Goal: Task Accomplishment & Management: Complete application form

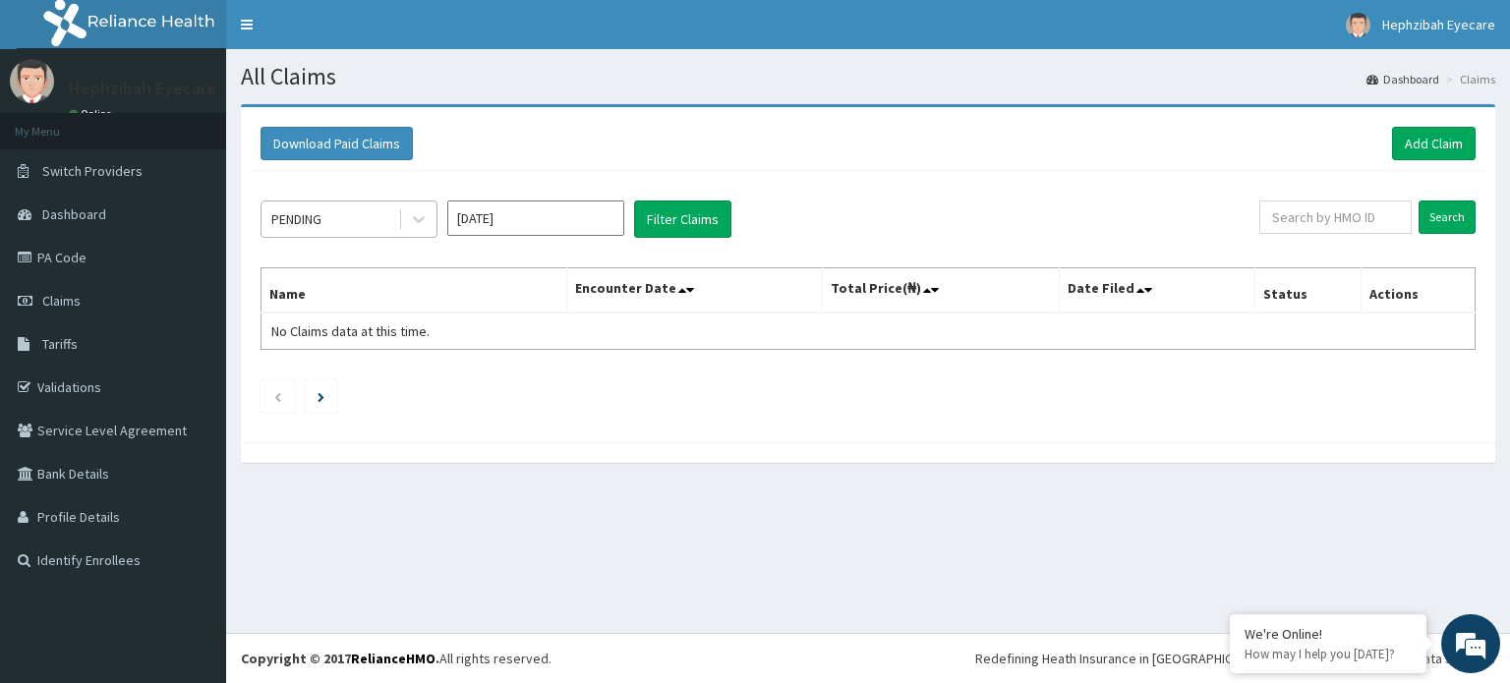
click at [340, 214] on div "PENDING" at bounding box center [330, 219] width 137 height 31
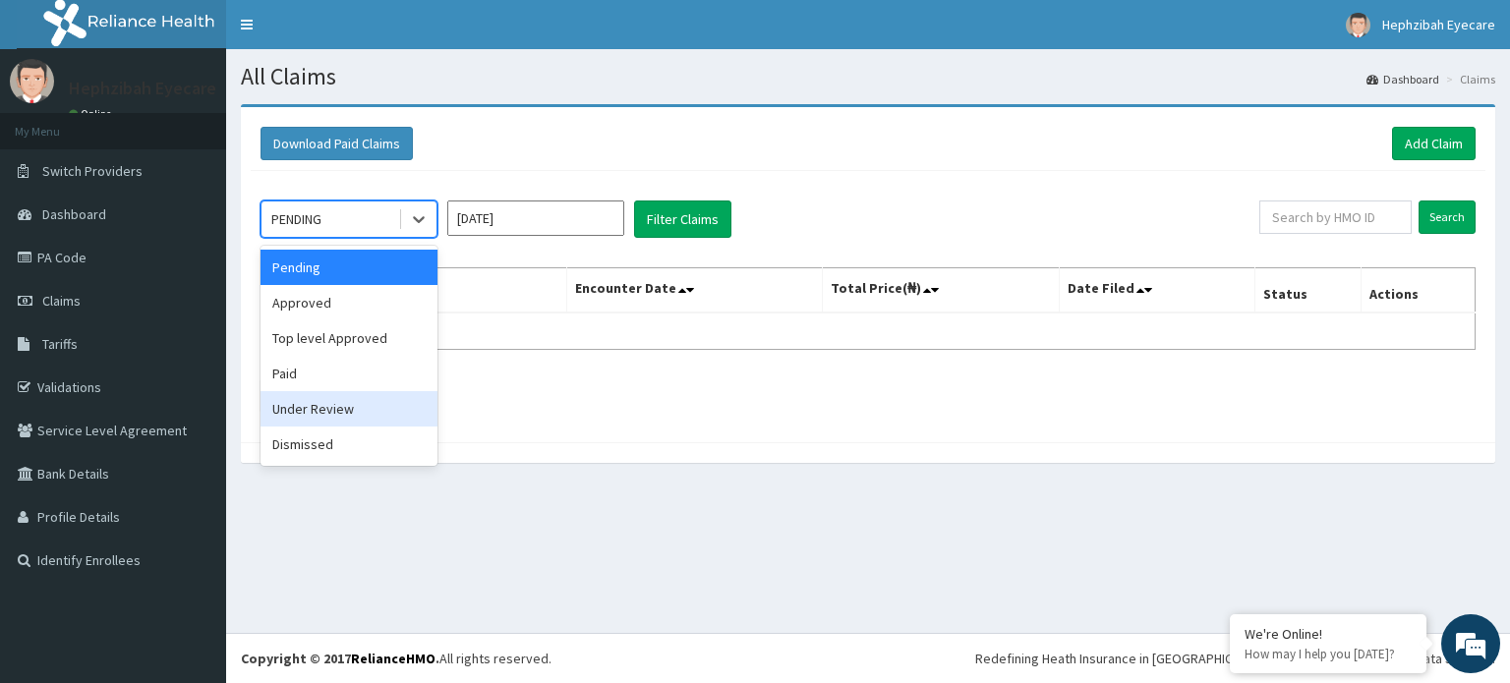
click at [323, 416] on div "Under Review" at bounding box center [349, 408] width 177 height 35
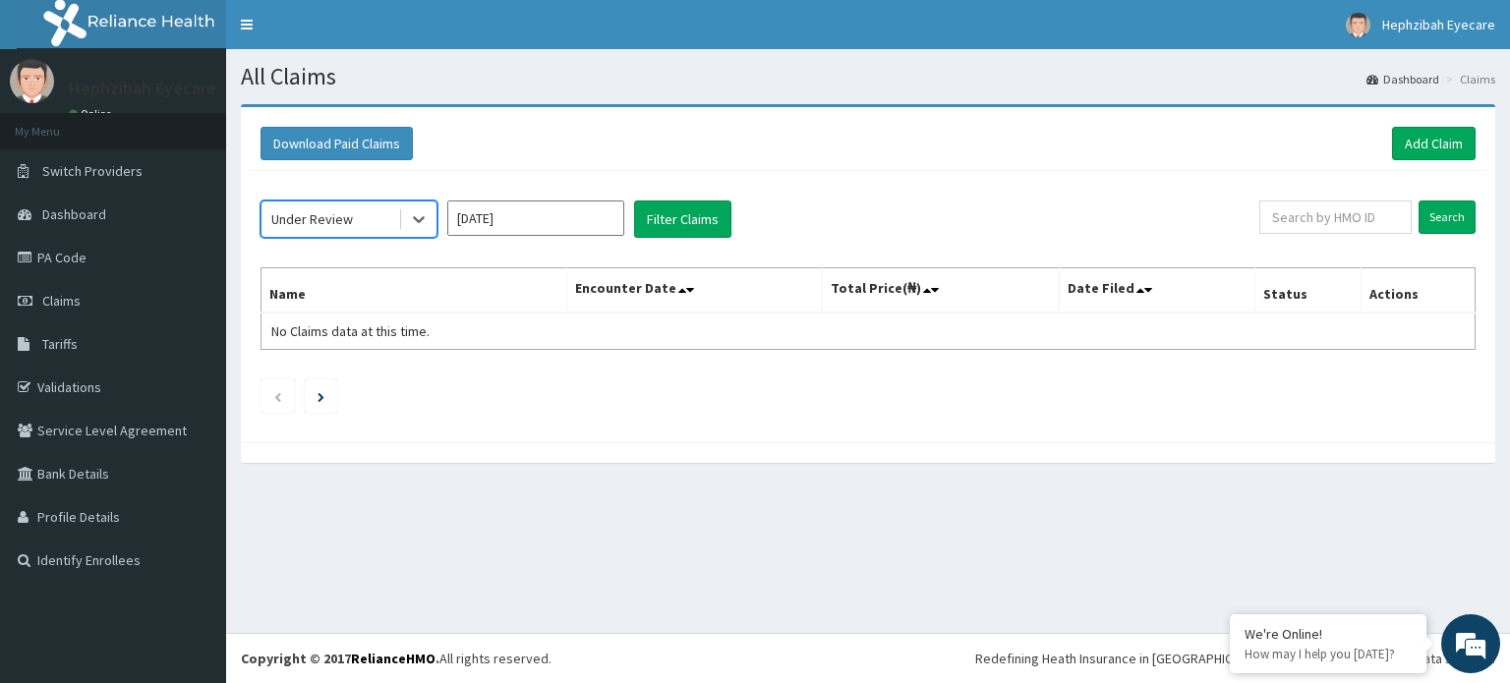
click at [546, 223] on input "[DATE]" at bounding box center [535, 218] width 177 height 35
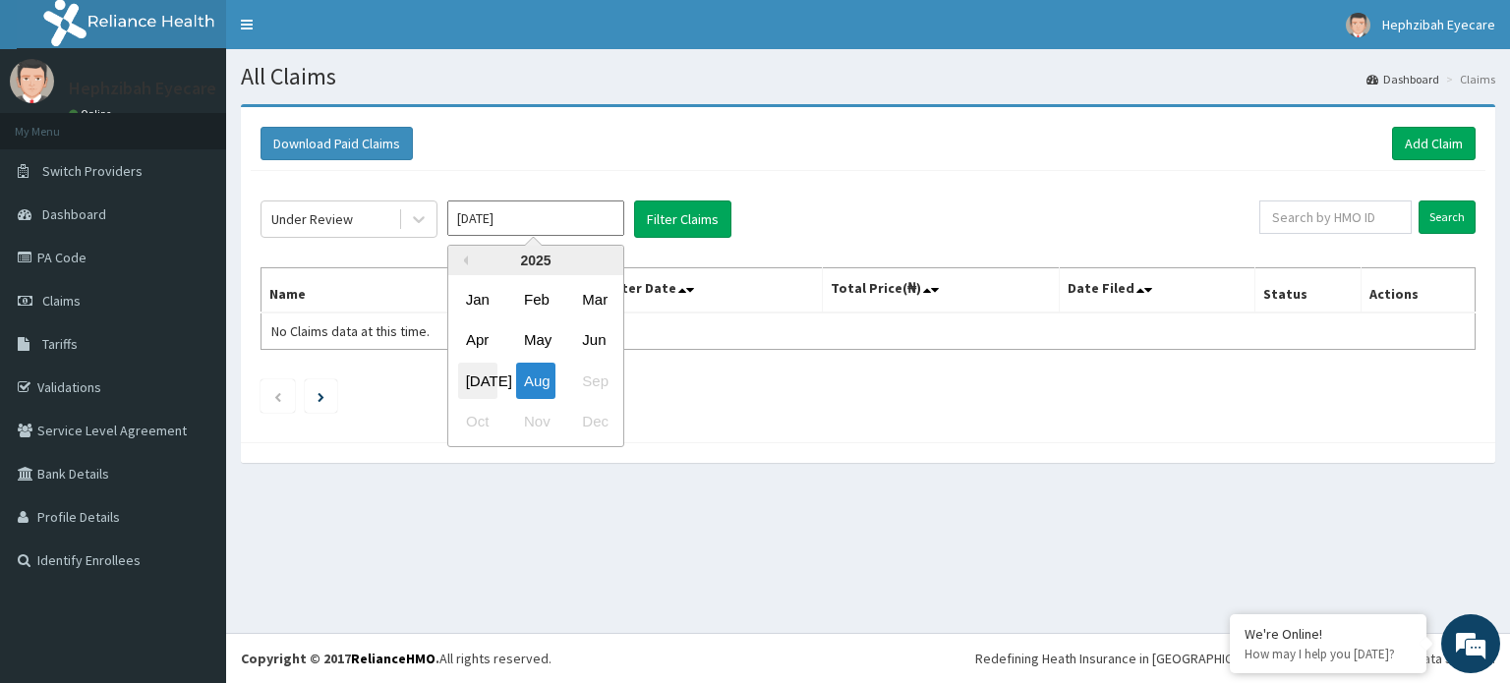
click at [462, 371] on div "Jul" at bounding box center [477, 381] width 39 height 36
type input "Jul 2025"
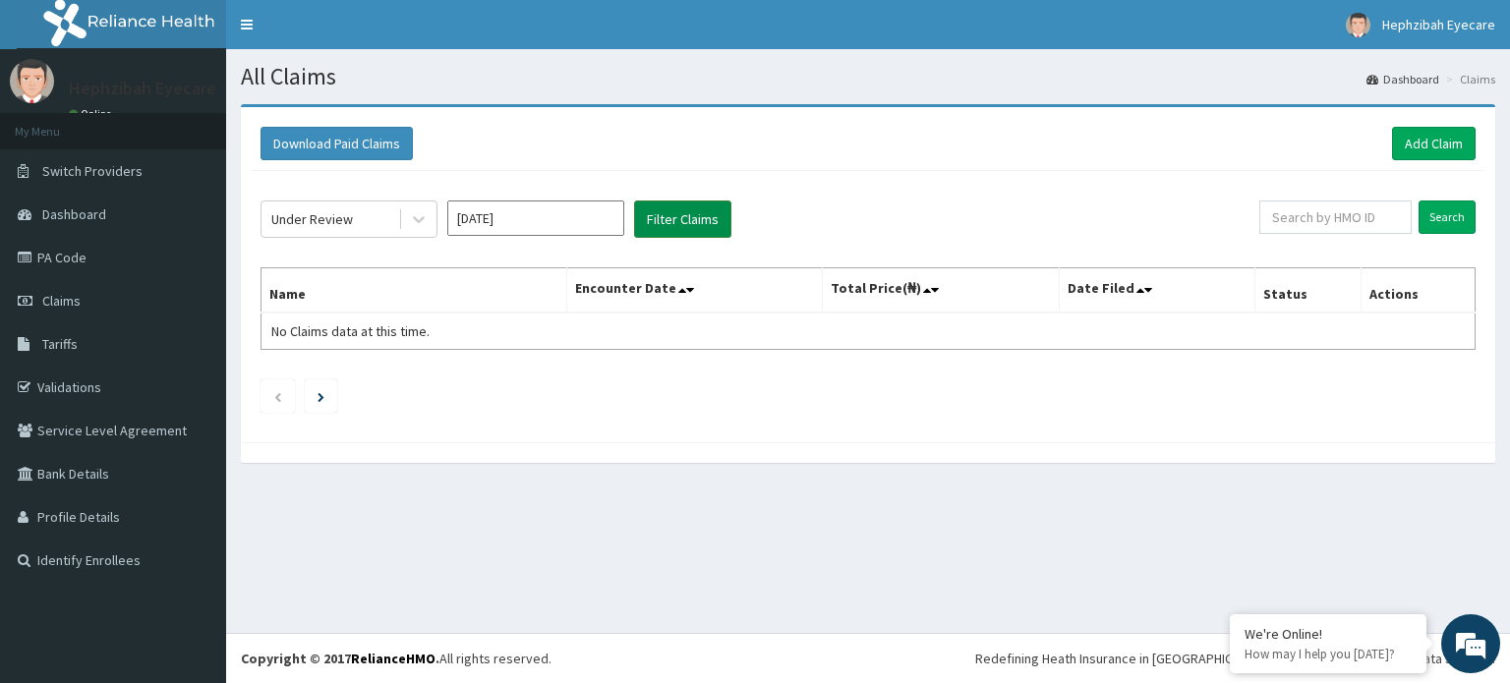
click at [659, 220] on button "Filter Claims" at bounding box center [682, 219] width 97 height 37
click at [713, 216] on button "Filter Claims" at bounding box center [682, 219] width 97 height 37
click at [692, 217] on button "Filter Claims" at bounding box center [682, 219] width 97 height 37
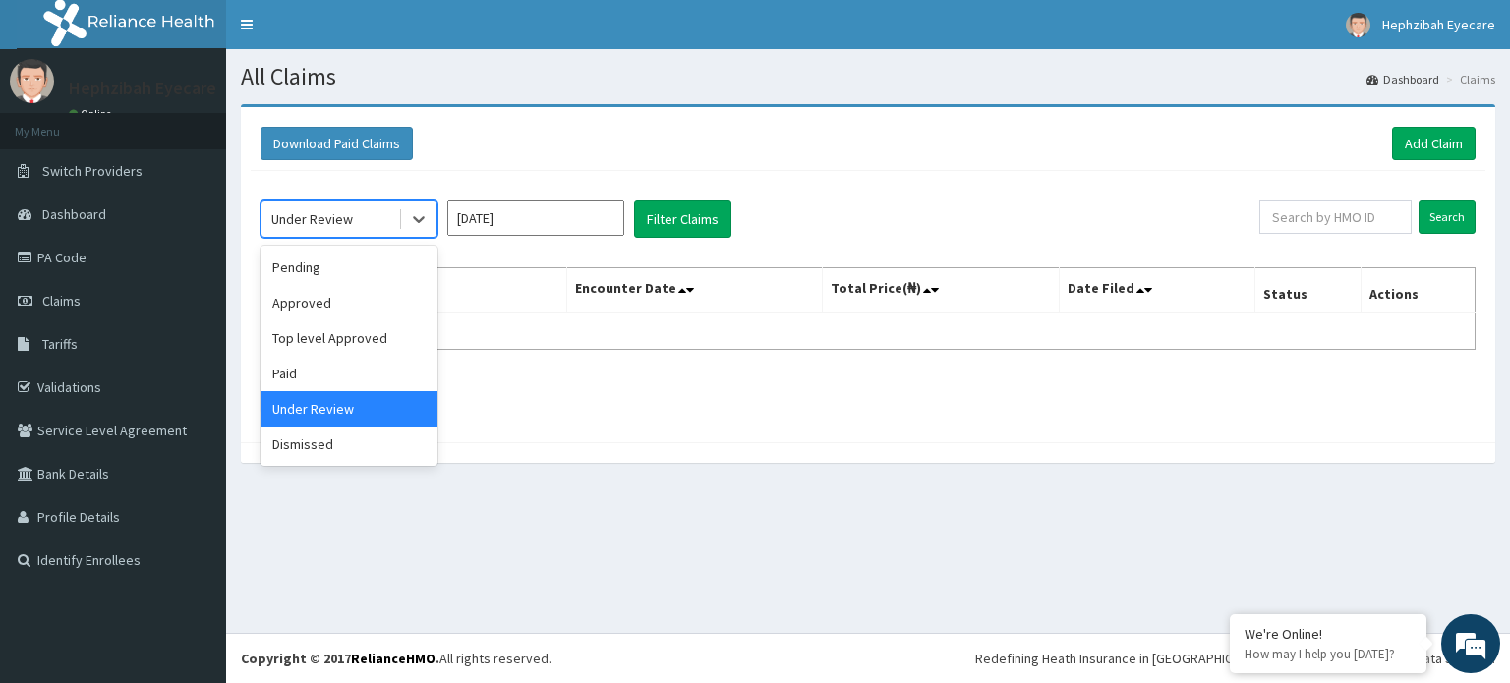
click at [393, 229] on div "Under Review" at bounding box center [330, 219] width 137 height 31
click at [319, 436] on div "Dismissed" at bounding box center [349, 444] width 177 height 35
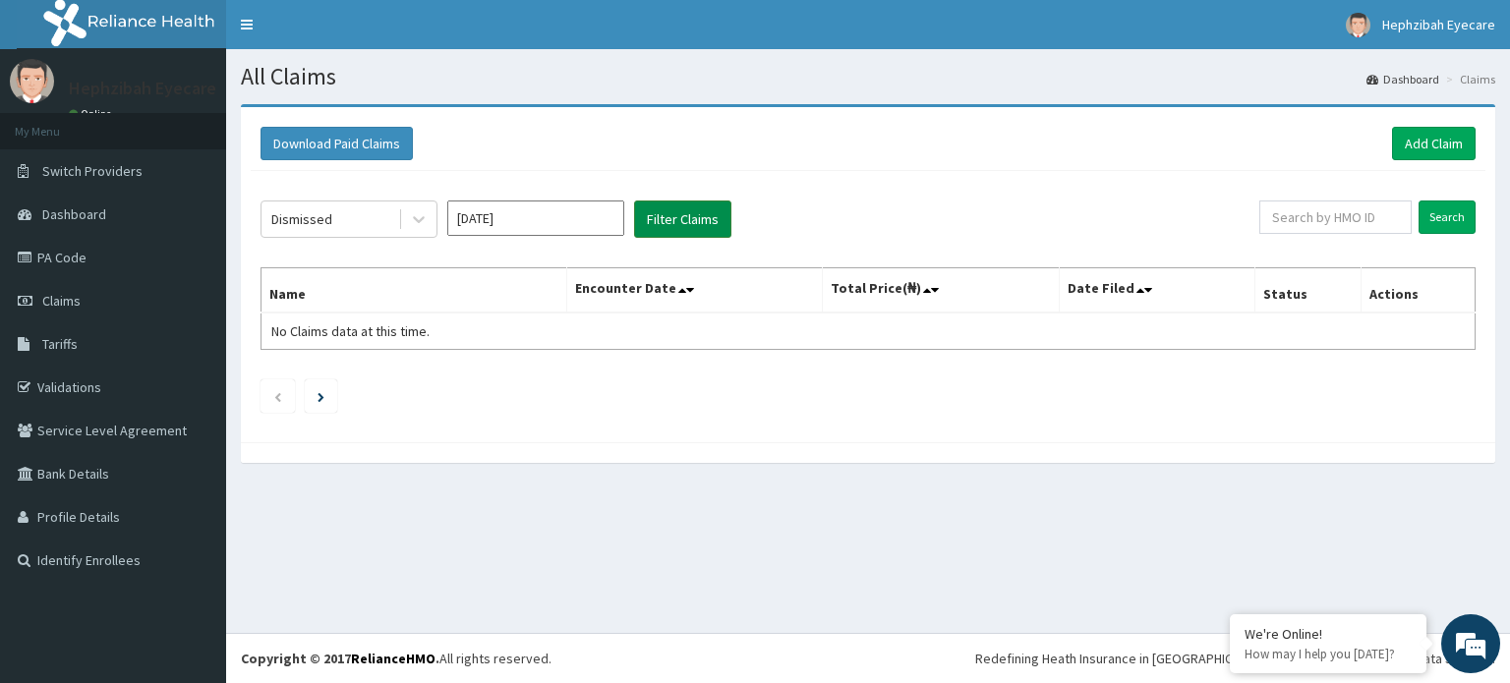
click at [673, 211] on button "Filter Claims" at bounding box center [682, 219] width 97 height 37
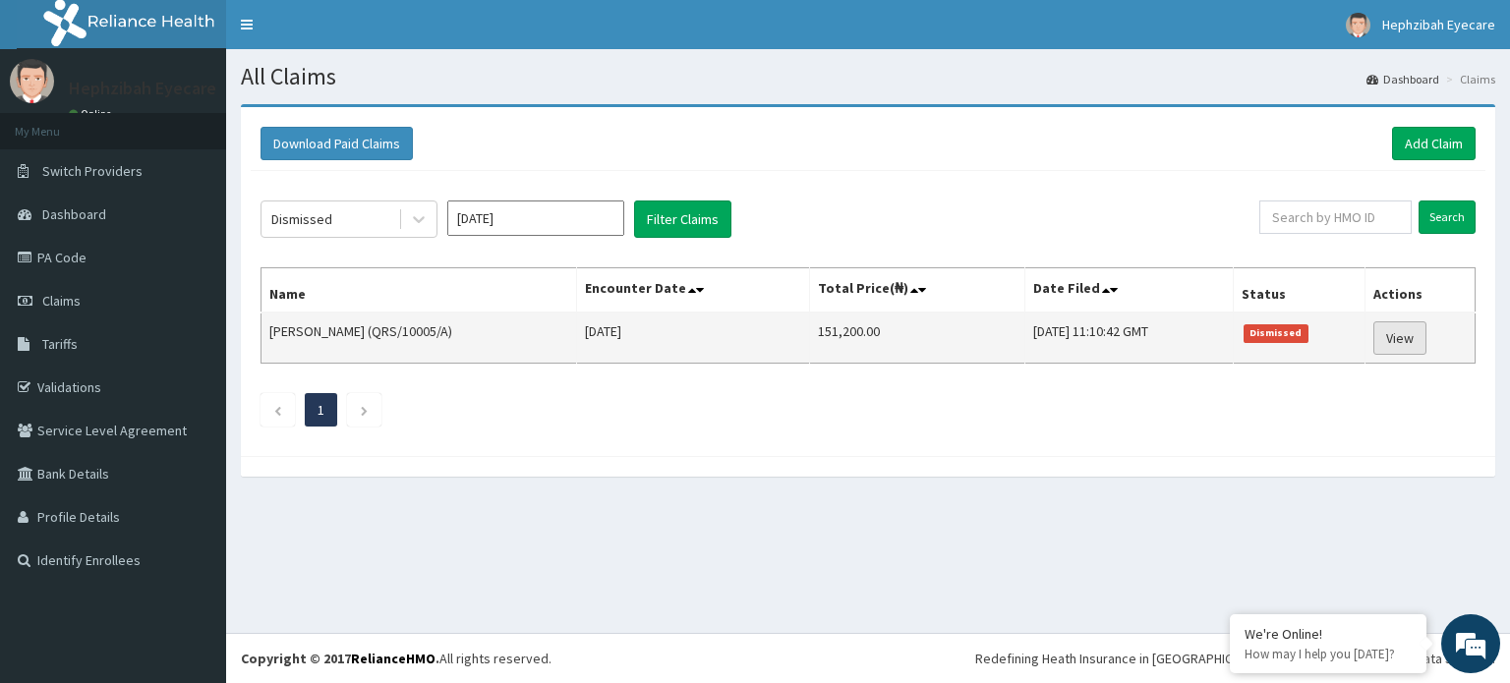
click at [1403, 349] on link "View" at bounding box center [1400, 338] width 53 height 33
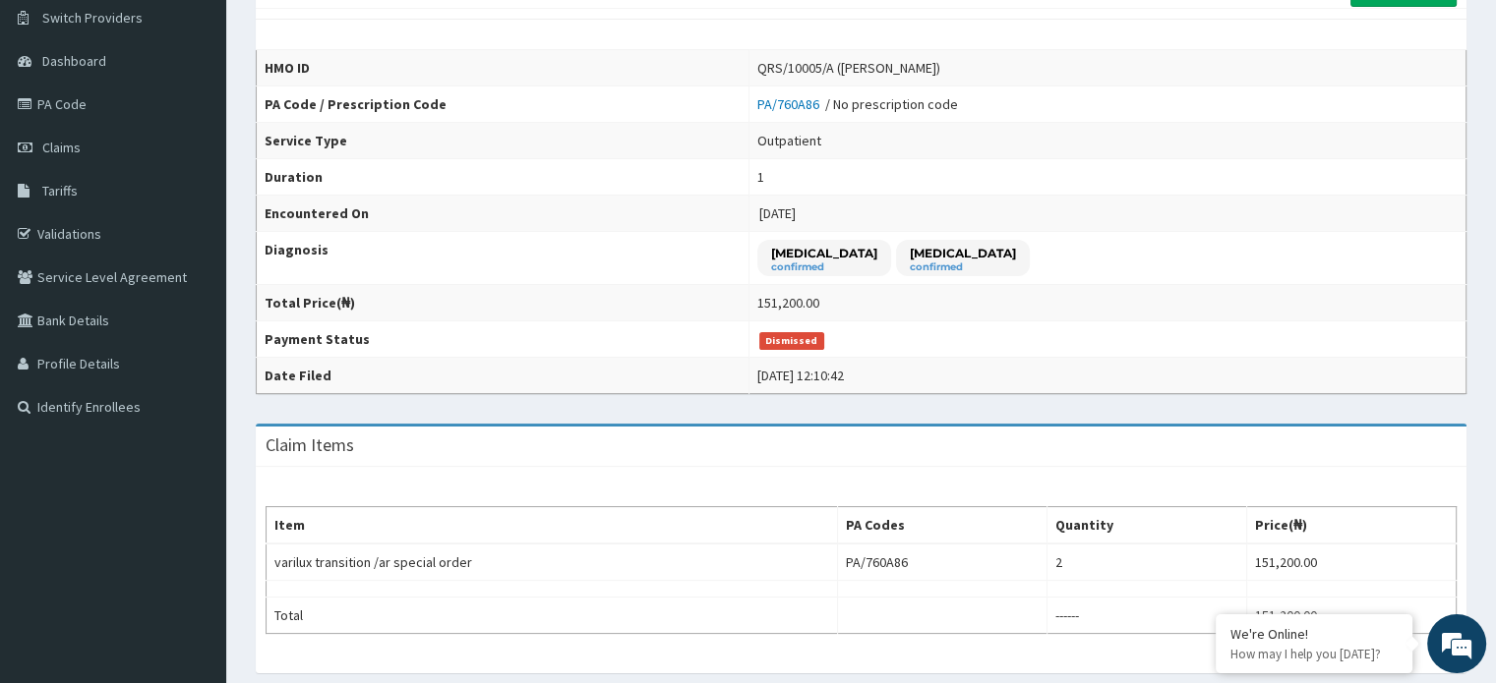
scroll to position [20, 0]
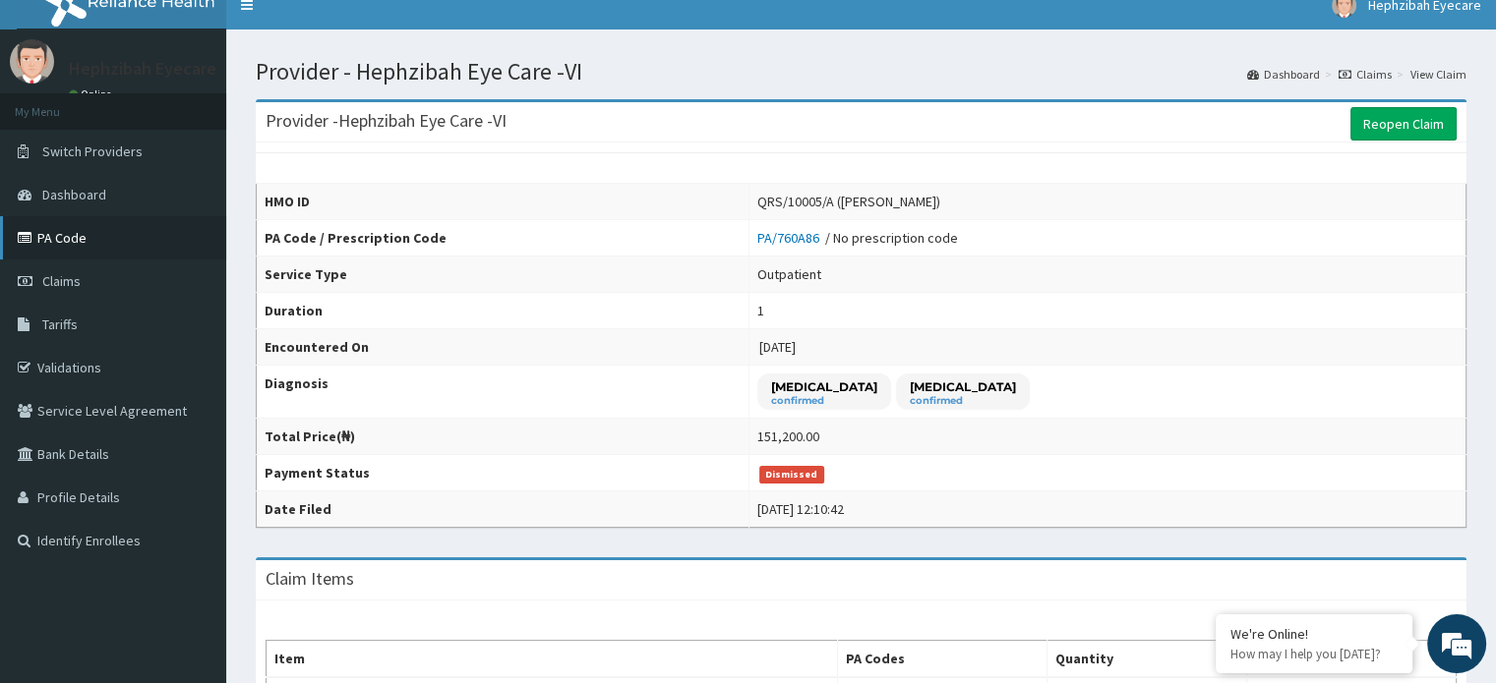
click at [57, 239] on link "PA Code" at bounding box center [113, 237] width 226 height 43
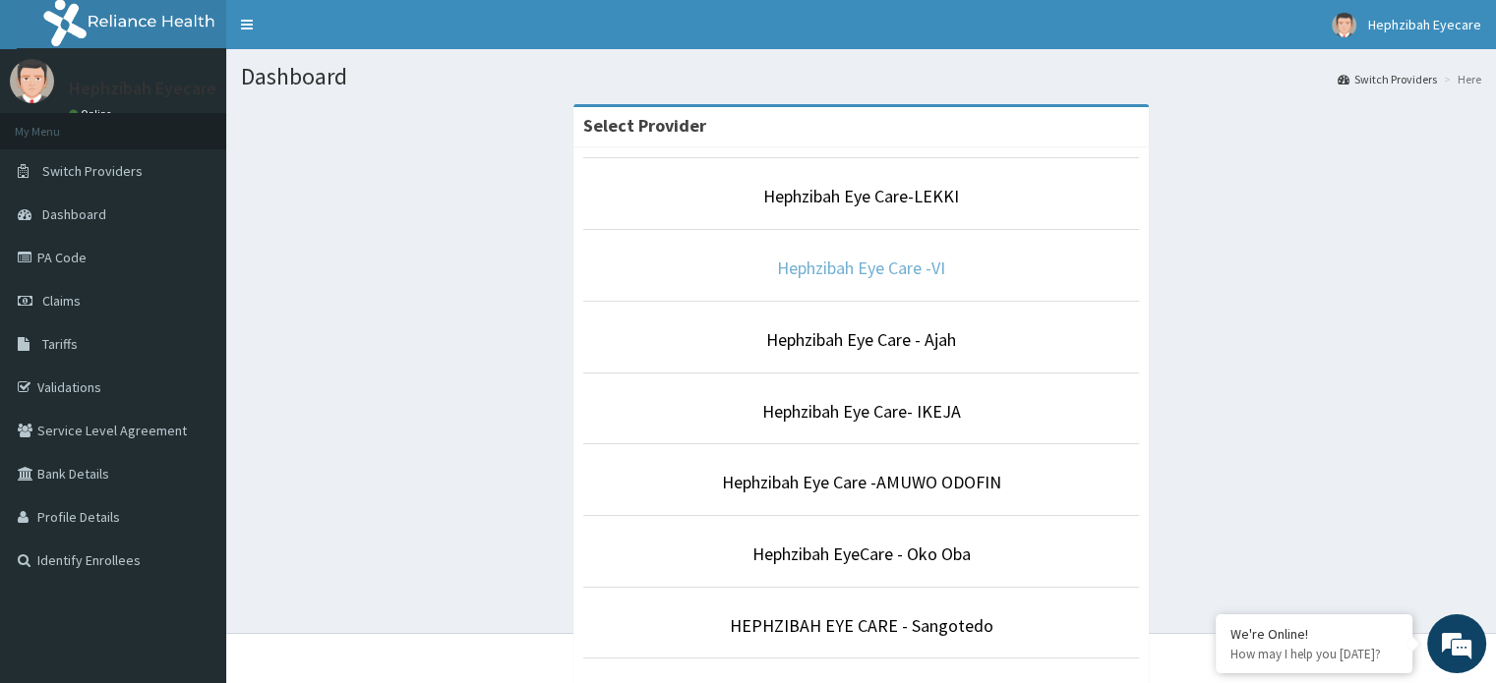
click at [848, 270] on link "Hephzibah Eye Care -VI" at bounding box center [861, 268] width 168 height 23
click at [870, 271] on link "Hephzibah Eye Care -VI" at bounding box center [861, 268] width 168 height 23
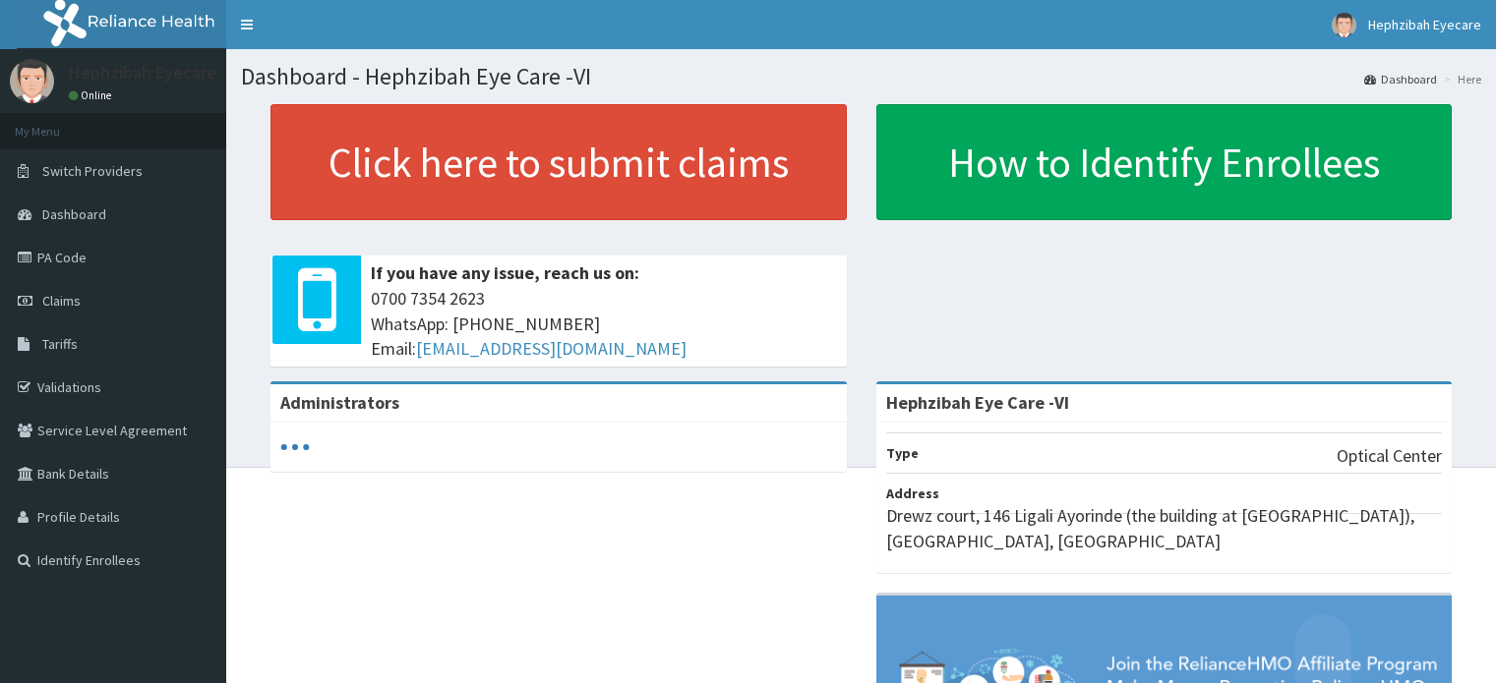
click at [106, 292] on link "Claims" at bounding box center [113, 300] width 226 height 43
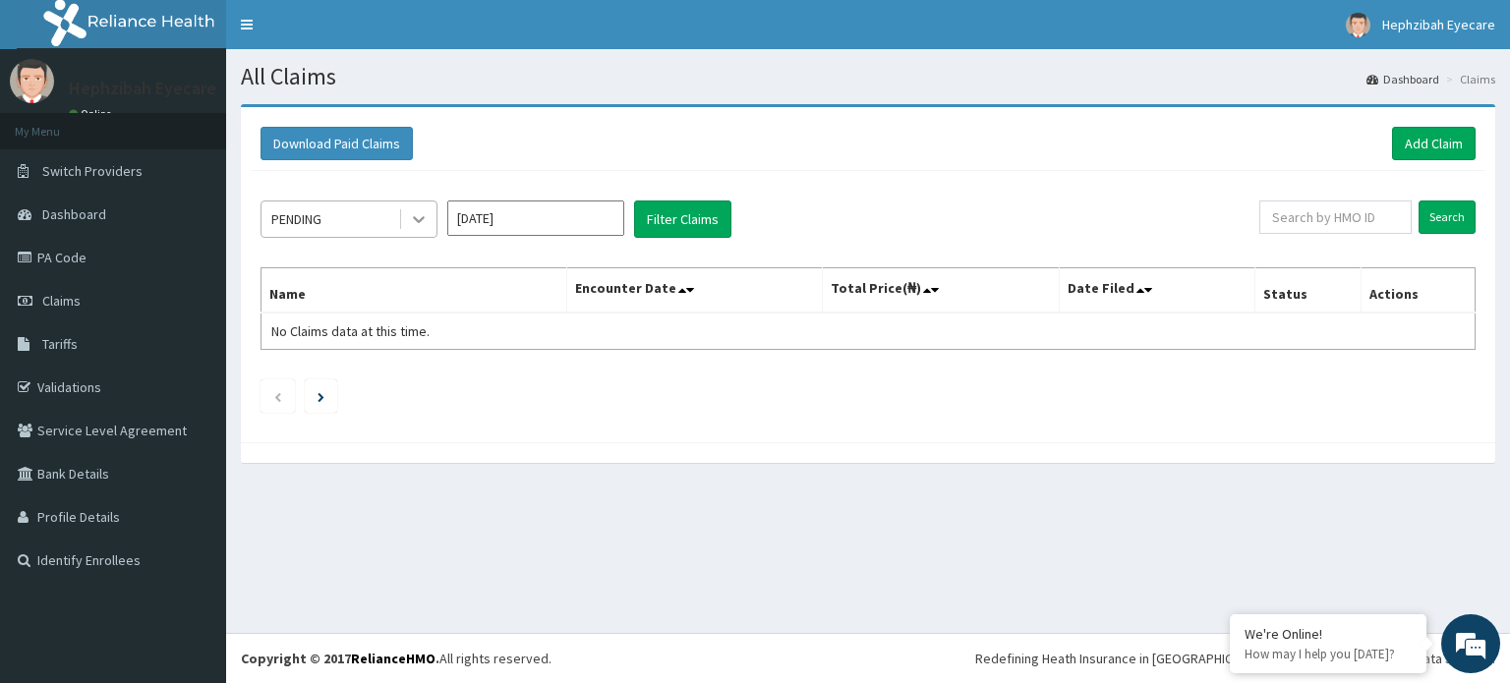
click at [414, 217] on icon at bounding box center [419, 220] width 12 height 7
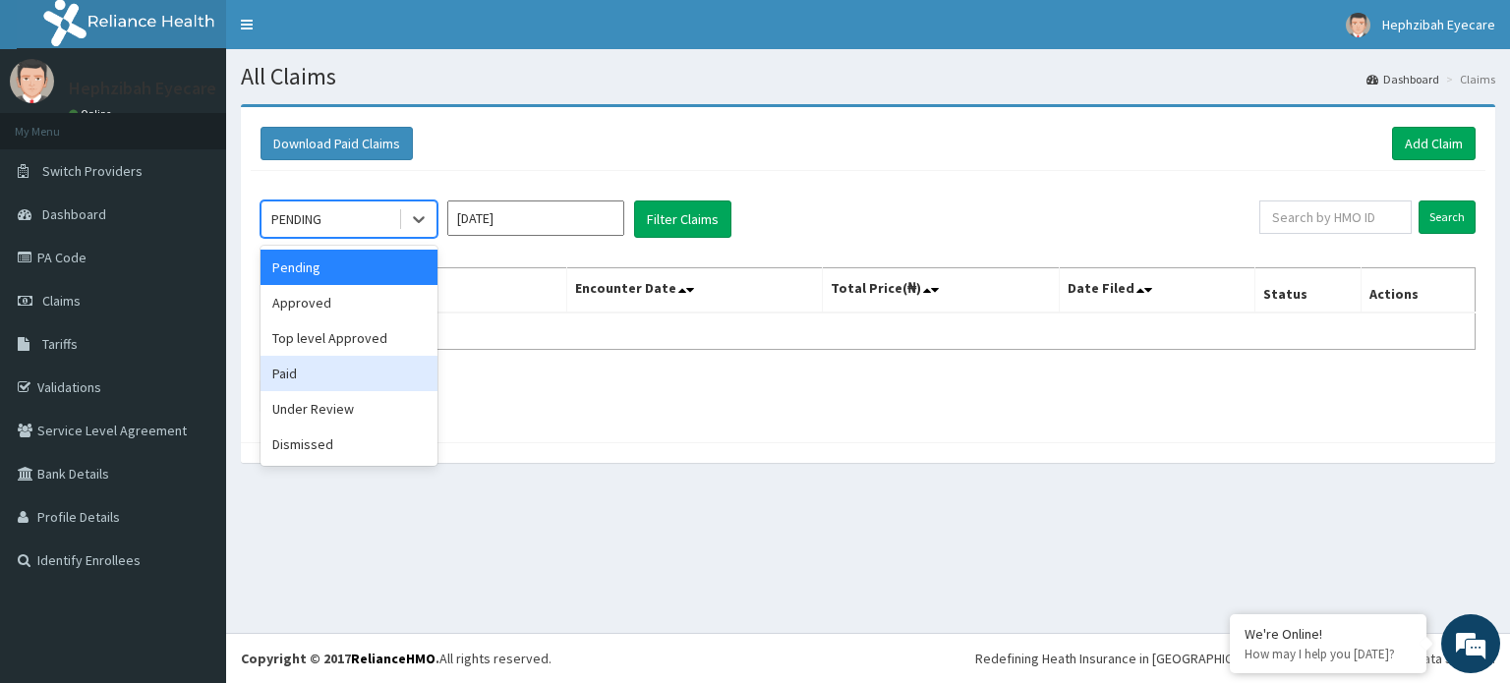
click at [323, 372] on div "Paid" at bounding box center [349, 373] width 177 height 35
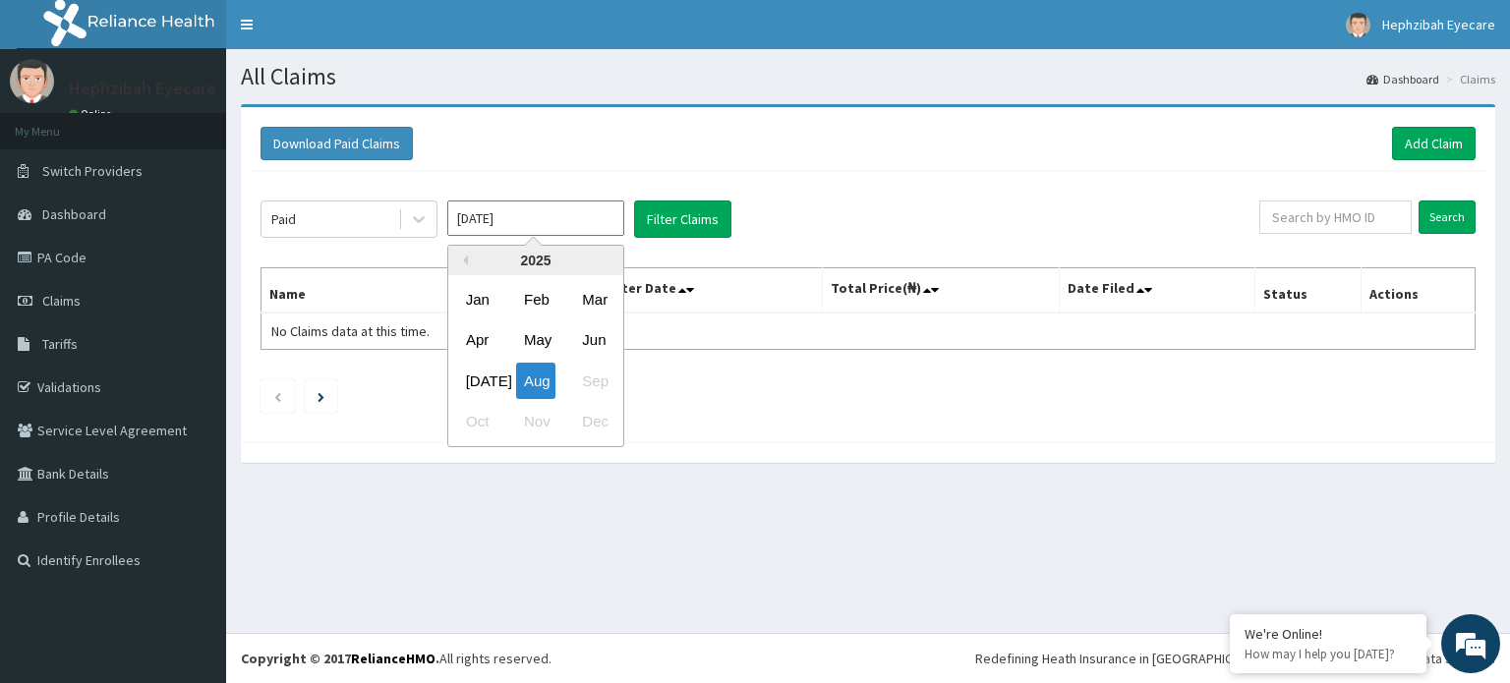
click at [539, 211] on input "Aug 2025" at bounding box center [535, 218] width 177 height 35
click at [487, 373] on div "Jul" at bounding box center [477, 381] width 39 height 36
type input "Jul 2025"
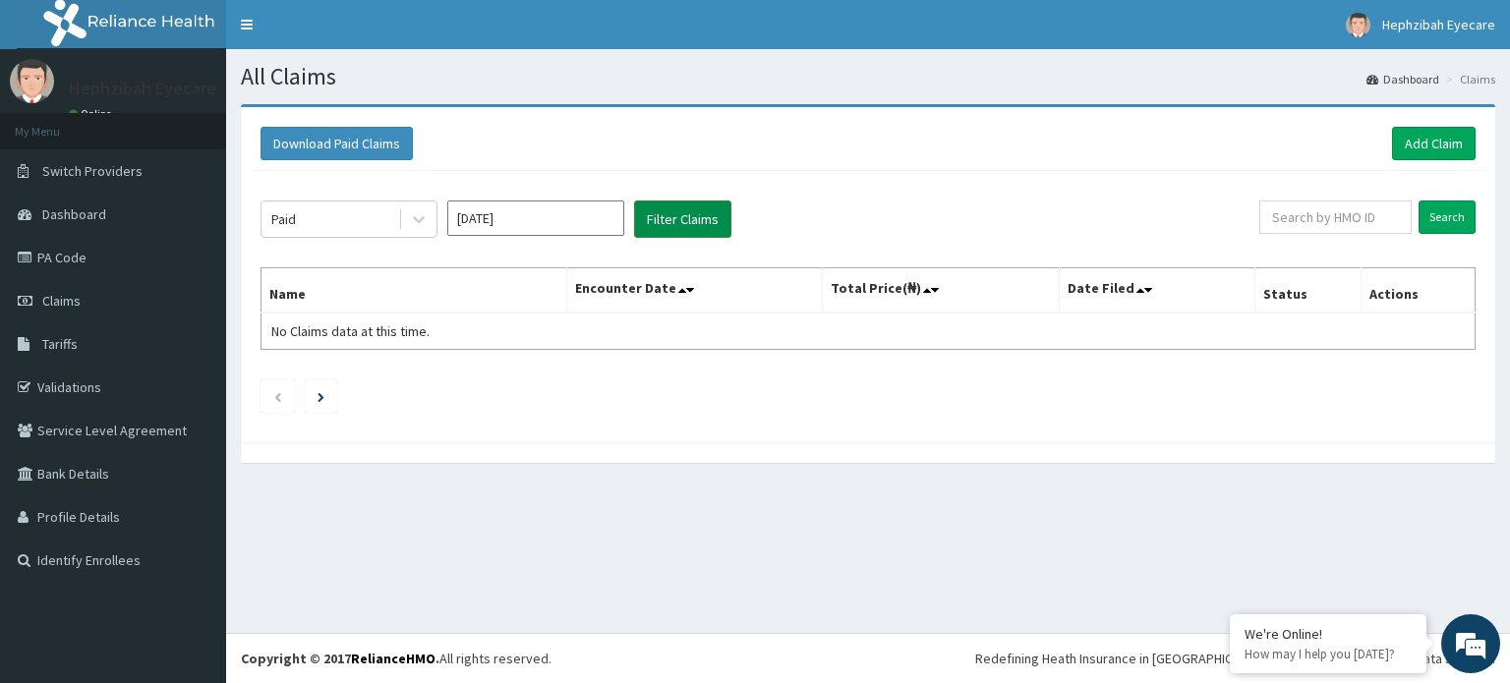
click at [695, 217] on button "Filter Claims" at bounding box center [682, 219] width 97 height 37
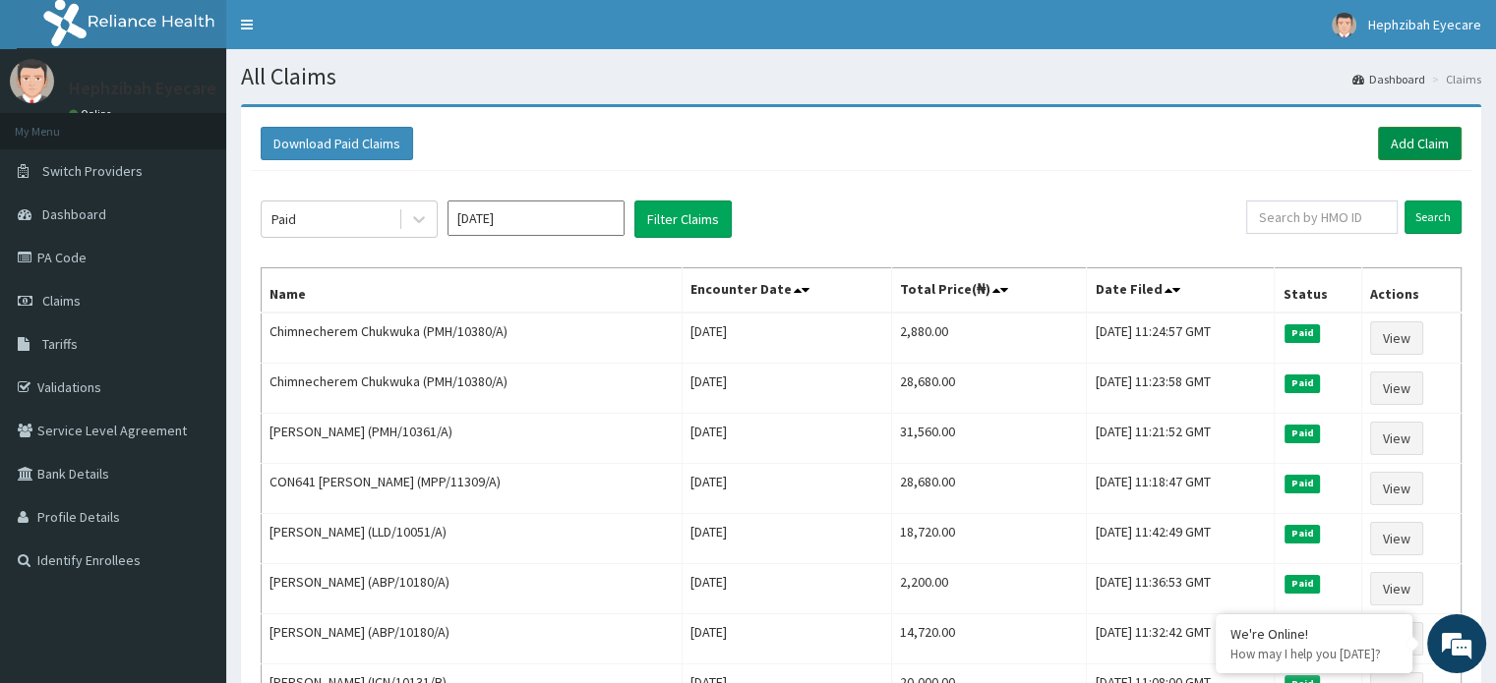
click at [1426, 137] on link "Add Claim" at bounding box center [1420, 143] width 84 height 33
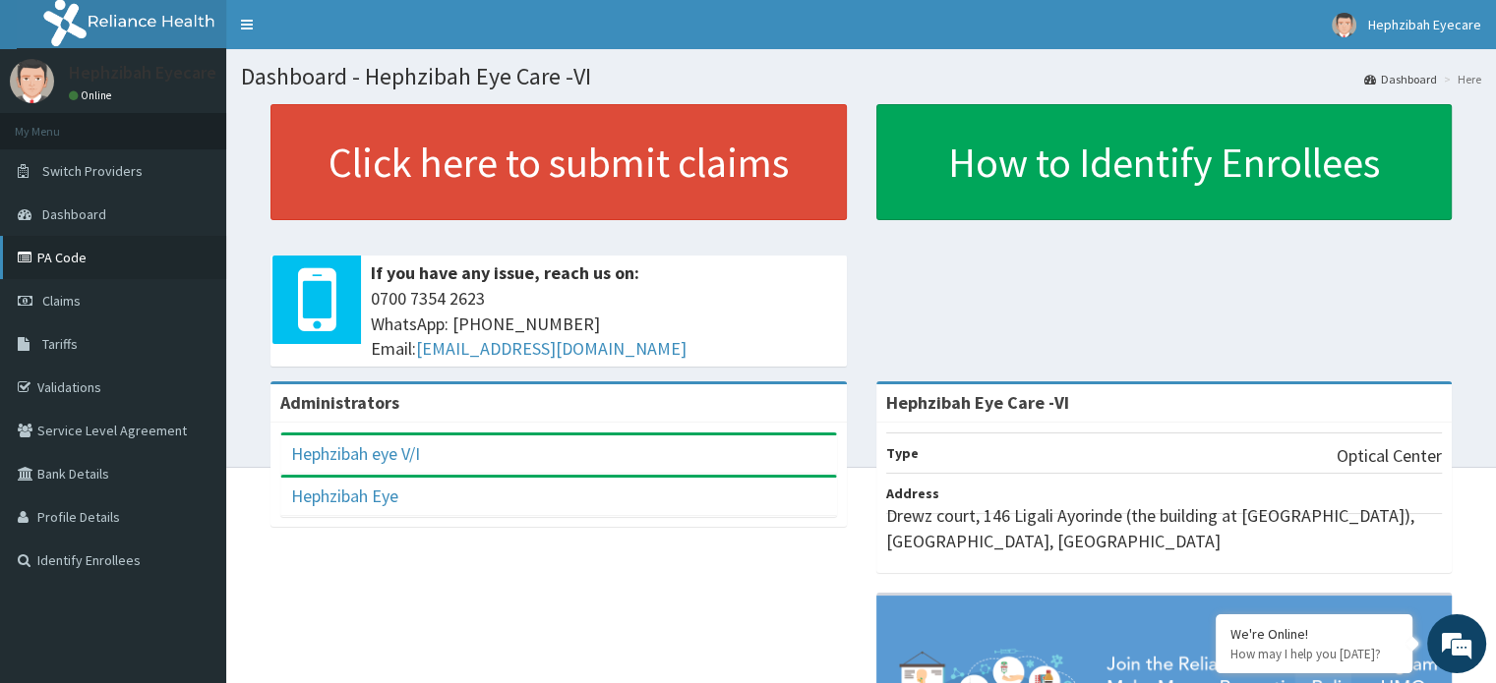
click at [70, 252] on link "PA Code" at bounding box center [113, 257] width 226 height 43
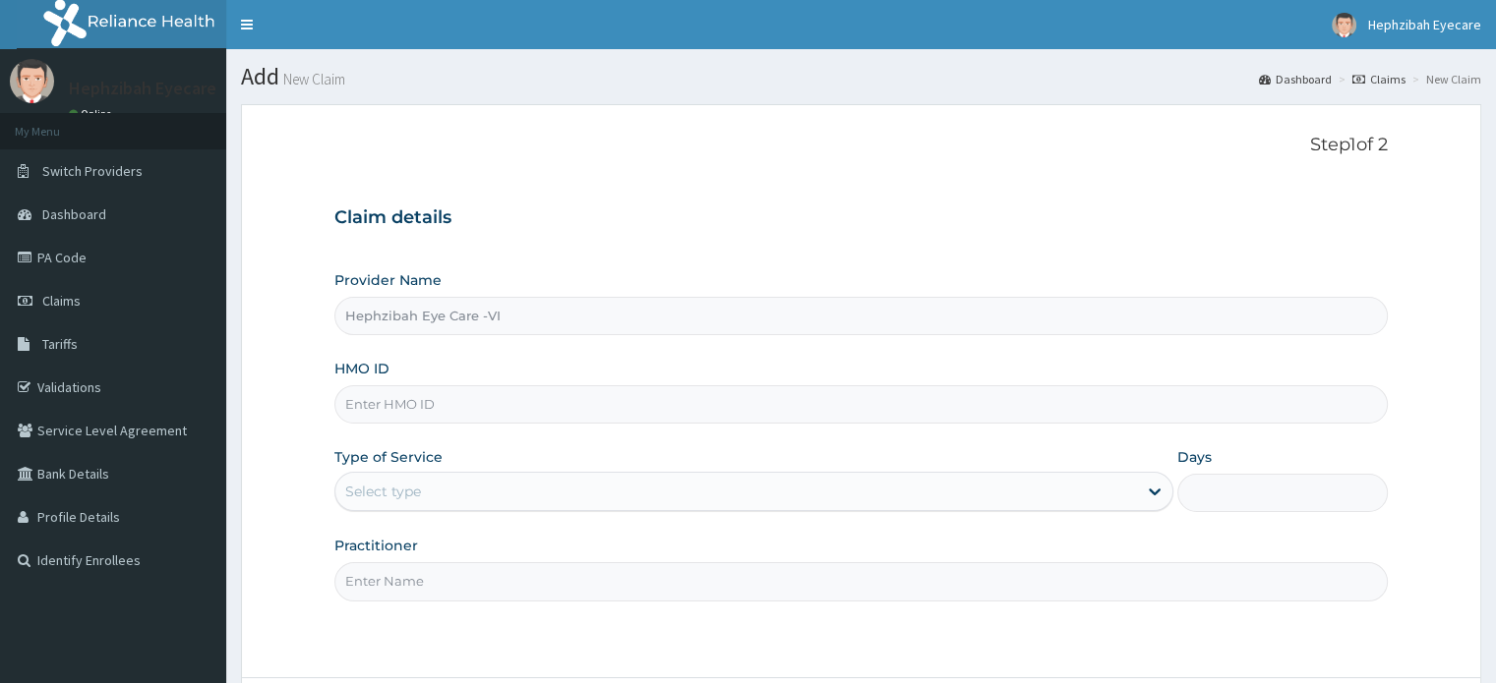
click at [460, 402] on input "HMO ID" at bounding box center [860, 404] width 1052 height 38
drag, startPoint x: 8, startPoint y: 351, endPoint x: 1090, endPoint y: 202, distance: 1092.0
click at [1090, 202] on div "Claim details Provider Name Hephzibah Eye Care -VI HMO ID Type of Service Selec…" at bounding box center [860, 394] width 1052 height 413
click at [1226, 270] on div "Provider Name Hephzibah Eye Care -VI" at bounding box center [860, 302] width 1052 height 65
click at [500, 417] on input "HMO ID" at bounding box center [860, 404] width 1052 height 38
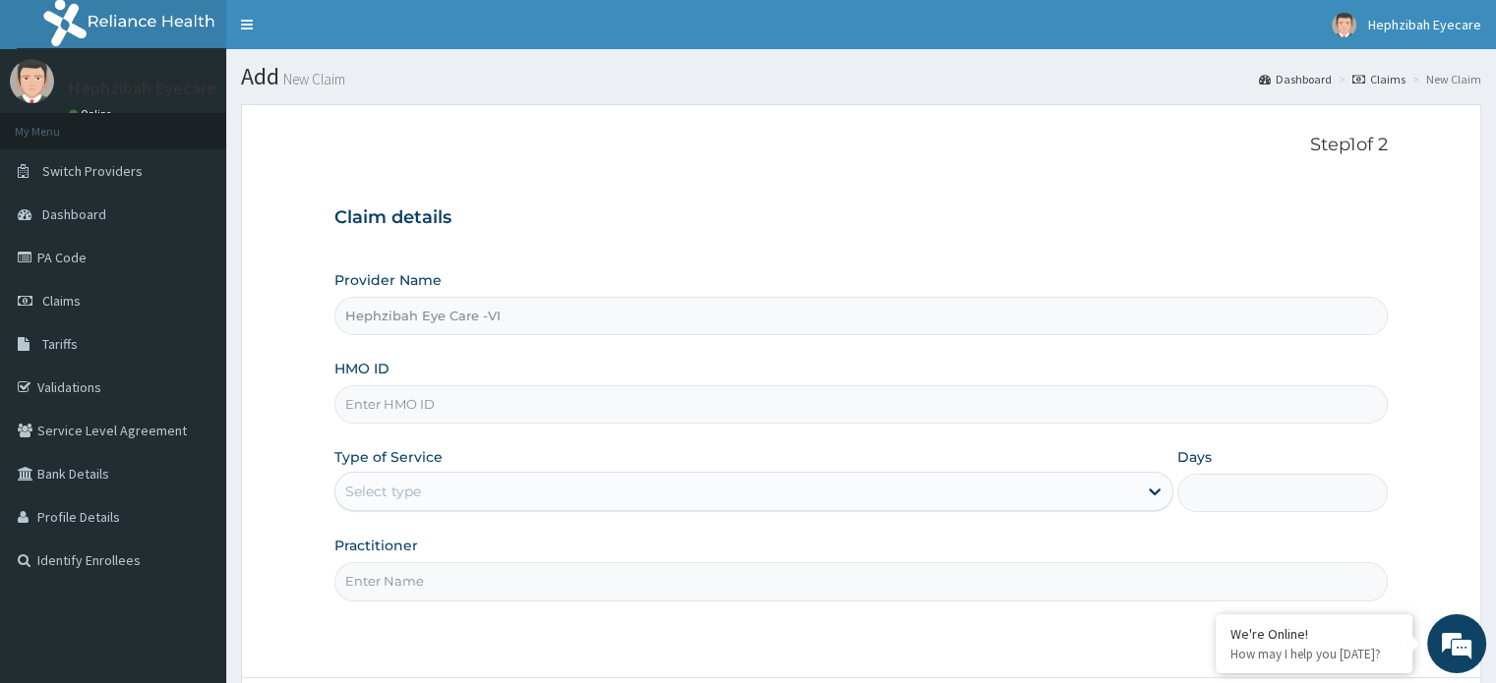
type input "q"
type input "QRS/10005/A"
click at [716, 503] on div "Select type" at bounding box center [735, 491] width 801 height 31
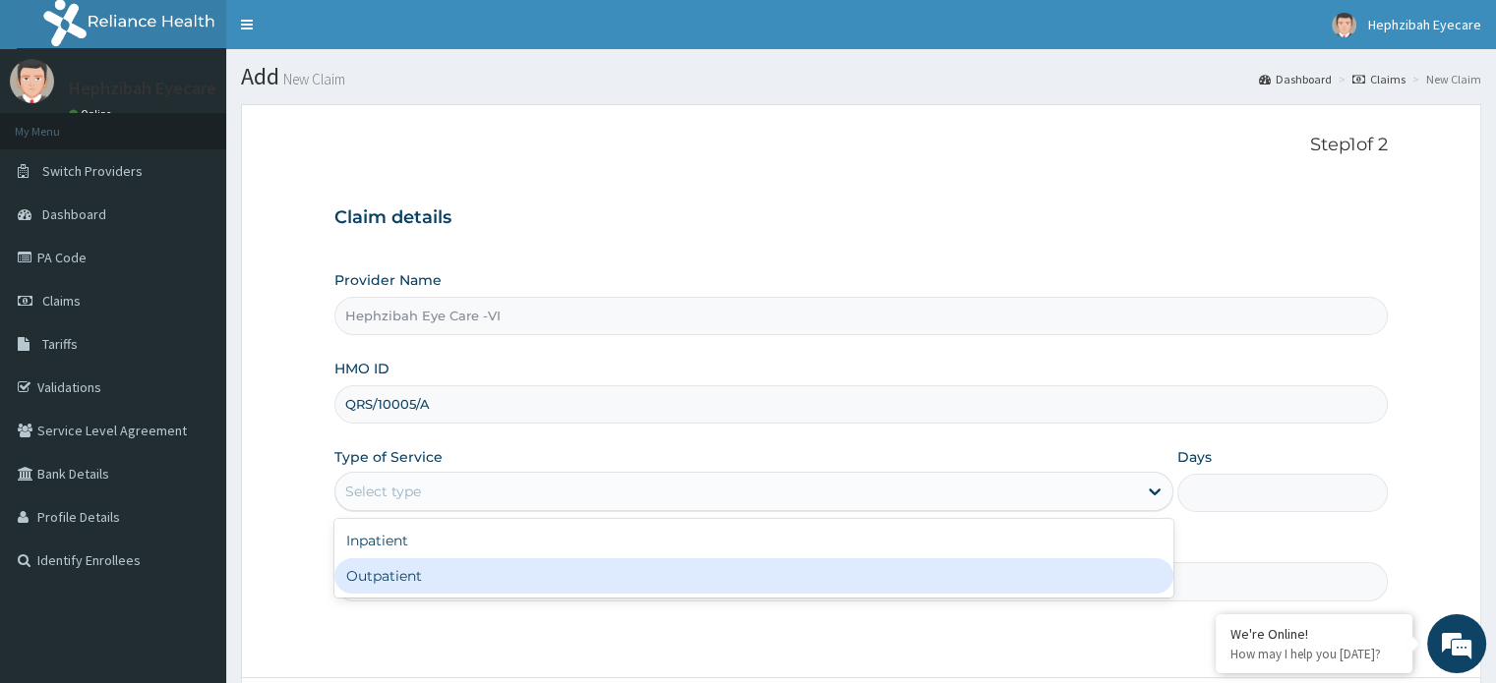
click at [632, 571] on div "Outpatient" at bounding box center [753, 576] width 839 height 35
type input "1"
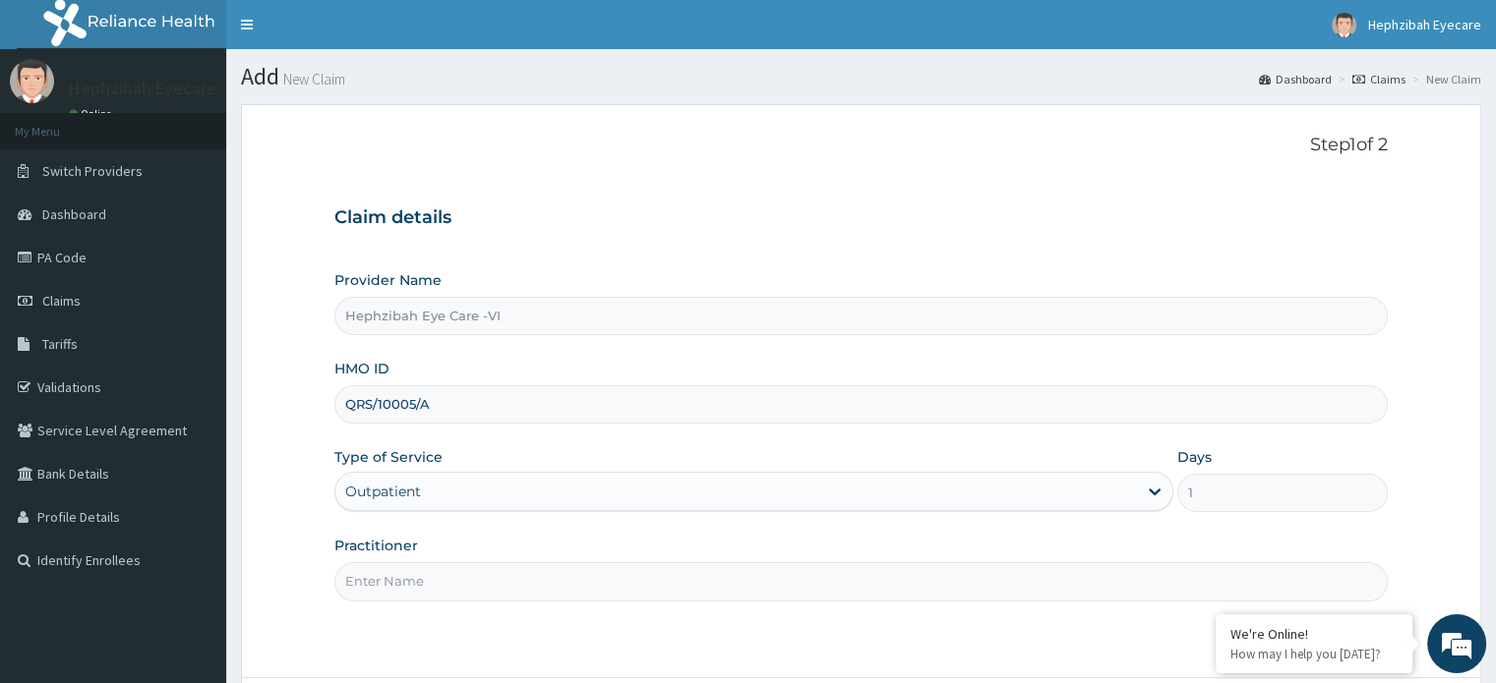
scroll to position [169, 0]
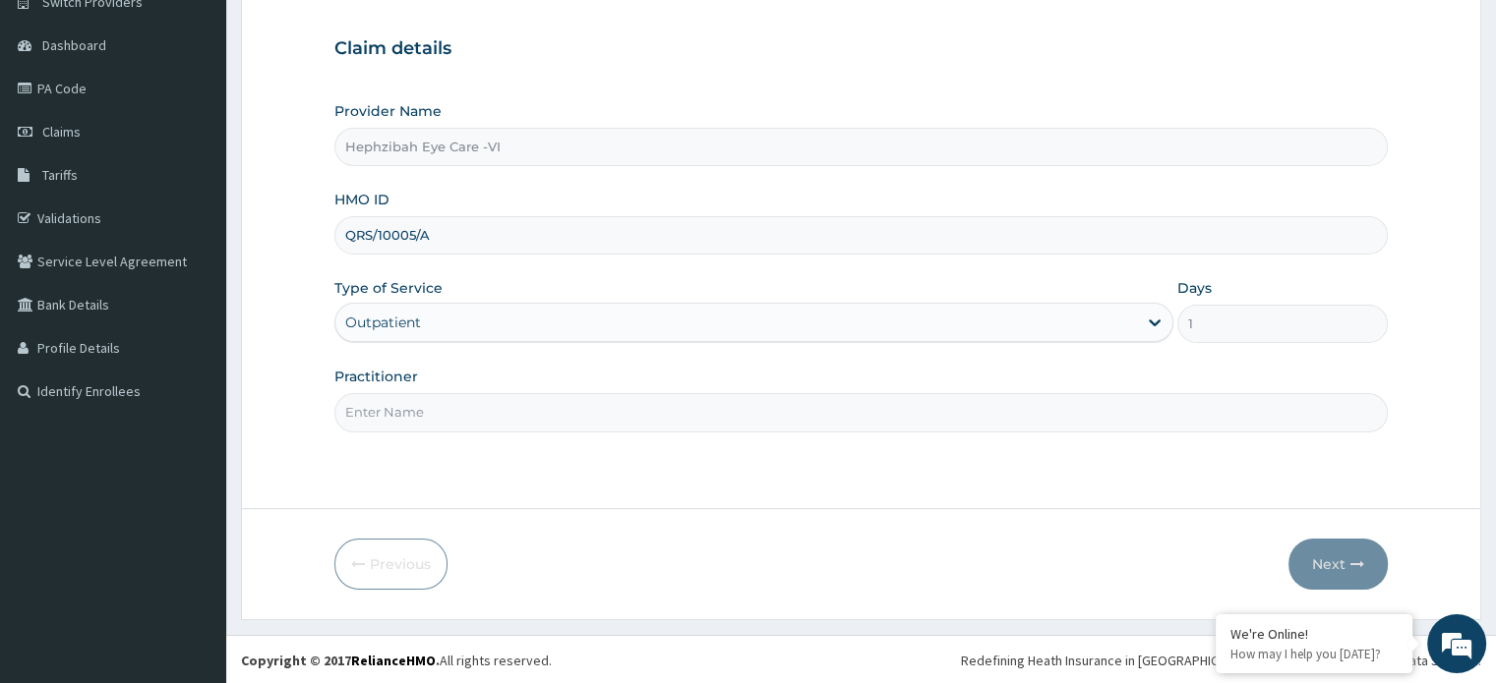
click at [671, 415] on input "Practitioner" at bounding box center [860, 412] width 1052 height 38
type input "DR VICTORY"
click at [1339, 564] on button "Next" at bounding box center [1337, 564] width 99 height 51
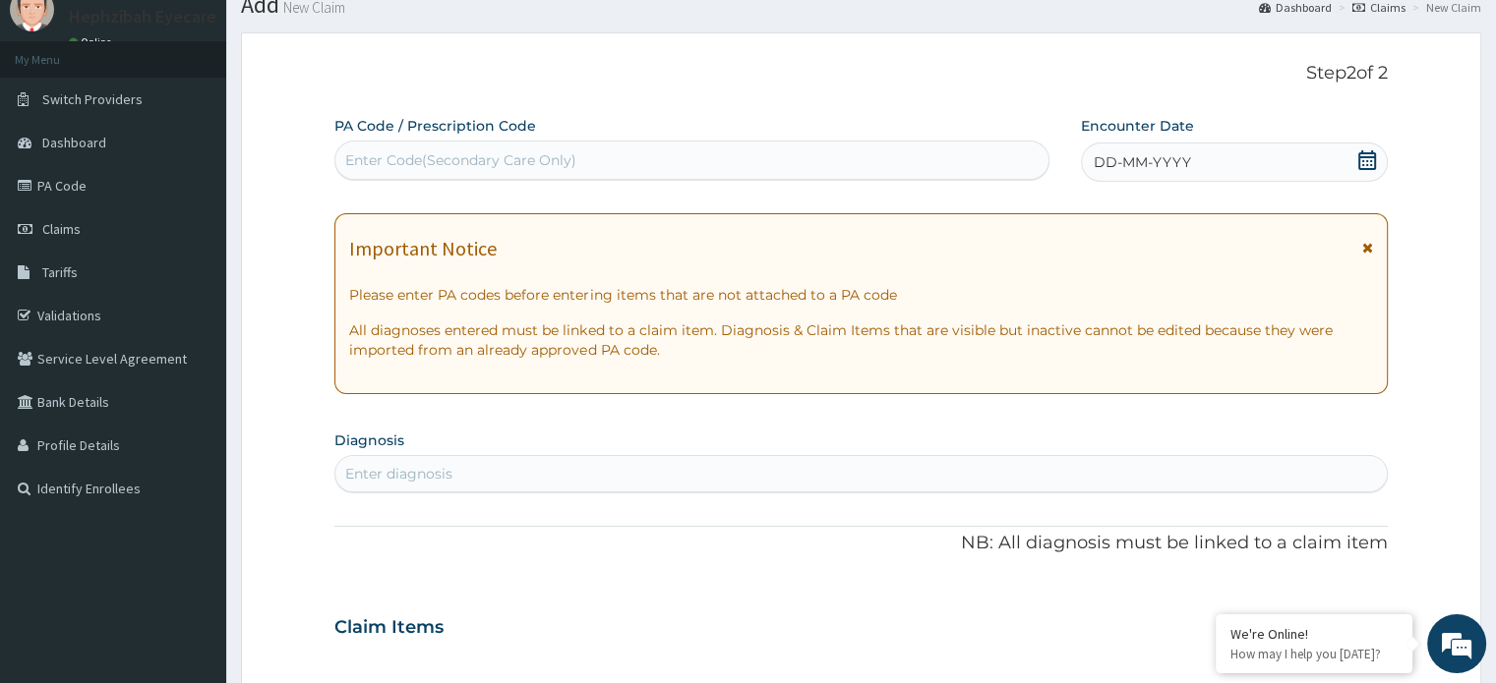
scroll to position [0, 0]
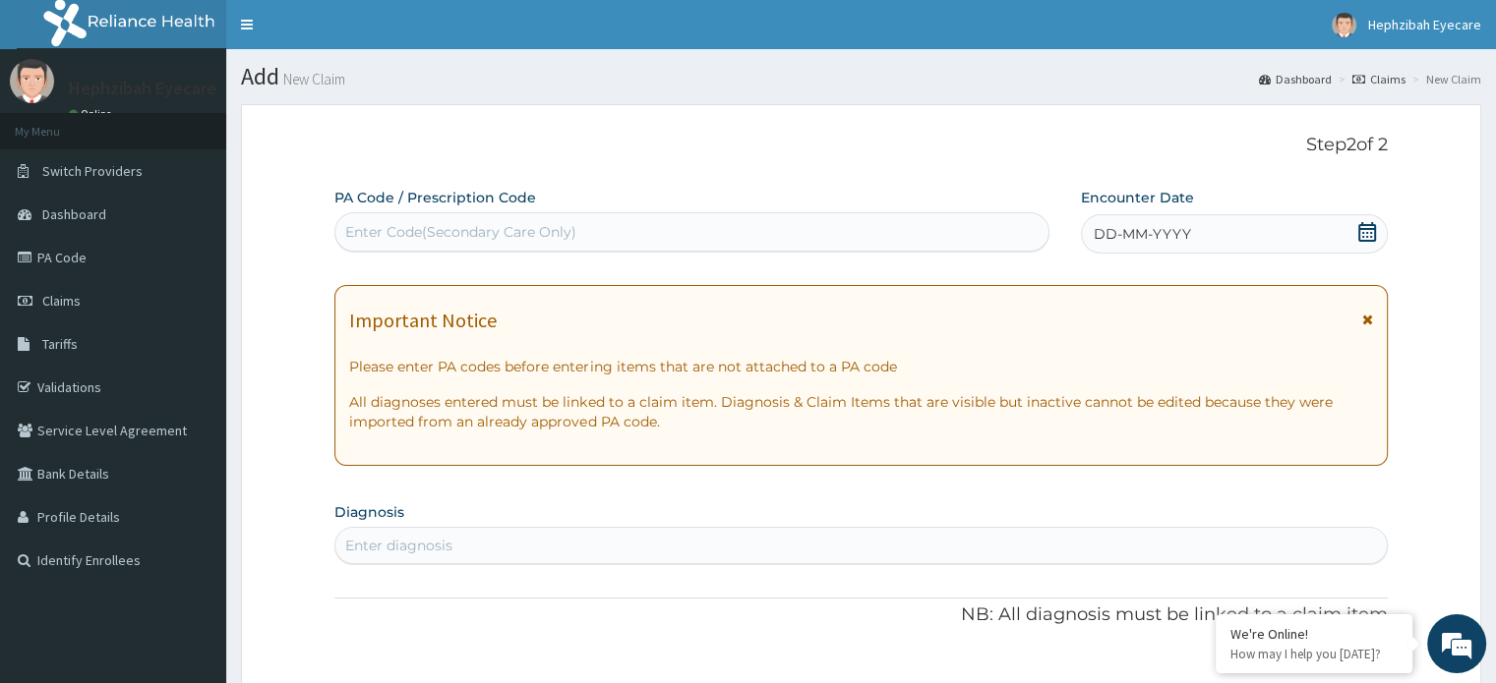
click at [530, 230] on div "Enter Code(Secondary Care Only)" at bounding box center [460, 232] width 231 height 20
type input "PA/760A86"
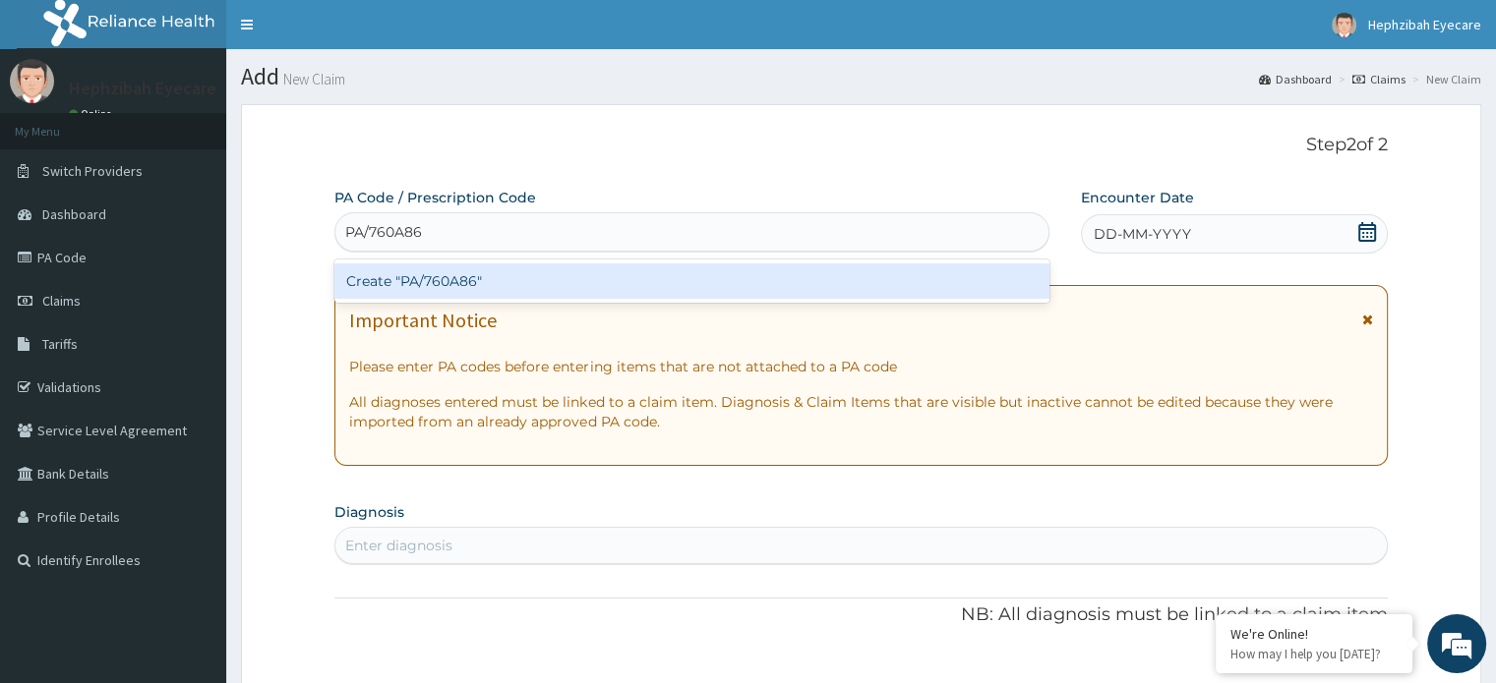
click at [700, 270] on div "Create "PA/760A86"" at bounding box center [691, 281] width 715 height 35
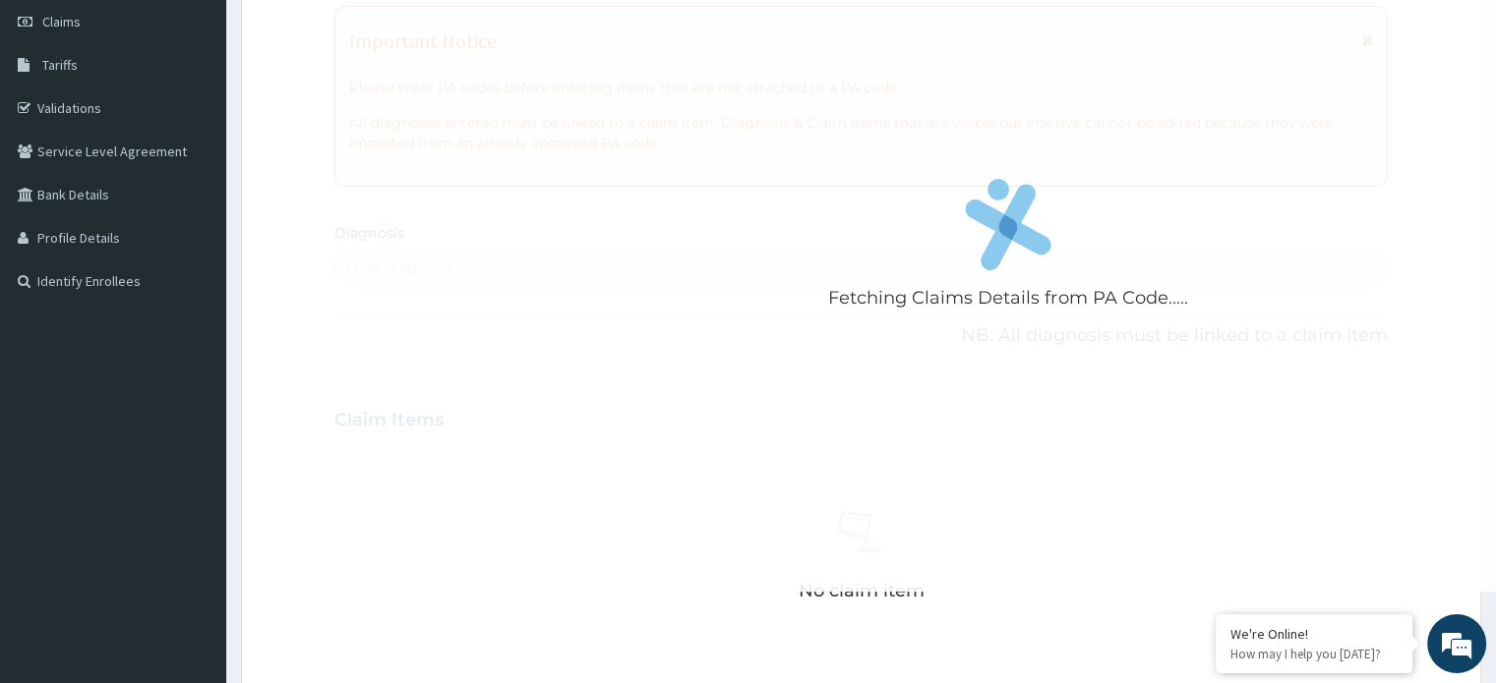
scroll to position [295, 0]
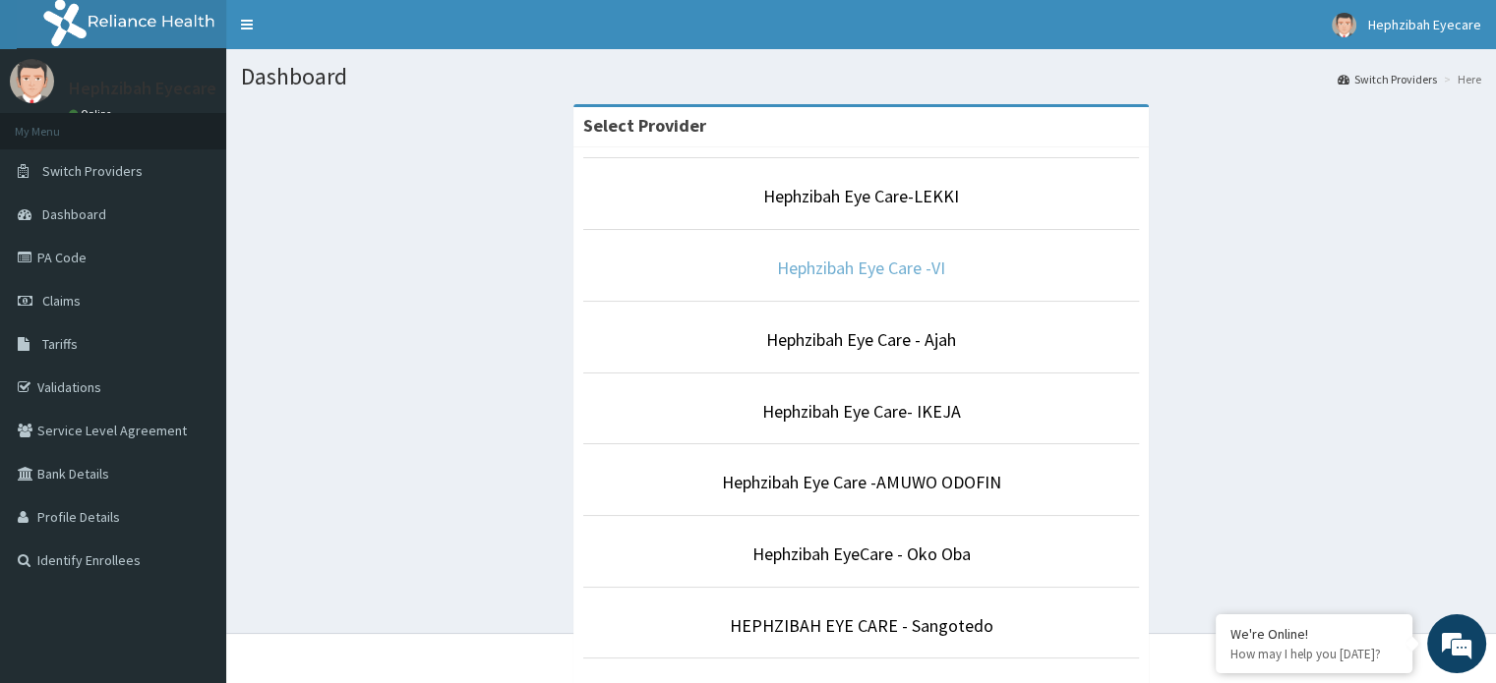
click at [846, 271] on link "Hephzibah Eye Care -VI" at bounding box center [861, 268] width 168 height 23
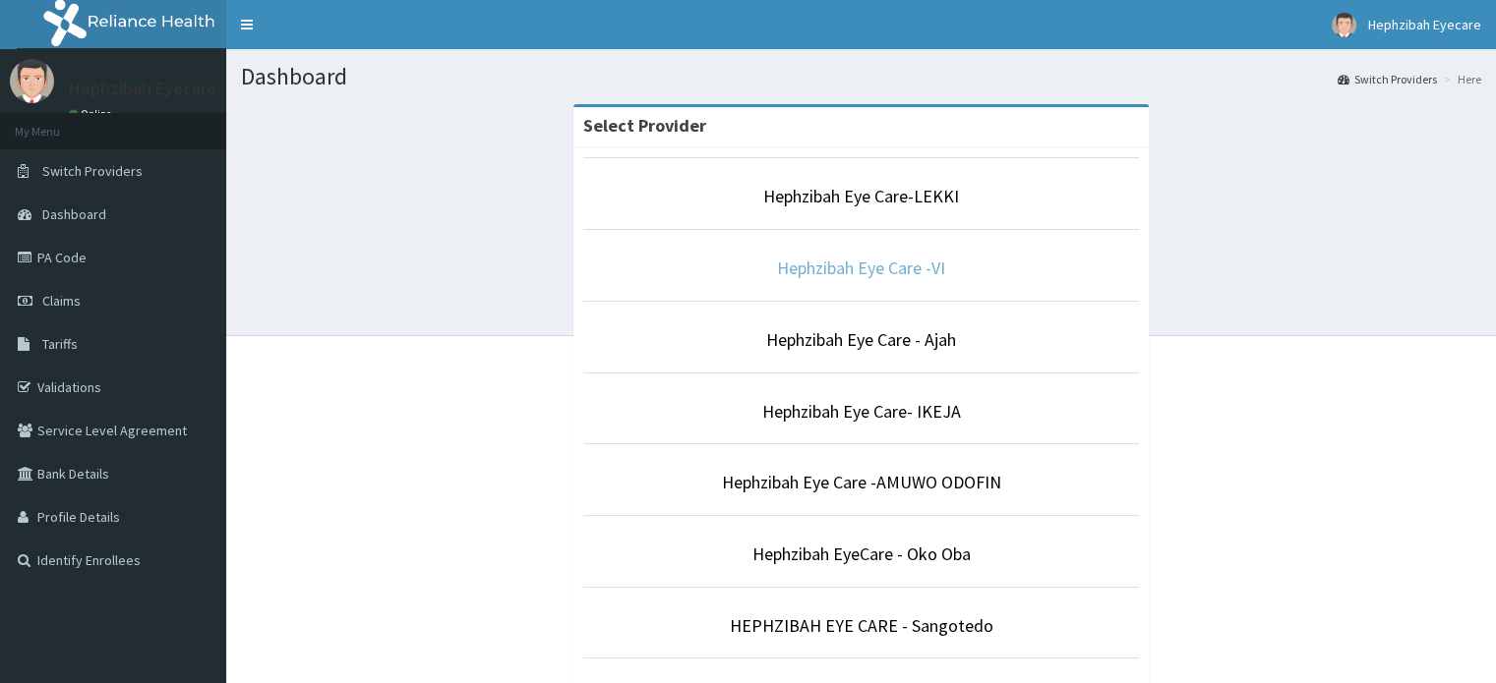
click at [807, 259] on link "Hephzibah Eye Care -VI" at bounding box center [861, 268] width 168 height 23
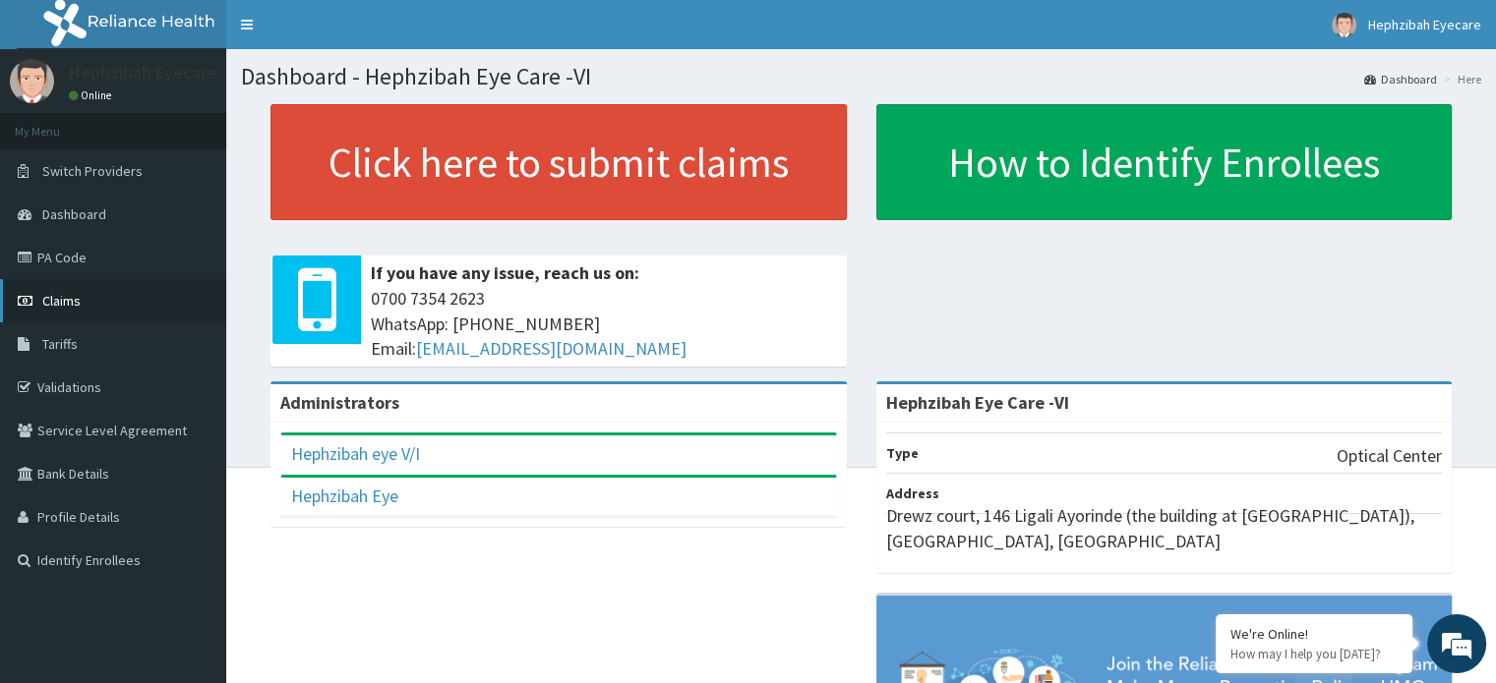
click at [80, 301] on link "Claims" at bounding box center [113, 300] width 226 height 43
click at [63, 297] on span "Claims" at bounding box center [61, 301] width 38 height 18
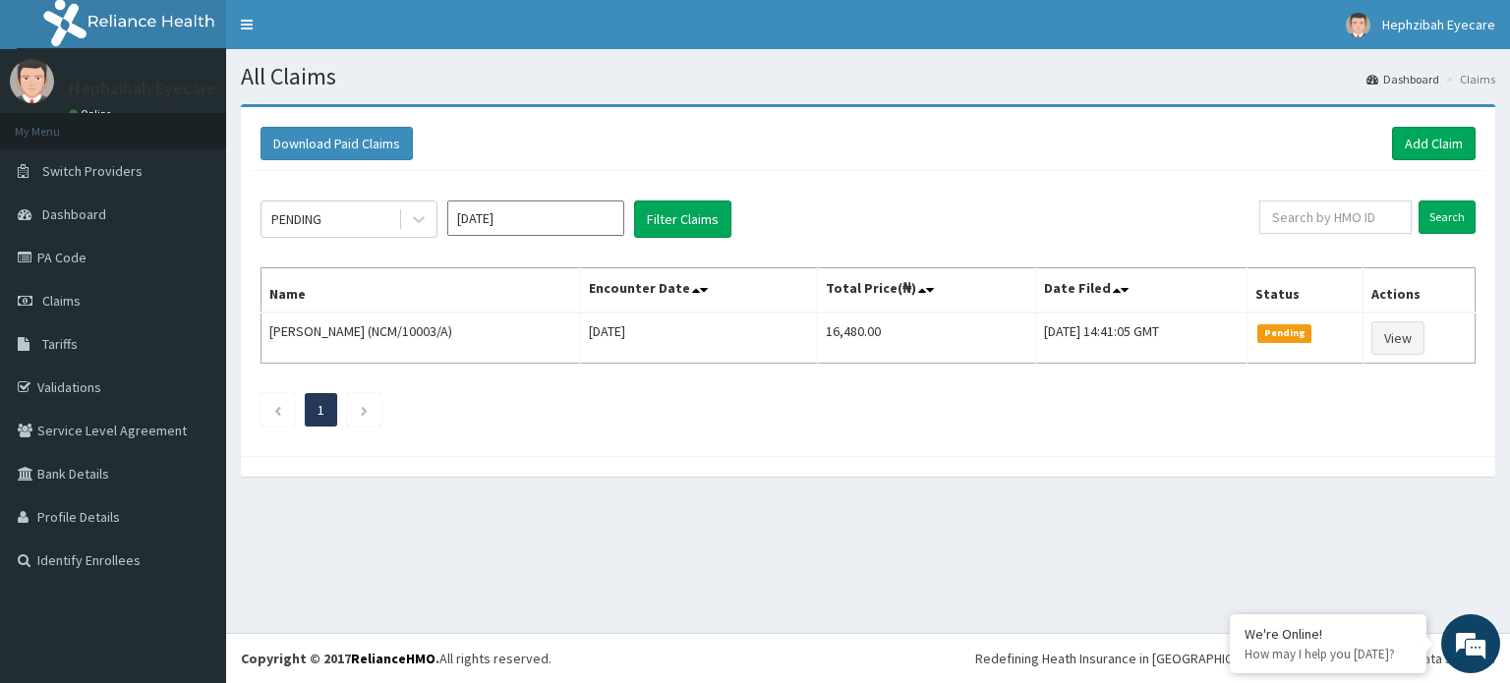
drag, startPoint x: 726, startPoint y: 371, endPoint x: 894, endPoint y: 127, distance: 296.2
click at [894, 127] on div "Download Paid Claims Add Claim" at bounding box center [868, 144] width 1235 height 54
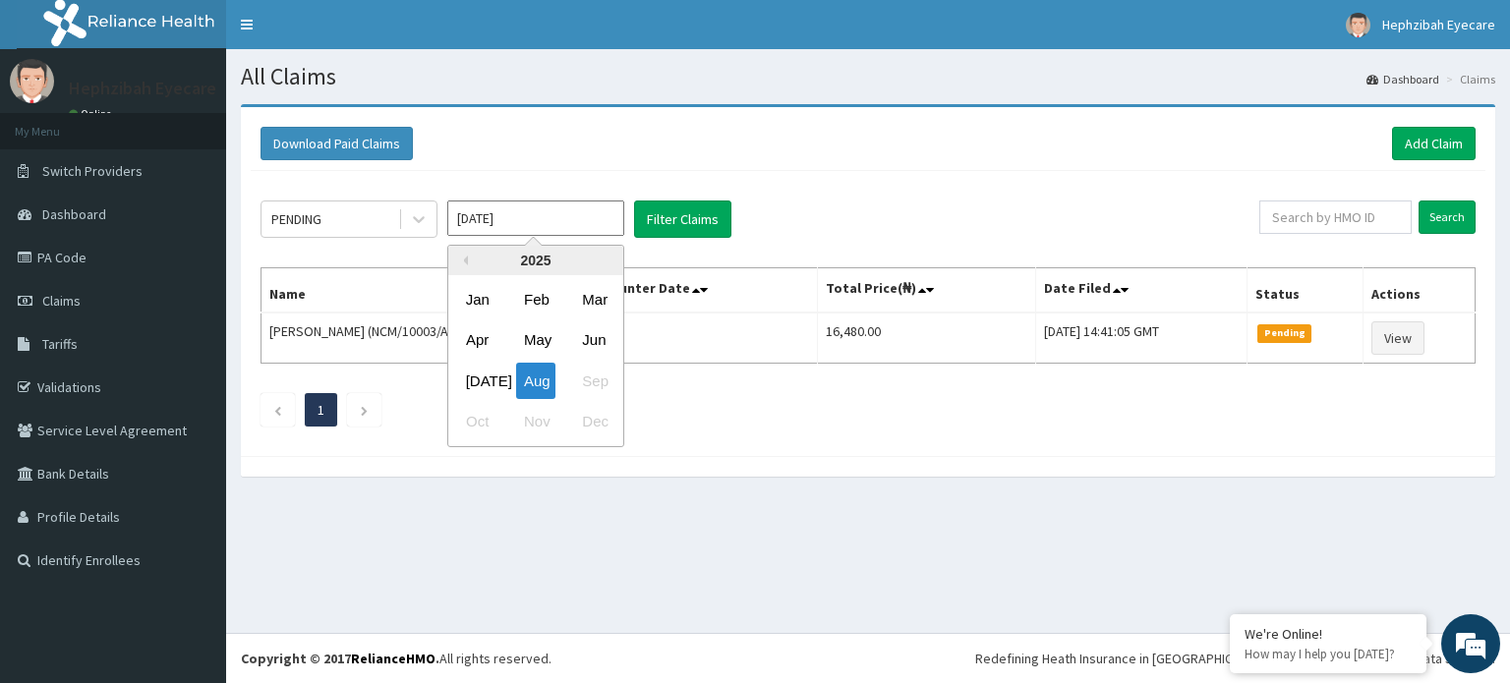
click at [480, 219] on input "Aug 2025" at bounding box center [535, 218] width 177 height 35
click at [473, 380] on div "Jul" at bounding box center [477, 381] width 39 height 36
type input "Jul 2025"
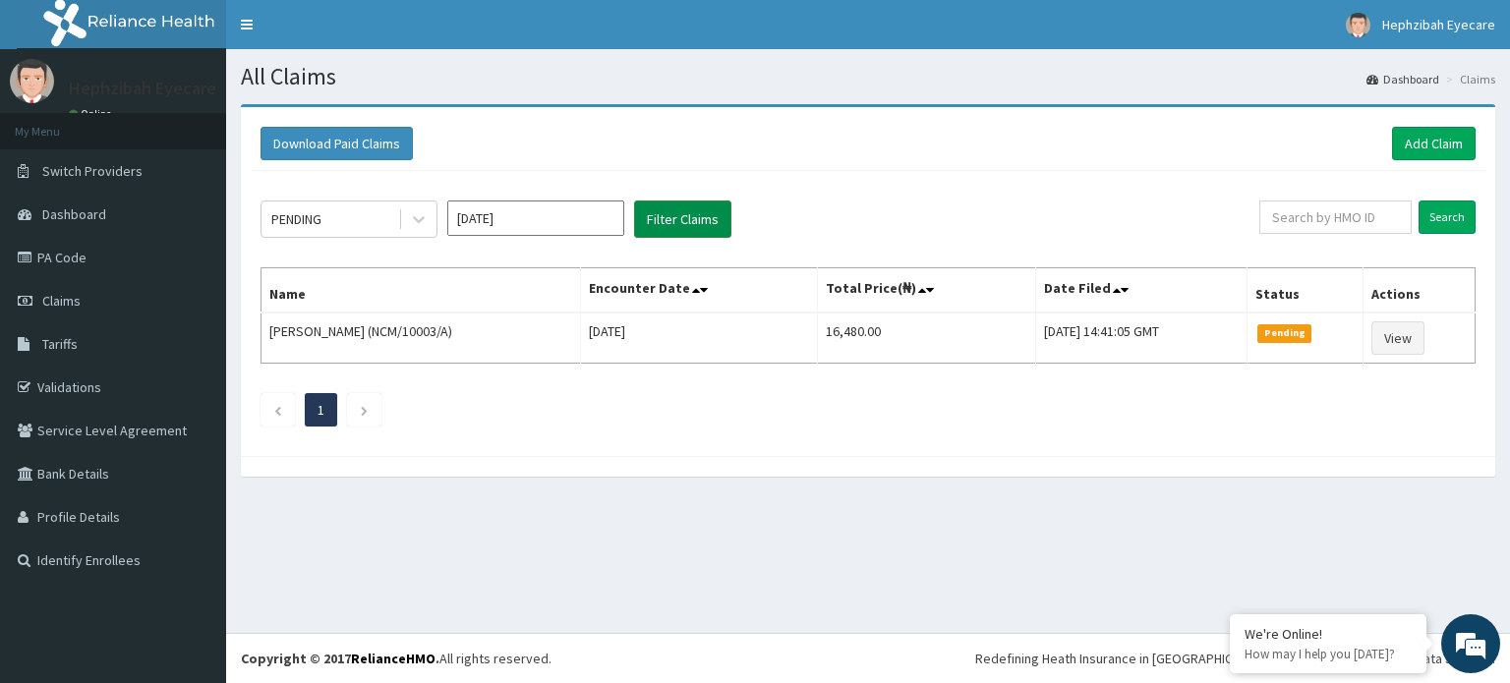
click at [686, 218] on button "Filter Claims" at bounding box center [682, 219] width 97 height 37
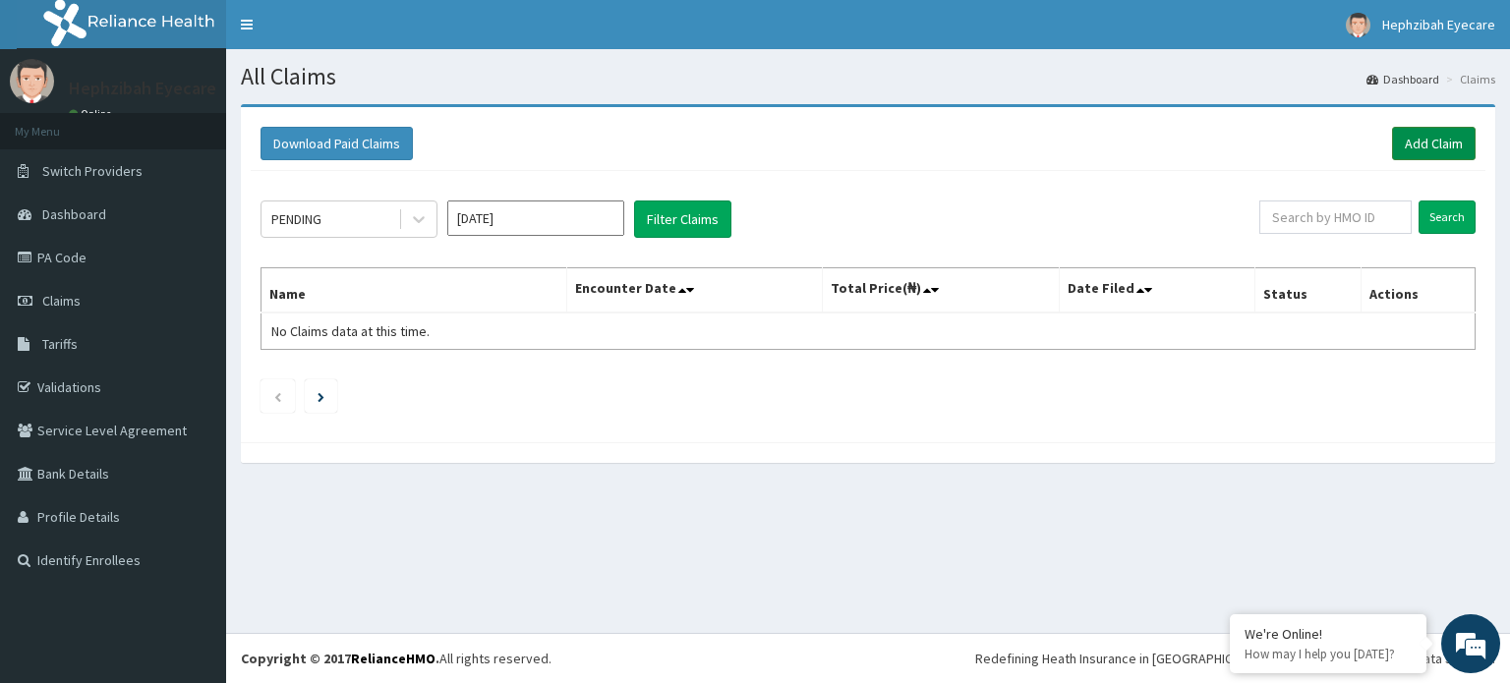
click at [1424, 143] on link "Add Claim" at bounding box center [1434, 143] width 84 height 33
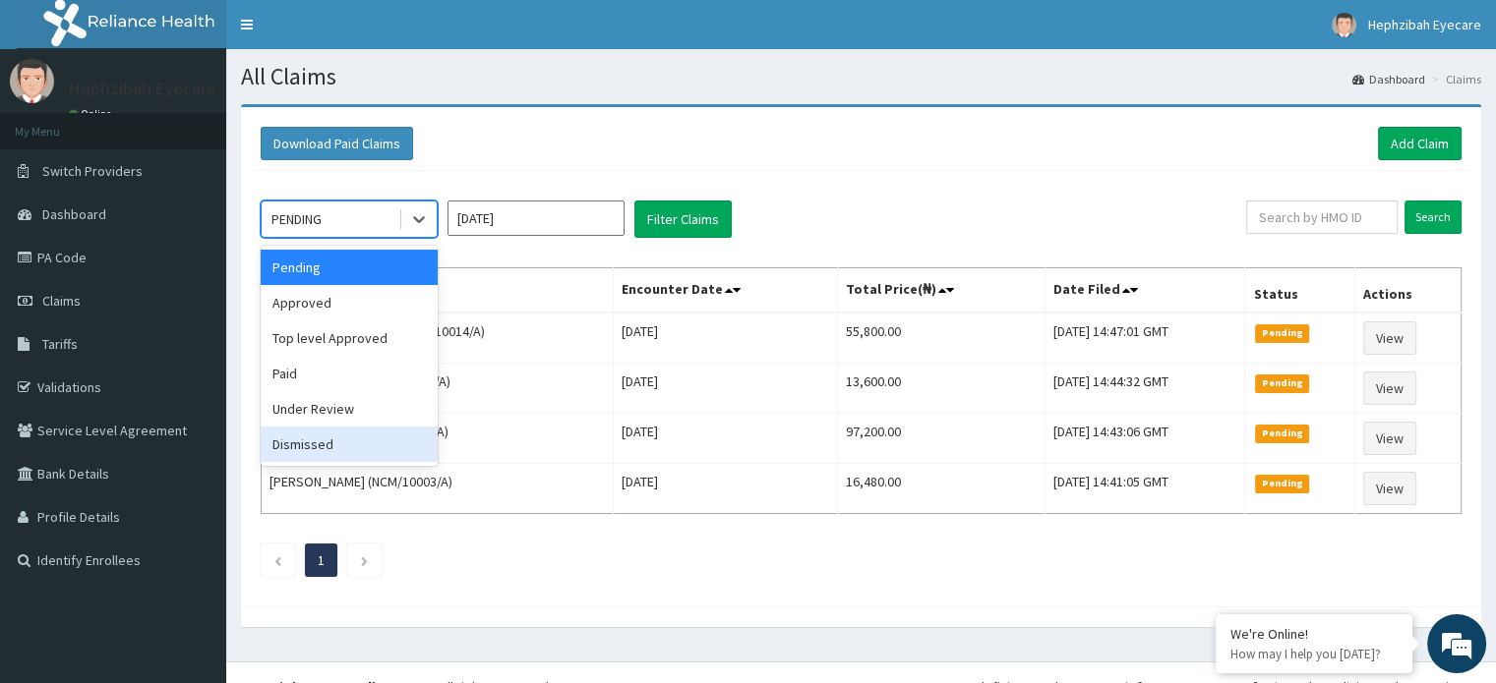
click at [294, 443] on div "Dismissed" at bounding box center [349, 444] width 177 height 35
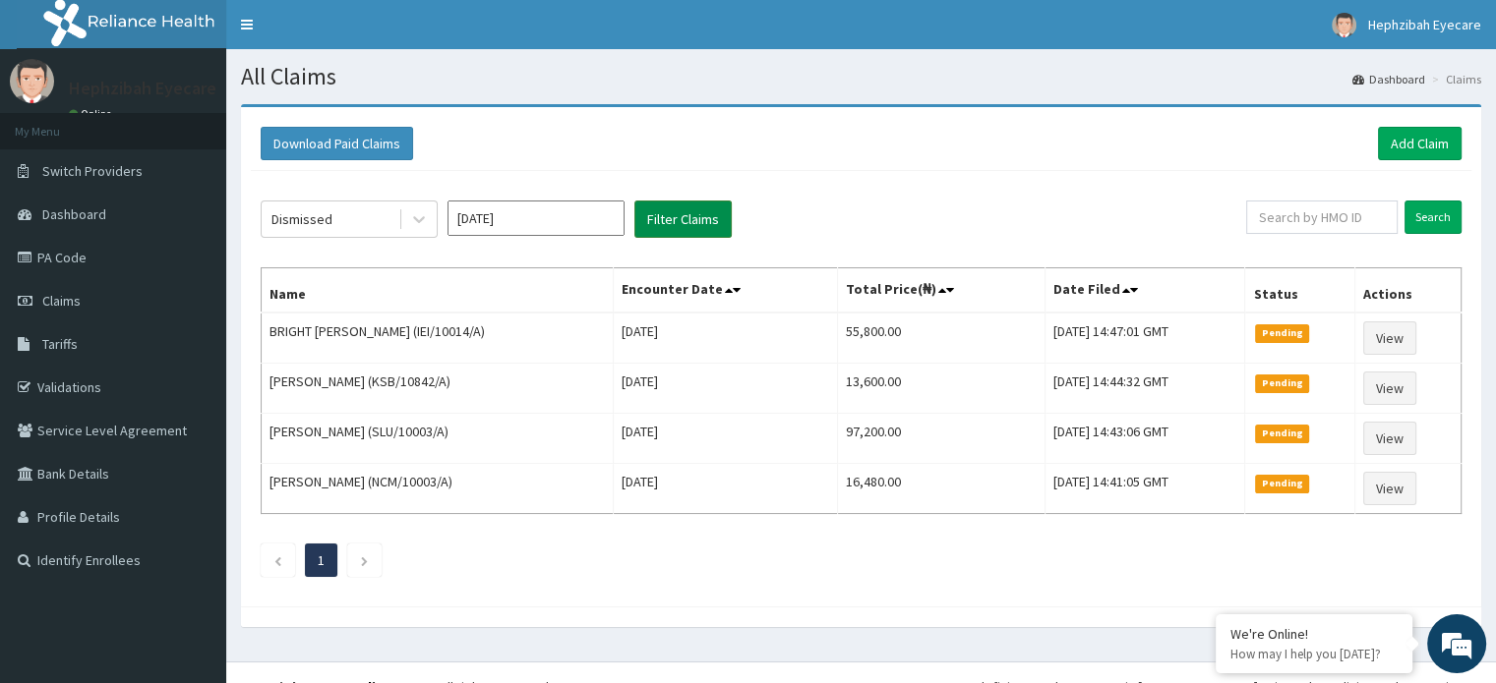
click at [700, 213] on button "Filter Claims" at bounding box center [682, 219] width 97 height 37
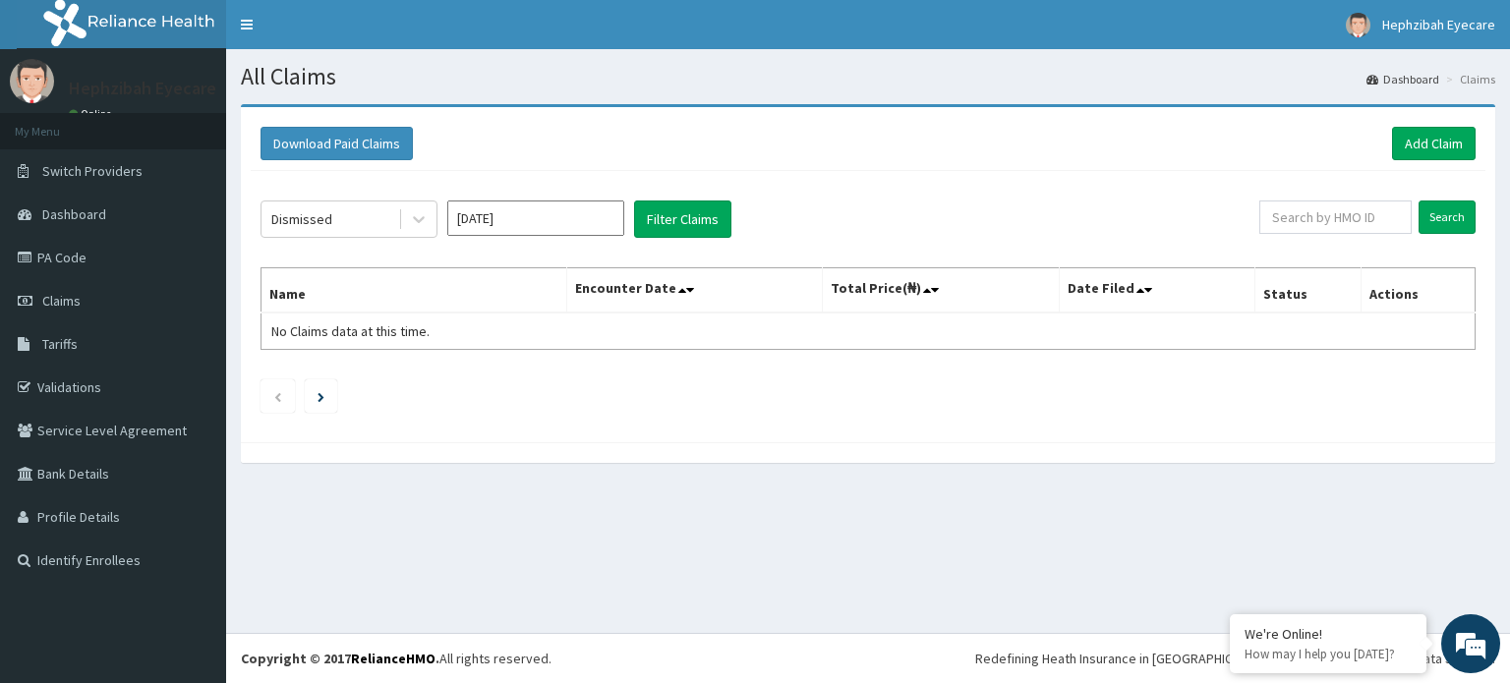
click at [522, 217] on input "Aug 2025" at bounding box center [535, 218] width 177 height 35
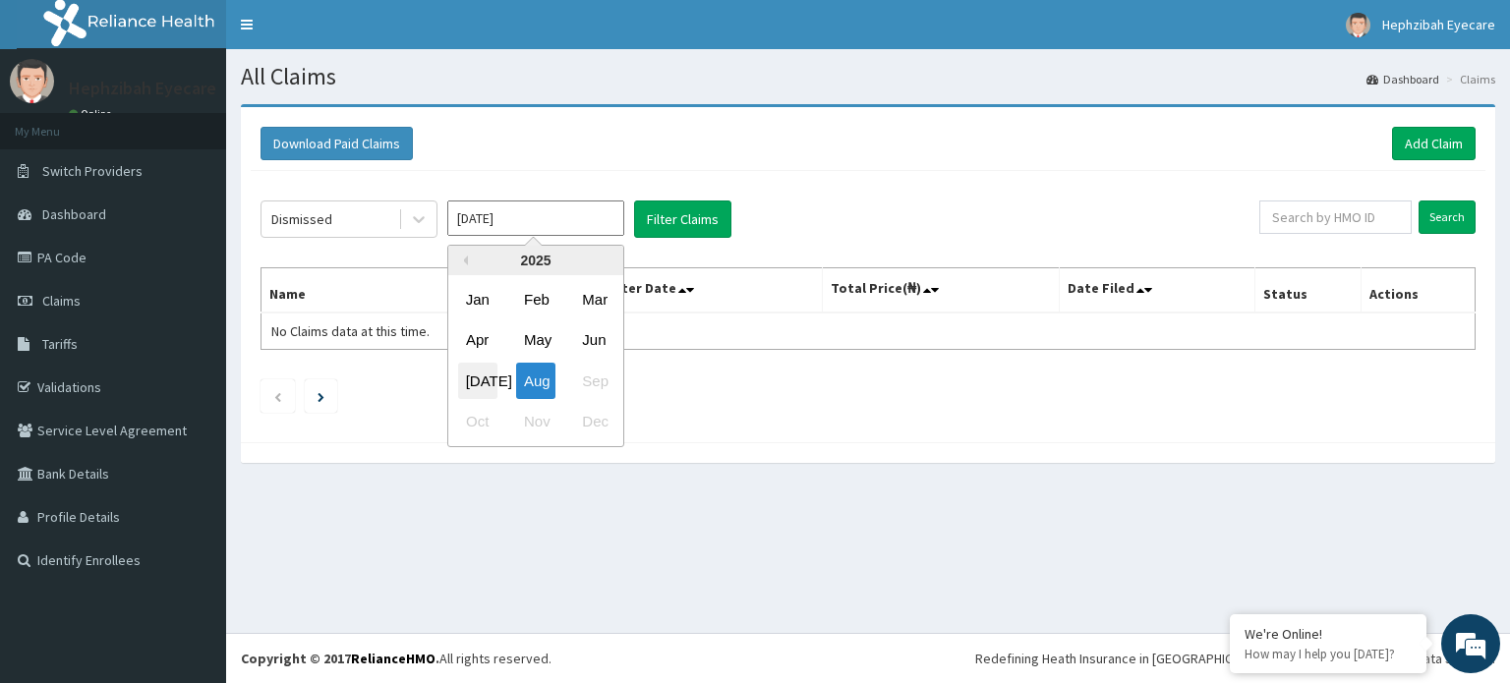
click at [480, 373] on div "Jul" at bounding box center [477, 381] width 39 height 36
type input "Jul 2025"
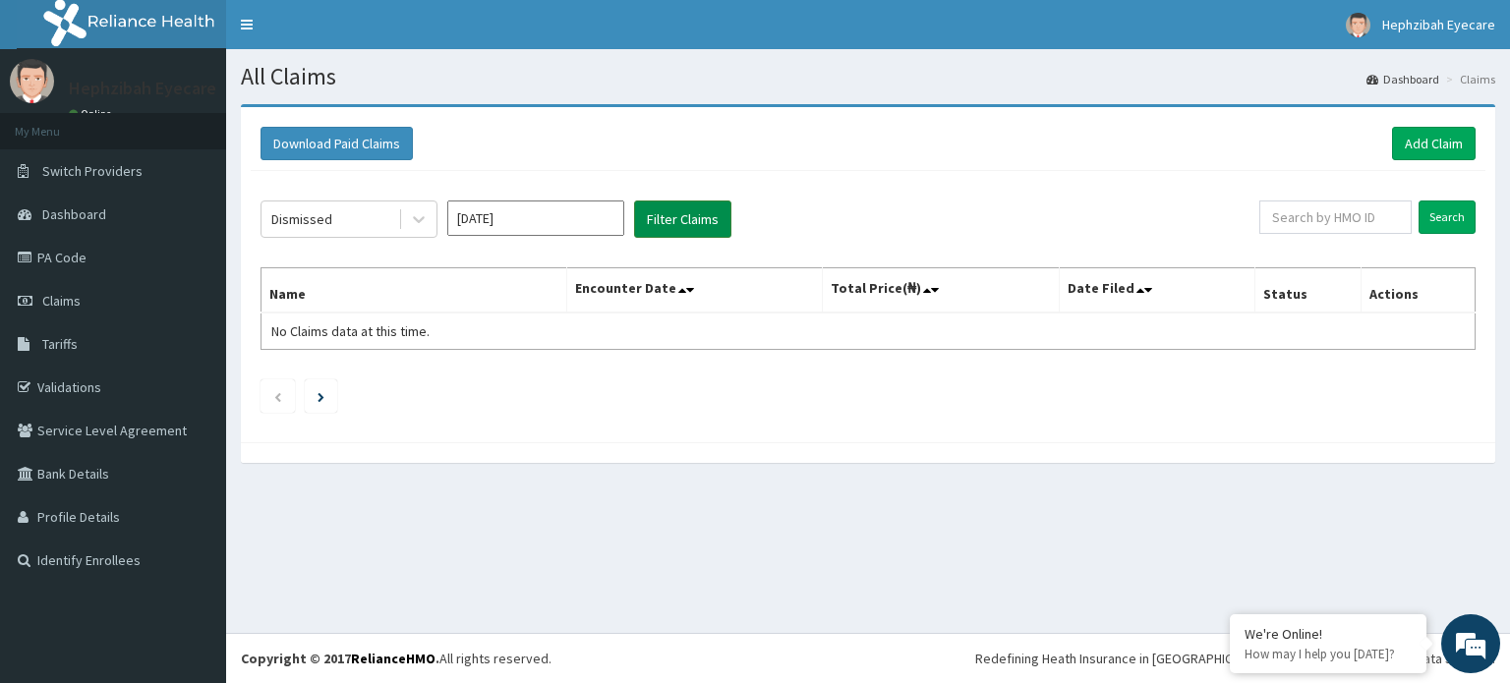
click at [702, 230] on button "Filter Claims" at bounding box center [682, 219] width 97 height 37
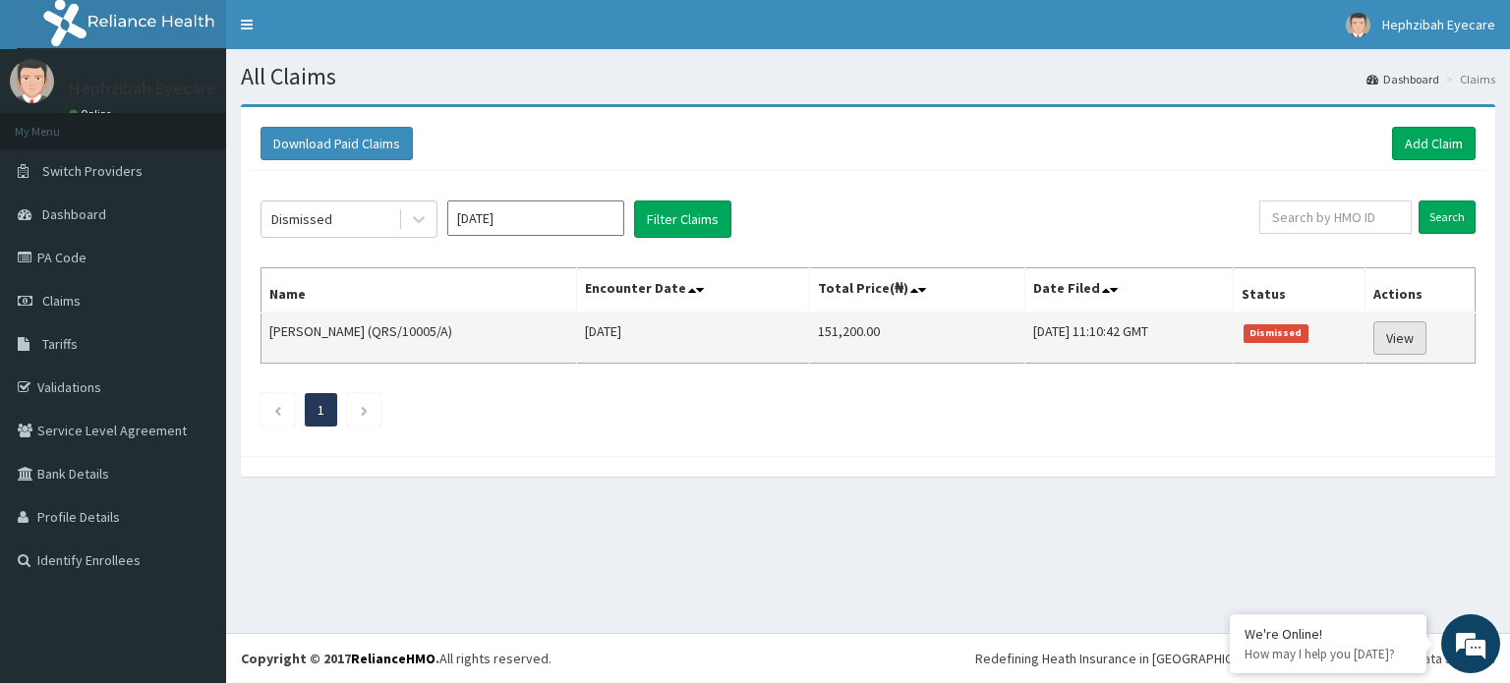
click at [1418, 330] on link "View" at bounding box center [1400, 338] width 53 height 33
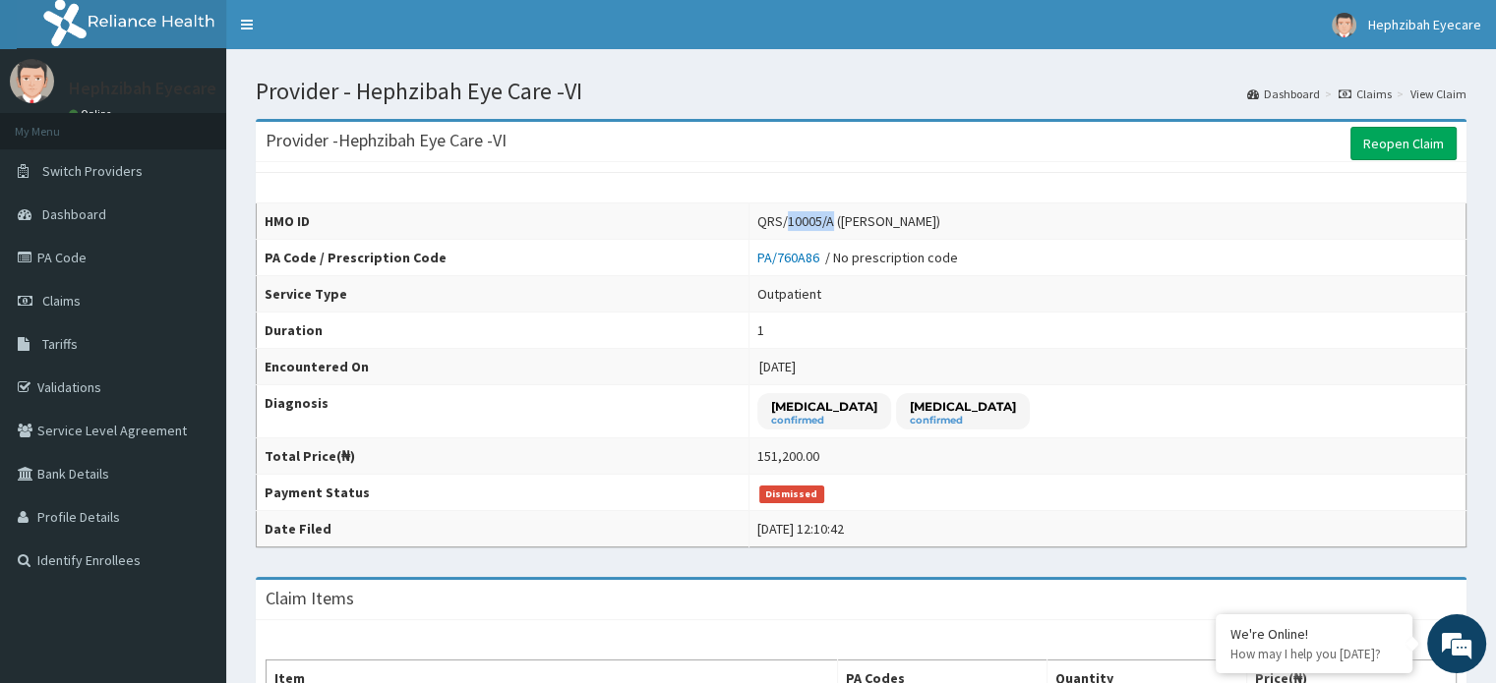
drag, startPoint x: 898, startPoint y: 221, endPoint x: 856, endPoint y: 218, distance: 42.4
click at [856, 218] on div "QRS/10005/A ([PERSON_NAME])" at bounding box center [848, 221] width 183 height 20
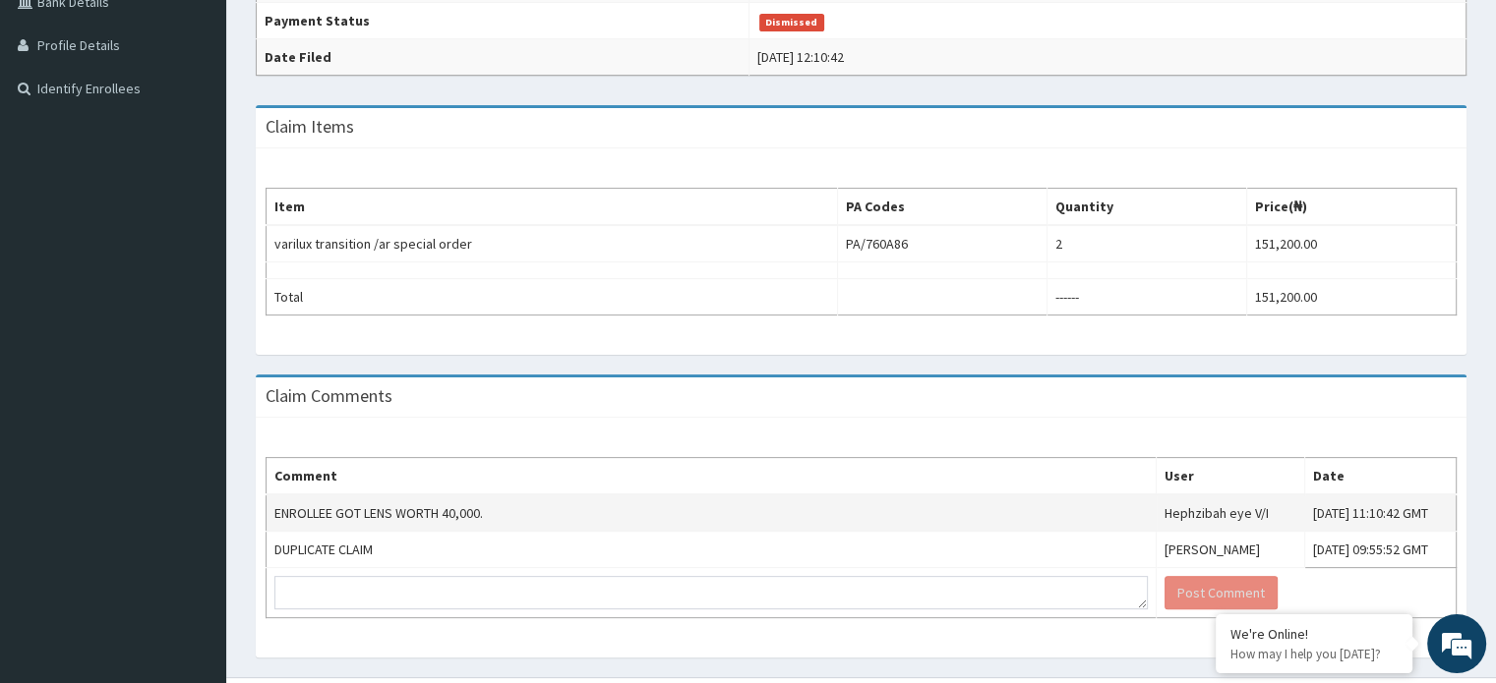
scroll to position [413, 0]
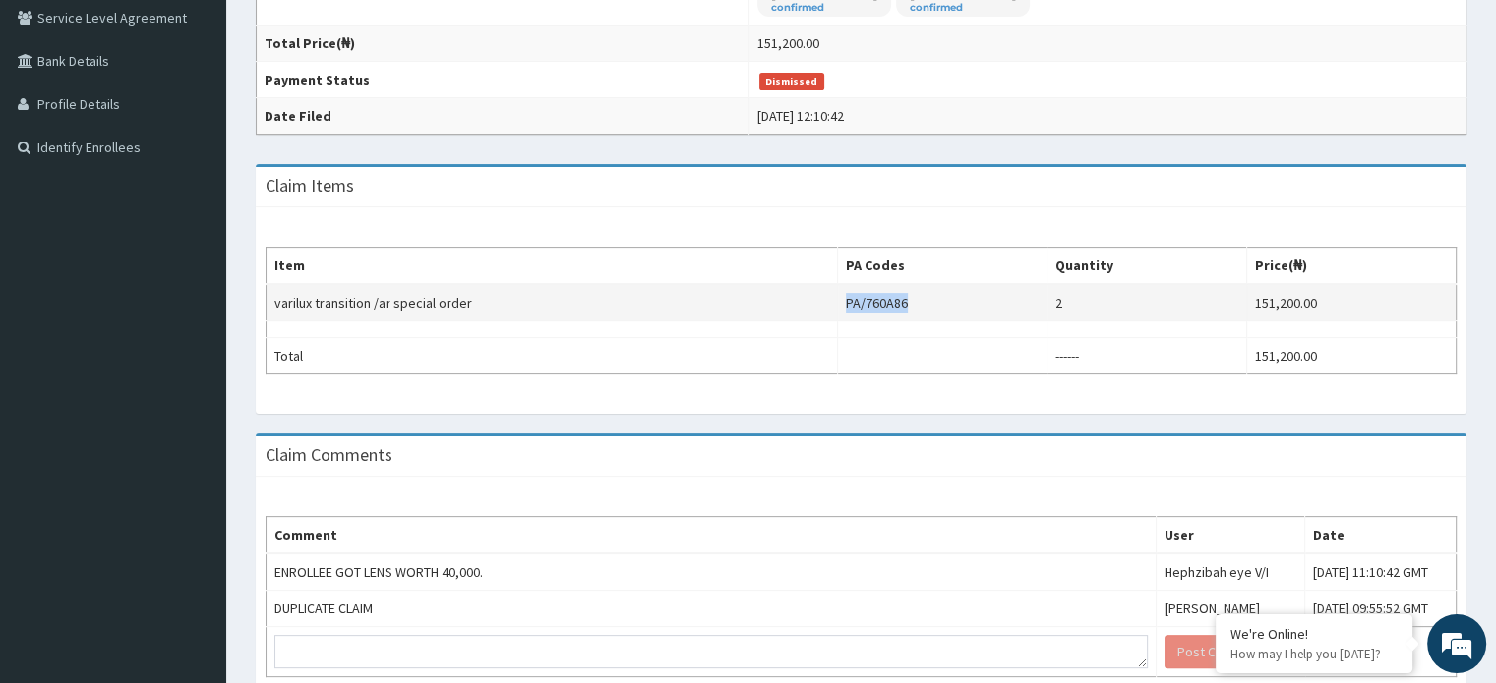
drag, startPoint x: 913, startPoint y: 300, endPoint x: 850, endPoint y: 298, distance: 63.0
click at [850, 298] on td "PA/760A86" at bounding box center [942, 302] width 209 height 37
copy td "PA/760A86"
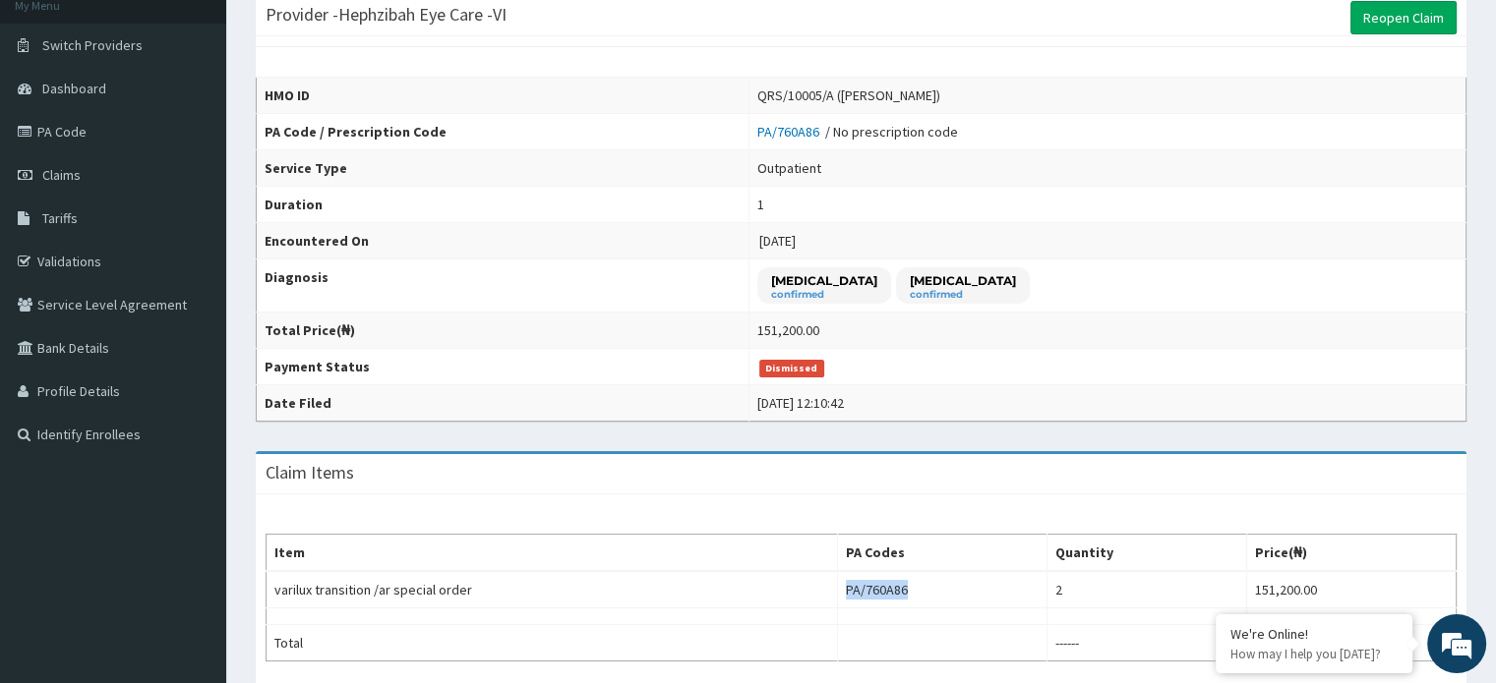
scroll to position [20, 0]
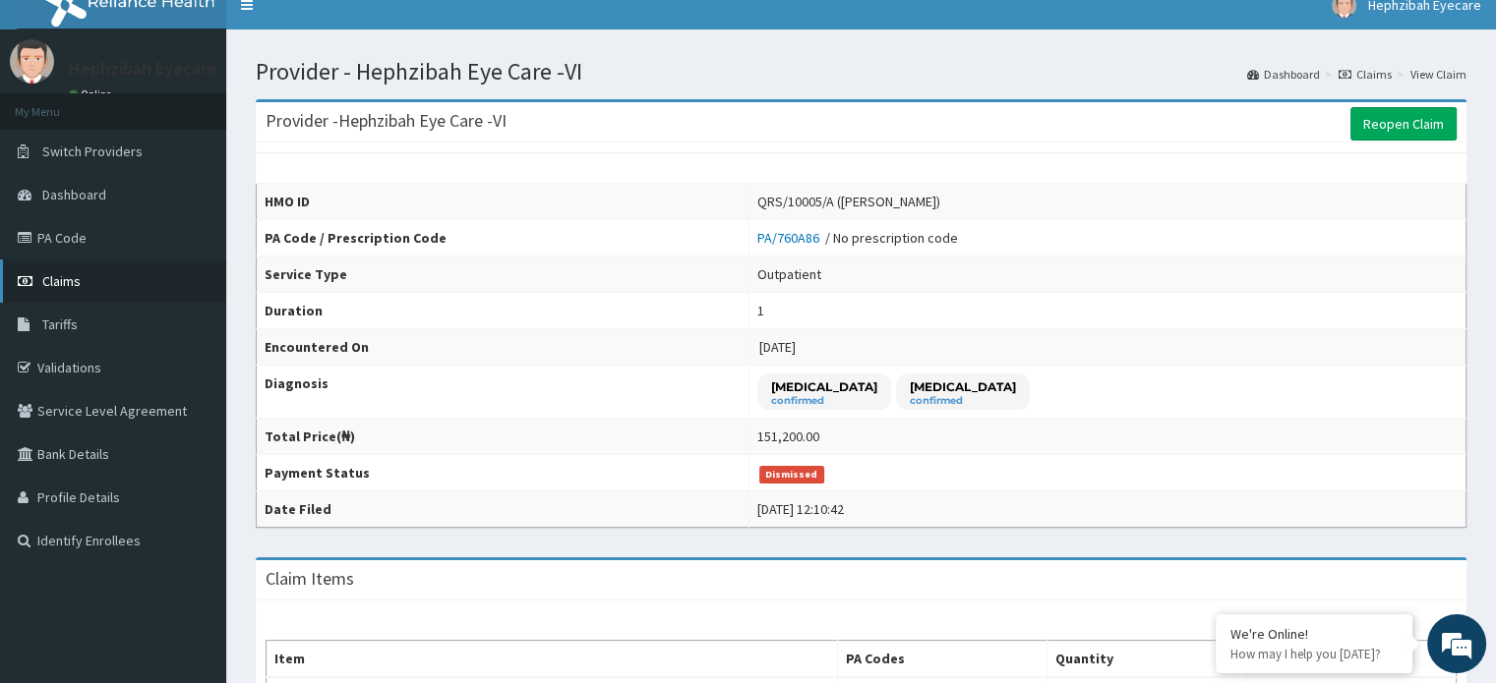
click at [56, 274] on span "Claims" at bounding box center [61, 281] width 38 height 18
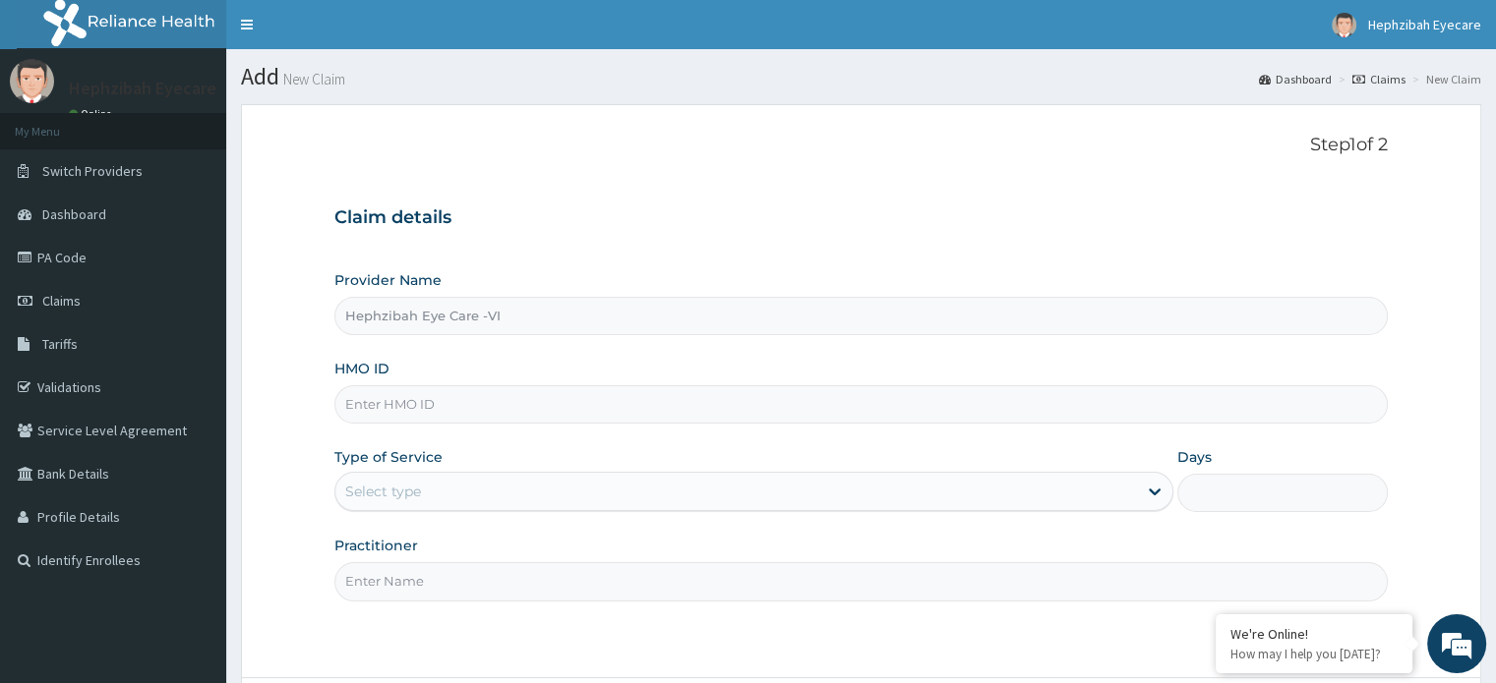
click at [428, 310] on input "Hephzibah Eye Care -VI" at bounding box center [860, 316] width 1052 height 38
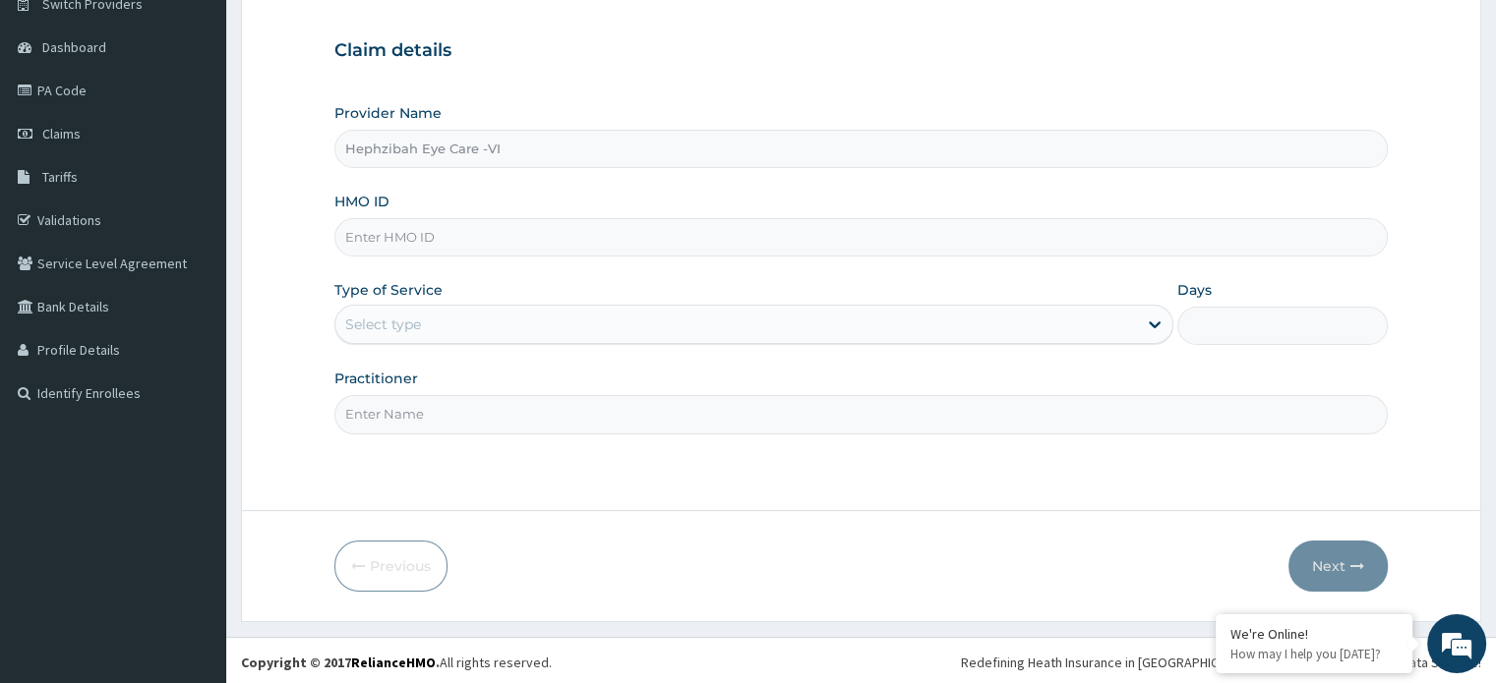
scroll to position [169, 0]
click at [539, 139] on input "Hephzibah Eye Care -VI" at bounding box center [860, 147] width 1052 height 38
click at [551, 155] on input "Hephzibah Eye Care -VI" at bounding box center [860, 147] width 1052 height 38
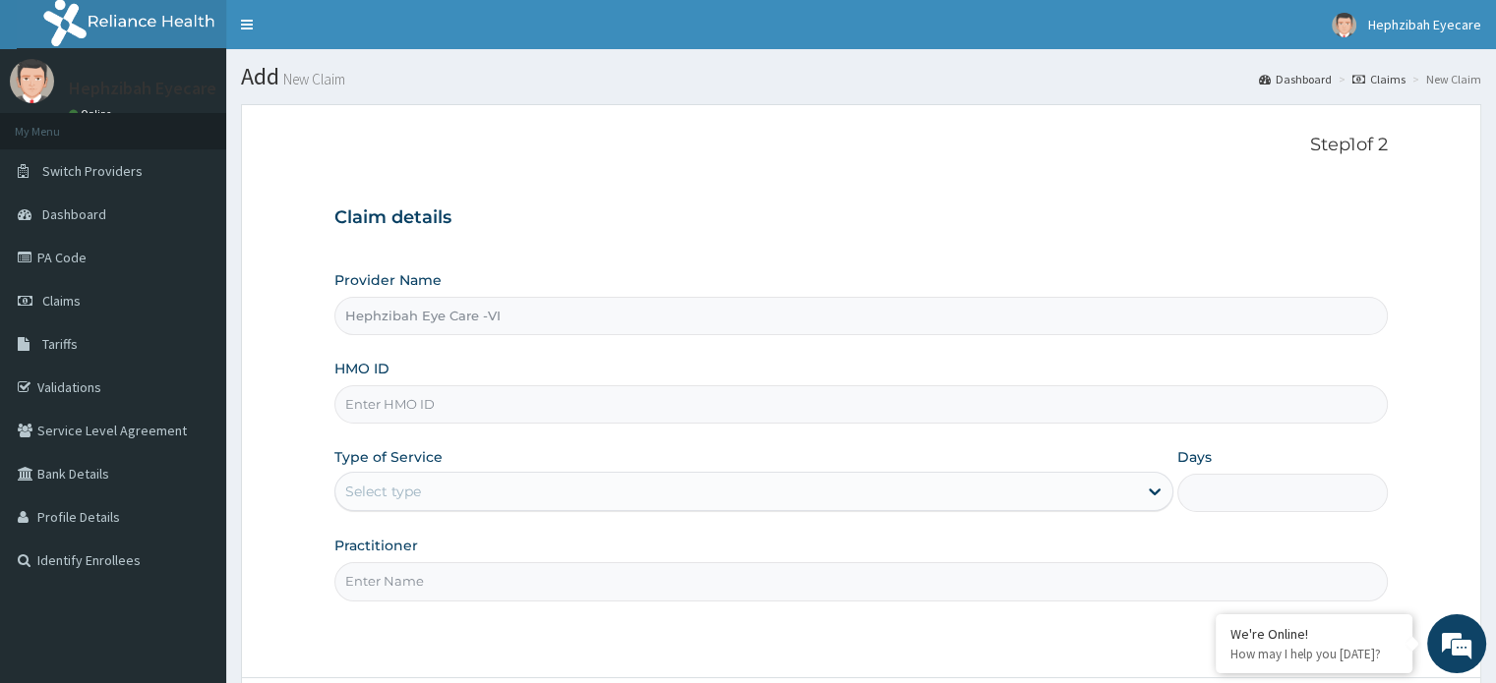
click at [466, 310] on input "Hephzibah Eye Care -VI" at bounding box center [860, 316] width 1052 height 38
click at [529, 322] on input "Hephzibah Eye Care -VI" at bounding box center [860, 316] width 1052 height 38
click at [523, 298] on input "Hephzibah Eye Care -VI" at bounding box center [860, 316] width 1052 height 38
click at [523, 304] on input "Hephzibah Eye Care -VI" at bounding box center [860, 316] width 1052 height 38
click at [464, 324] on input "Hephzibah Eye Care -VI" at bounding box center [860, 316] width 1052 height 38
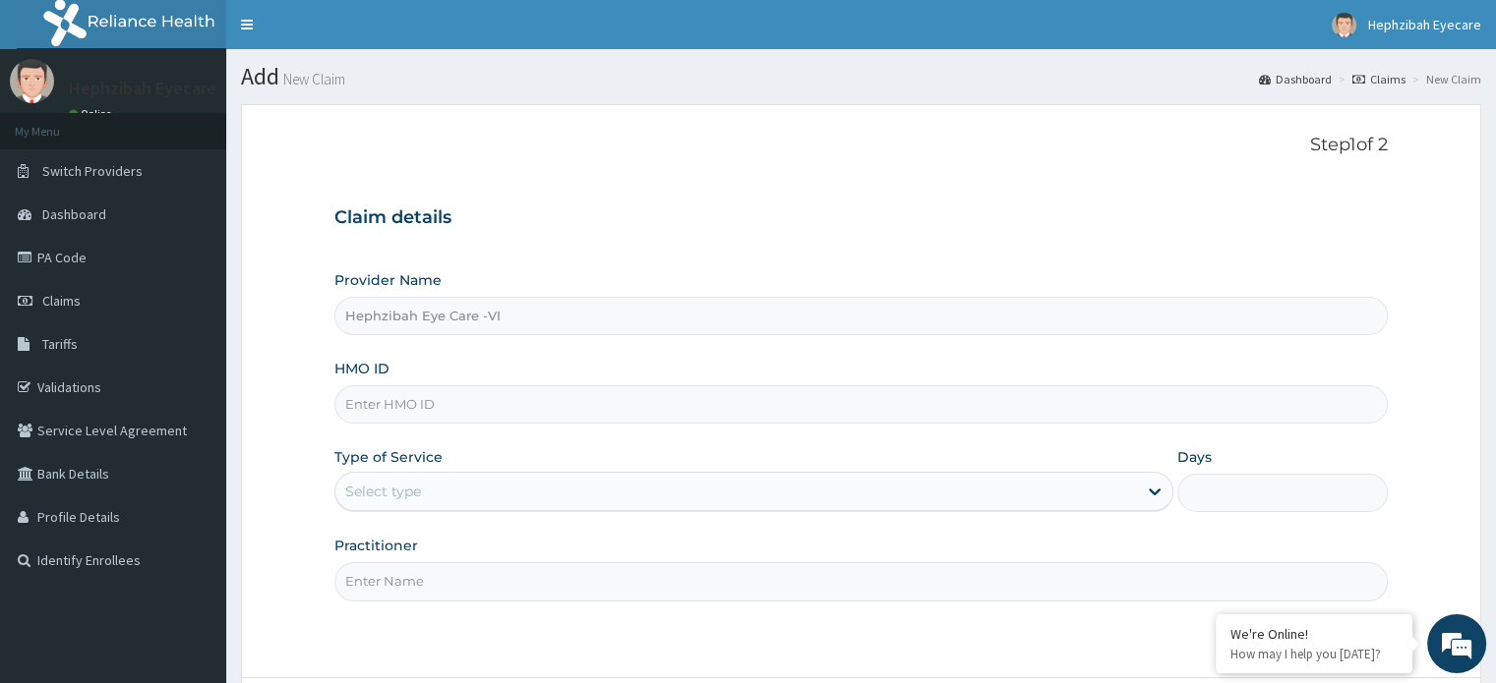
click at [464, 324] on input "Hephzibah Eye Care -VI" at bounding box center [860, 316] width 1052 height 38
click at [621, 322] on input "Hephzibah Eye Care -VI" at bounding box center [860, 316] width 1052 height 38
click at [378, 315] on input "Hephzibah Eye Care -VI" at bounding box center [860, 316] width 1052 height 38
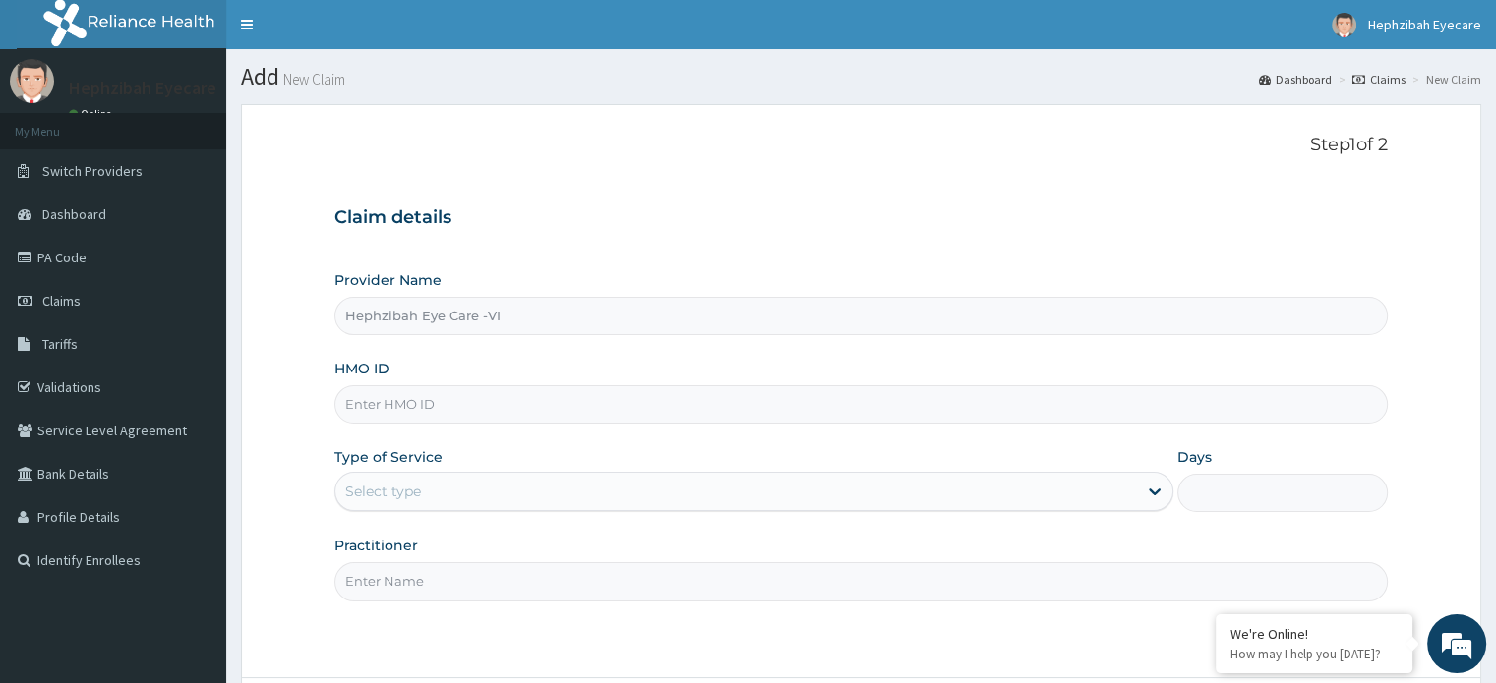
click at [488, 312] on input "Hephzibah Eye Care -VI" at bounding box center [860, 316] width 1052 height 38
click at [529, 390] on input "HMO ID" at bounding box center [860, 404] width 1052 height 38
type input "QCN/10074/A"
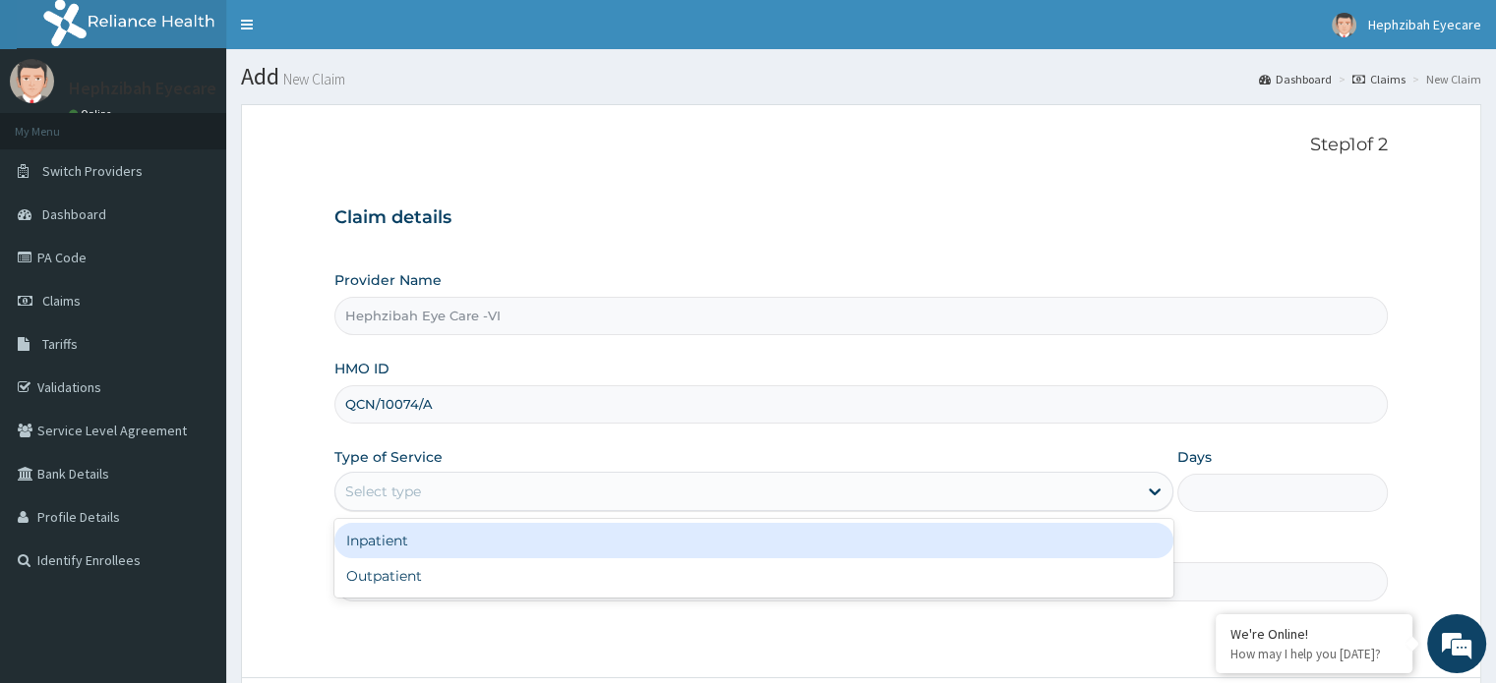
click at [370, 497] on div "Select type" at bounding box center [383, 492] width 76 height 20
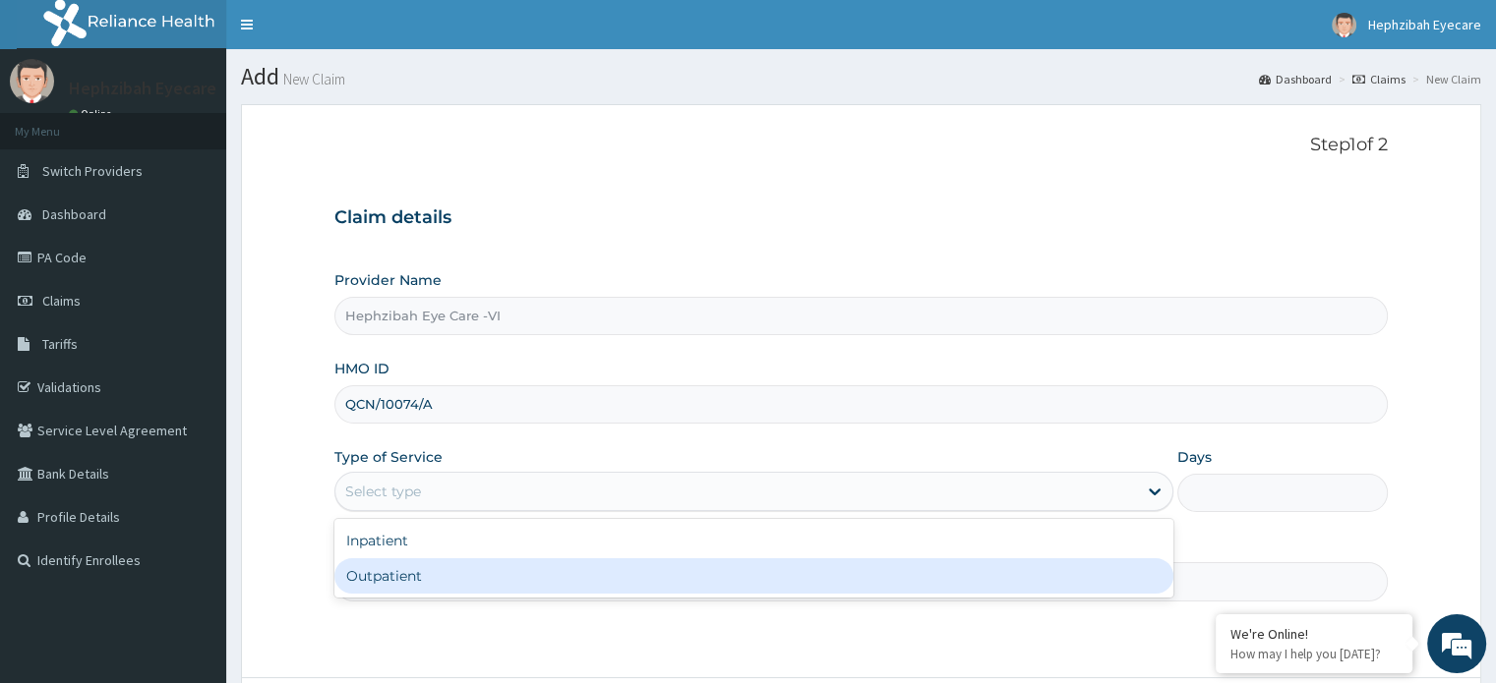
click at [384, 571] on div "Outpatient" at bounding box center [753, 576] width 839 height 35
type input "1"
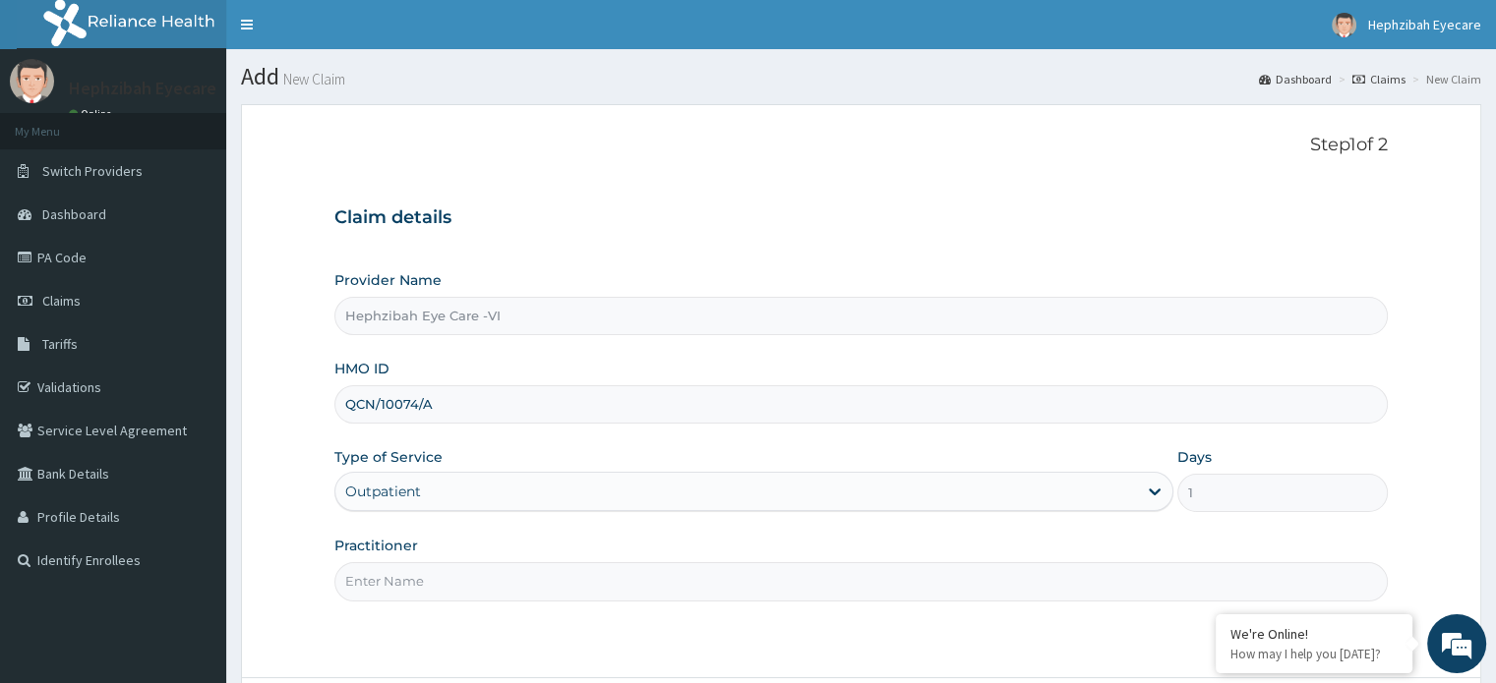
click at [395, 580] on input "Practitioner" at bounding box center [860, 581] width 1052 height 38
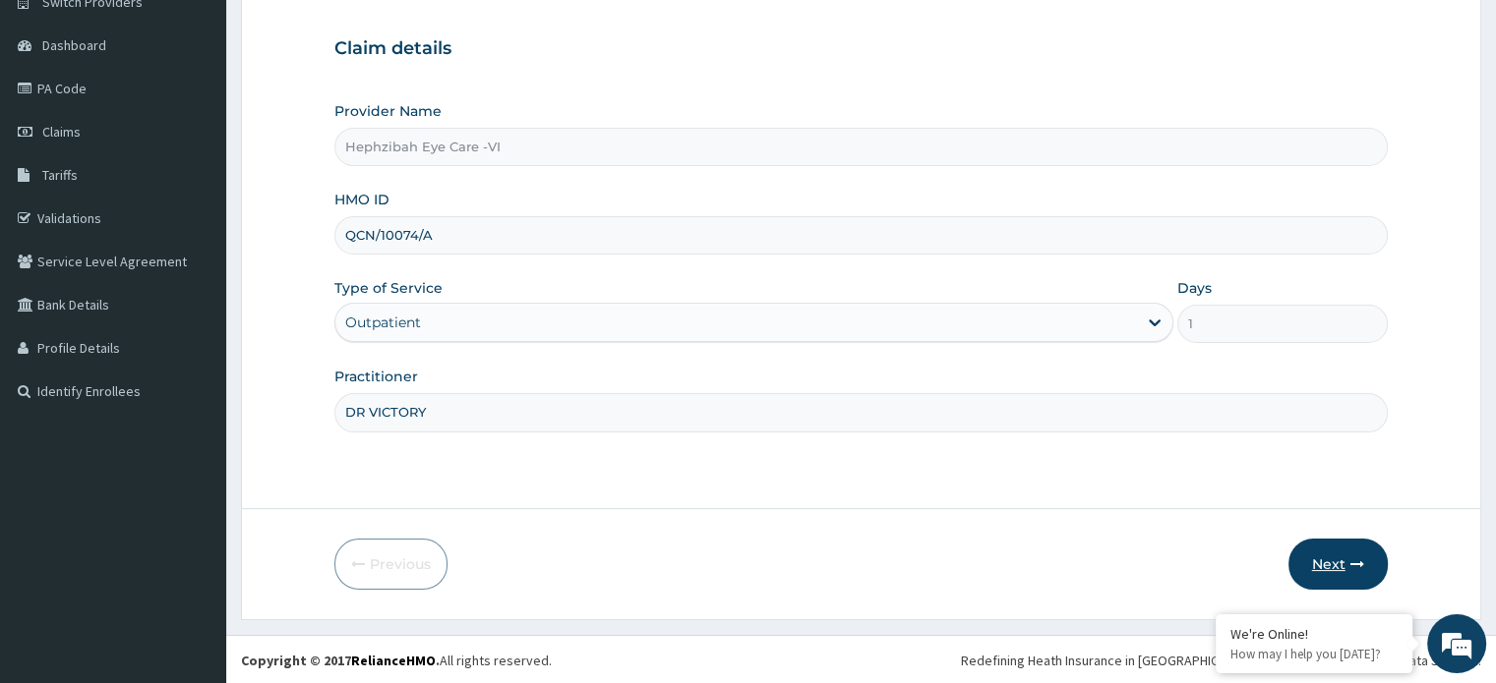
type input "DR VICTORY"
click at [1326, 557] on button "Next" at bounding box center [1337, 564] width 99 height 51
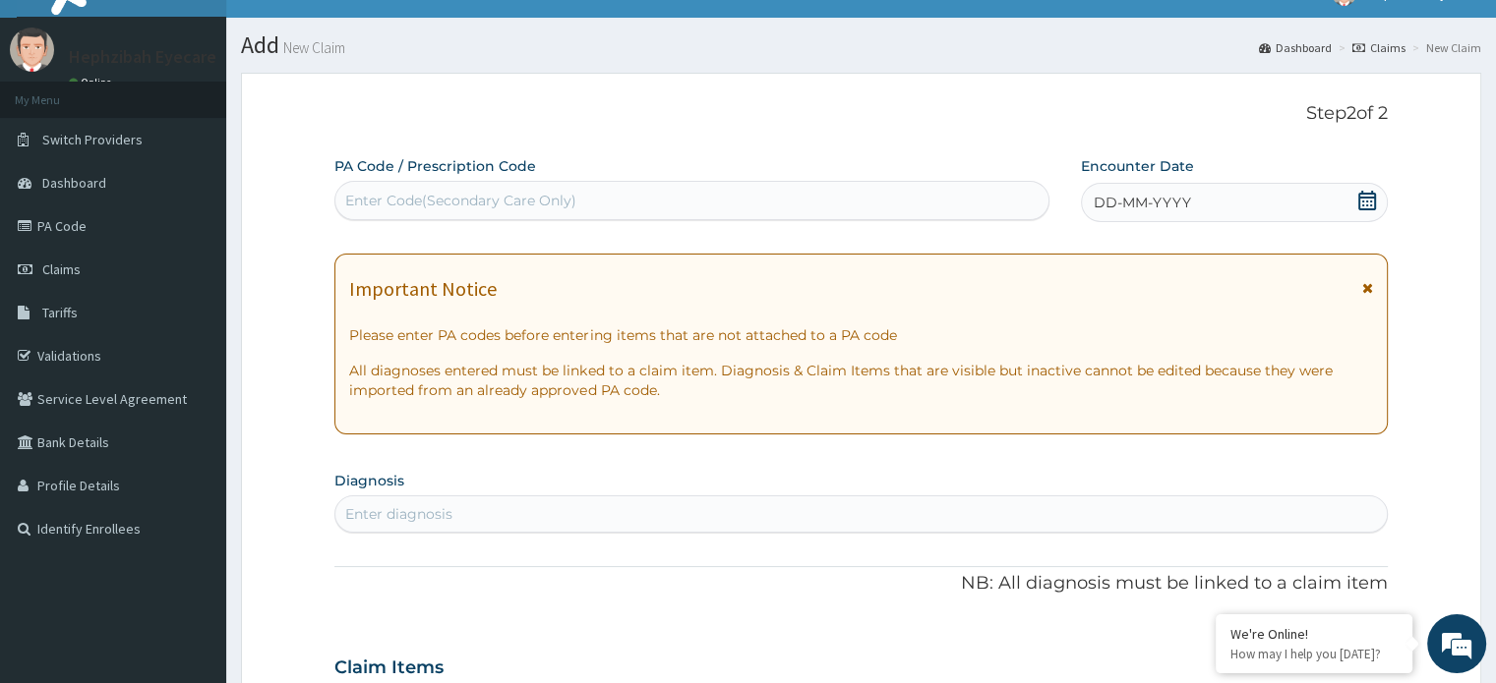
scroll to position [0, 0]
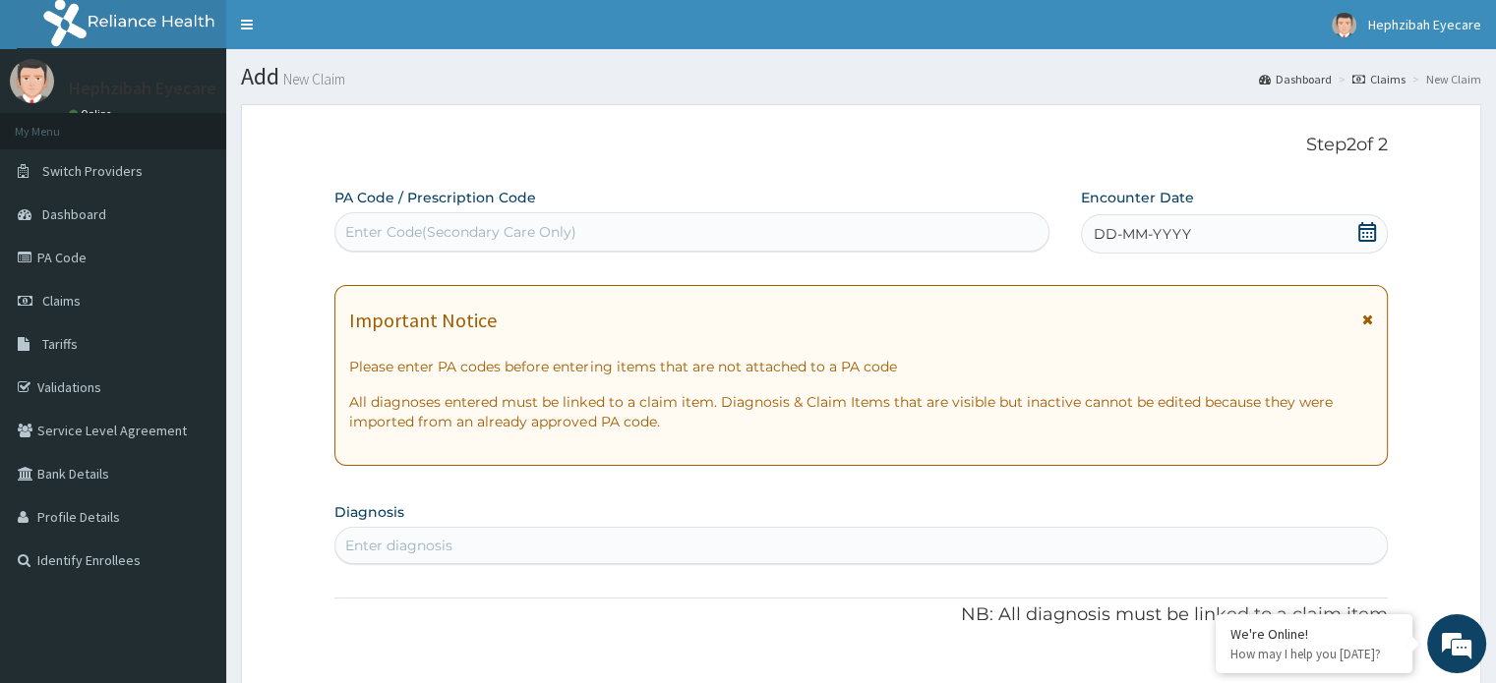
click at [420, 235] on div "Enter Code(Secondary Care Only)" at bounding box center [460, 232] width 231 height 20
type input "PA/5E6E7D"
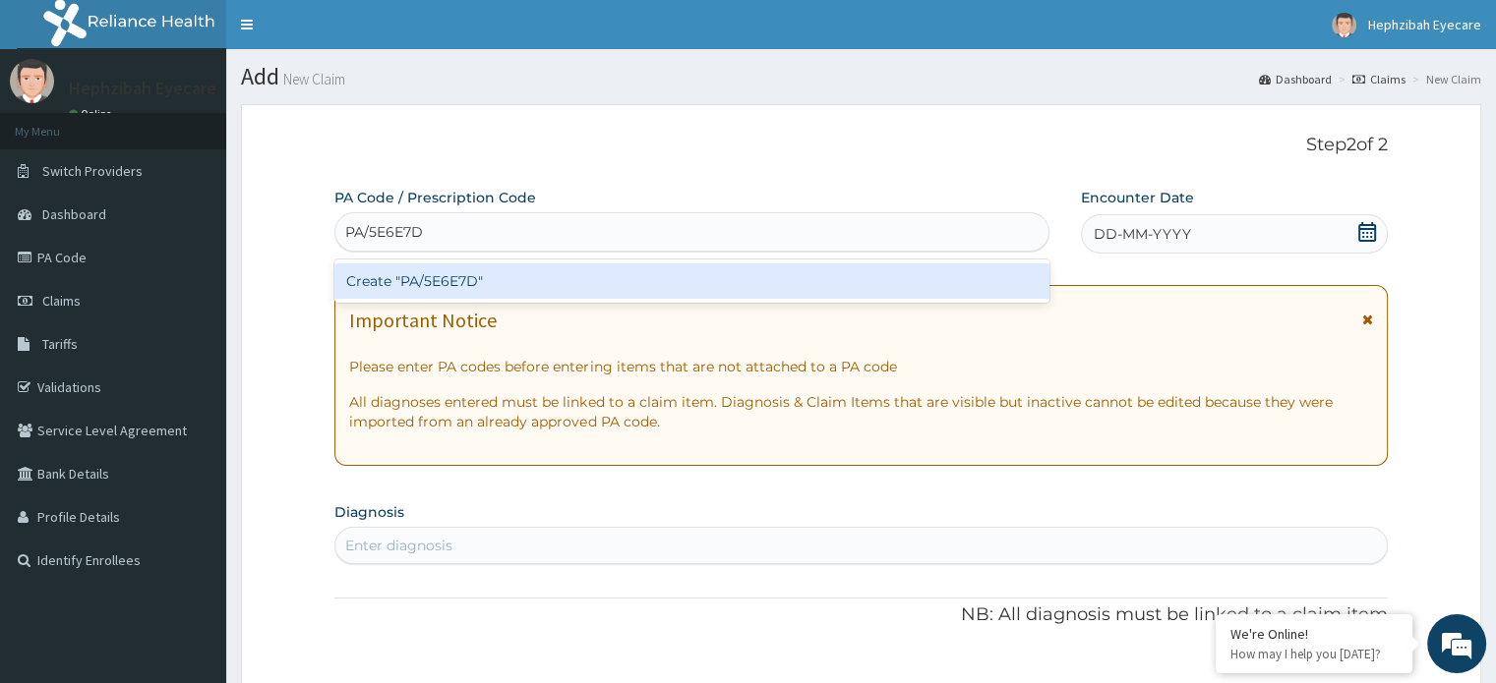
click at [480, 290] on div "Create "PA/5E6E7D"" at bounding box center [691, 281] width 715 height 35
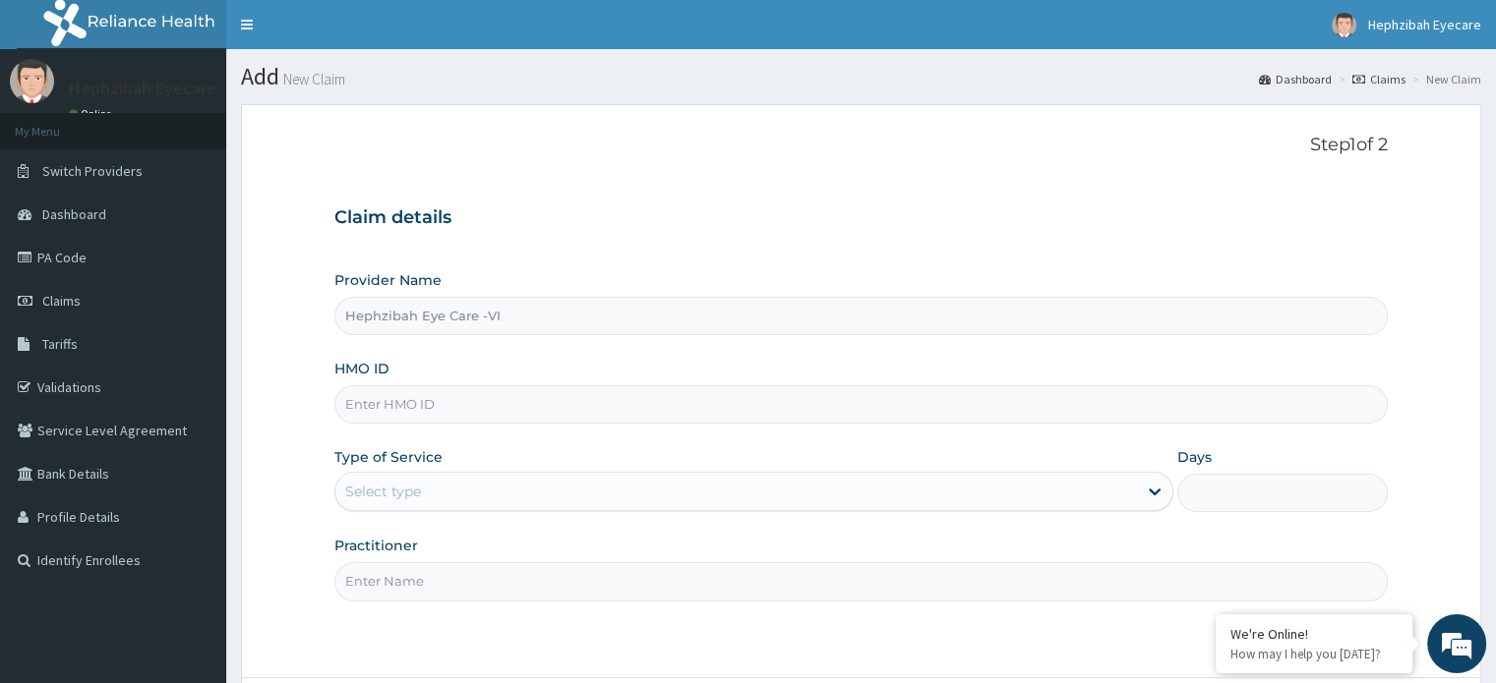
click at [653, 310] on input "Hephzibah Eye Care -VI" at bounding box center [860, 316] width 1052 height 38
click at [565, 396] on input "HMO ID" at bounding box center [860, 404] width 1052 height 38
paste input "PA/760A86"
type input "PA/760A86"
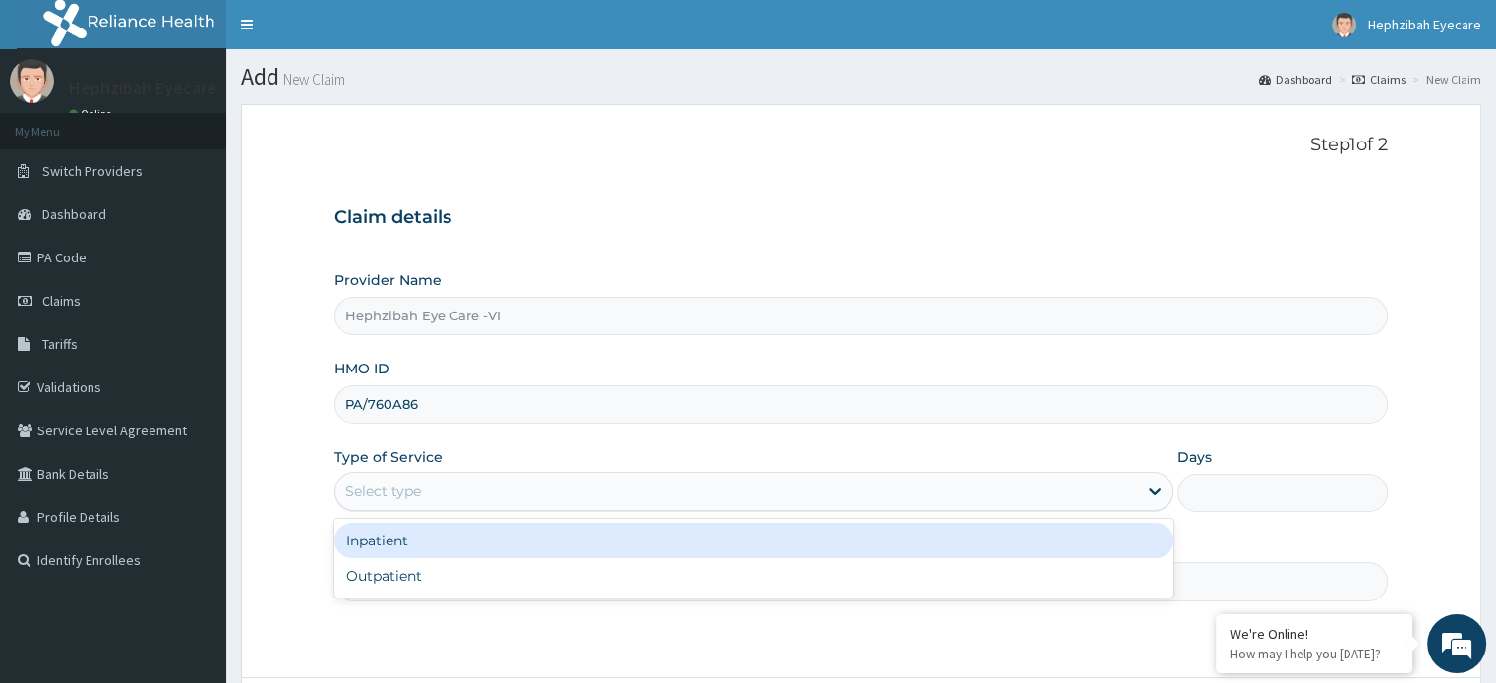
click at [486, 490] on div "Select type" at bounding box center [735, 491] width 801 height 31
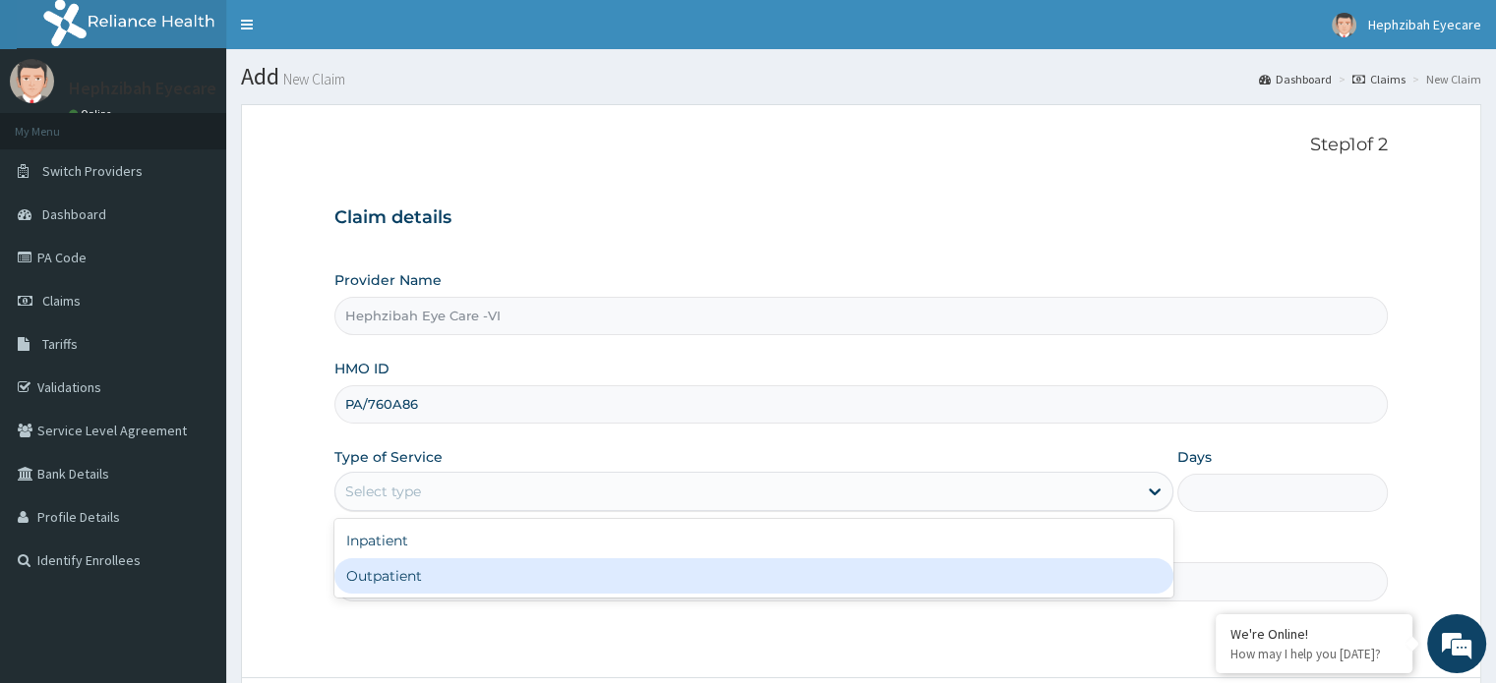
click at [460, 569] on div "Outpatient" at bounding box center [753, 576] width 839 height 35
type input "1"
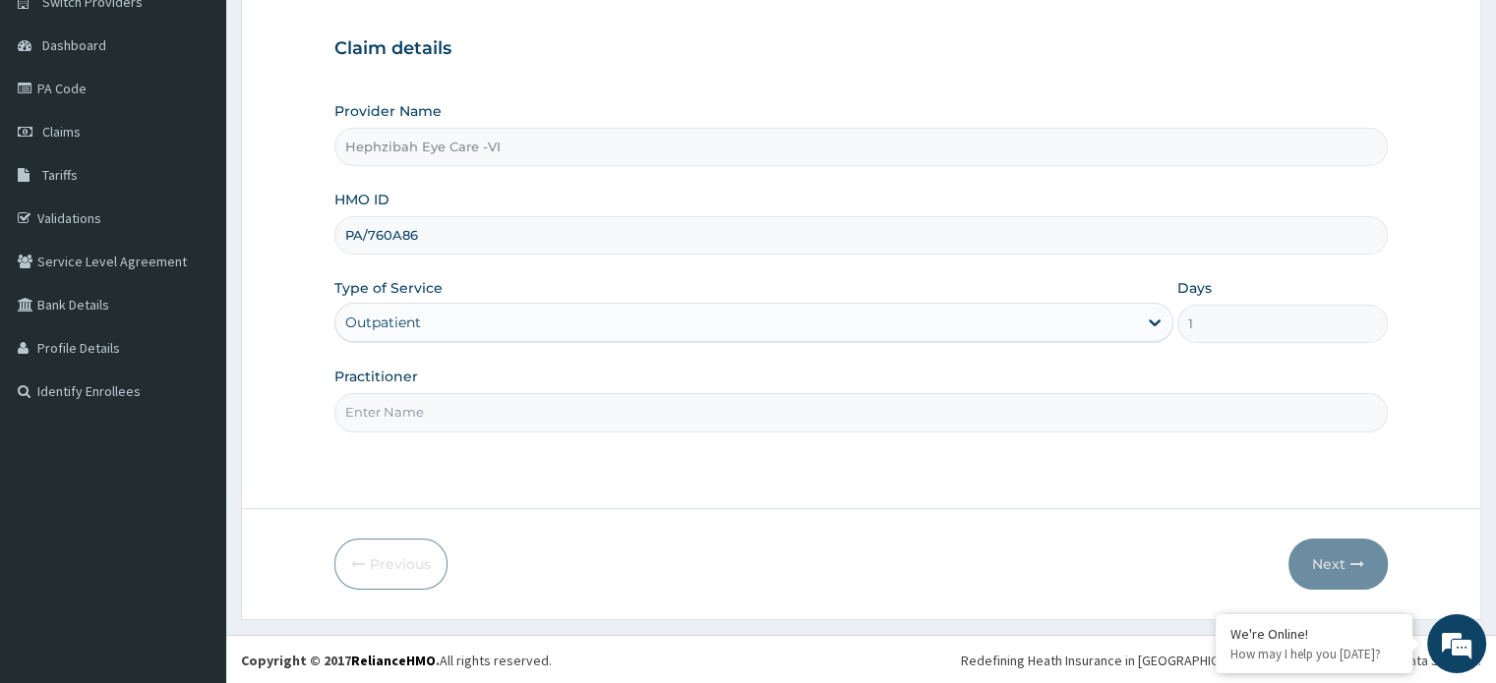
click at [419, 413] on input "Practitioner" at bounding box center [860, 412] width 1052 height 38
type input "D"
type input "O"
click at [429, 396] on input "Practitioner" at bounding box center [860, 412] width 1052 height 38
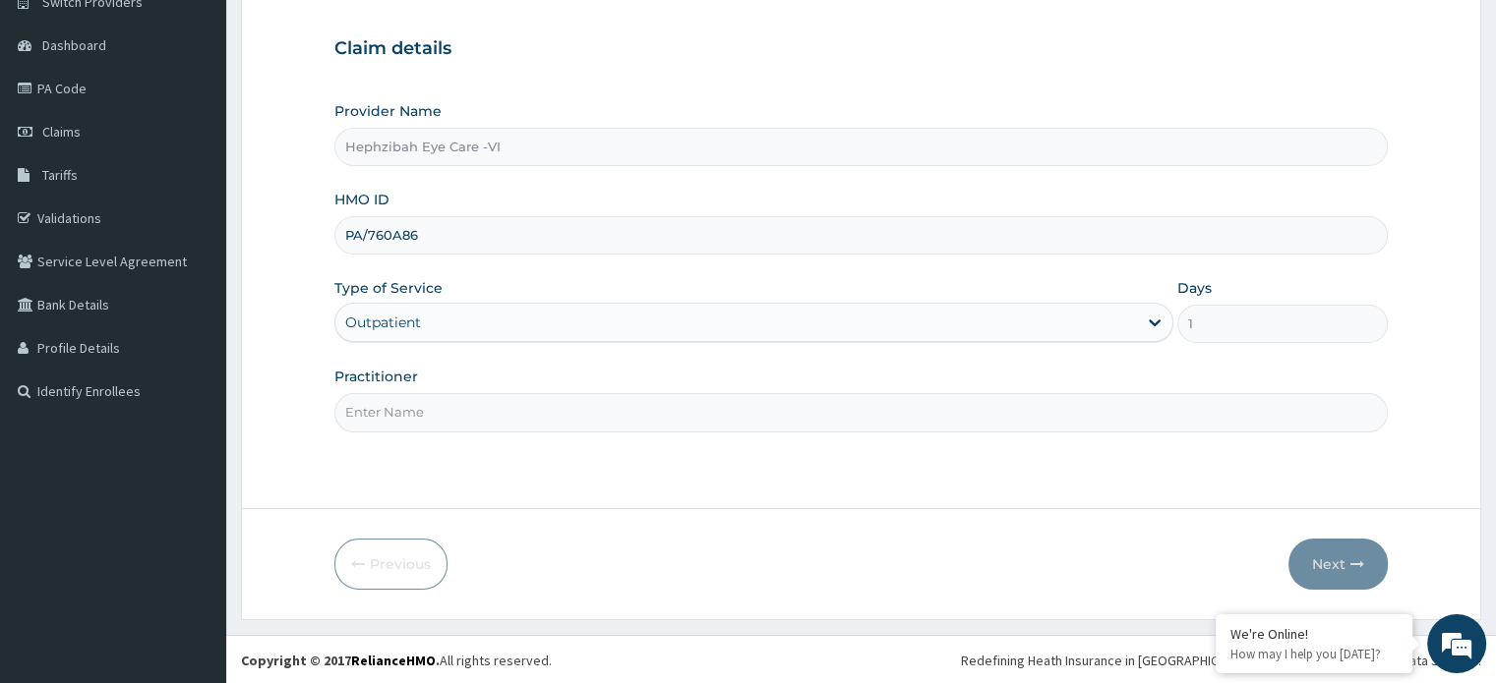
click at [417, 420] on input "Practitioner" at bounding box center [860, 412] width 1052 height 38
click at [474, 406] on input "Practitioner" at bounding box center [860, 412] width 1052 height 38
click at [393, 405] on input "Practitioner" at bounding box center [860, 412] width 1052 height 38
drag, startPoint x: 358, startPoint y: 422, endPoint x: 337, endPoint y: 424, distance: 20.7
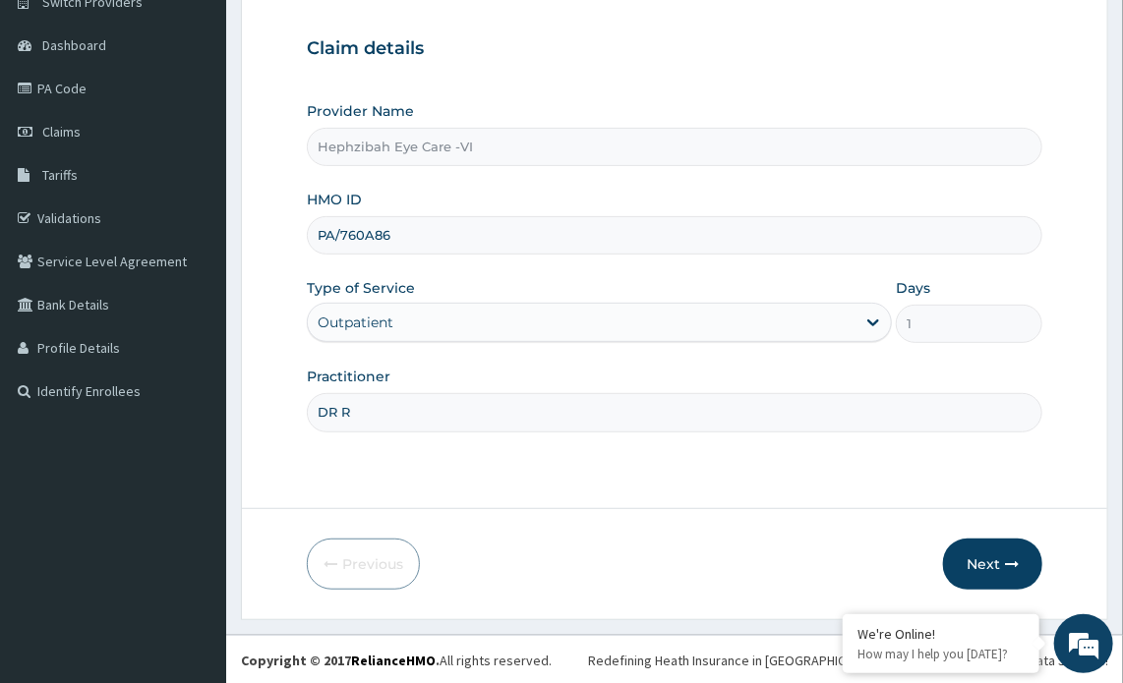
click at [389, 417] on input "DR R" at bounding box center [675, 412] width 736 height 38
type input "DR VICTORY"
click at [992, 565] on button "Next" at bounding box center [992, 564] width 99 height 51
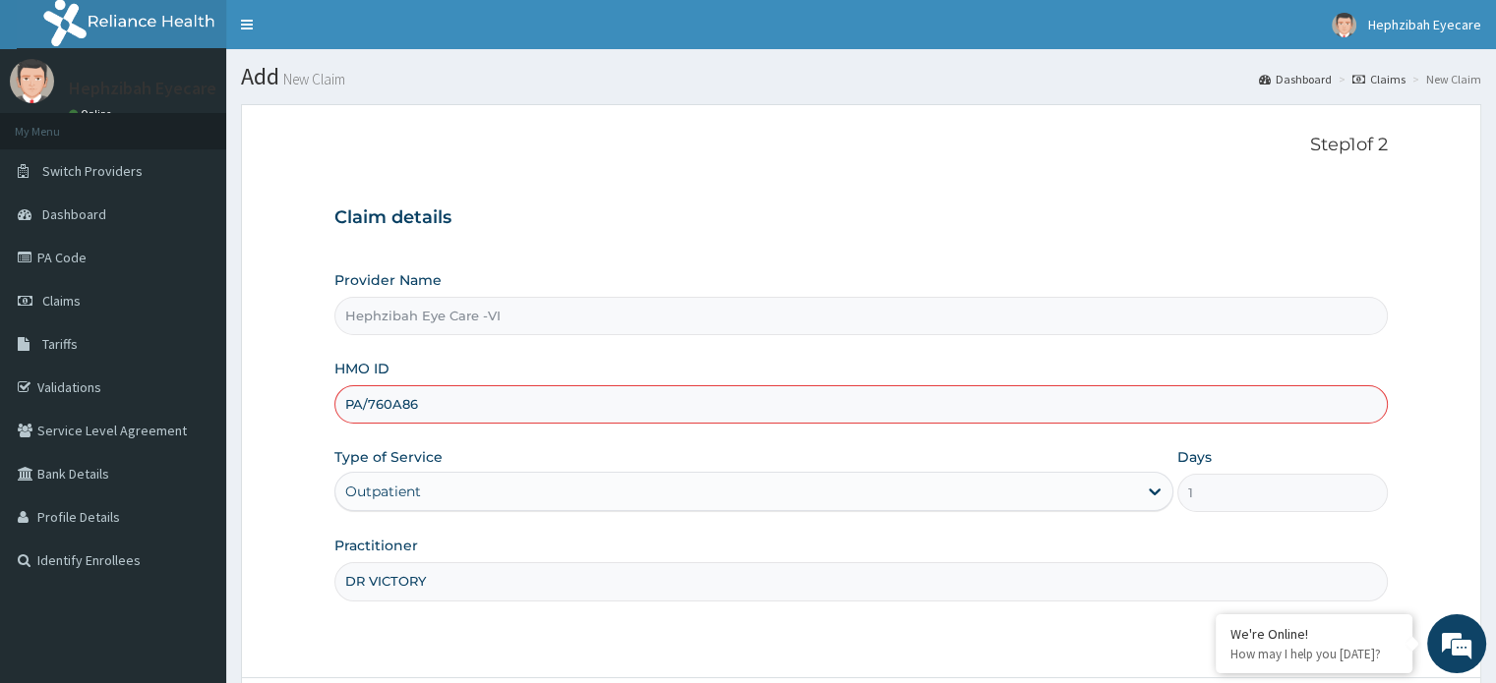
scroll to position [169, 0]
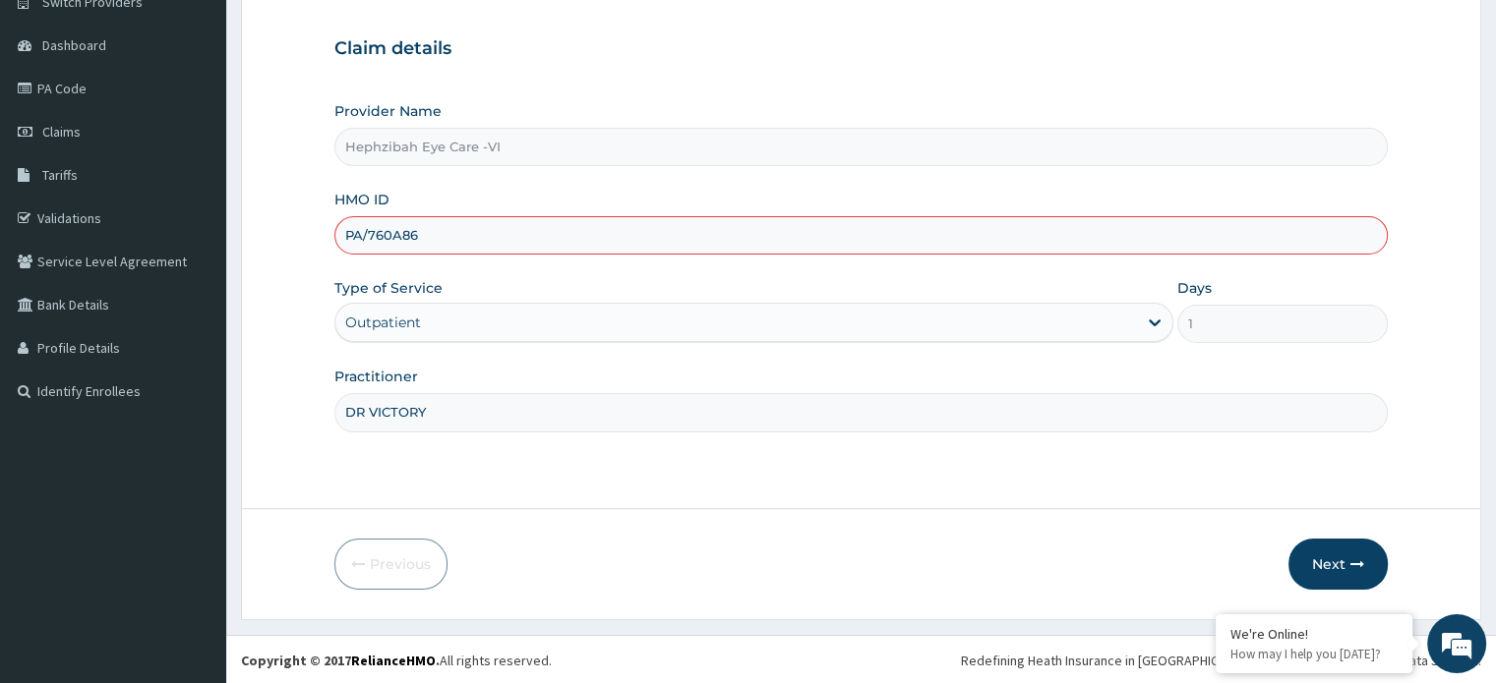
click at [433, 238] on input "PA/760A86" at bounding box center [860, 235] width 1052 height 38
drag, startPoint x: 433, startPoint y: 237, endPoint x: 264, endPoint y: 235, distance: 169.1
click at [264, 242] on form "Step 1 of 2 Claim details Provider Name Hephzibah Eye Care -VI HMO ID PA/760A86…" at bounding box center [861, 277] width 1240 height 684
type input "QRS/10005/A"
click at [1333, 565] on button "Next" at bounding box center [1337, 564] width 99 height 51
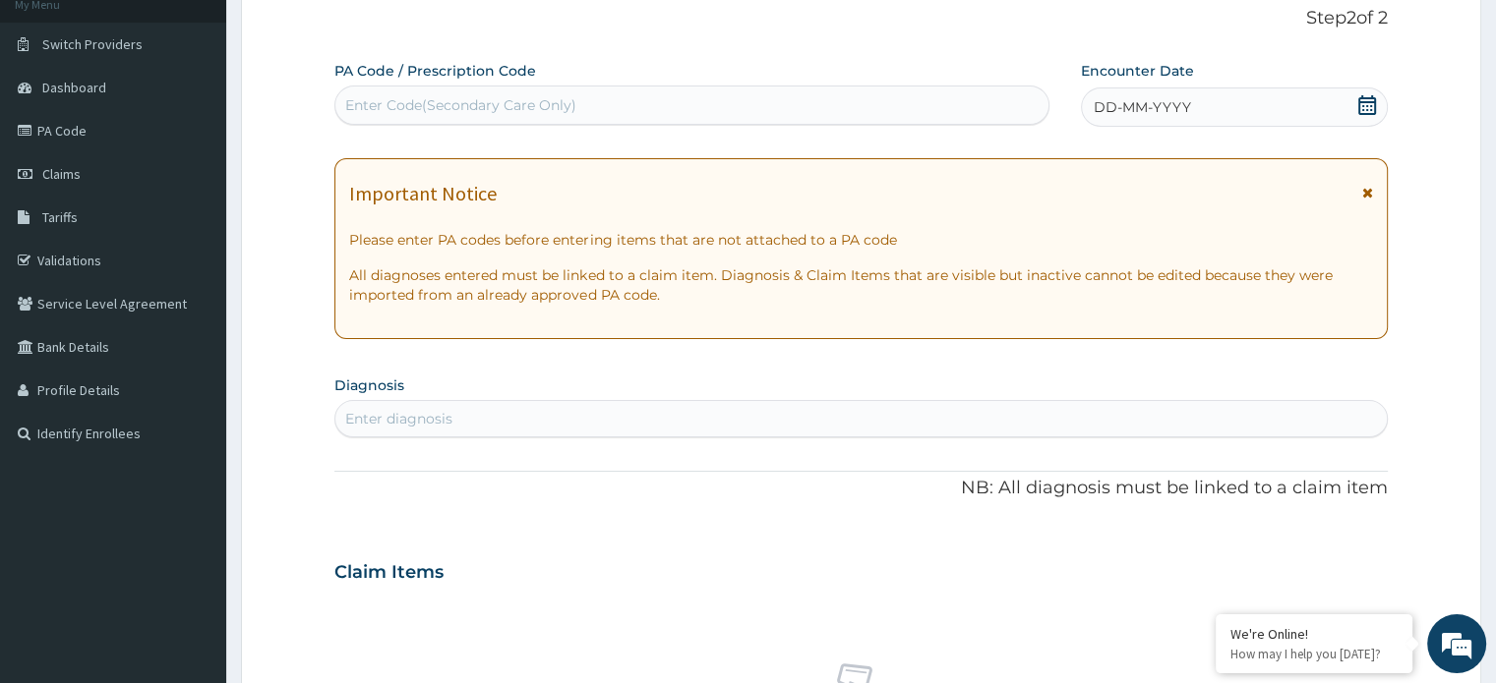
scroll to position [0, 0]
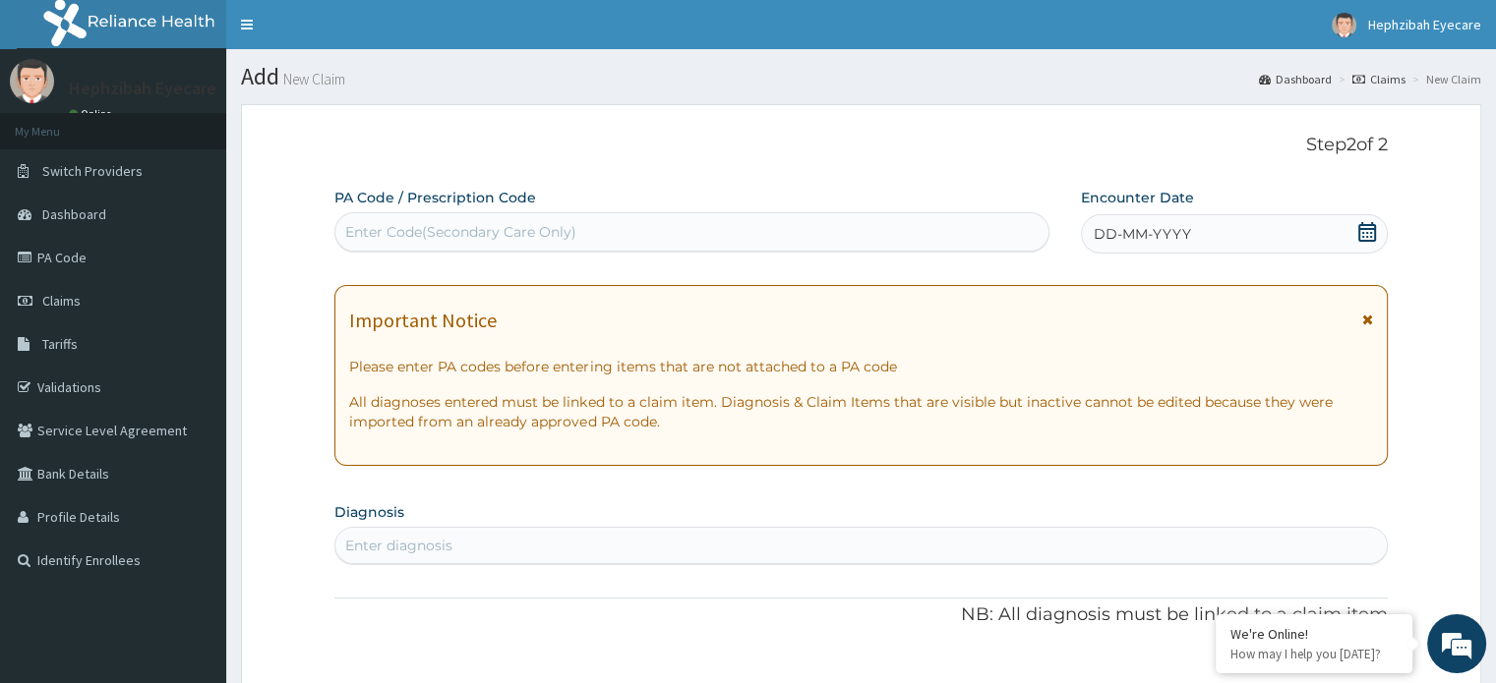
click at [405, 233] on div "Enter Code(Secondary Care Only)" at bounding box center [460, 232] width 231 height 20
paste input "PA/760A86"
type input "PA/760A86"
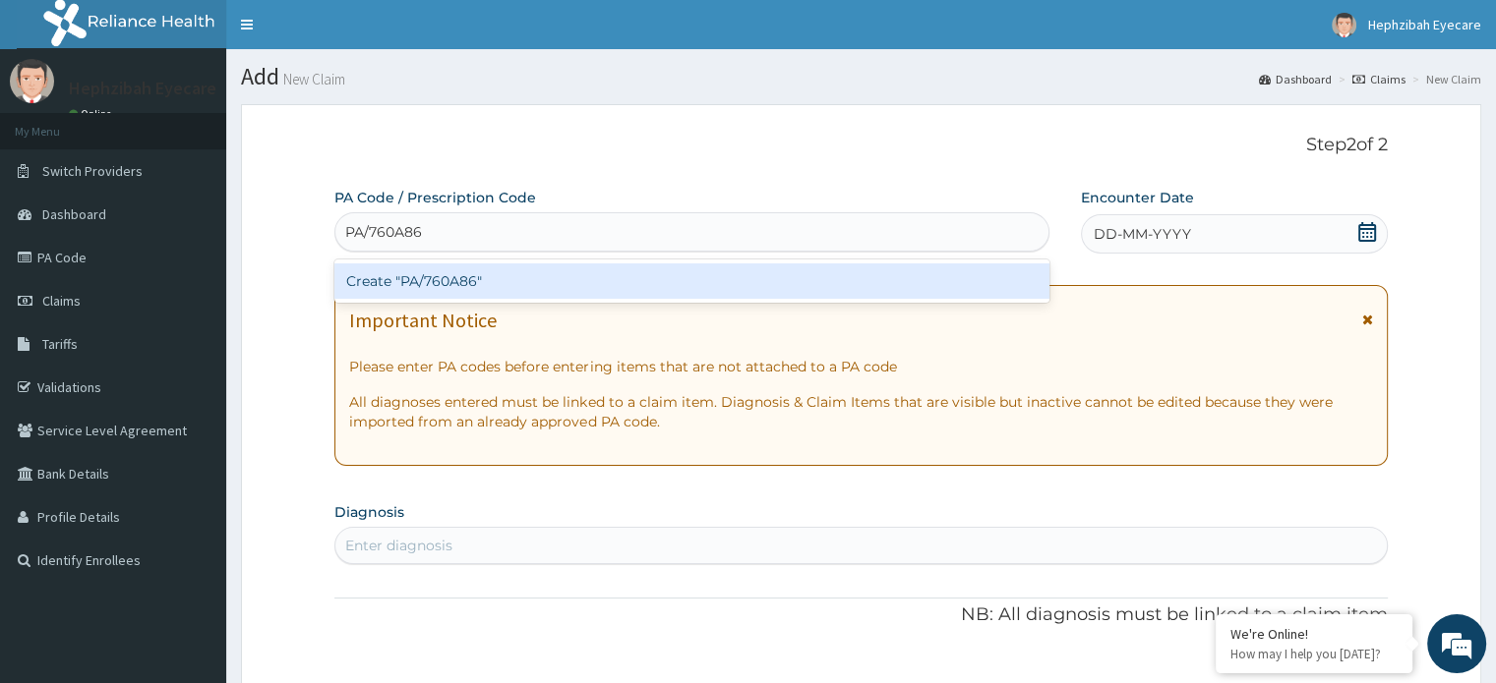
click at [448, 286] on div "Create "PA/760A86"" at bounding box center [691, 281] width 715 height 35
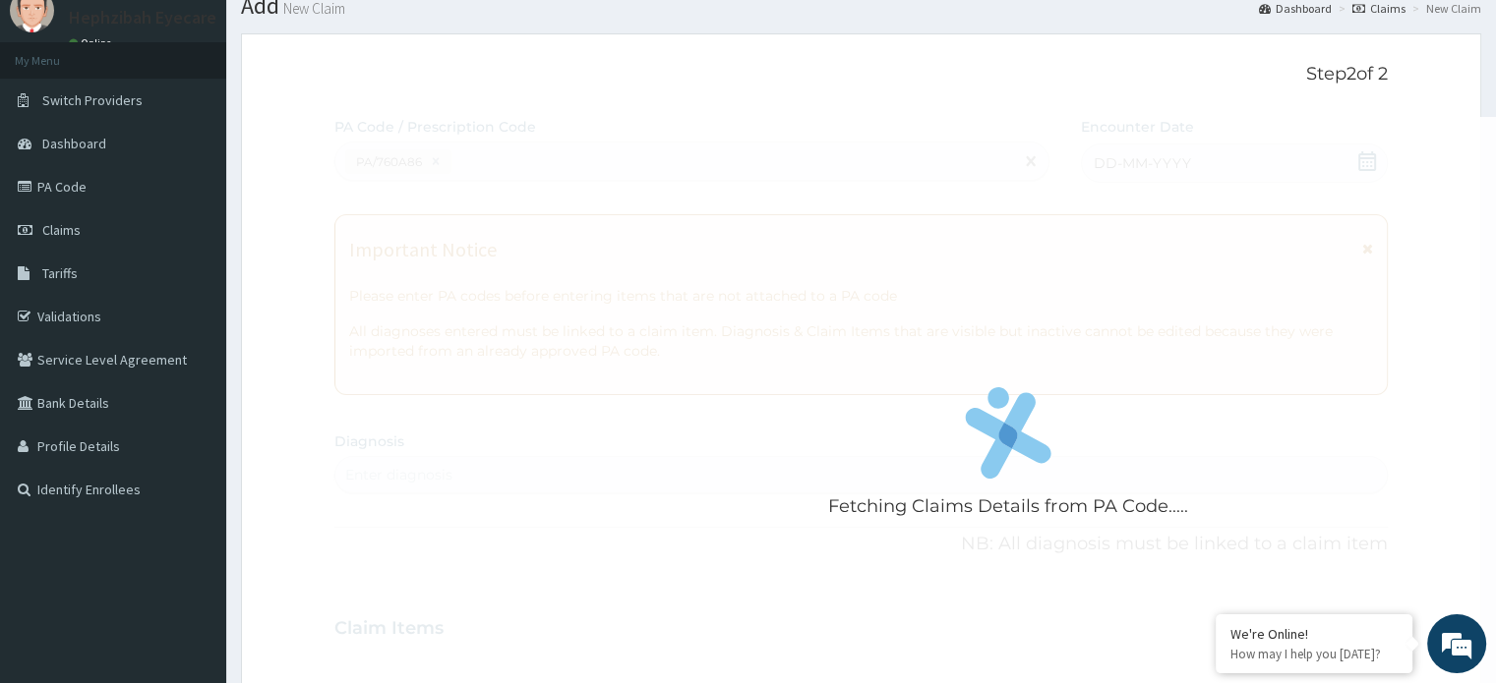
scroll to position [98, 0]
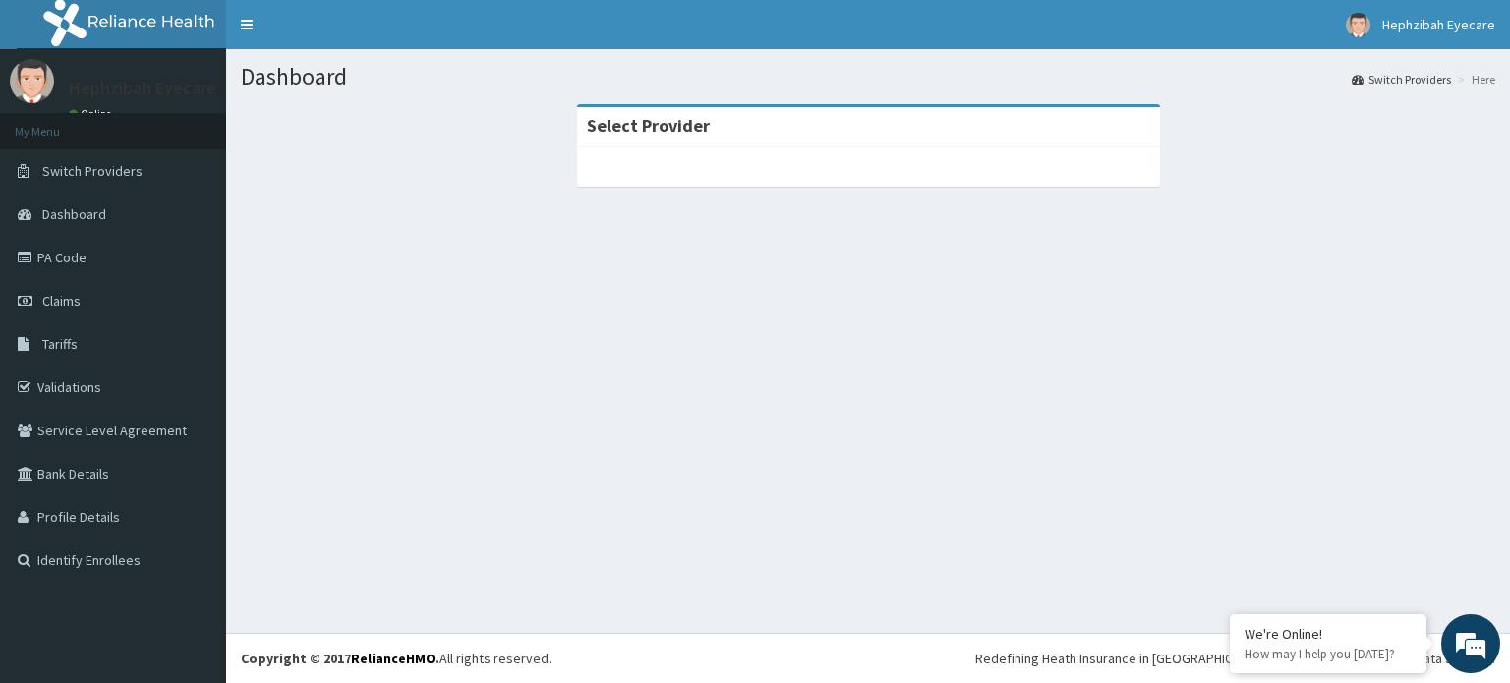
click at [421, 410] on div "Dashboard Switch Providers Here Select Provider" at bounding box center [868, 341] width 1284 height 584
click at [877, 240] on section "Select Provider" at bounding box center [868, 212] width 1284 height 246
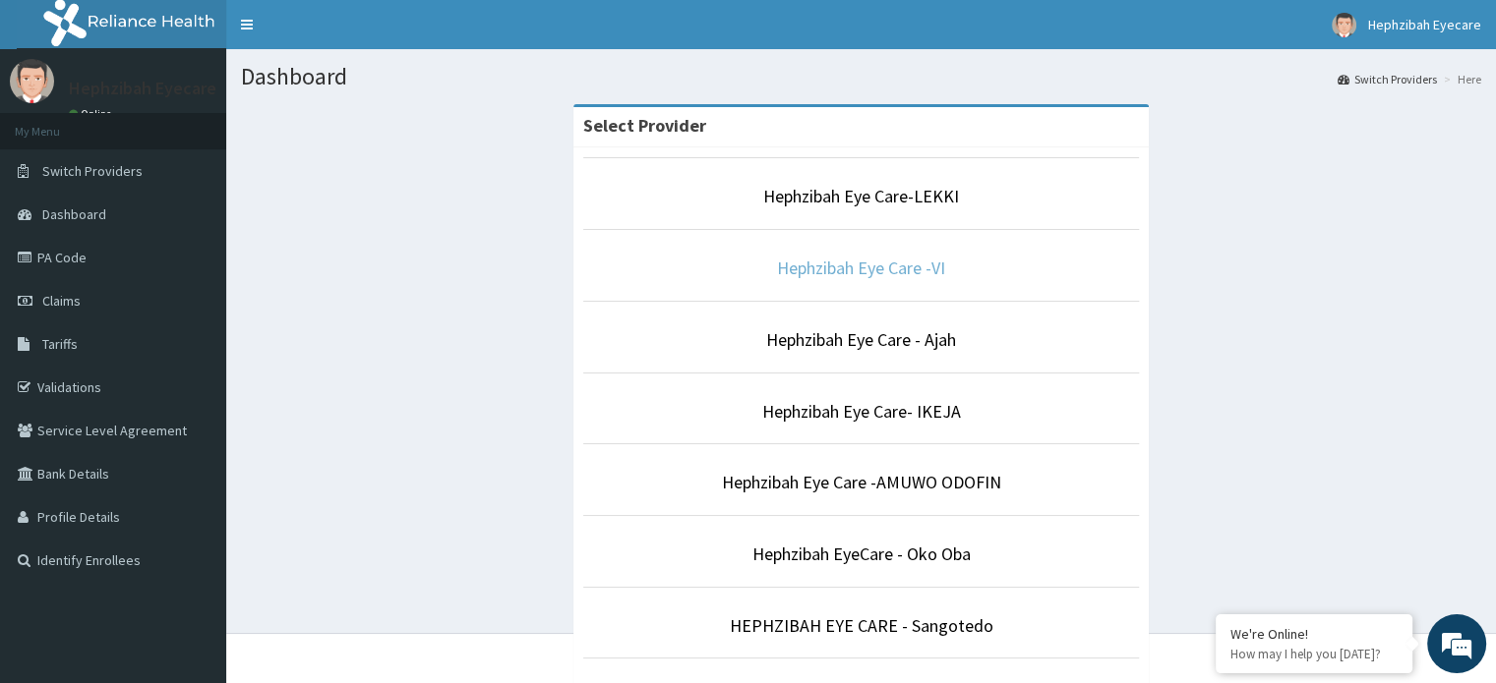
click at [873, 275] on link "Hephzibah Eye Care -VI" at bounding box center [861, 268] width 168 height 23
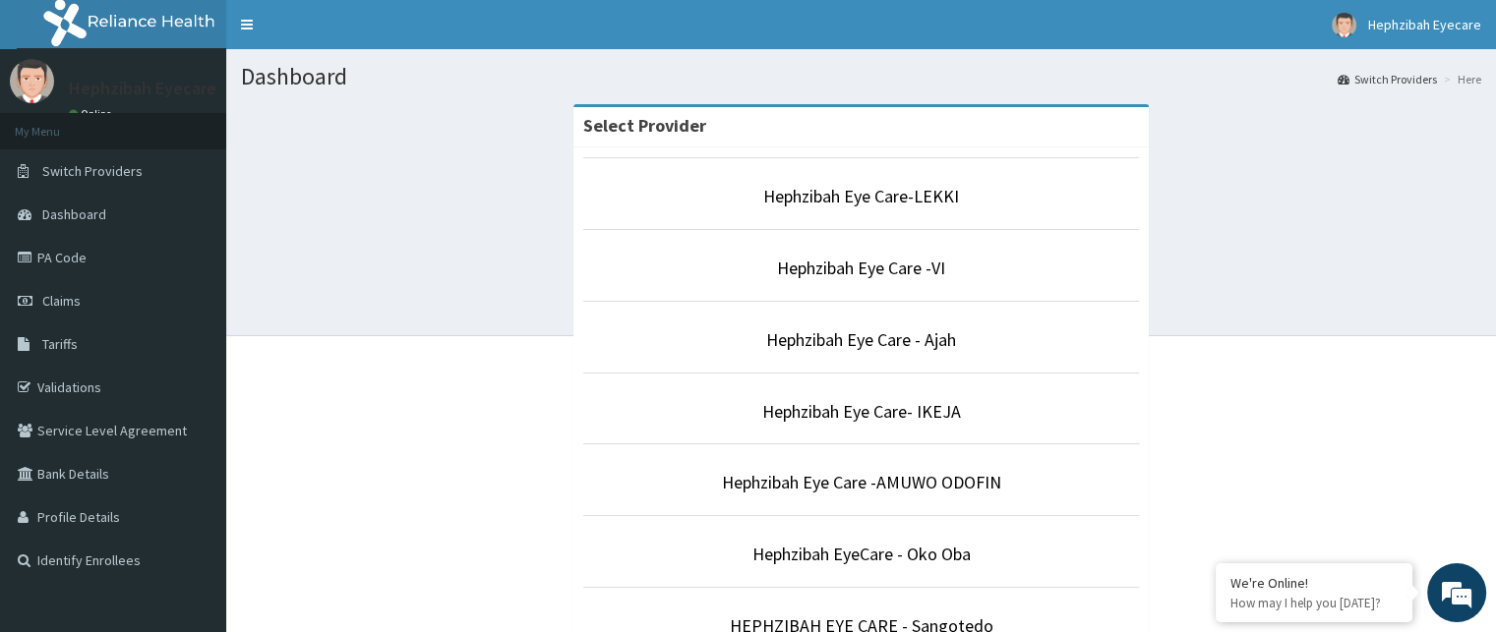
click at [921, 279] on p "Hephzibah Eye Care -VI" at bounding box center [861, 269] width 557 height 26
click at [799, 267] on link "Hephzibah Eye Care -VI" at bounding box center [861, 268] width 168 height 23
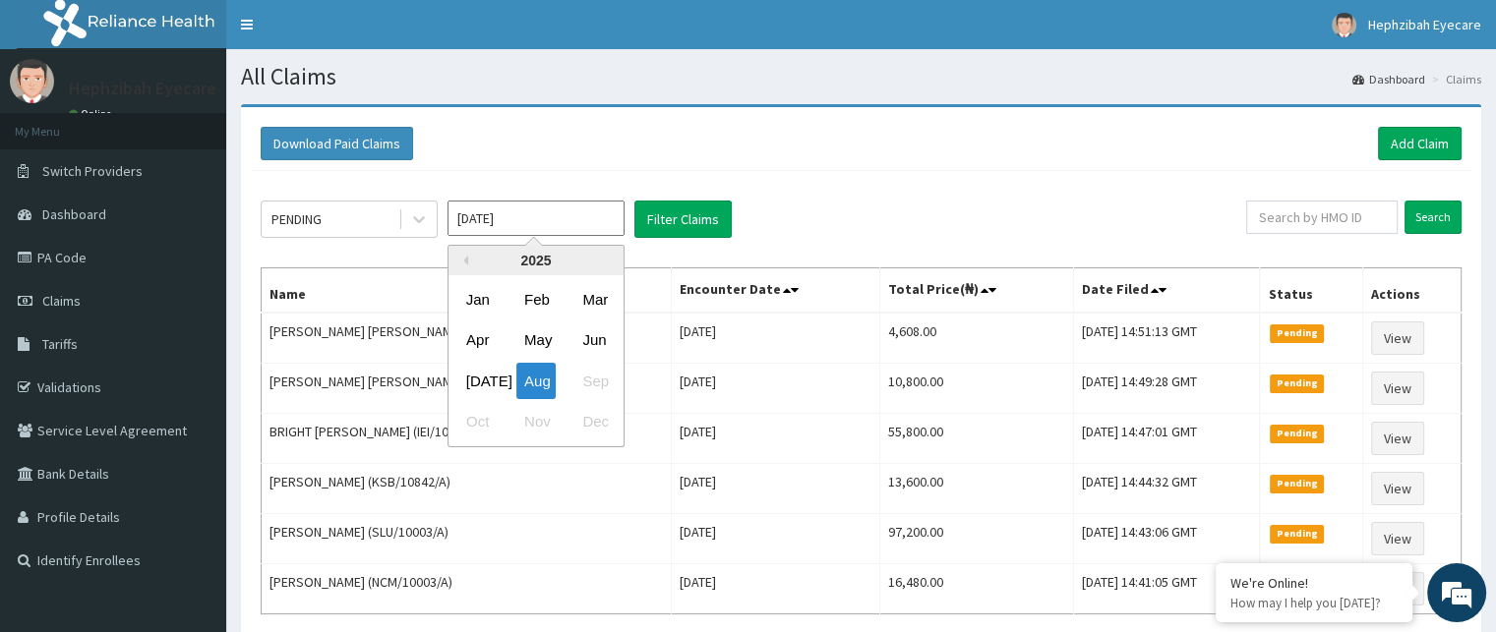
click at [503, 230] on input "[DATE]" at bounding box center [535, 218] width 177 height 35
click at [483, 392] on div "[DATE]" at bounding box center [477, 381] width 39 height 36
type input "[DATE]"
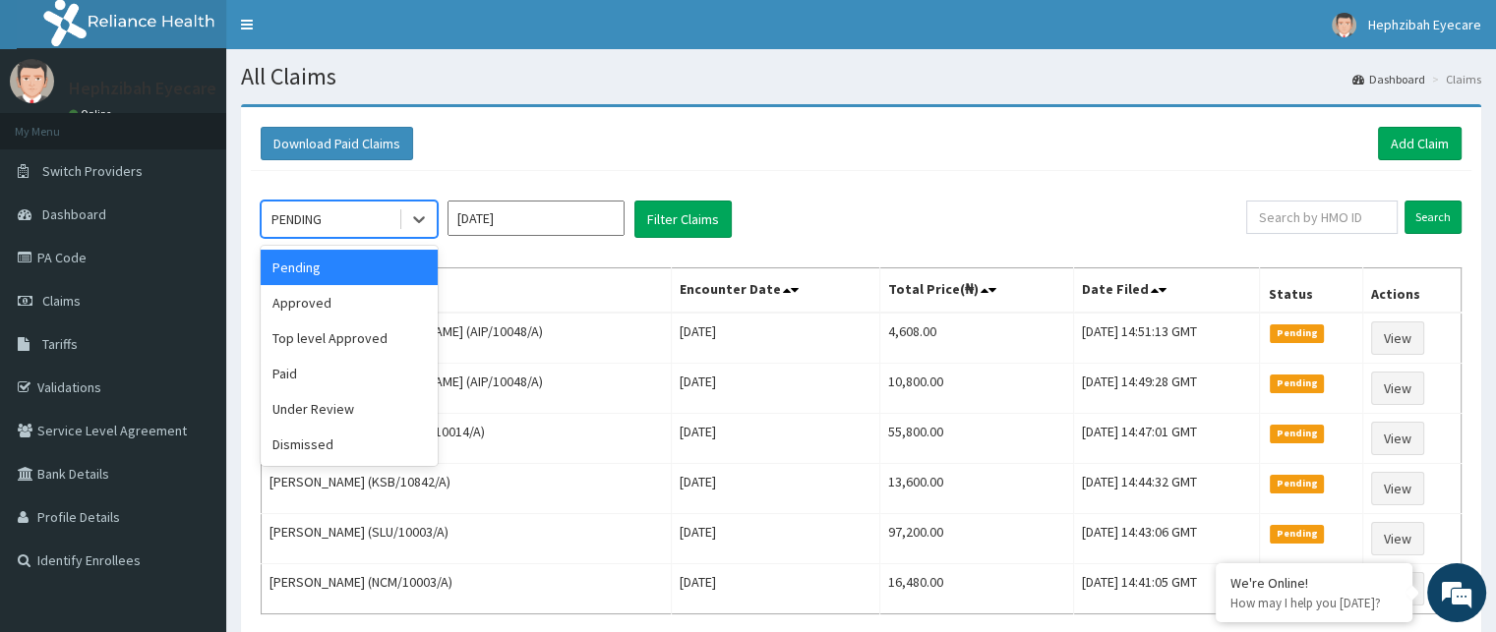
click at [348, 223] on div "PENDING" at bounding box center [330, 219] width 137 height 31
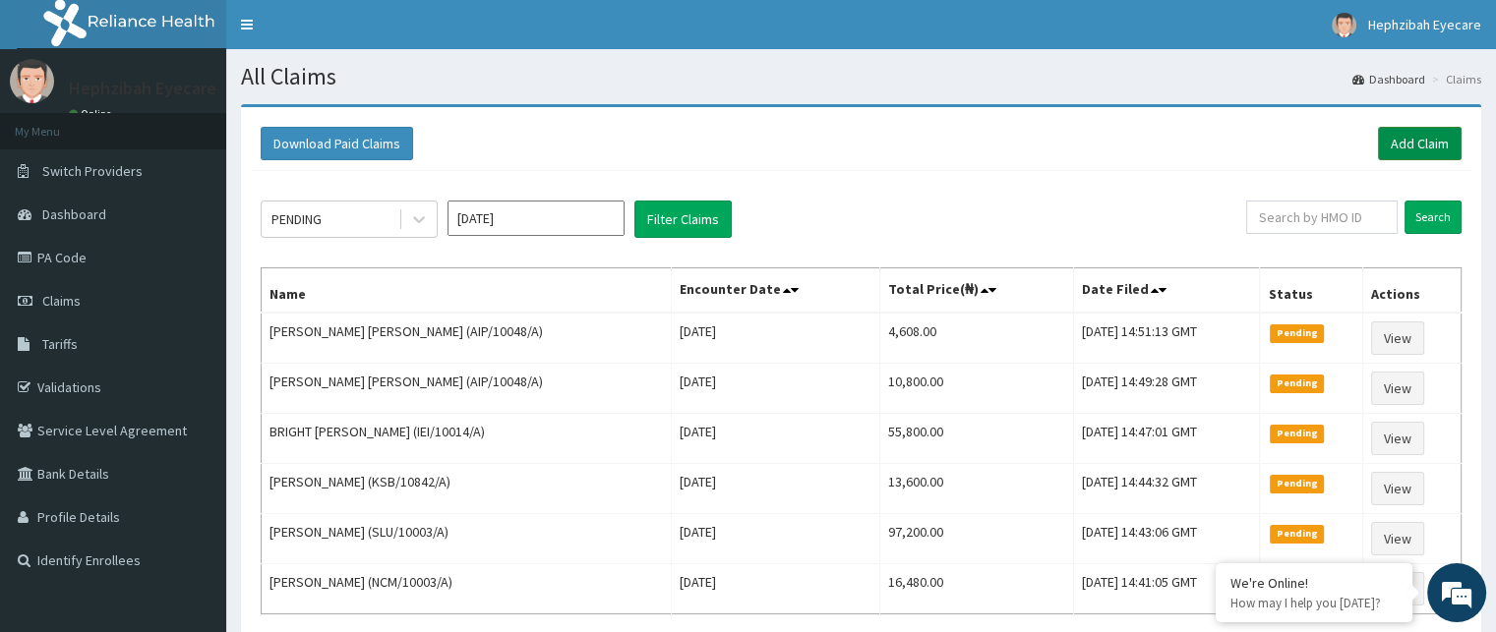
click at [1411, 148] on link "Add Claim" at bounding box center [1420, 143] width 84 height 33
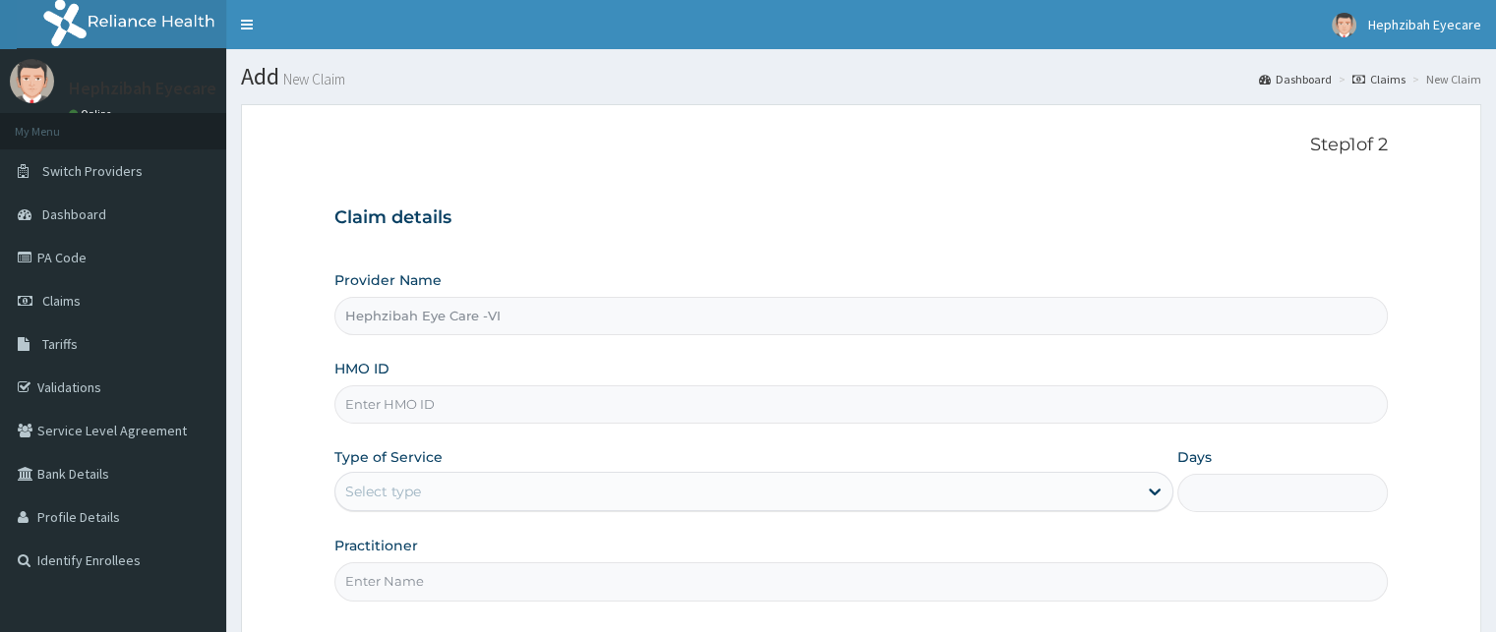
click at [492, 405] on input "HMO ID" at bounding box center [860, 404] width 1052 height 38
click at [1197, 175] on div "Step 1 of 2 Claim details Provider Name Hephzibah Eye Care -VI HMO ID QRS/1000 …" at bounding box center [860, 372] width 1052 height 474
click at [426, 393] on input "QRS/1000" at bounding box center [860, 404] width 1052 height 38
type input "QRS/10005/A"
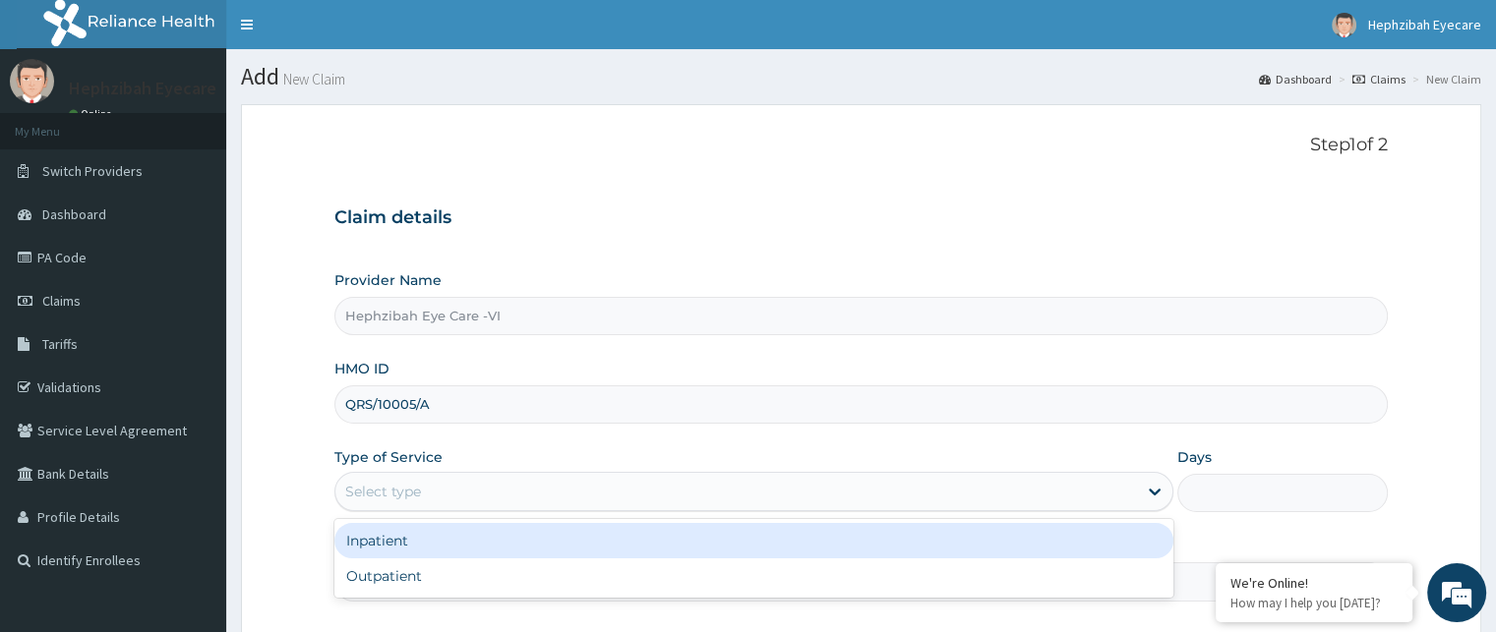
click at [402, 489] on div "Select type" at bounding box center [383, 492] width 76 height 20
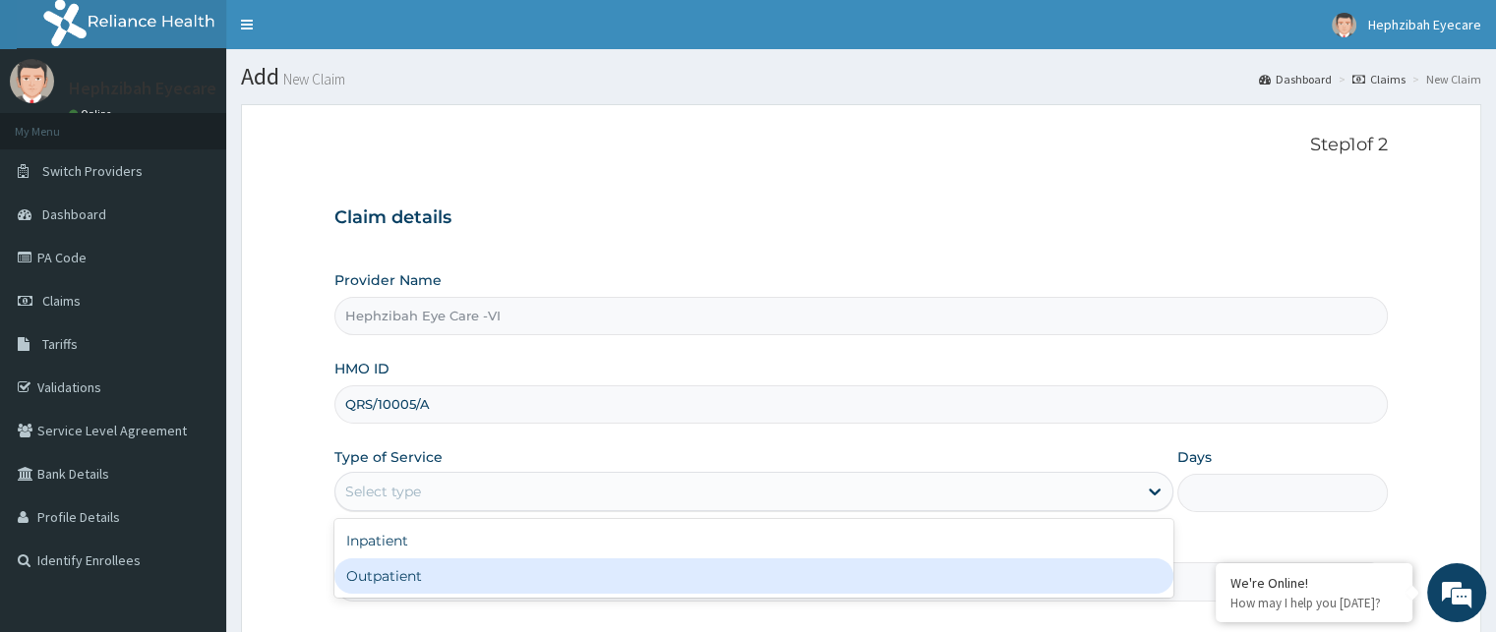
click at [389, 568] on div "Outpatient" at bounding box center [753, 576] width 839 height 35
type input "1"
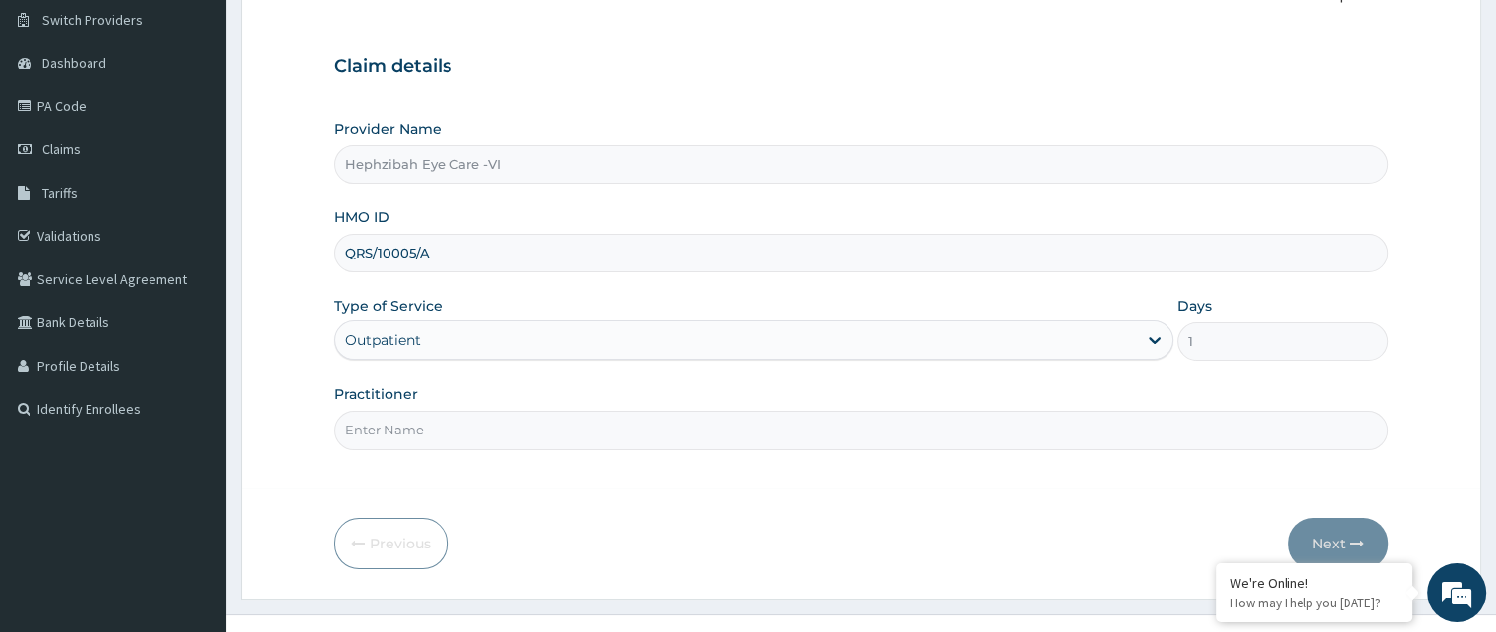
scroll to position [183, 0]
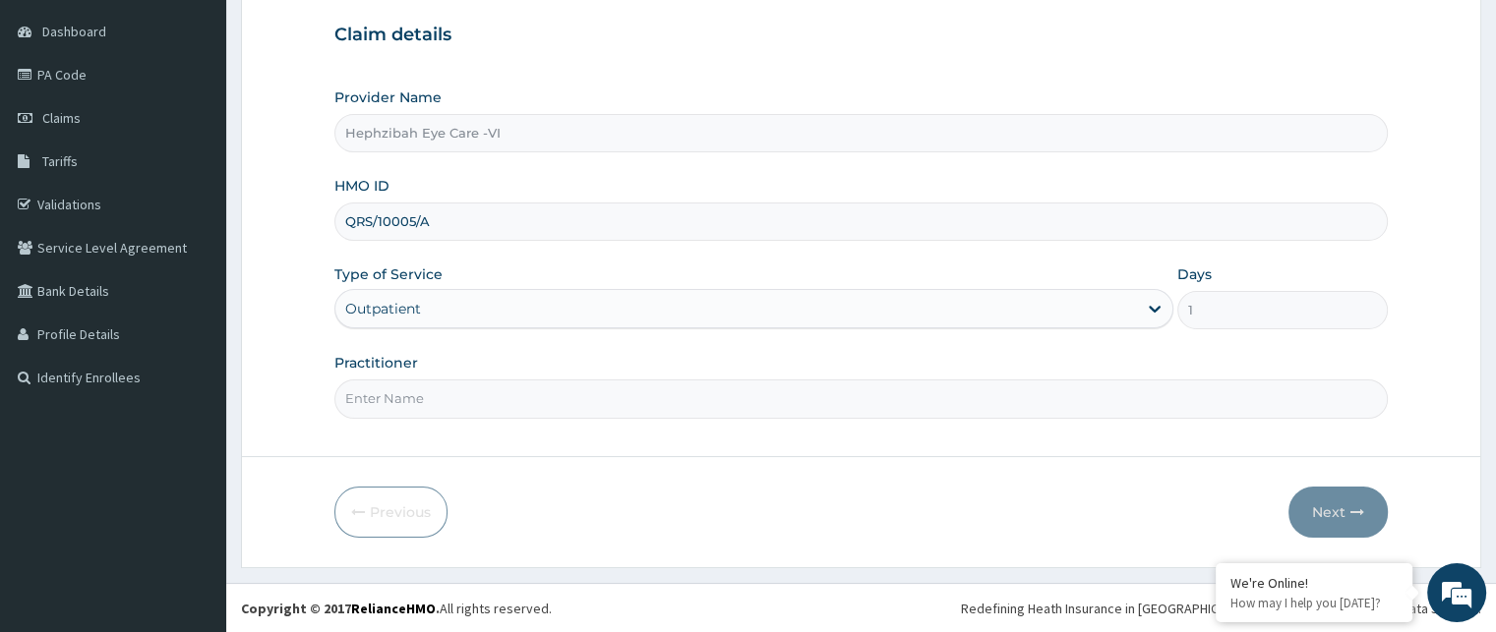
click at [430, 408] on input "Practitioner" at bounding box center [860, 399] width 1052 height 38
type input "DR VICTORY"
click at [1320, 502] on button "Next" at bounding box center [1337, 512] width 99 height 51
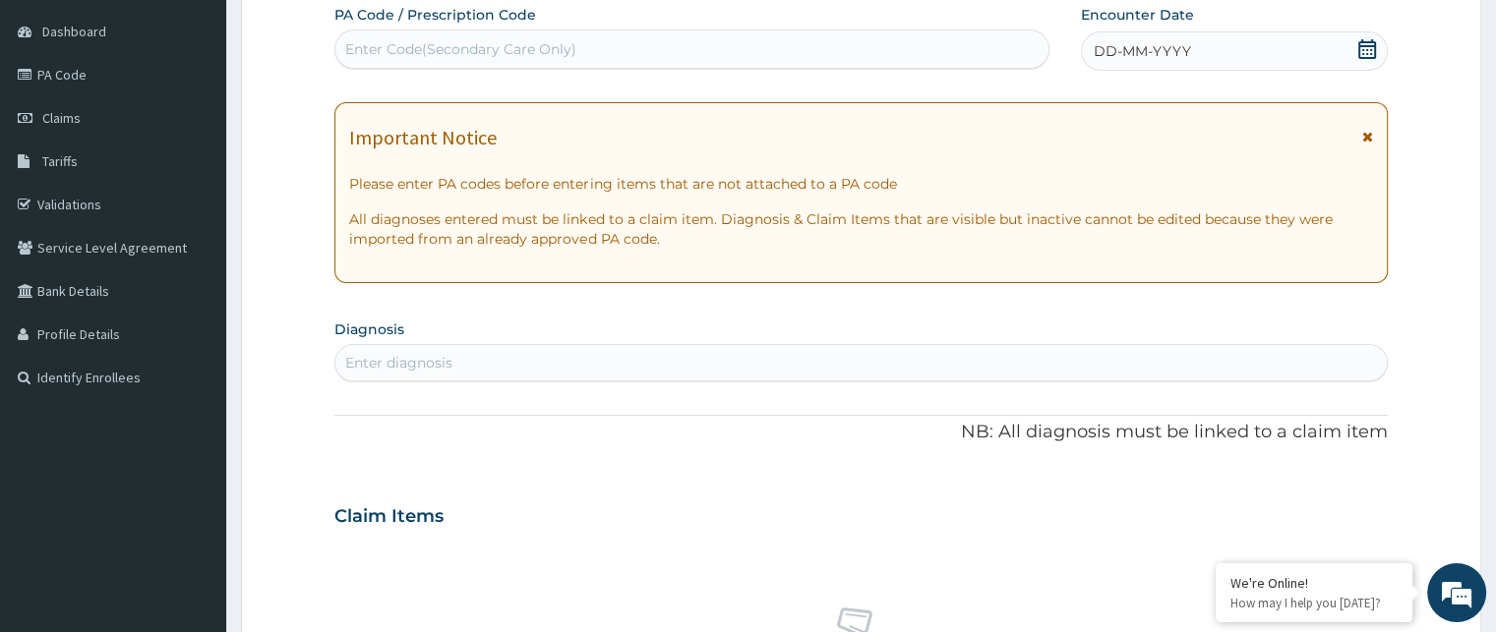
click at [444, 57] on div "Enter Code(Secondary Care Only)" at bounding box center [460, 49] width 231 height 20
paste input "PA/760A86"
type input "PA/760A86"
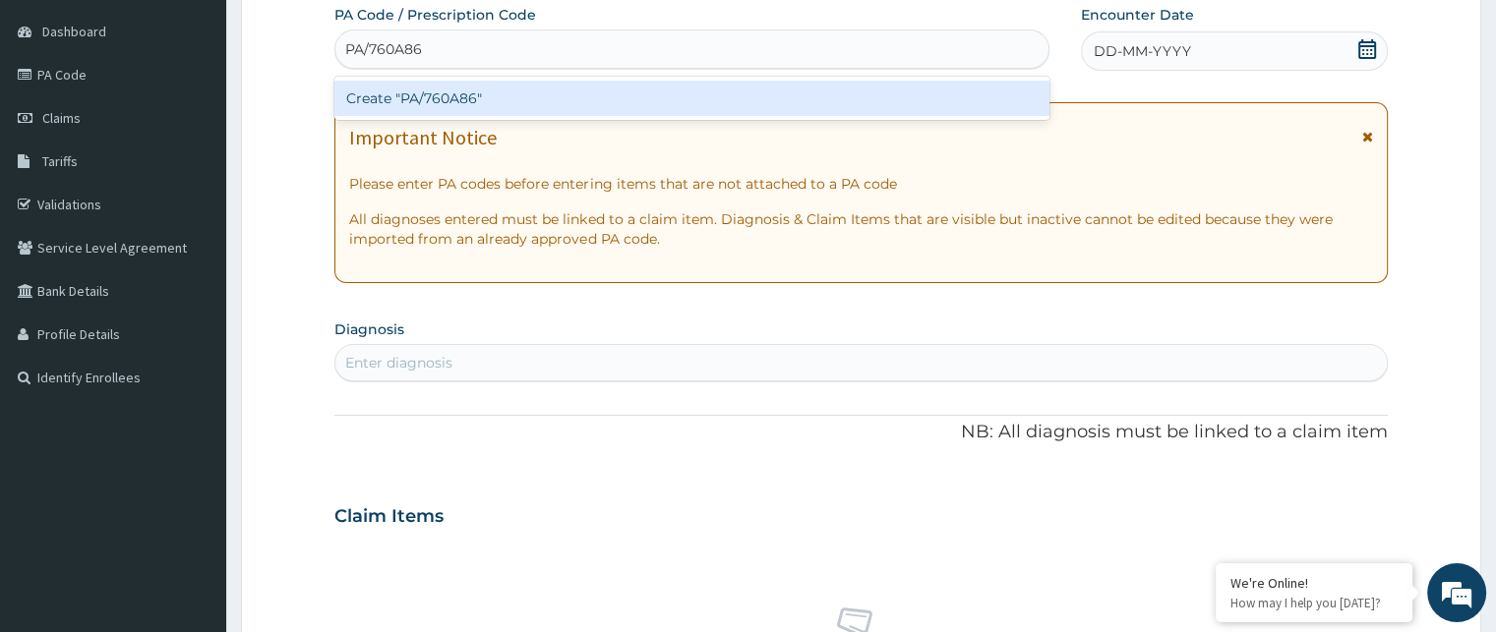
click at [450, 106] on div "Create "PA/760A86"" at bounding box center [691, 98] width 715 height 35
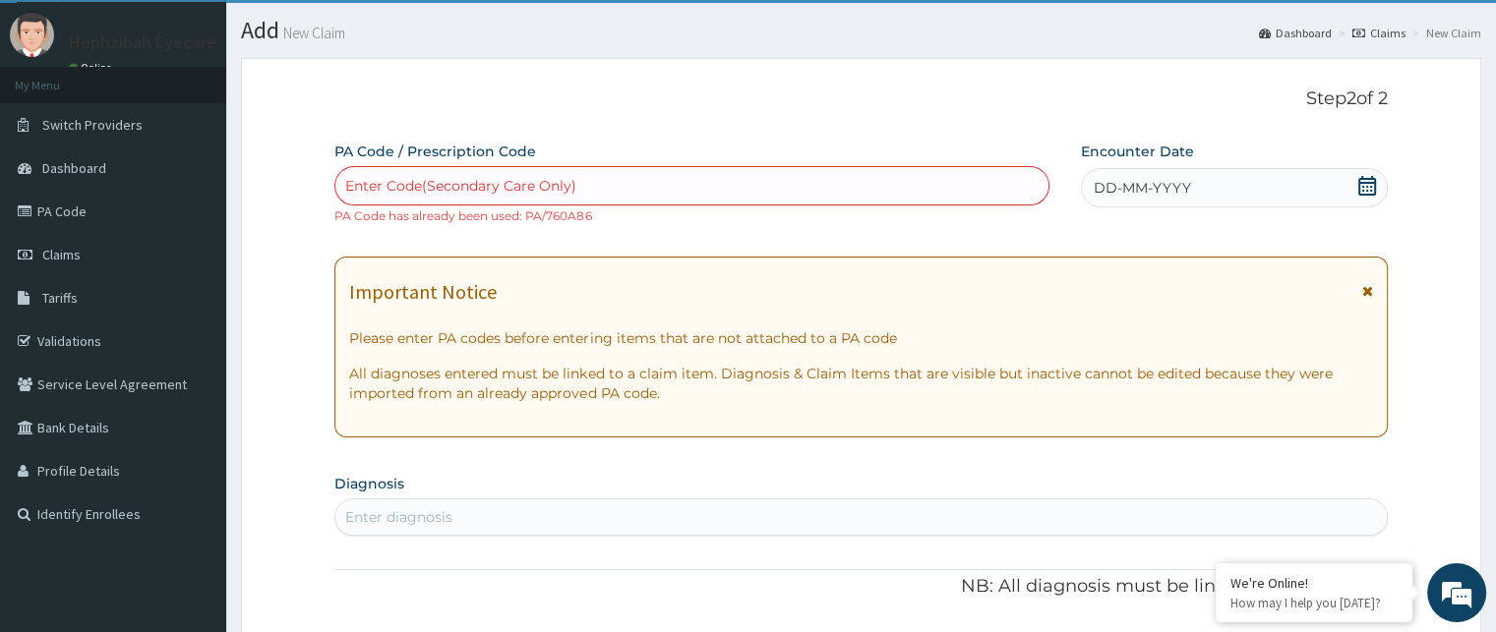
scroll to position [0, 0]
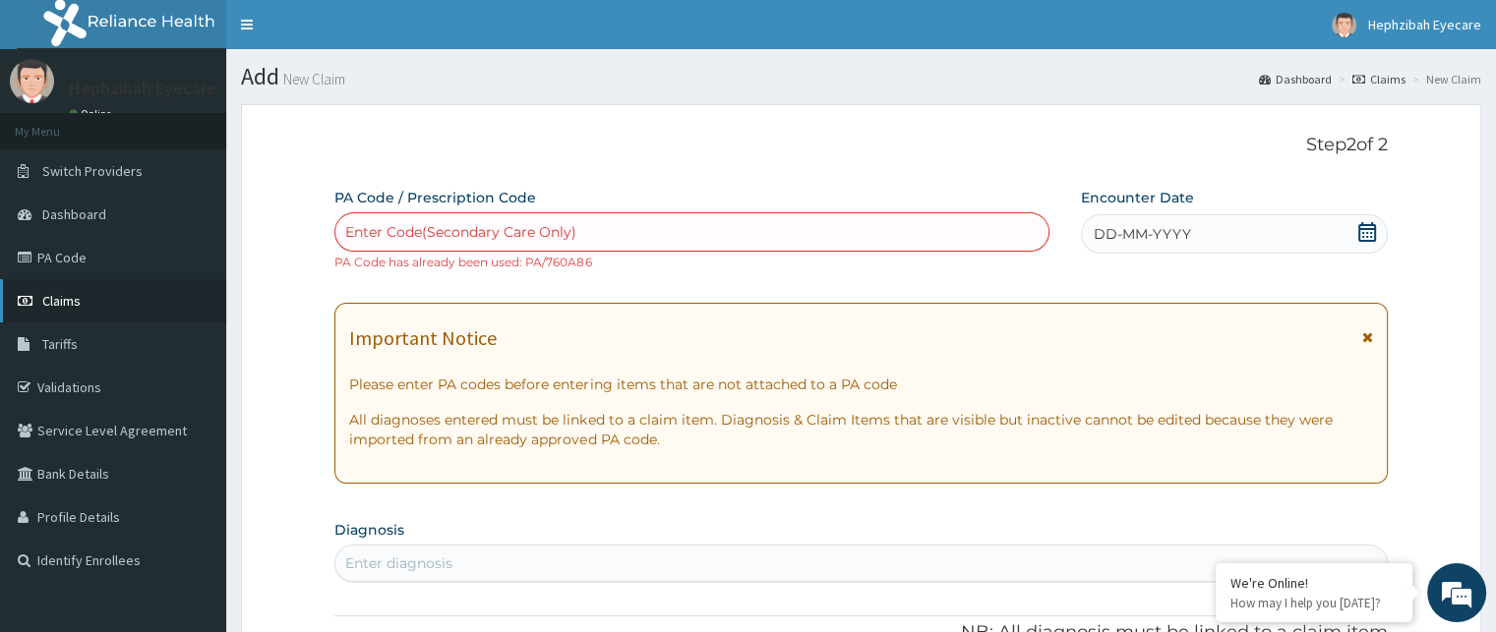
click at [55, 303] on span "Claims" at bounding box center [61, 301] width 38 height 18
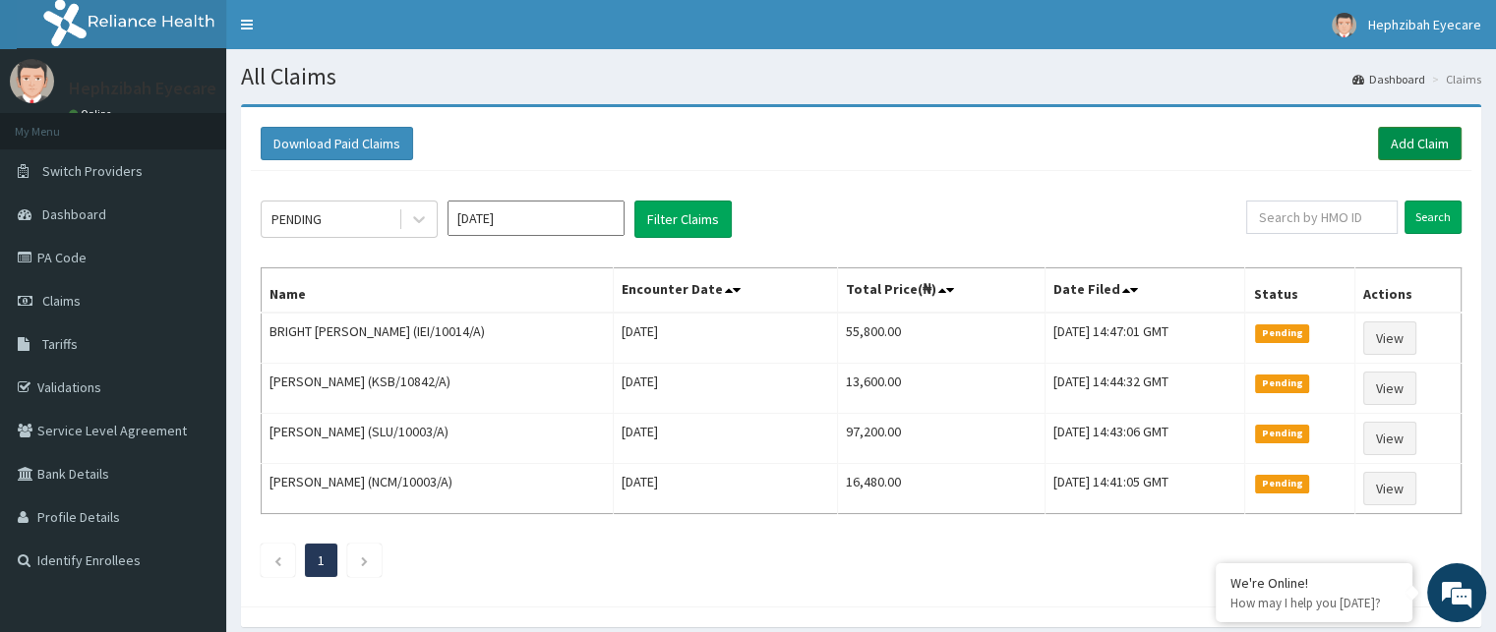
click at [1404, 148] on link "Add Claim" at bounding box center [1420, 143] width 84 height 33
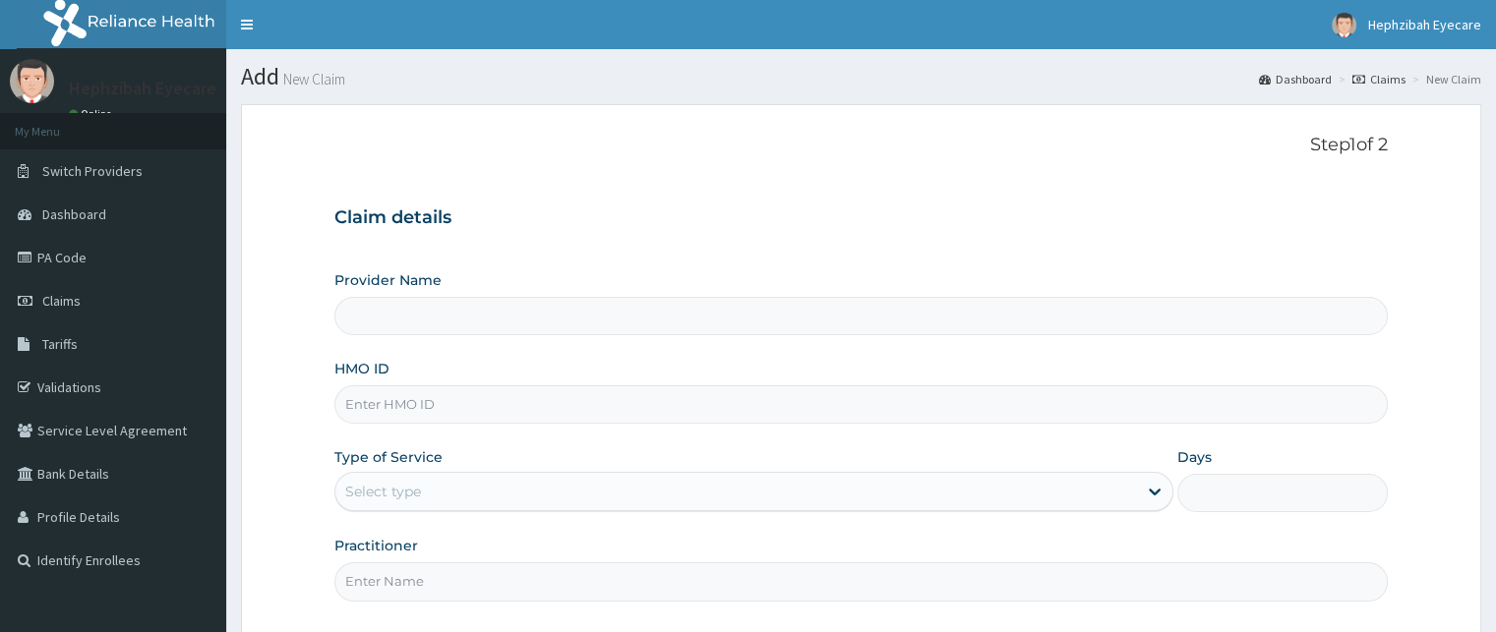
type input "Hephzibah Eye Care -VI"
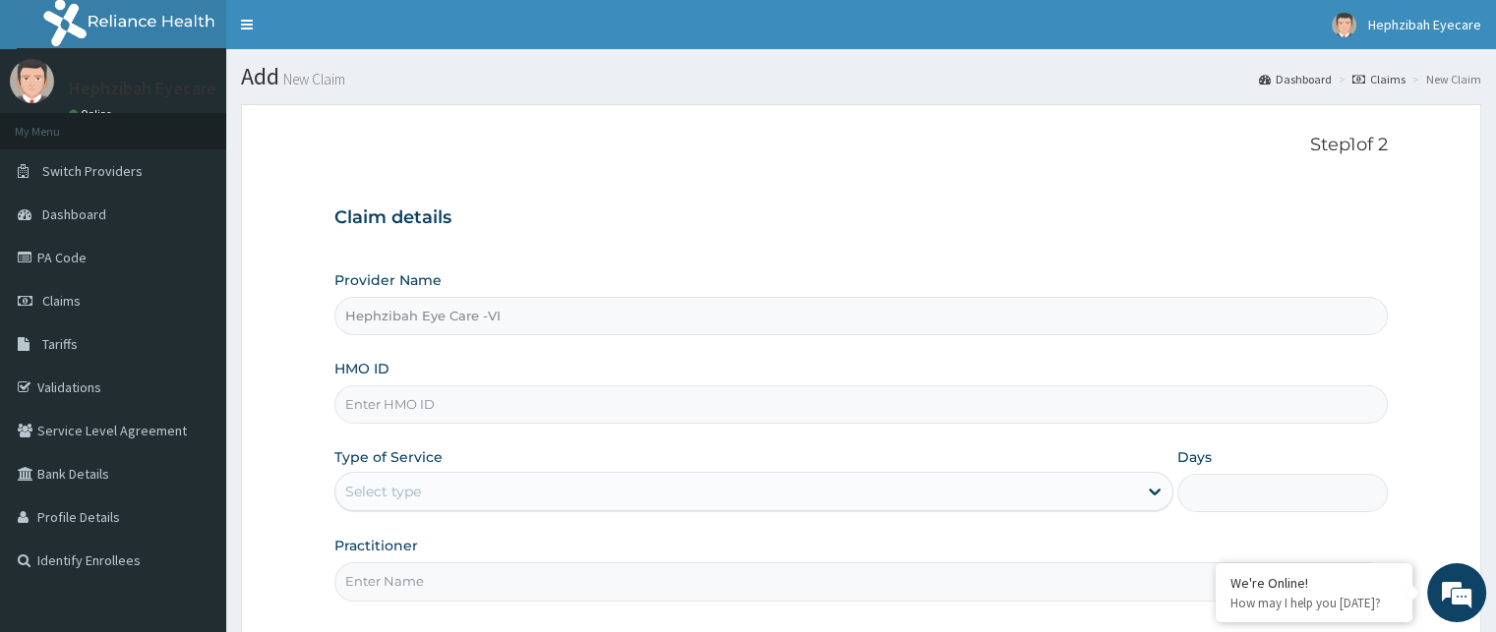
click at [444, 411] on input "HMO ID" at bounding box center [860, 404] width 1052 height 38
type input "QCN/10074/A"
click at [738, 493] on div "Select type" at bounding box center [735, 491] width 801 height 31
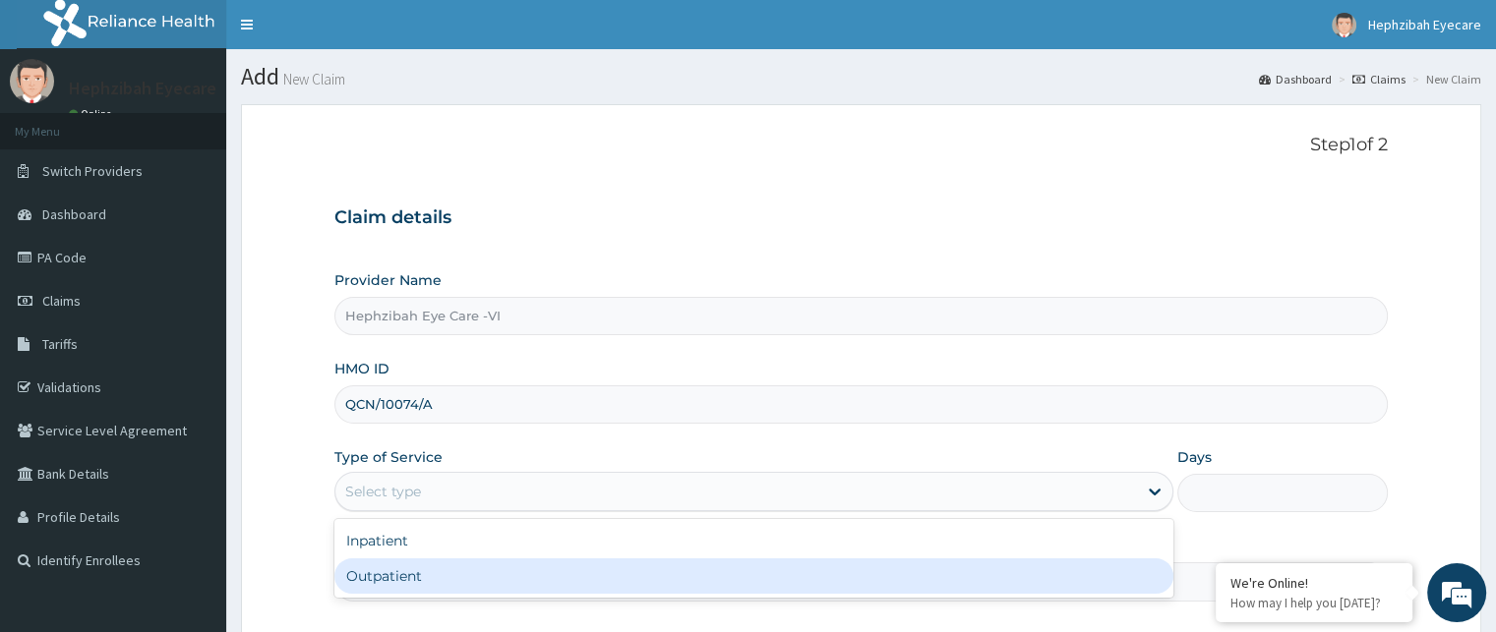
click at [656, 581] on div "Outpatient" at bounding box center [753, 576] width 839 height 35
type input "1"
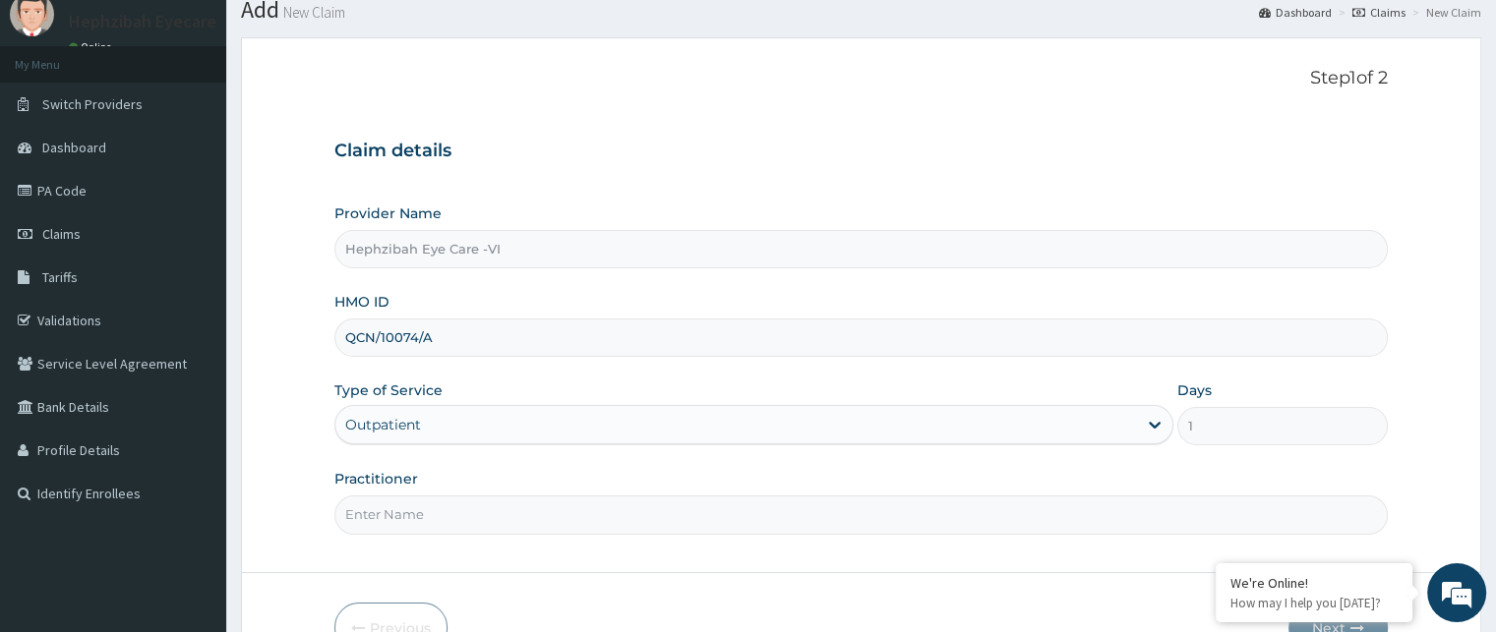
scroll to position [98, 0]
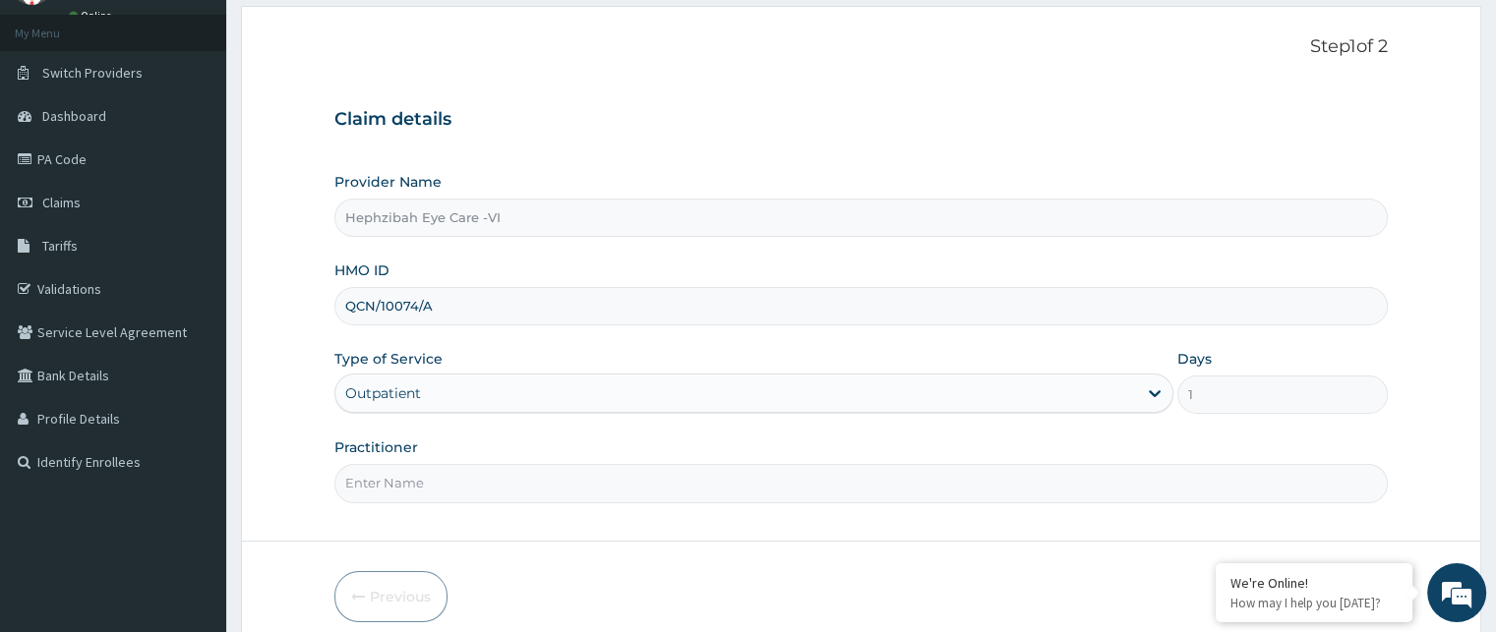
click at [460, 476] on input "Practitioner" at bounding box center [860, 483] width 1052 height 38
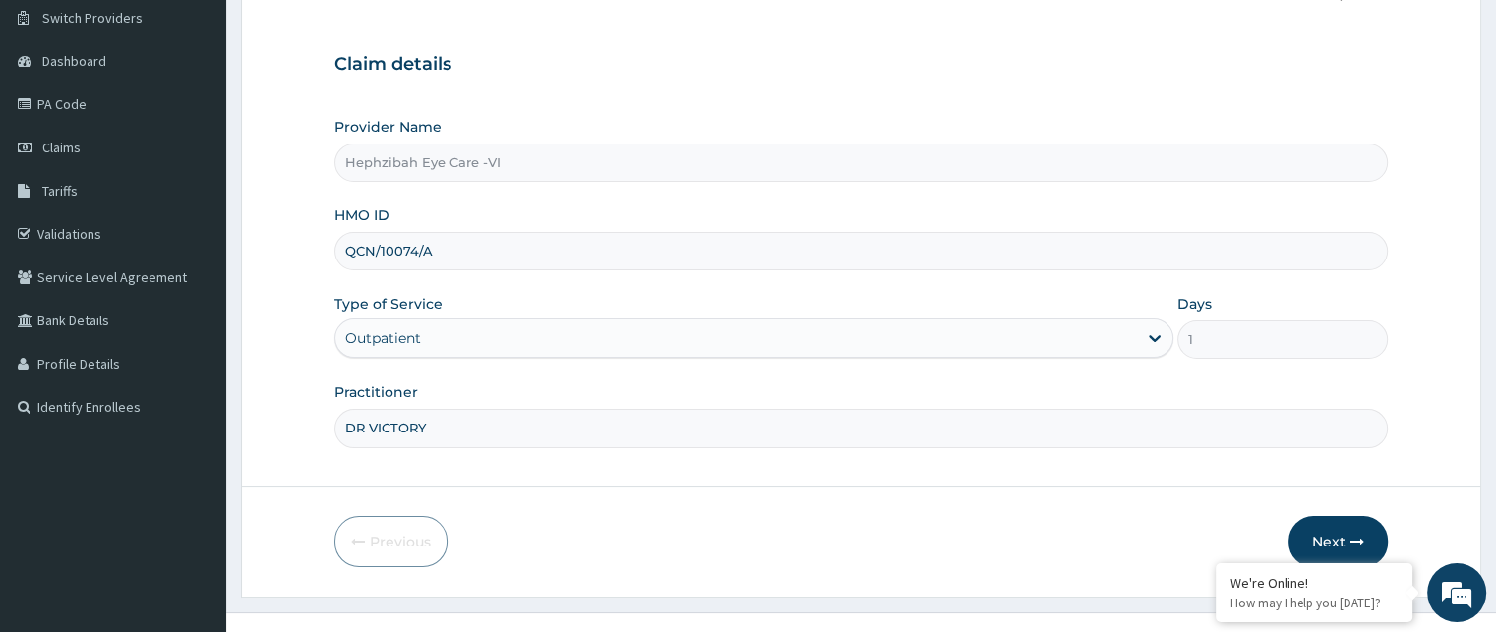
scroll to position [183, 0]
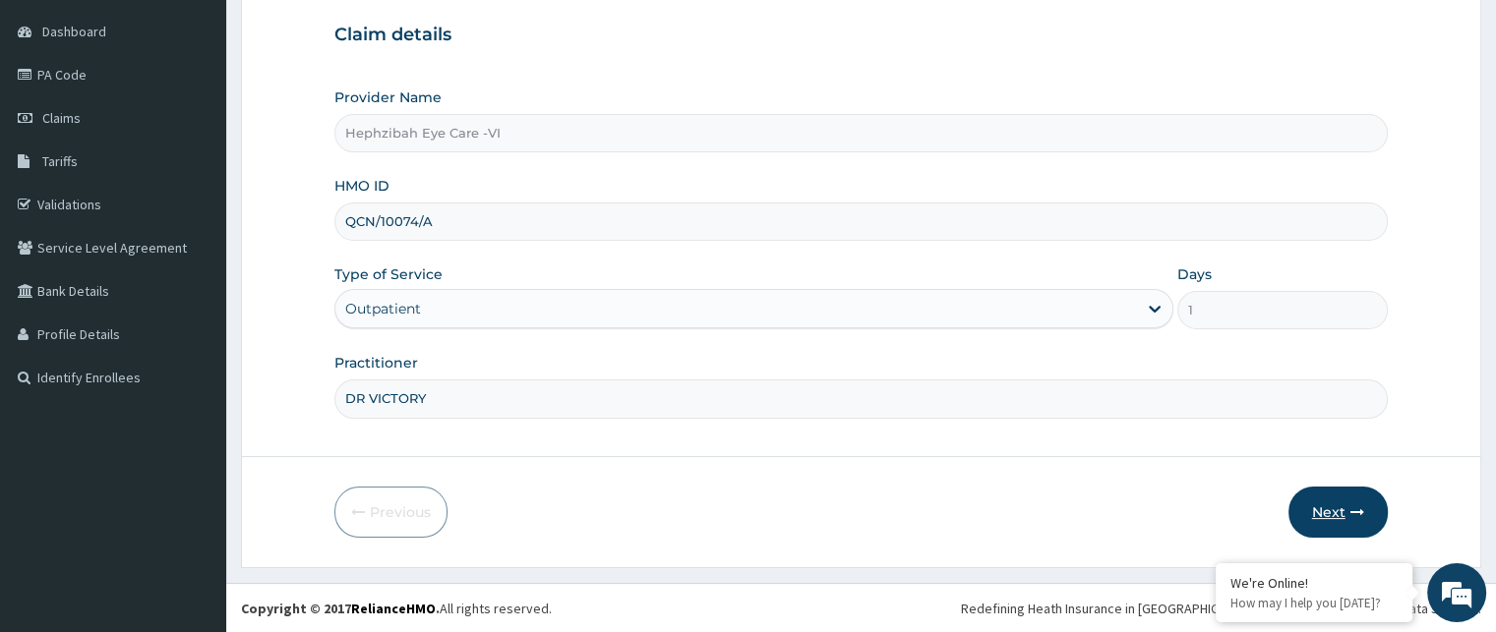
type input "DR VICTORY"
click at [1332, 510] on button "Next" at bounding box center [1337, 512] width 99 height 51
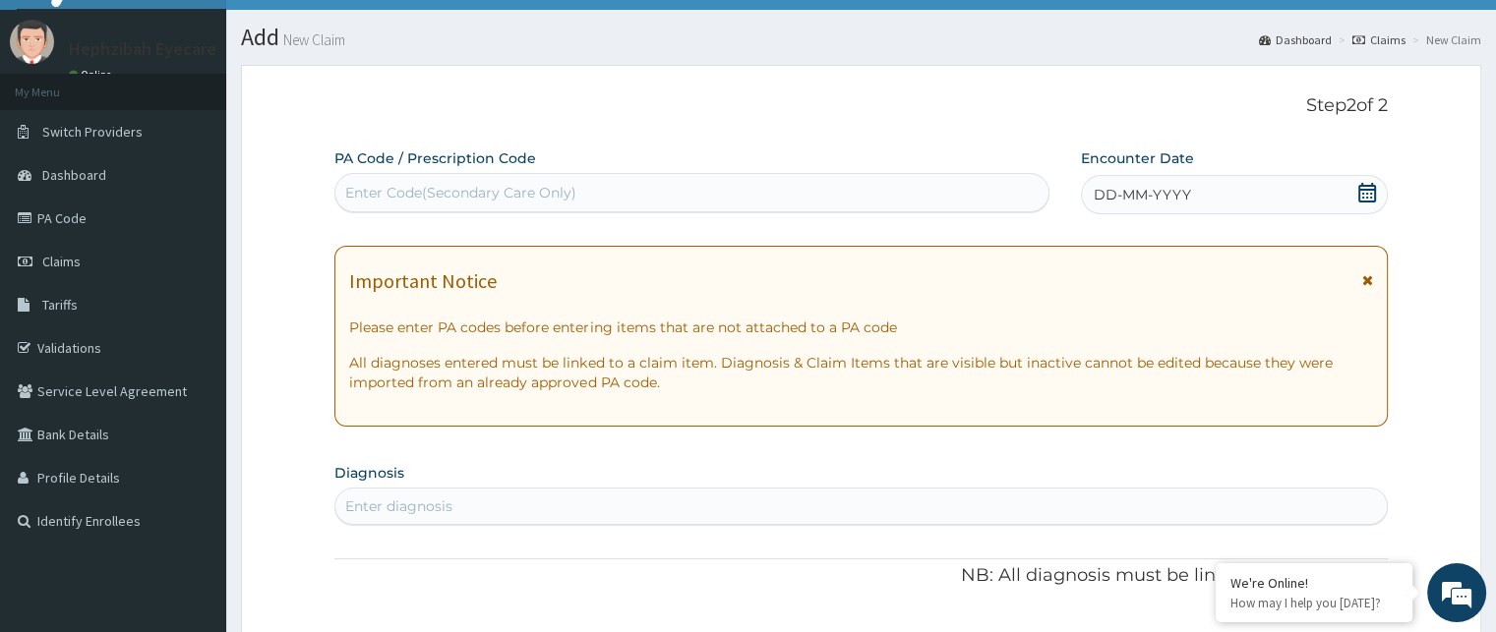
scroll to position [0, 0]
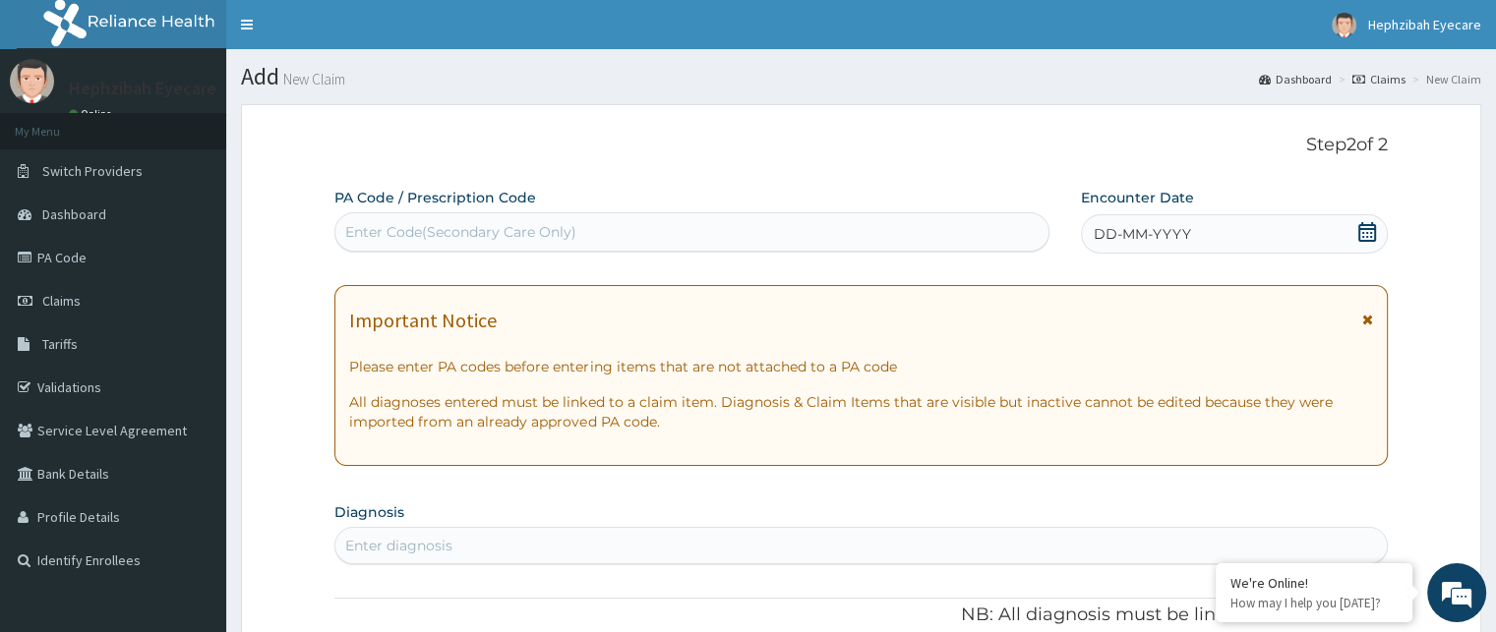
click at [647, 251] on div "Enter Code(Secondary Care Only)" at bounding box center [691, 231] width 715 height 39
type input "PA/5E6E7D"
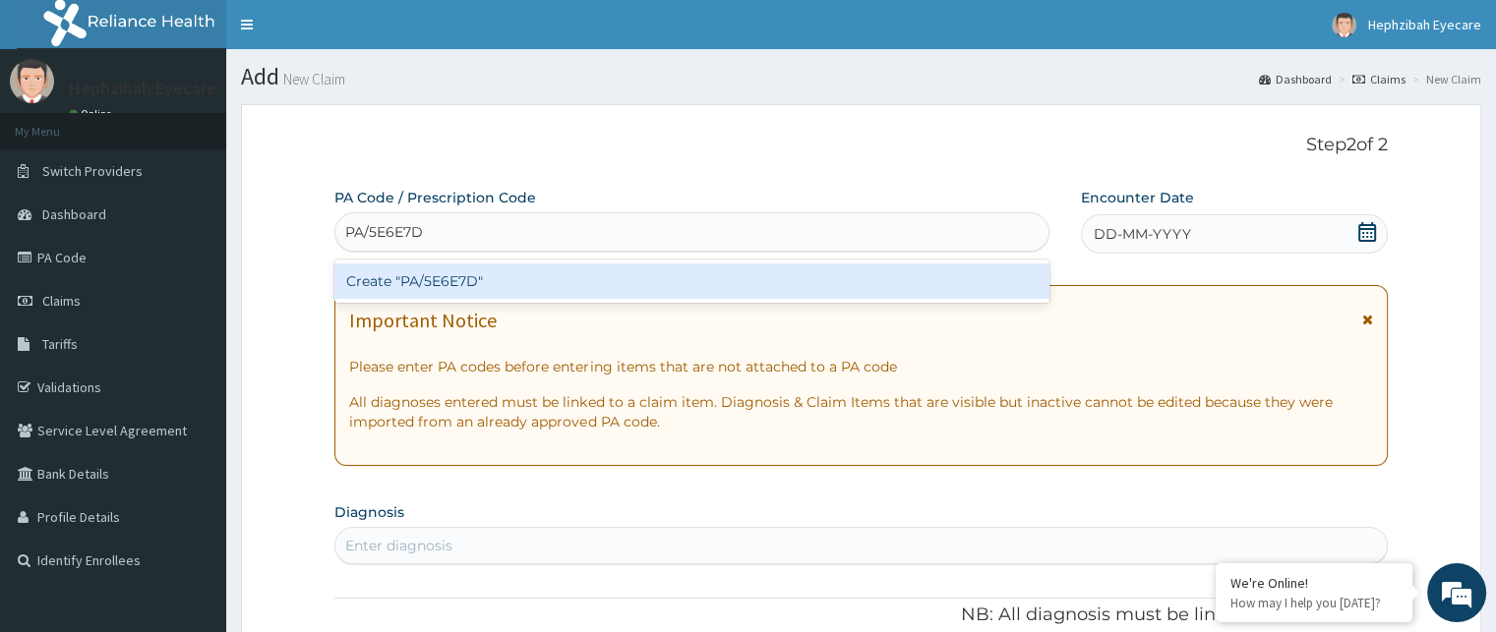
click at [405, 272] on div "Create "PA/5E6E7D"" at bounding box center [691, 281] width 715 height 35
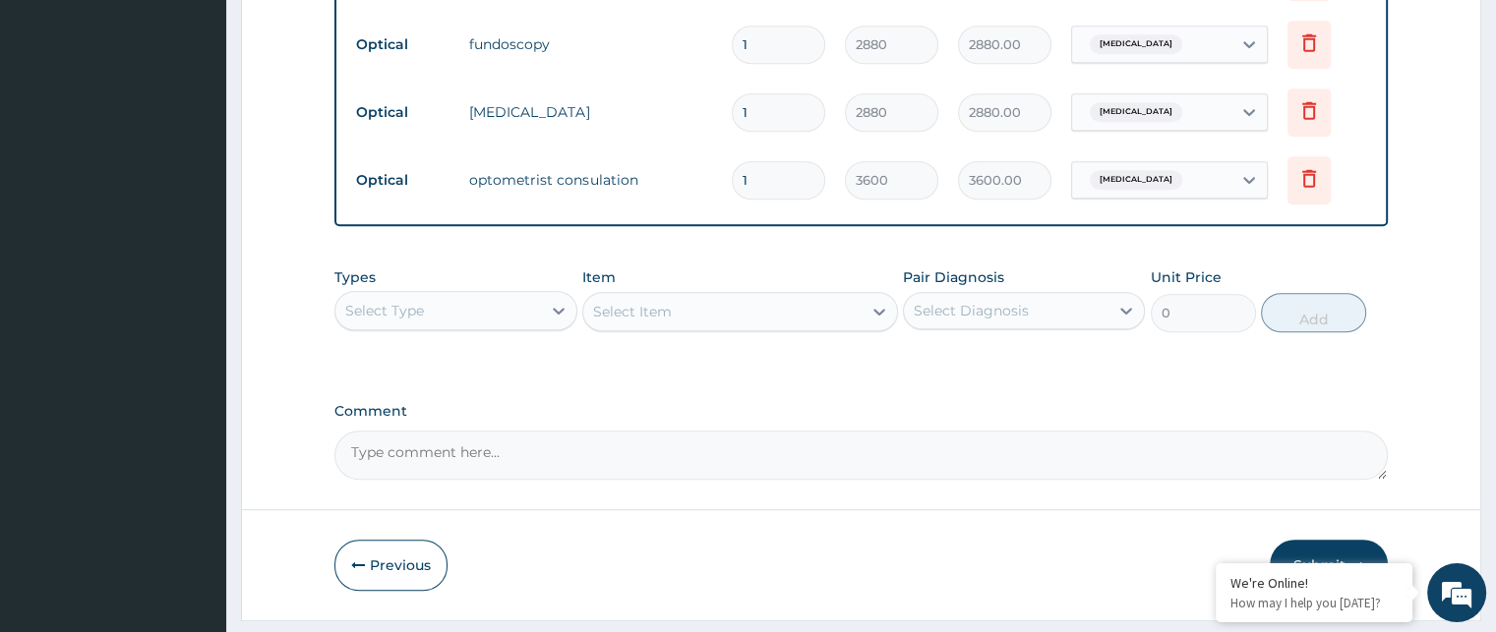
scroll to position [1094, 0]
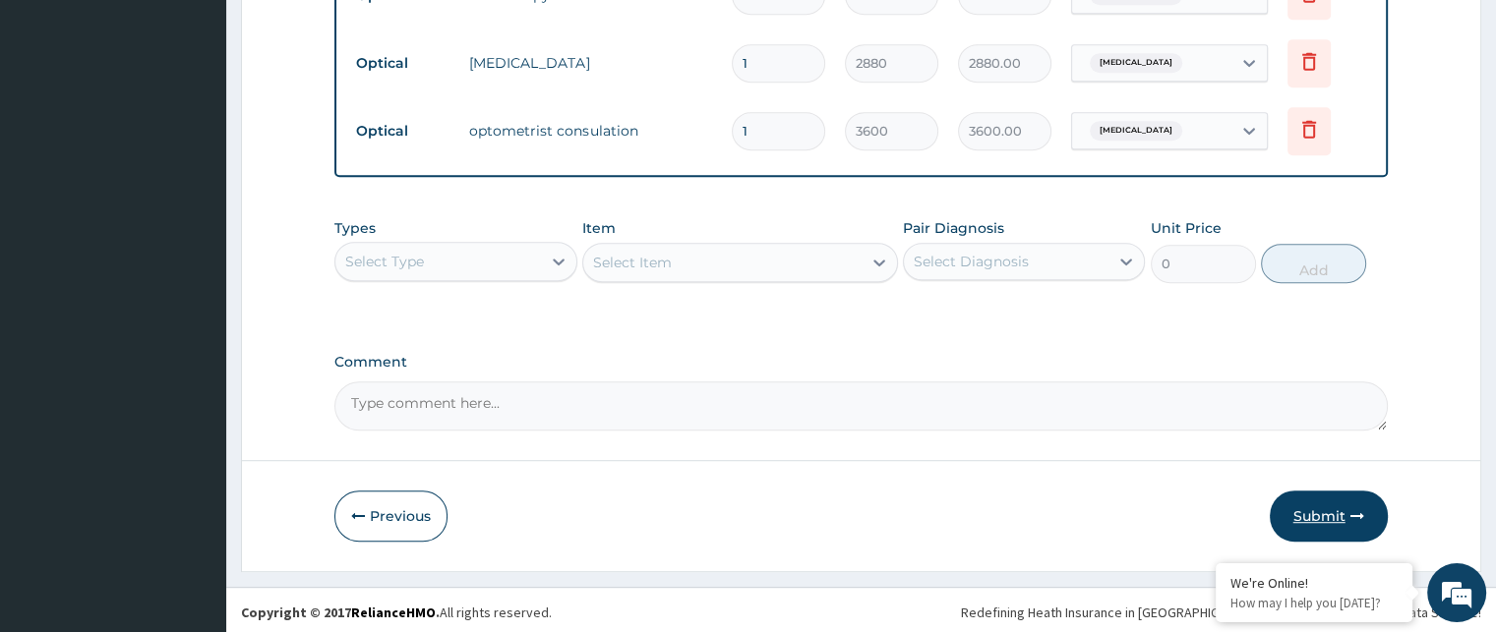
click at [1328, 512] on button "Submit" at bounding box center [1328, 516] width 118 height 51
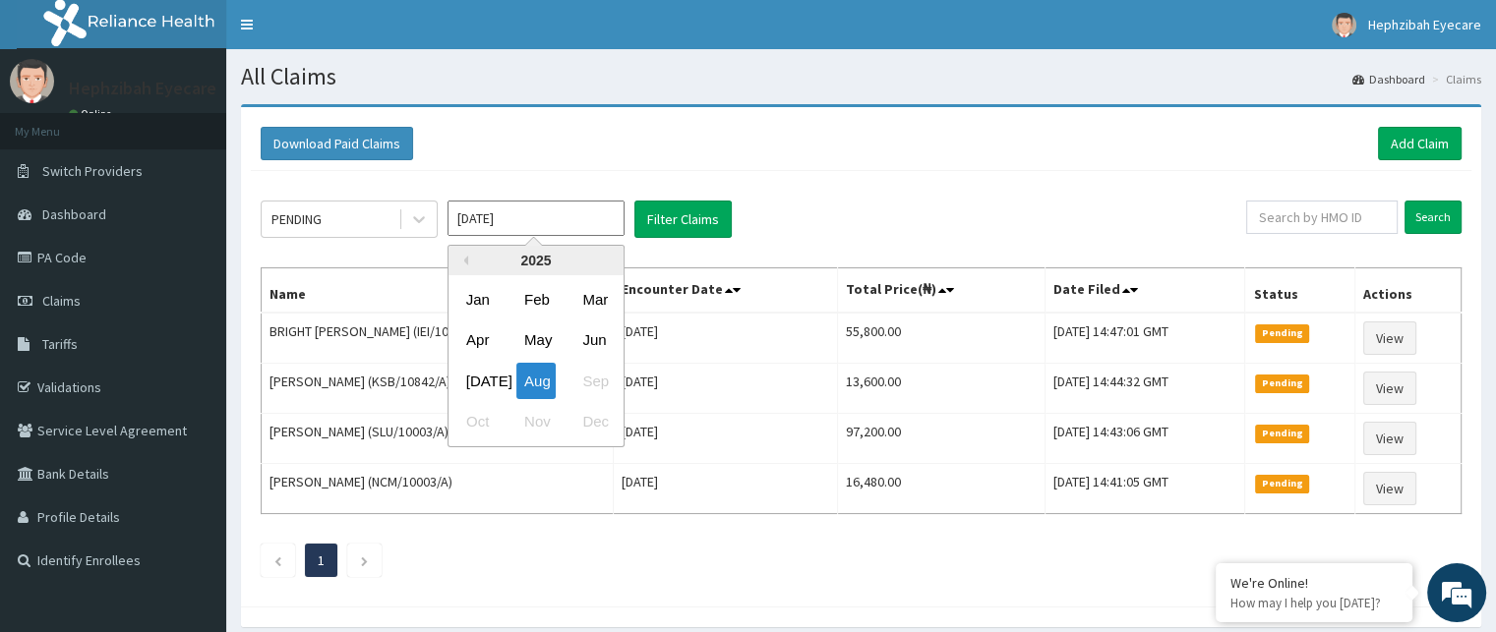
click at [515, 220] on input "[DATE]" at bounding box center [535, 218] width 177 height 35
click at [486, 384] on div "[DATE]" at bounding box center [477, 381] width 39 height 36
type input "Jul 2025"
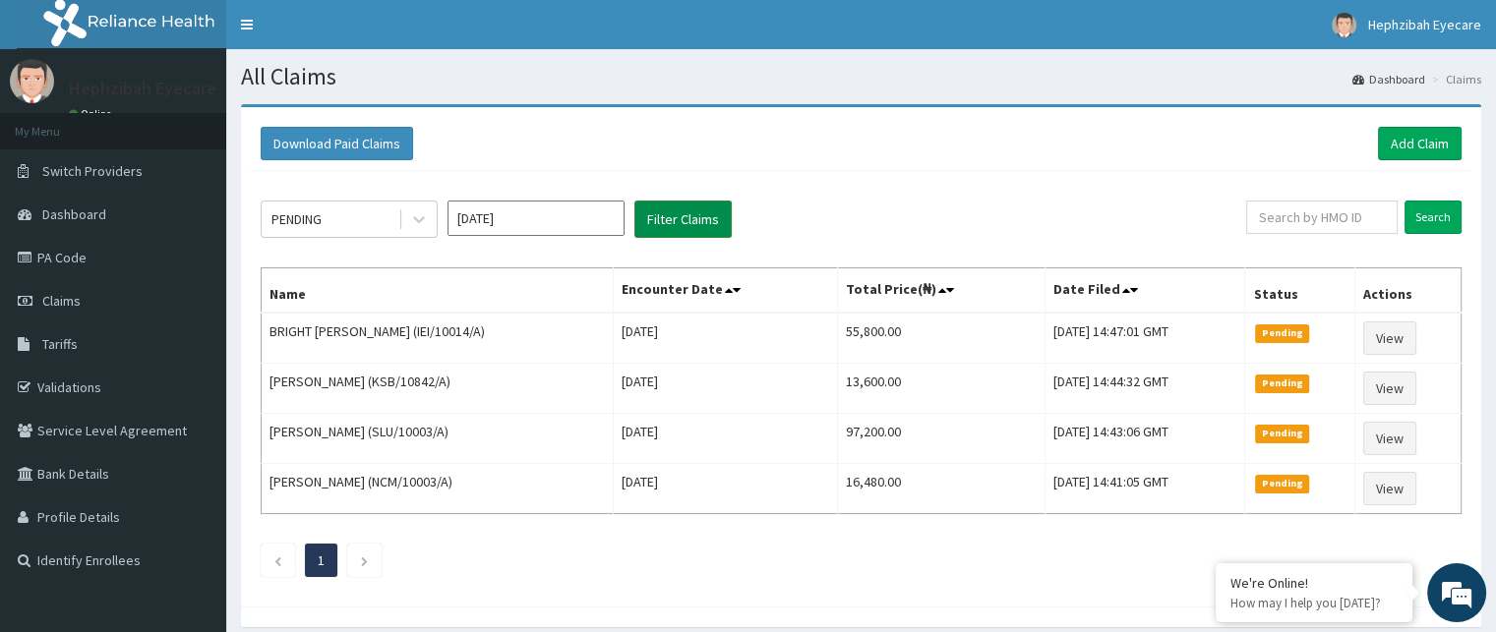
click at [675, 201] on button "Filter Claims" at bounding box center [682, 219] width 97 height 37
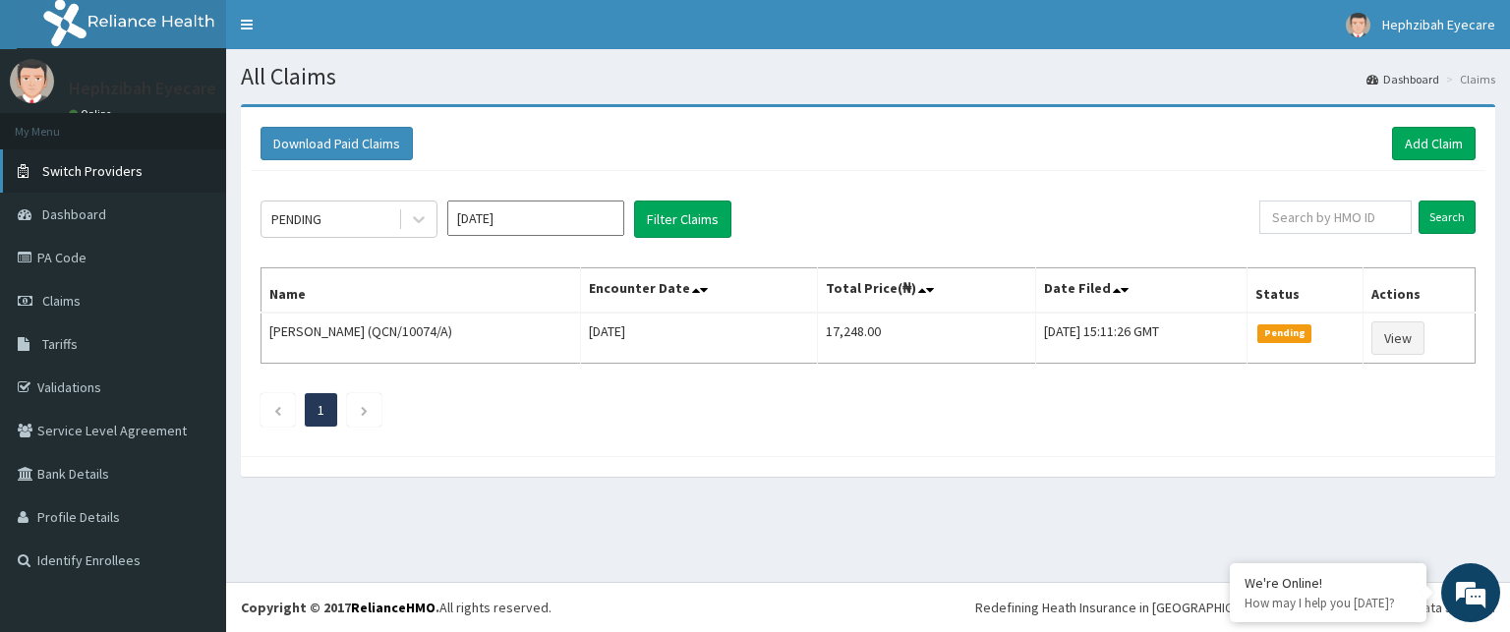
click at [47, 167] on span "Switch Providers" at bounding box center [92, 171] width 100 height 18
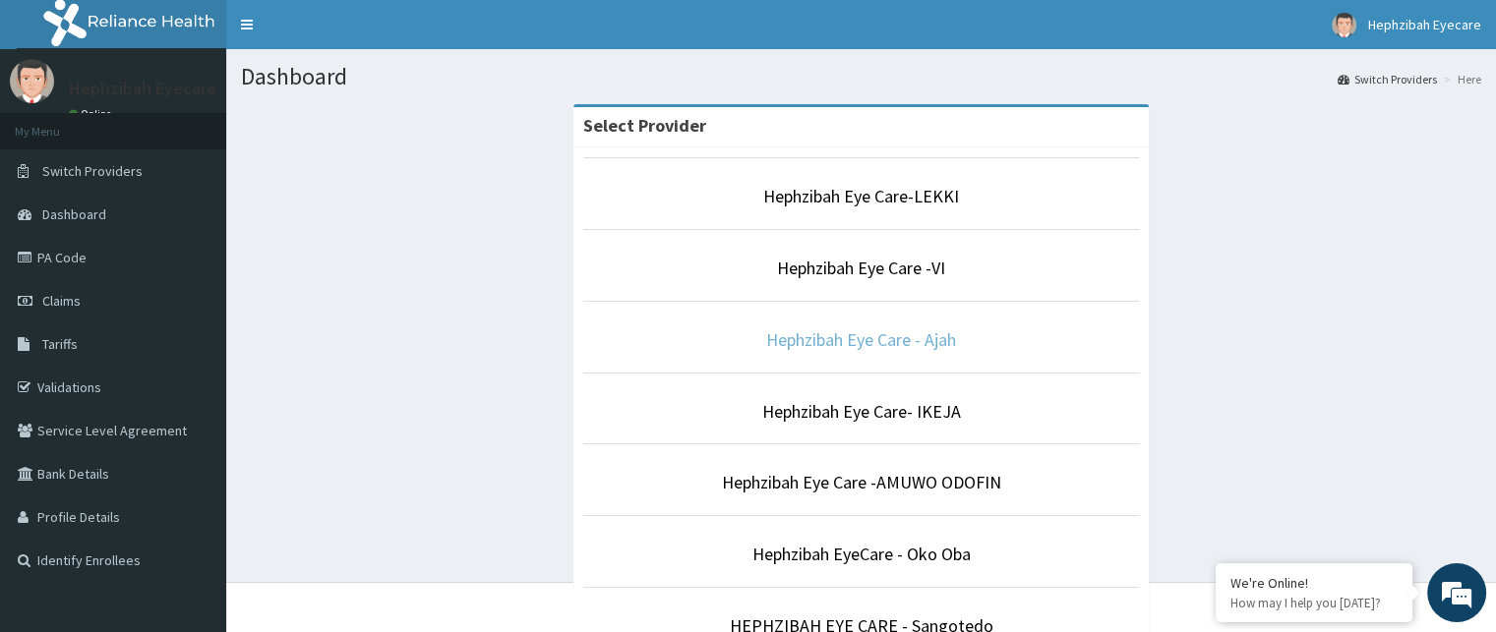
click at [866, 336] on link "Hephzibah Eye Care - Ajah" at bounding box center [861, 339] width 190 height 23
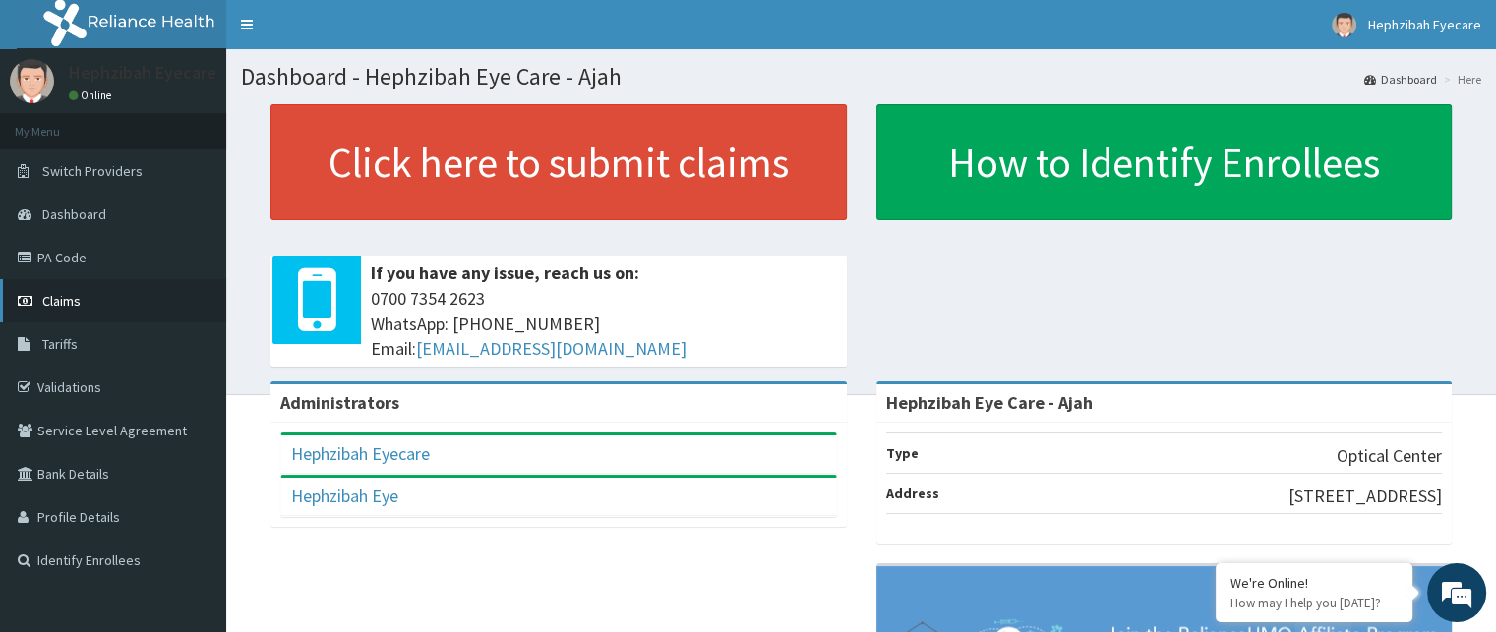
click at [51, 299] on span "Claims" at bounding box center [61, 301] width 38 height 18
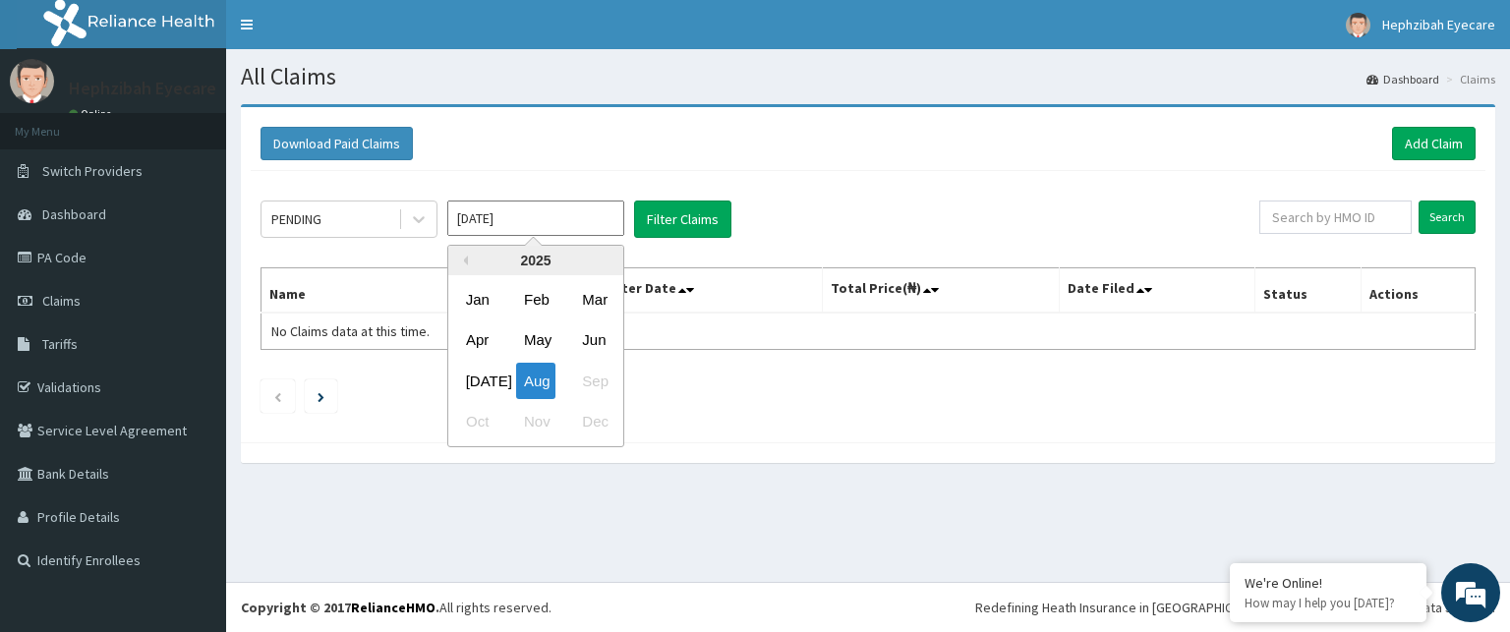
click at [503, 223] on input "[DATE]" at bounding box center [535, 218] width 177 height 35
click at [477, 391] on div "[DATE]" at bounding box center [477, 381] width 39 height 36
type input "[DATE]"
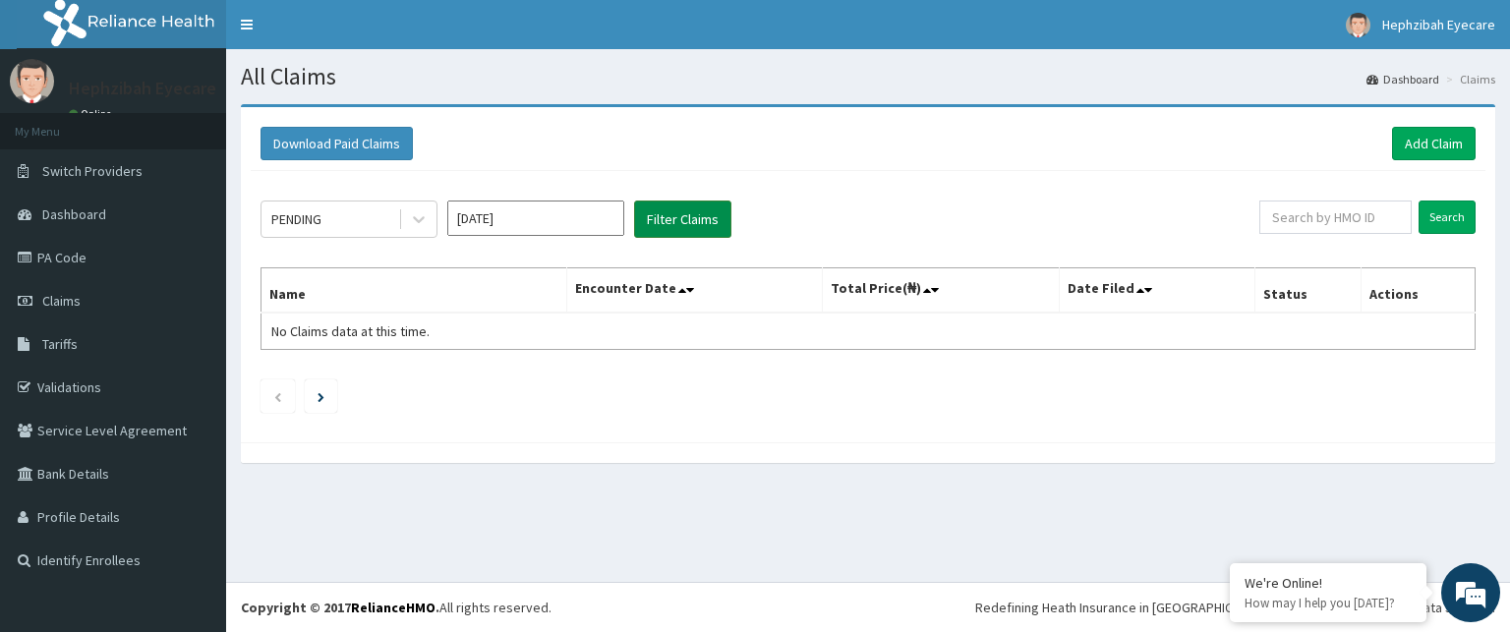
click at [640, 224] on button "Filter Claims" at bounding box center [682, 219] width 97 height 37
click at [690, 217] on button "Filter Claims" at bounding box center [682, 219] width 97 height 37
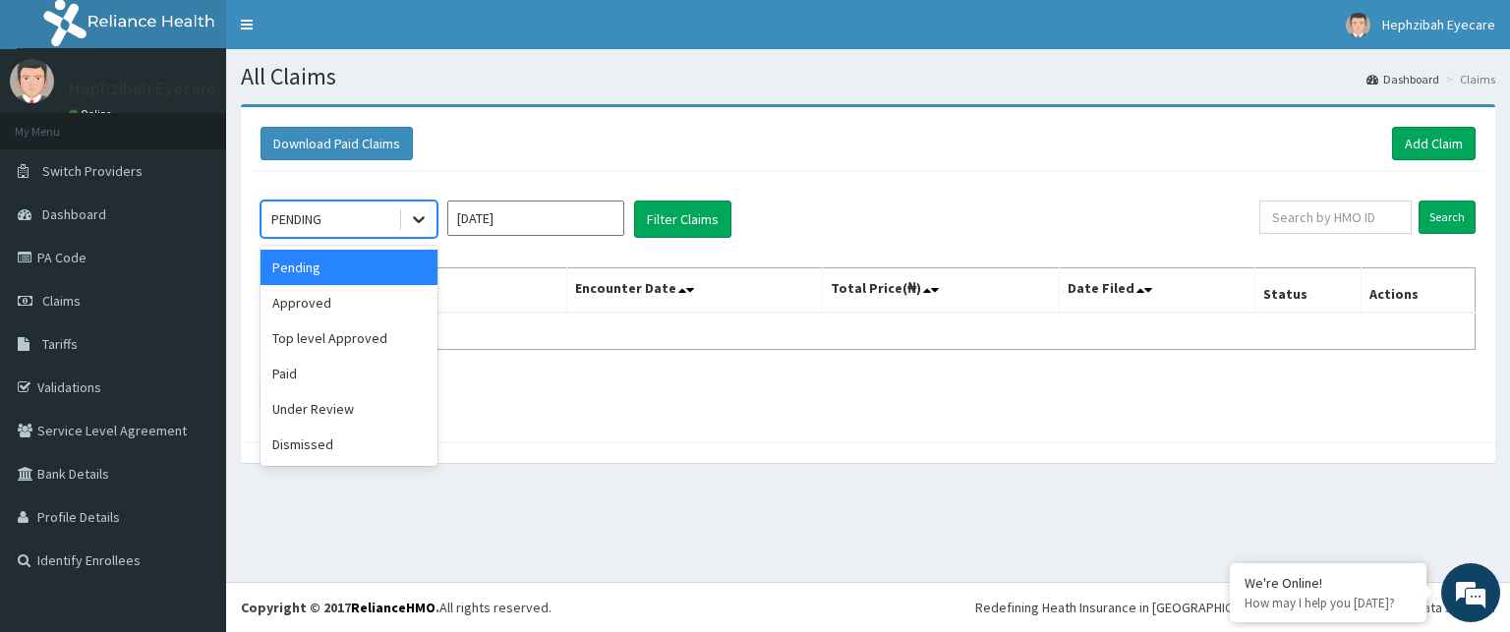
click at [413, 225] on icon at bounding box center [419, 219] width 20 height 20
click at [295, 310] on div "Approved" at bounding box center [349, 302] width 177 height 35
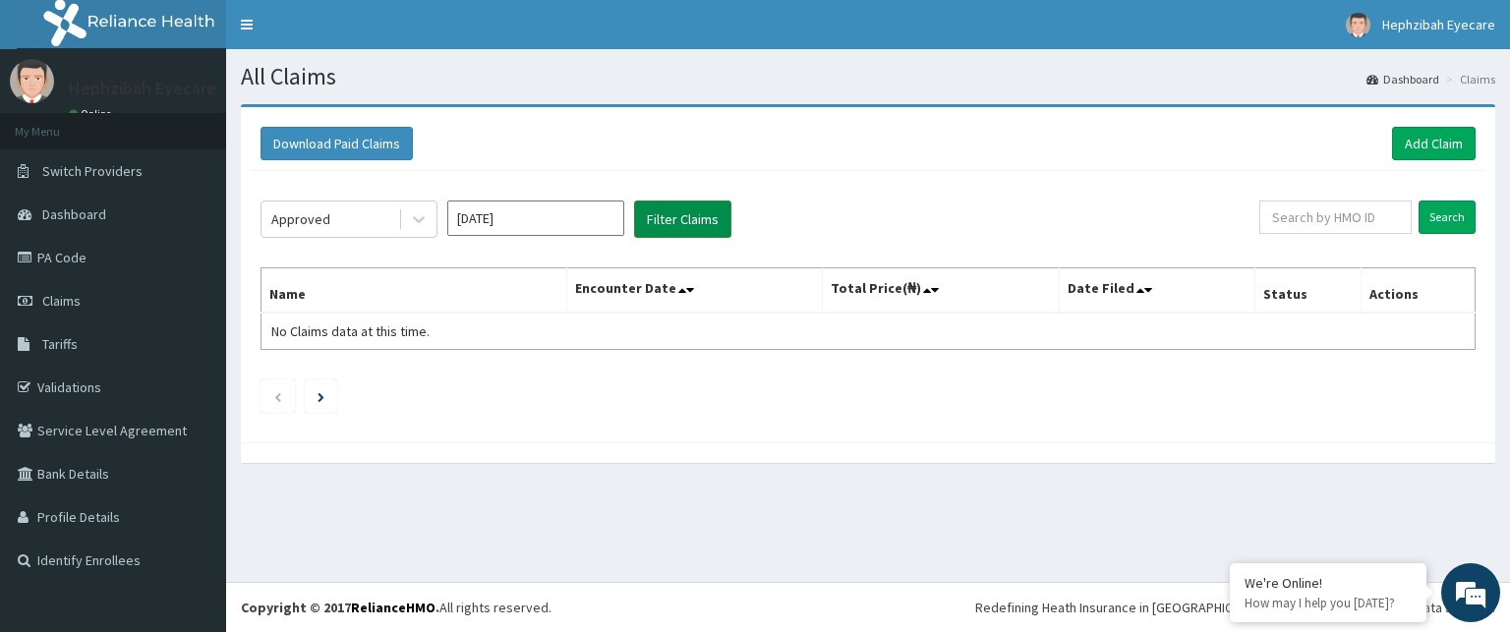
click at [677, 211] on button "Filter Claims" at bounding box center [682, 219] width 97 height 37
click at [700, 211] on button "Filter Claims" at bounding box center [682, 219] width 97 height 37
click at [688, 208] on button "Filter Claims" at bounding box center [682, 219] width 97 height 37
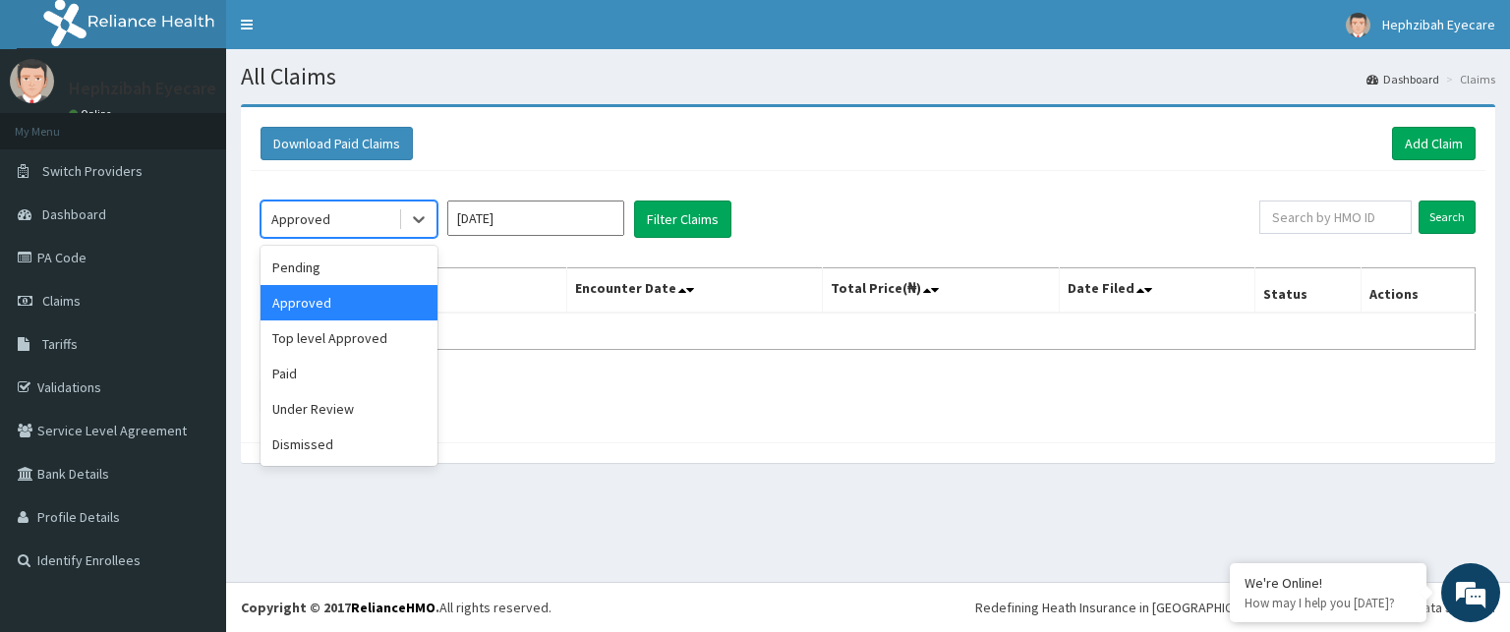
click at [316, 228] on div "Approved" at bounding box center [330, 219] width 137 height 31
click at [296, 333] on div "Top level Approved" at bounding box center [349, 338] width 177 height 35
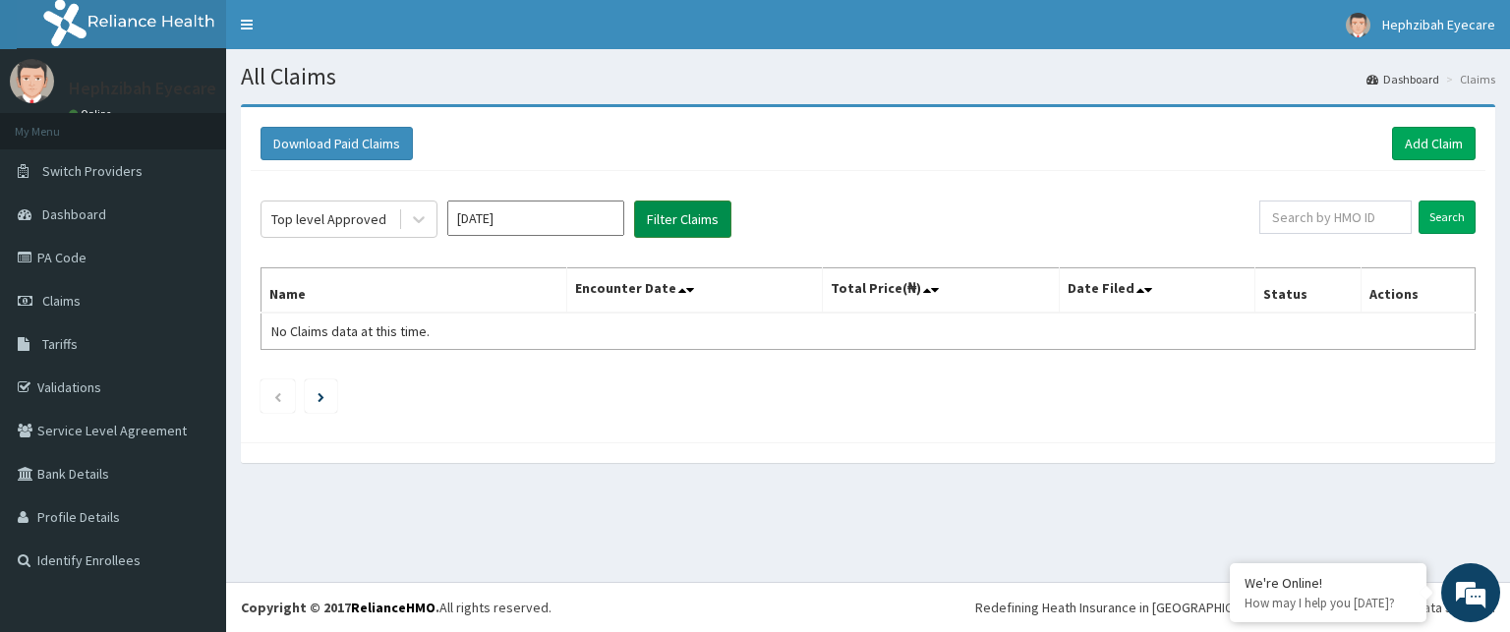
click at [668, 204] on button "Filter Claims" at bounding box center [682, 219] width 97 height 37
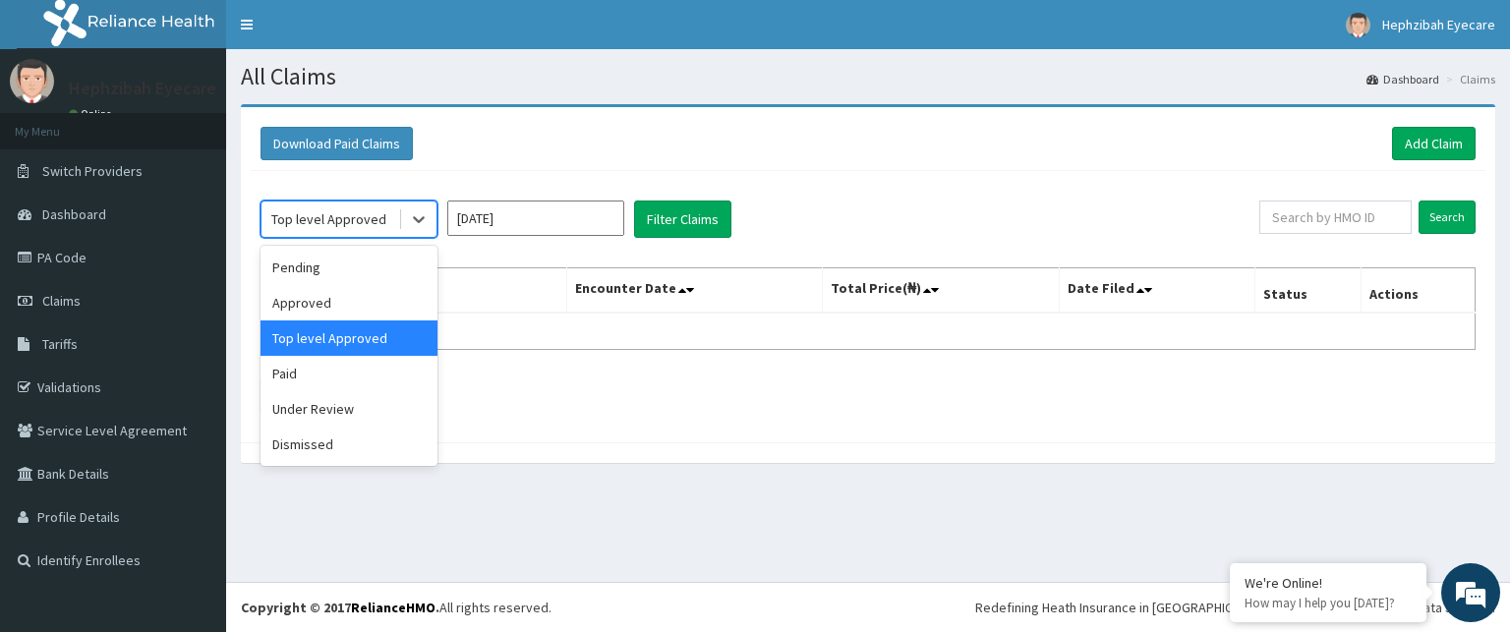
click at [374, 223] on div "Top level Approved" at bounding box center [328, 219] width 115 height 20
click at [323, 377] on div "Paid" at bounding box center [349, 373] width 177 height 35
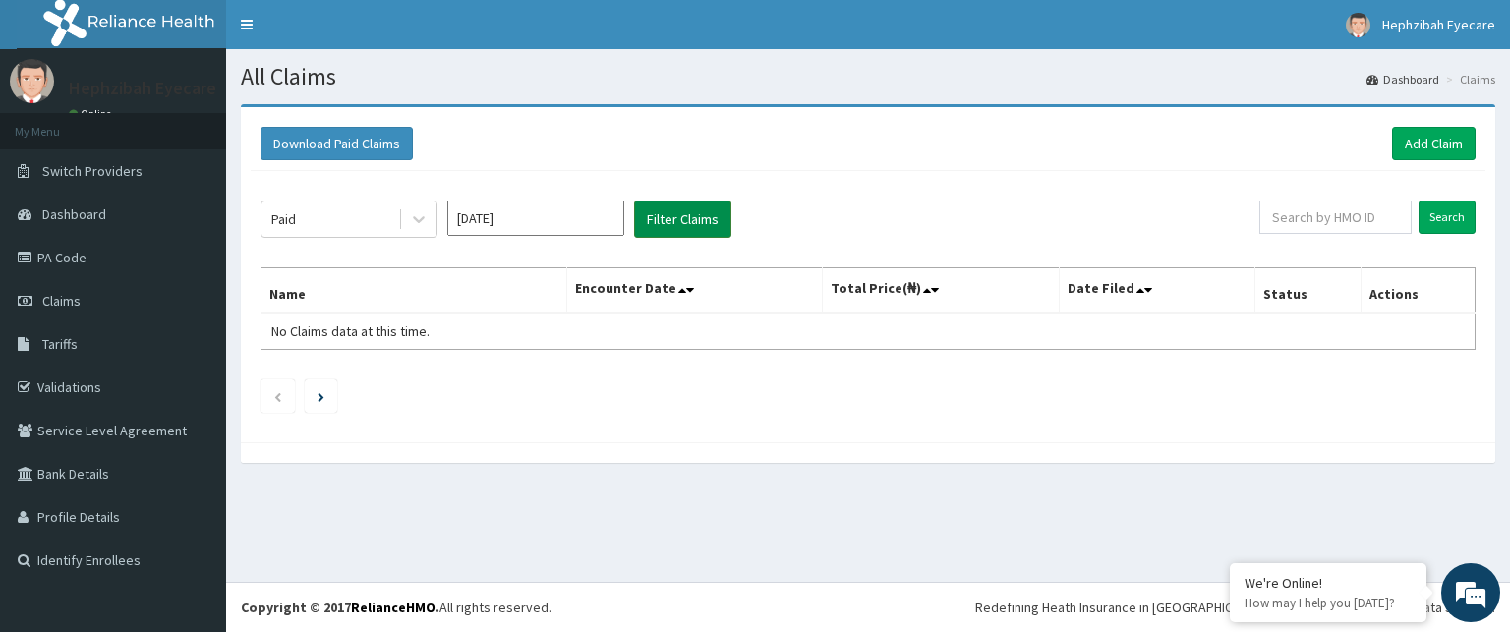
click at [650, 217] on button "Filter Claims" at bounding box center [682, 219] width 97 height 37
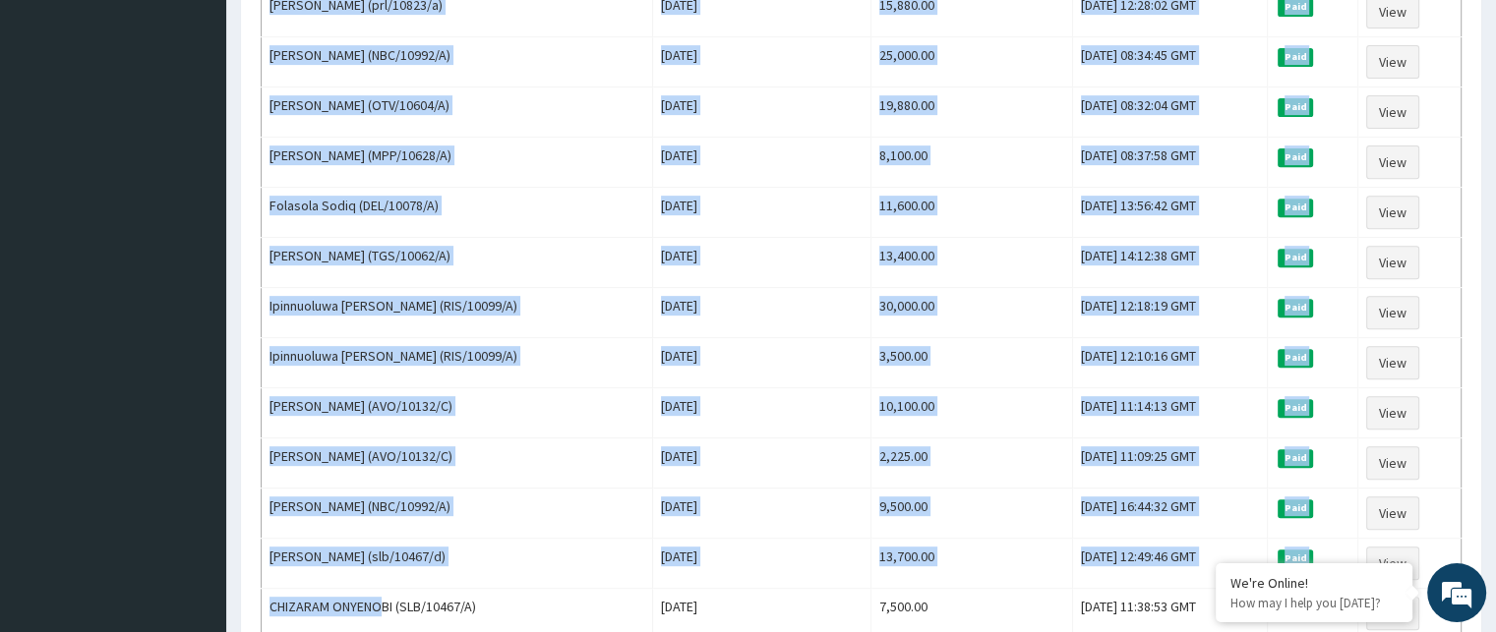
scroll to position [1214, 0]
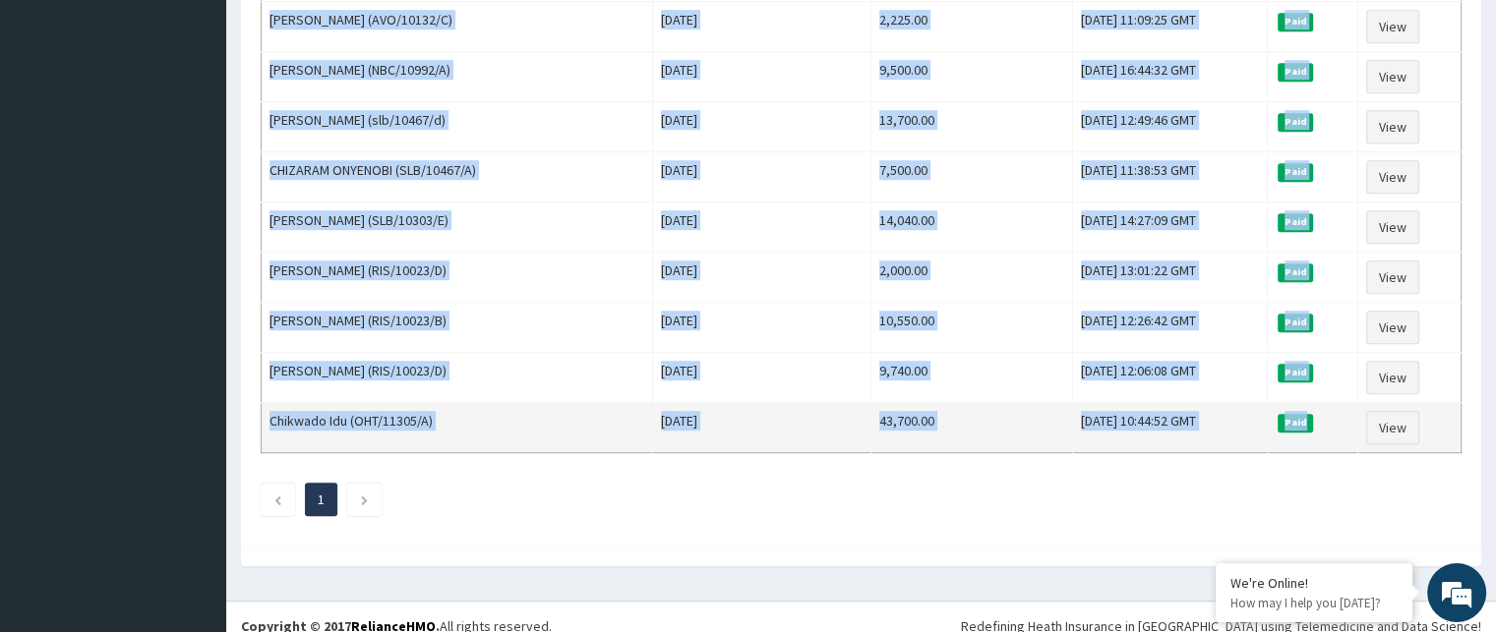
drag, startPoint x: 266, startPoint y: 324, endPoint x: 1359, endPoint y: 391, distance: 1095.6
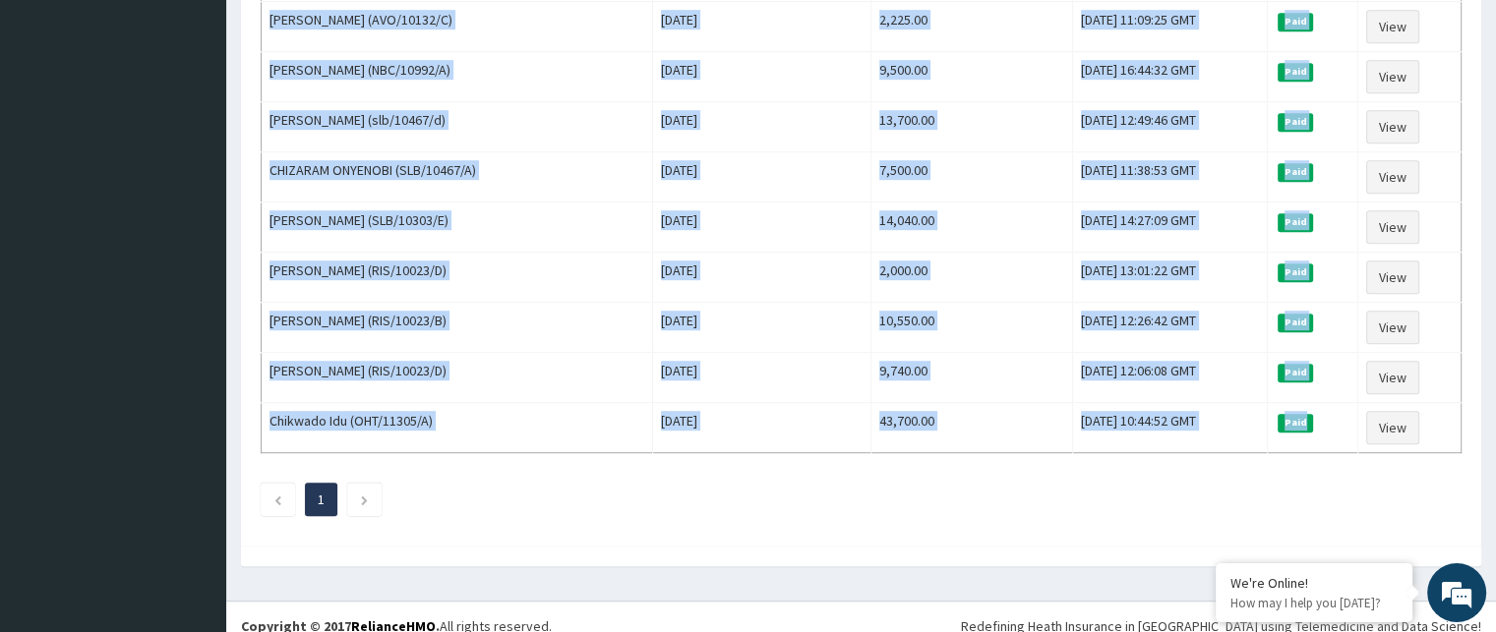
copy tbody "Veronica Ezirim (HNL/10008/B) Thu Jul 31 2025 25,000.00 Thu, 31 Jul 2025 14:29:…"
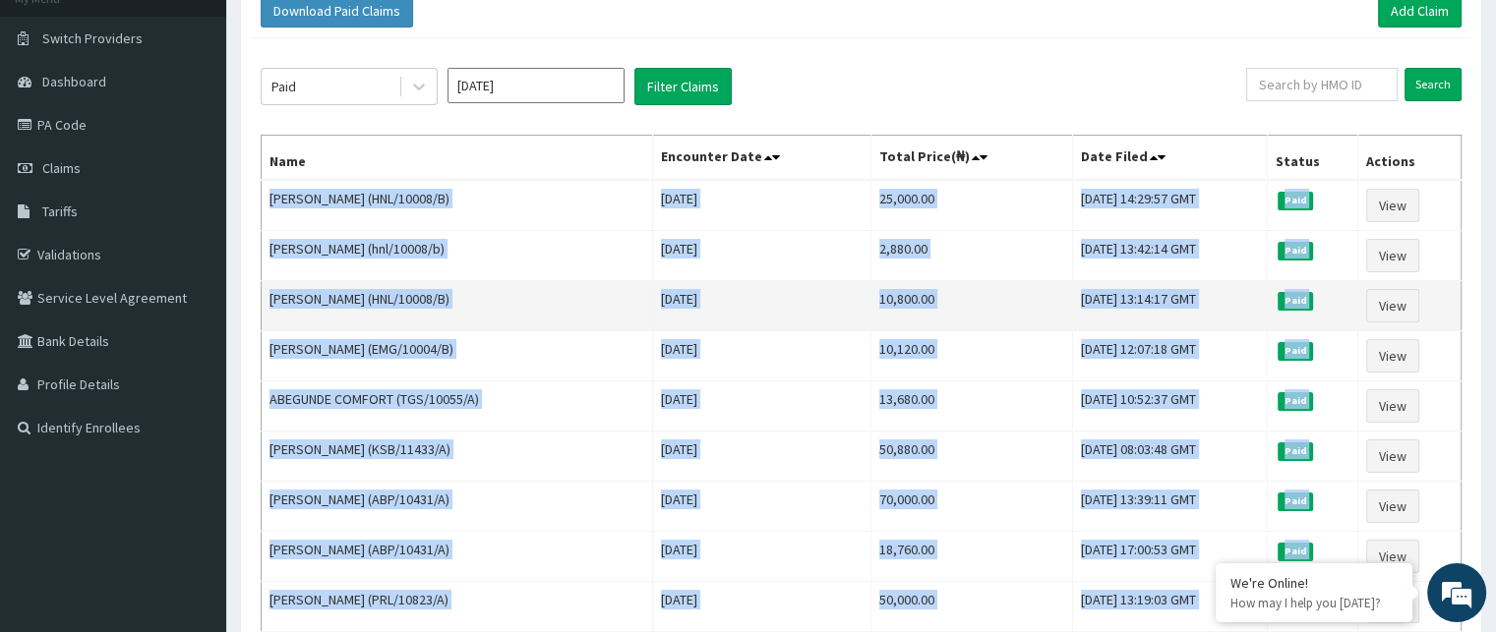
scroll to position [0, 0]
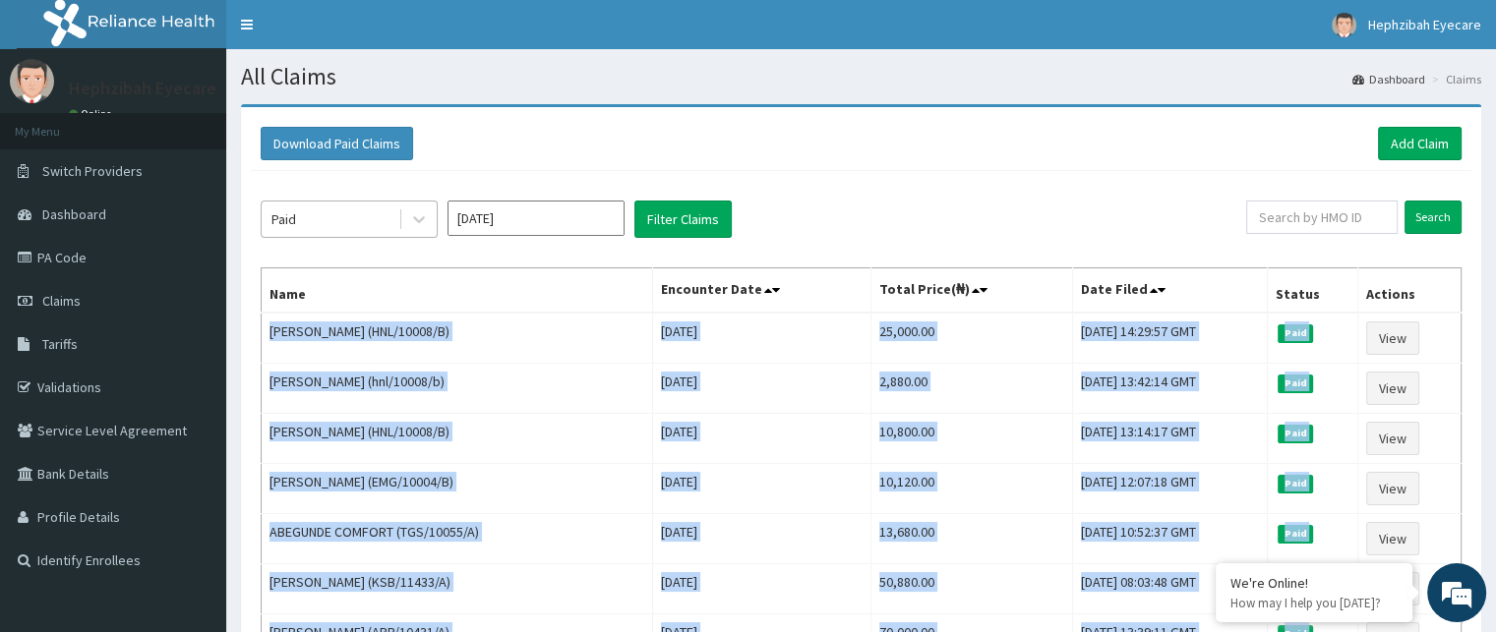
click at [327, 212] on div "Paid" at bounding box center [330, 219] width 137 height 31
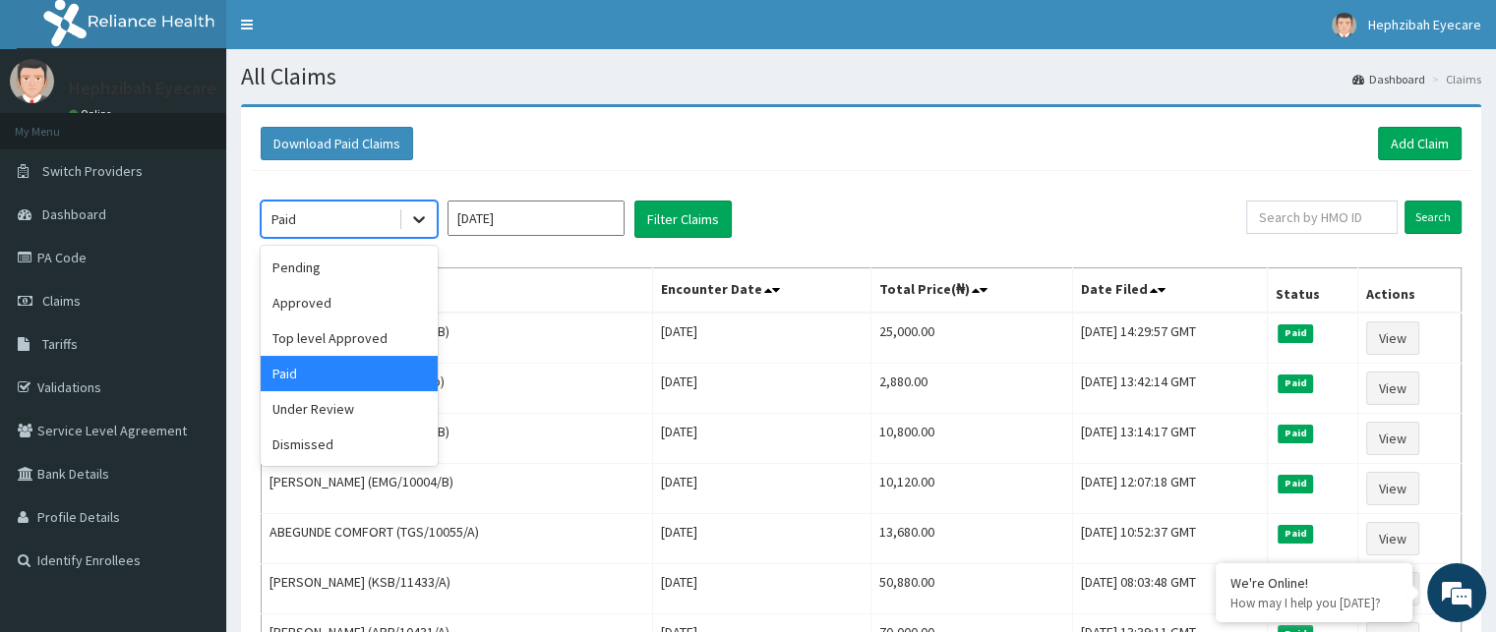
click at [425, 218] on icon at bounding box center [419, 219] width 20 height 20
click at [325, 402] on div "Under Review" at bounding box center [349, 408] width 177 height 35
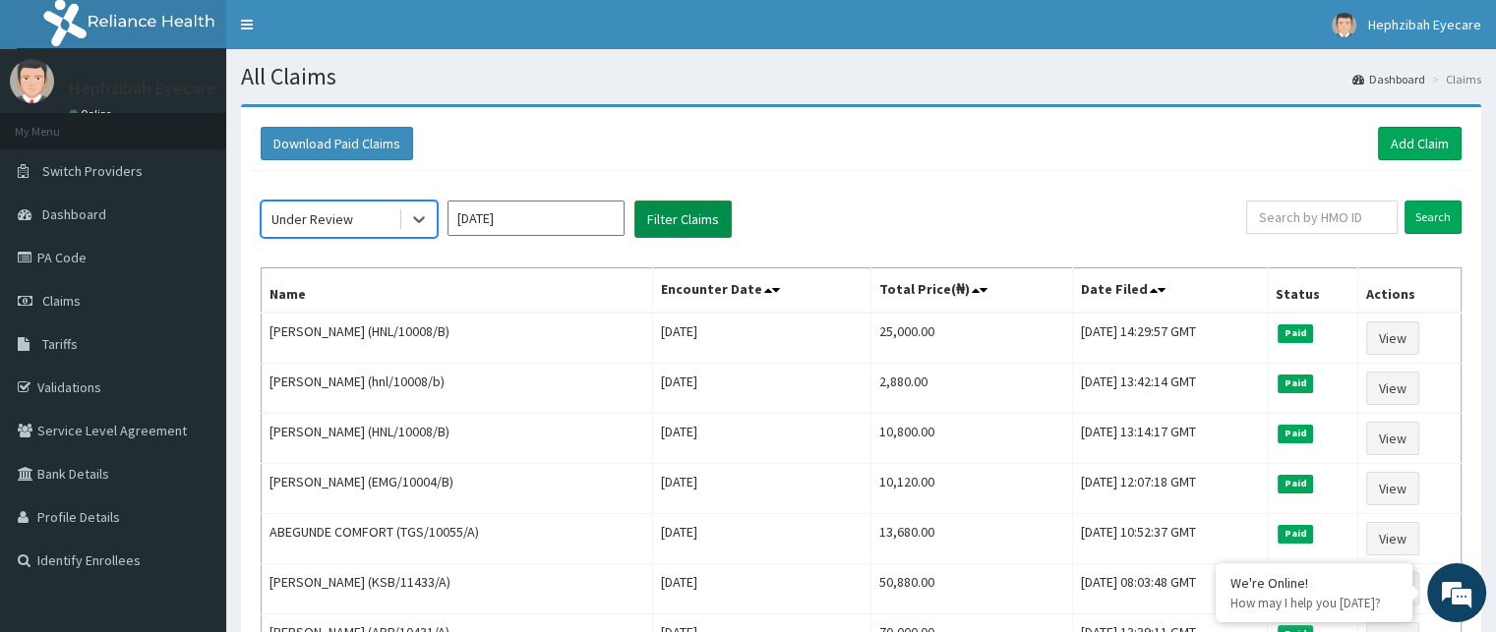
click at [665, 215] on button "Filter Claims" at bounding box center [682, 219] width 97 height 37
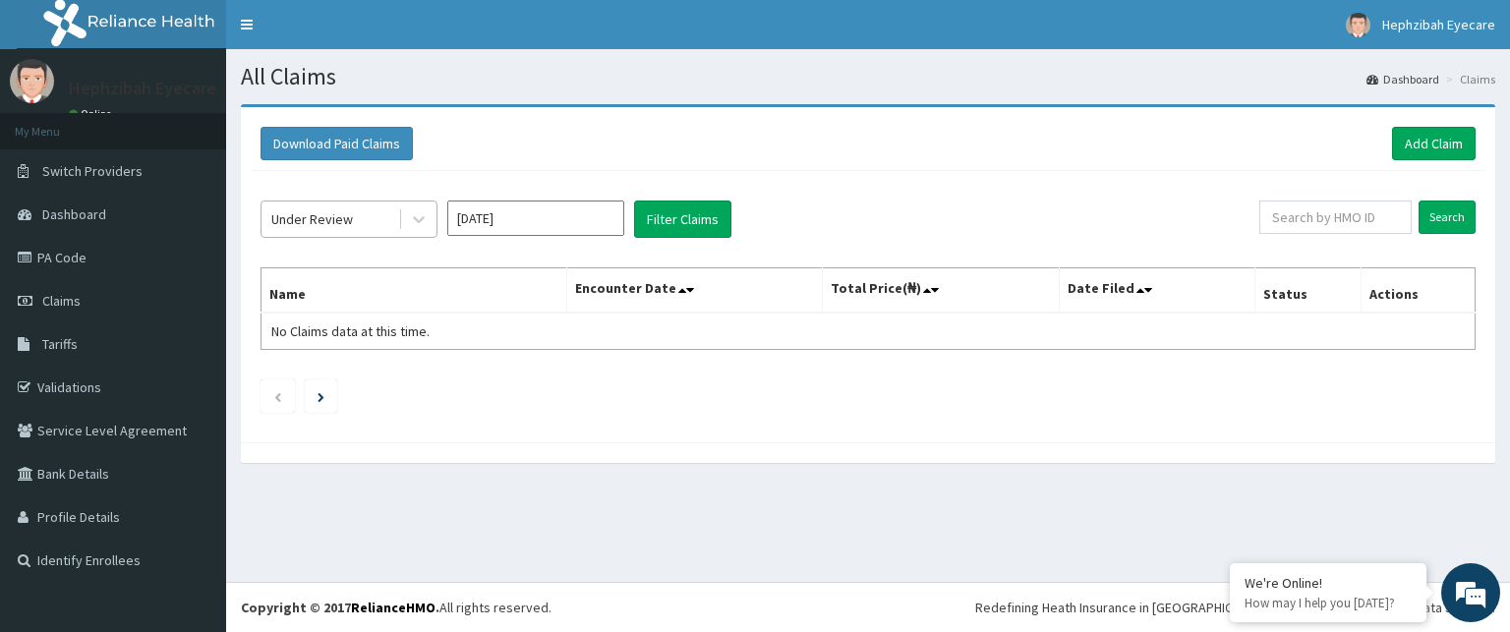
click at [315, 223] on div "Under Review" at bounding box center [312, 219] width 82 height 20
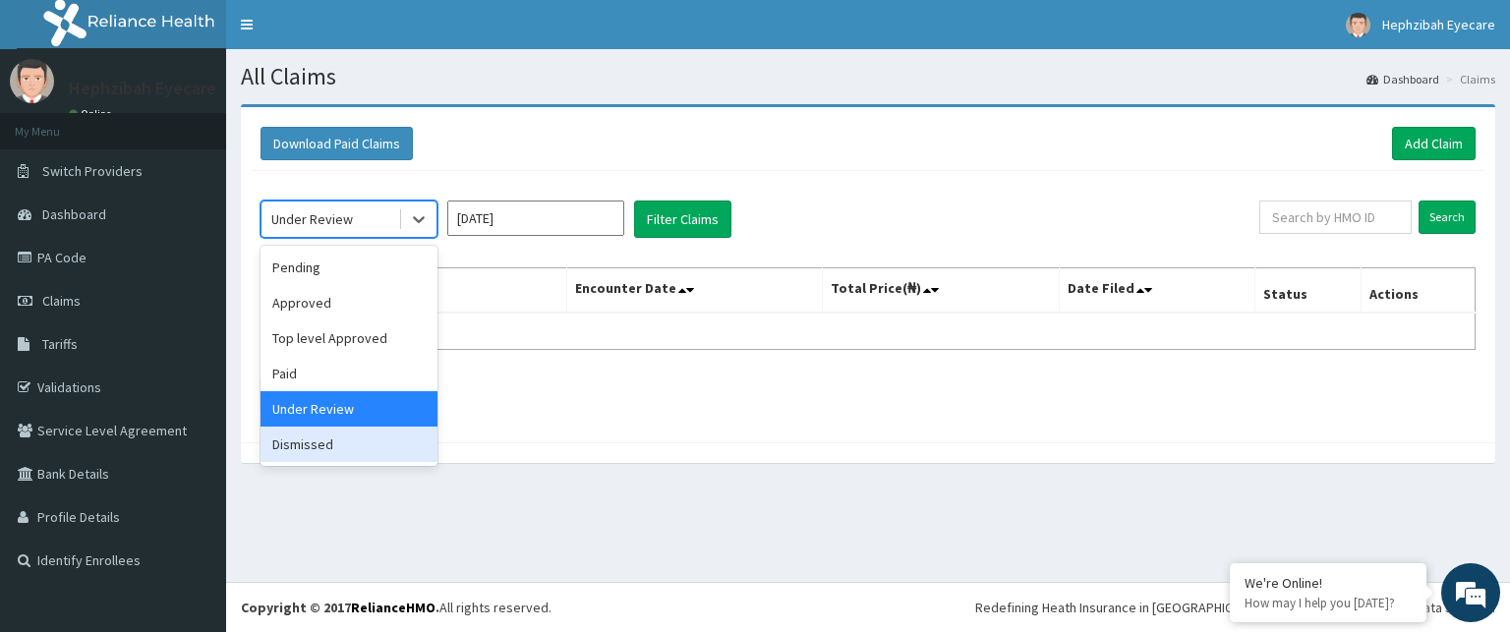
drag, startPoint x: 349, startPoint y: 441, endPoint x: 393, endPoint y: 436, distance: 44.5
click at [349, 443] on div "Dismissed" at bounding box center [349, 444] width 177 height 35
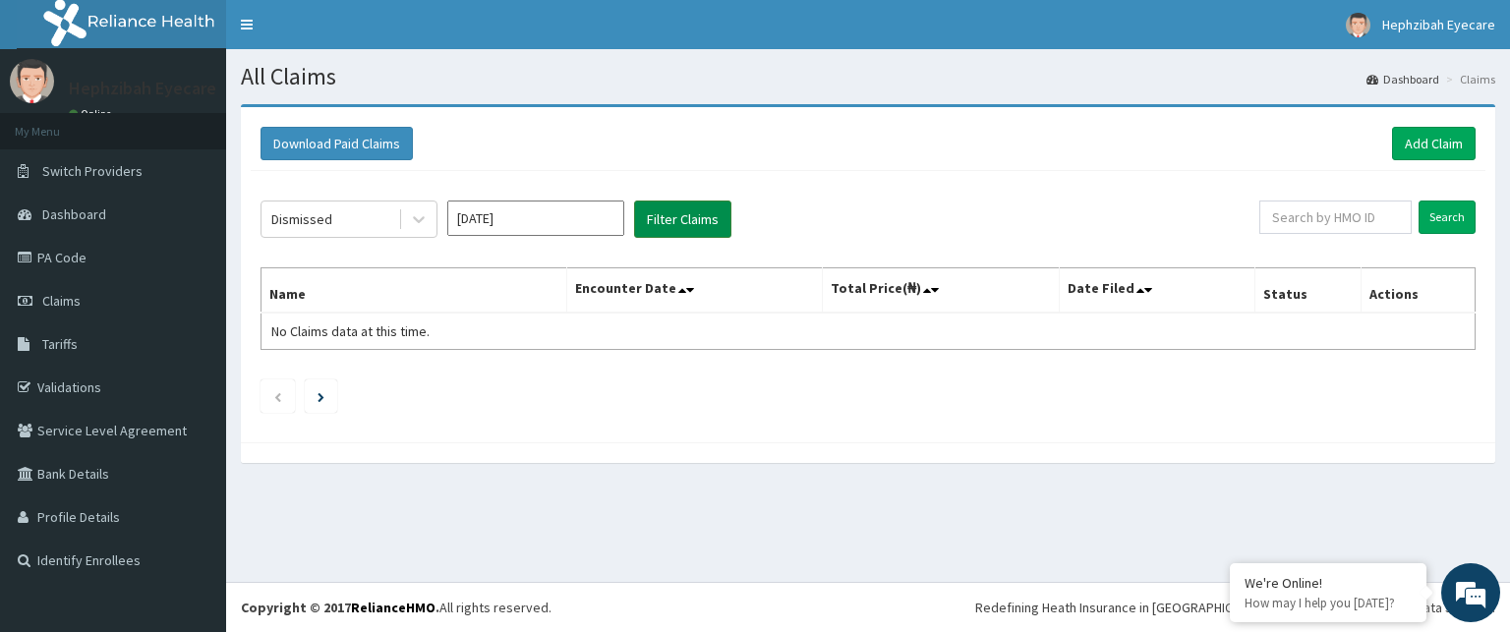
click at [707, 218] on button "Filter Claims" at bounding box center [682, 219] width 97 height 37
click at [693, 215] on button "Filter Claims" at bounding box center [682, 219] width 97 height 37
click at [649, 214] on button "Filter Claims" at bounding box center [682, 219] width 97 height 37
click at [662, 226] on button "Filter Claims" at bounding box center [682, 219] width 97 height 37
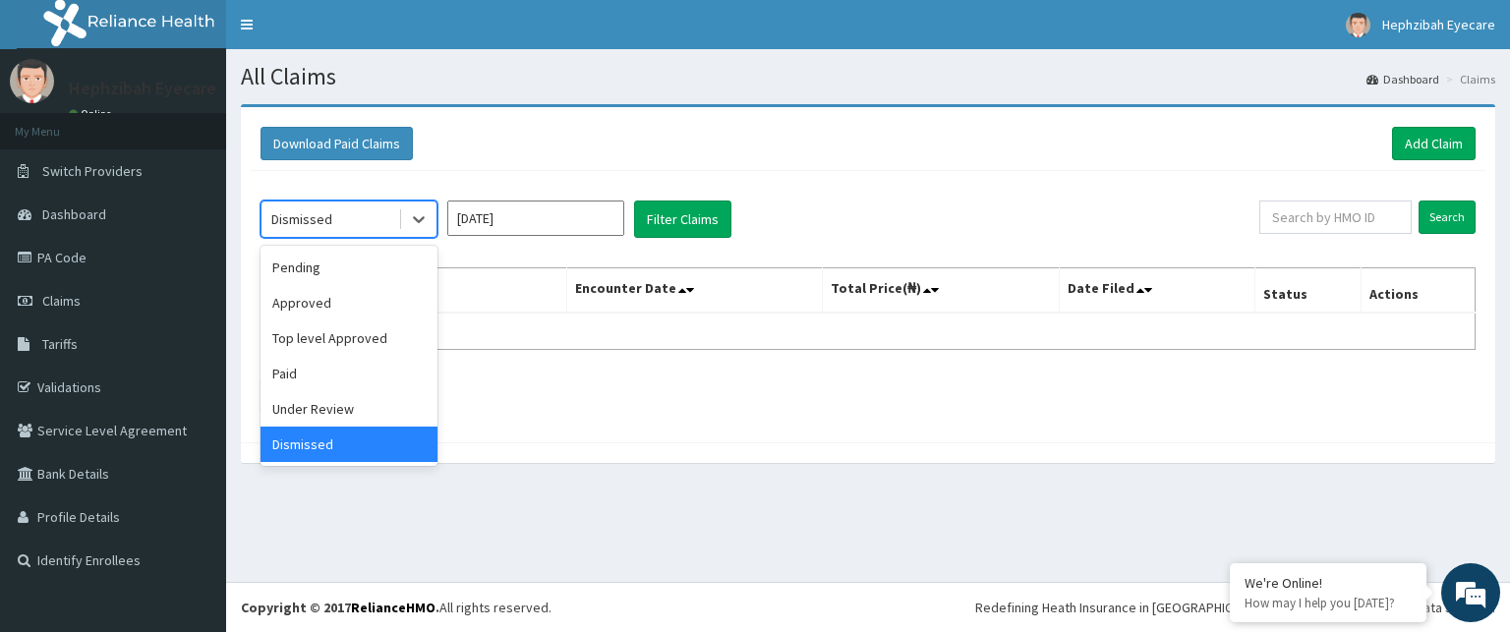
click at [338, 215] on div "Dismissed" at bounding box center [330, 219] width 137 height 31
click at [318, 341] on div "Top level Approved" at bounding box center [349, 338] width 177 height 35
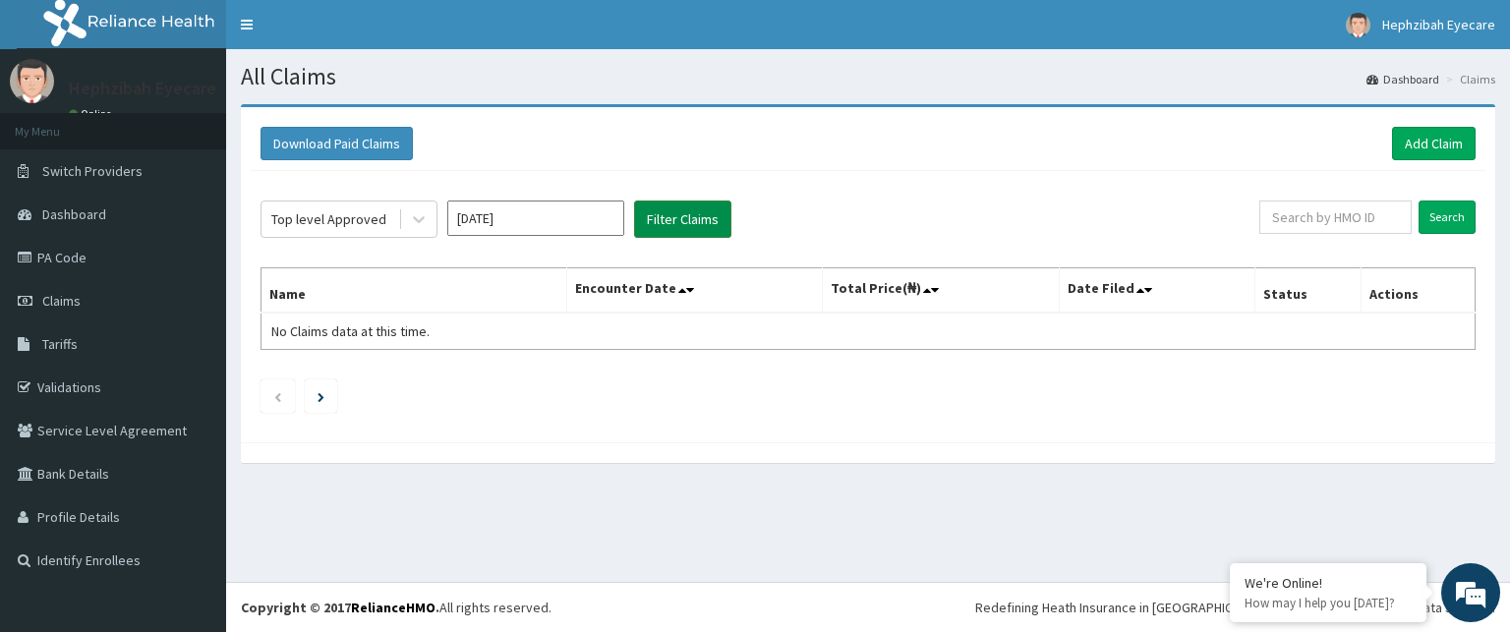
click at [674, 213] on button "Filter Claims" at bounding box center [682, 219] width 97 height 37
click at [680, 207] on button "Filter Claims" at bounding box center [682, 219] width 97 height 37
click at [674, 223] on button "Filter Claims" at bounding box center [682, 219] width 97 height 37
click at [690, 218] on button "Filter Claims" at bounding box center [682, 219] width 97 height 37
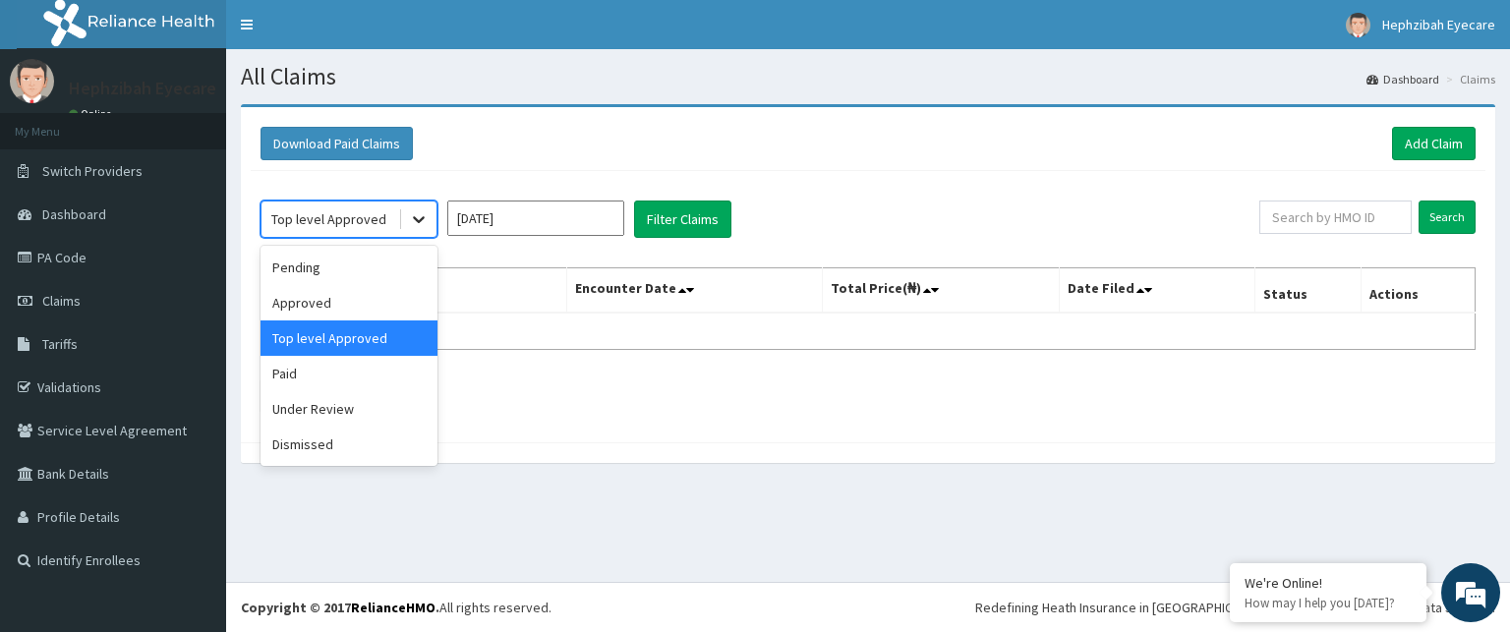
click at [401, 211] on div at bounding box center [418, 219] width 35 height 35
drag, startPoint x: 312, startPoint y: 301, endPoint x: 333, endPoint y: 305, distance: 22.0
click at [314, 303] on div "Approved" at bounding box center [349, 302] width 177 height 35
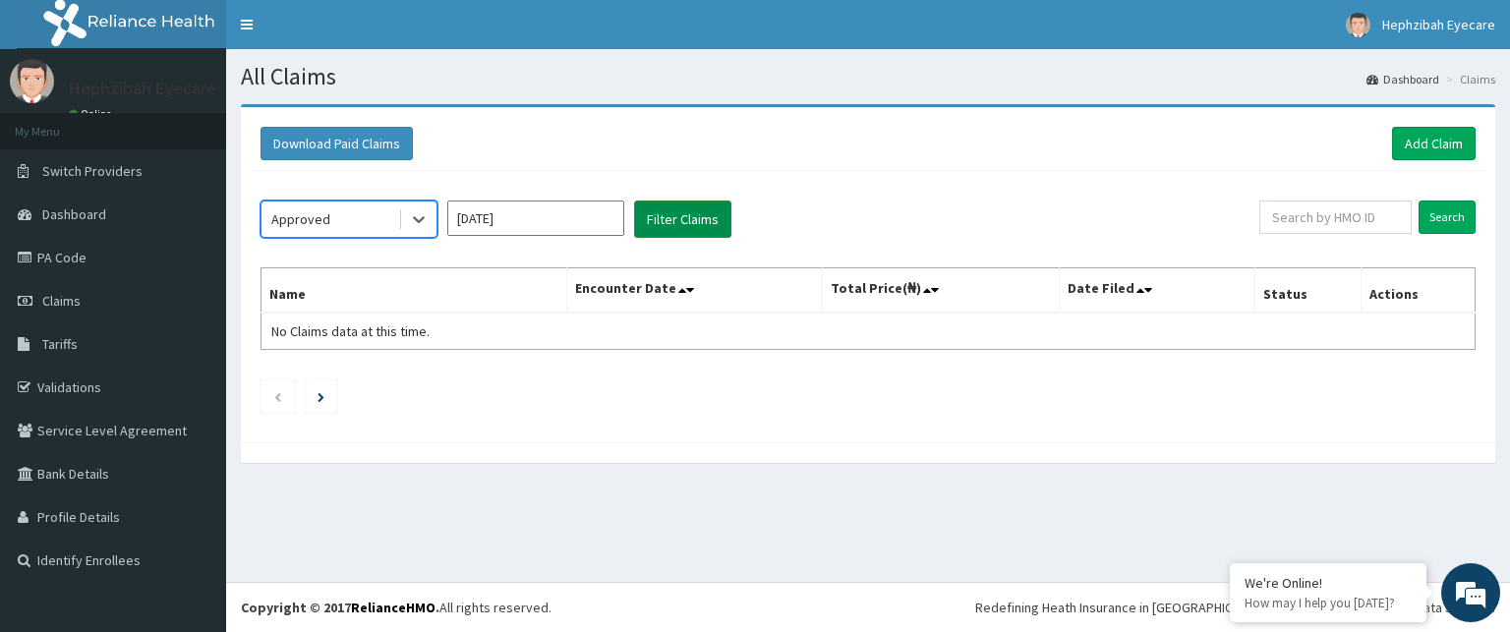
click at [689, 218] on button "Filter Claims" at bounding box center [682, 219] width 97 height 37
click at [364, 213] on div "Approved" at bounding box center [330, 219] width 137 height 31
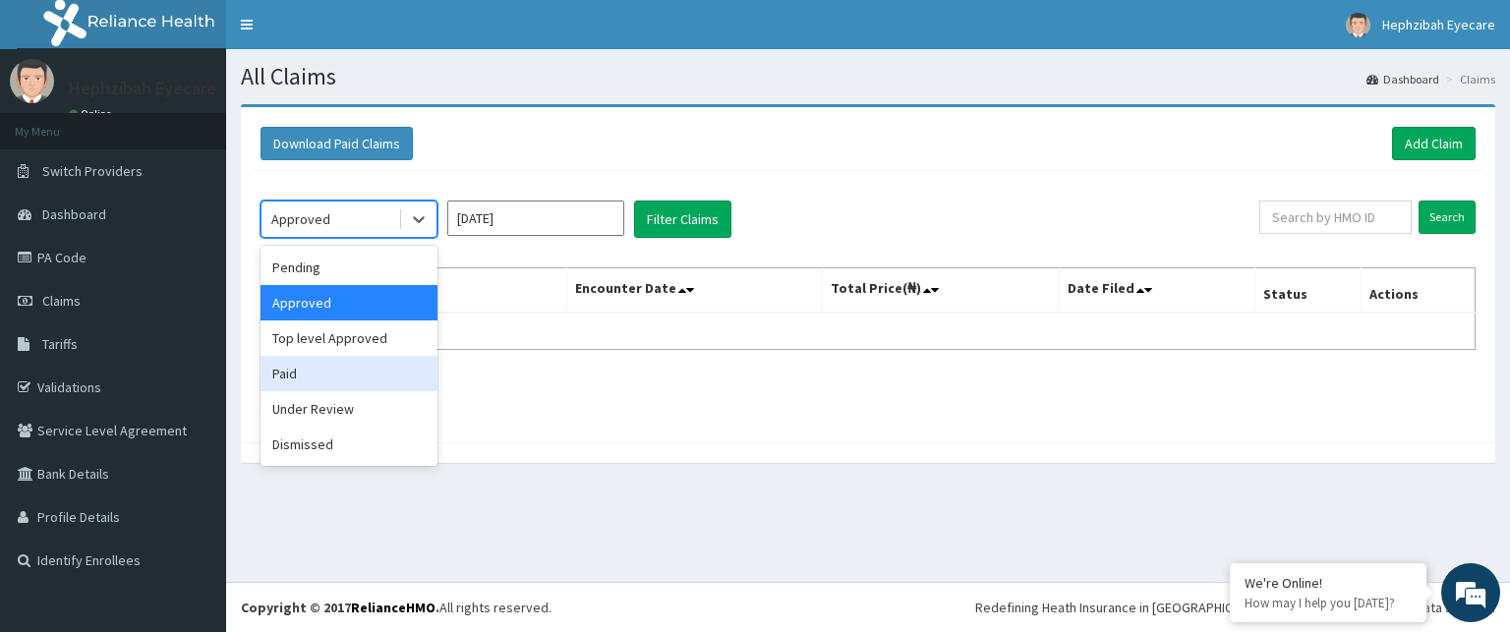
click at [358, 358] on div "Paid" at bounding box center [349, 373] width 177 height 35
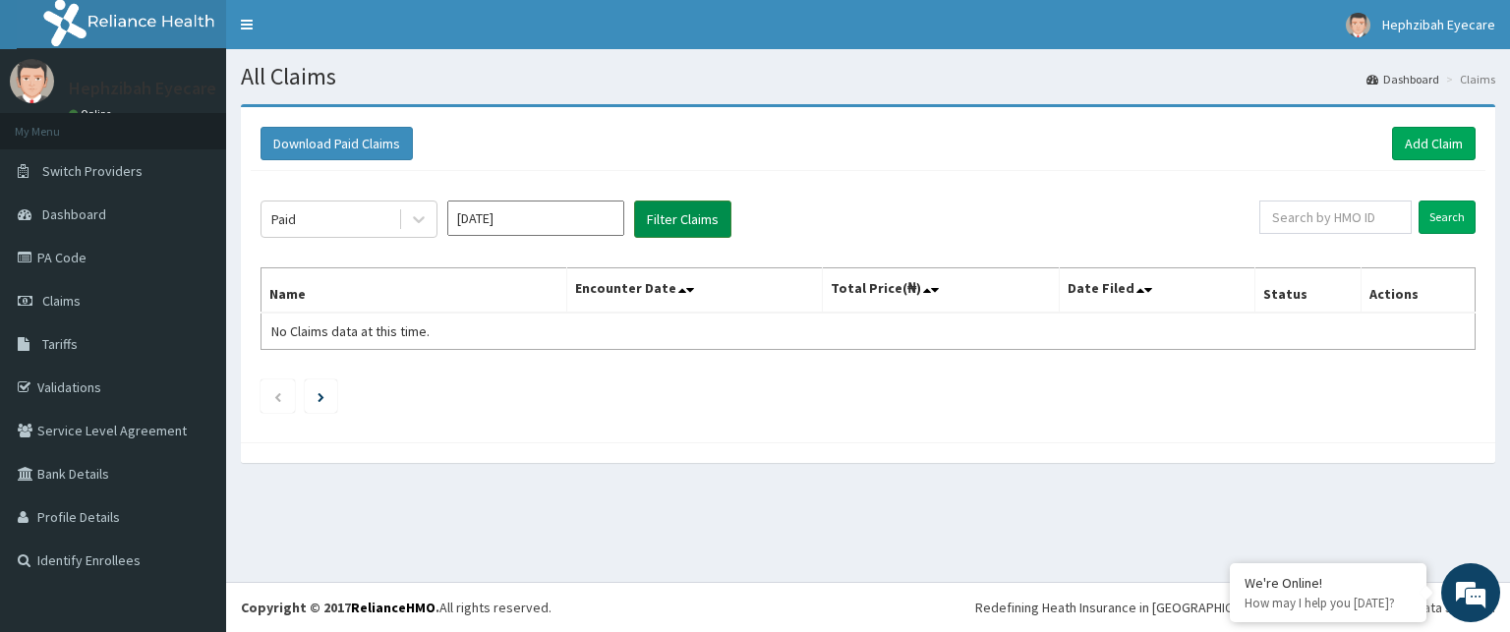
click at [658, 223] on button "Filter Claims" at bounding box center [682, 219] width 97 height 37
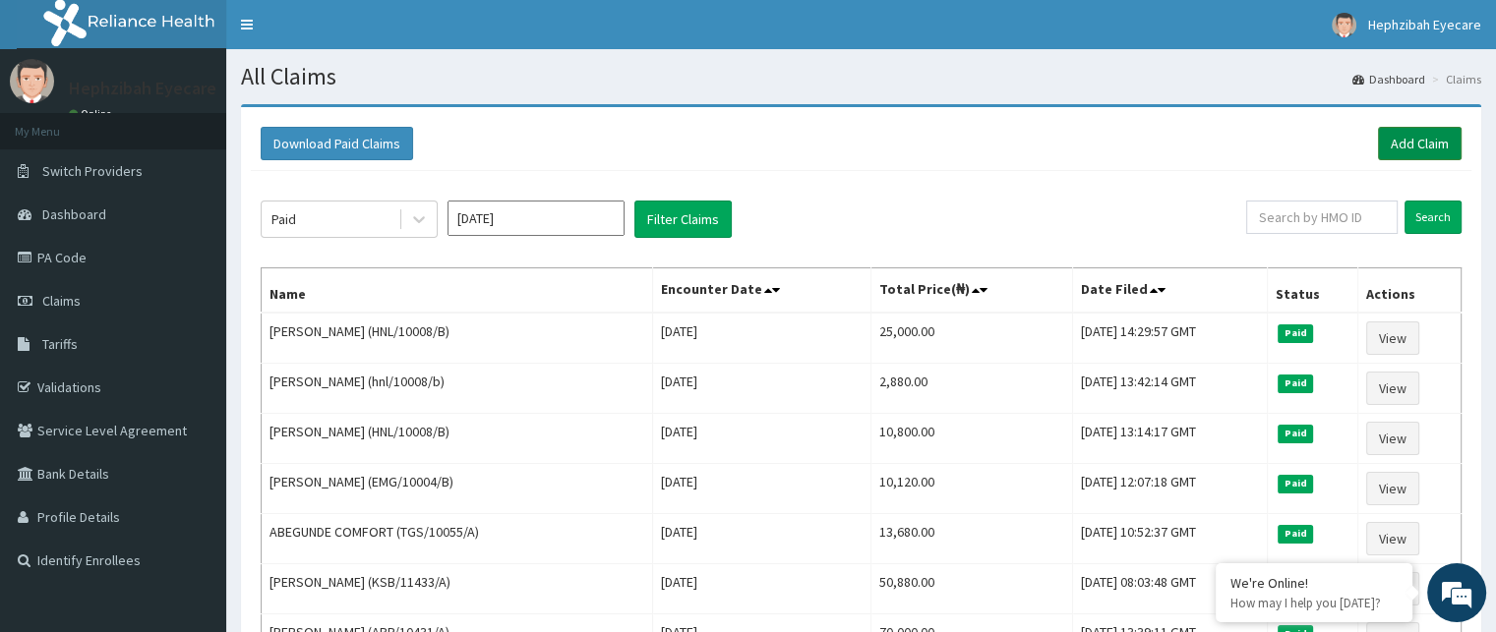
click at [1440, 129] on link "Add Claim" at bounding box center [1420, 143] width 84 height 33
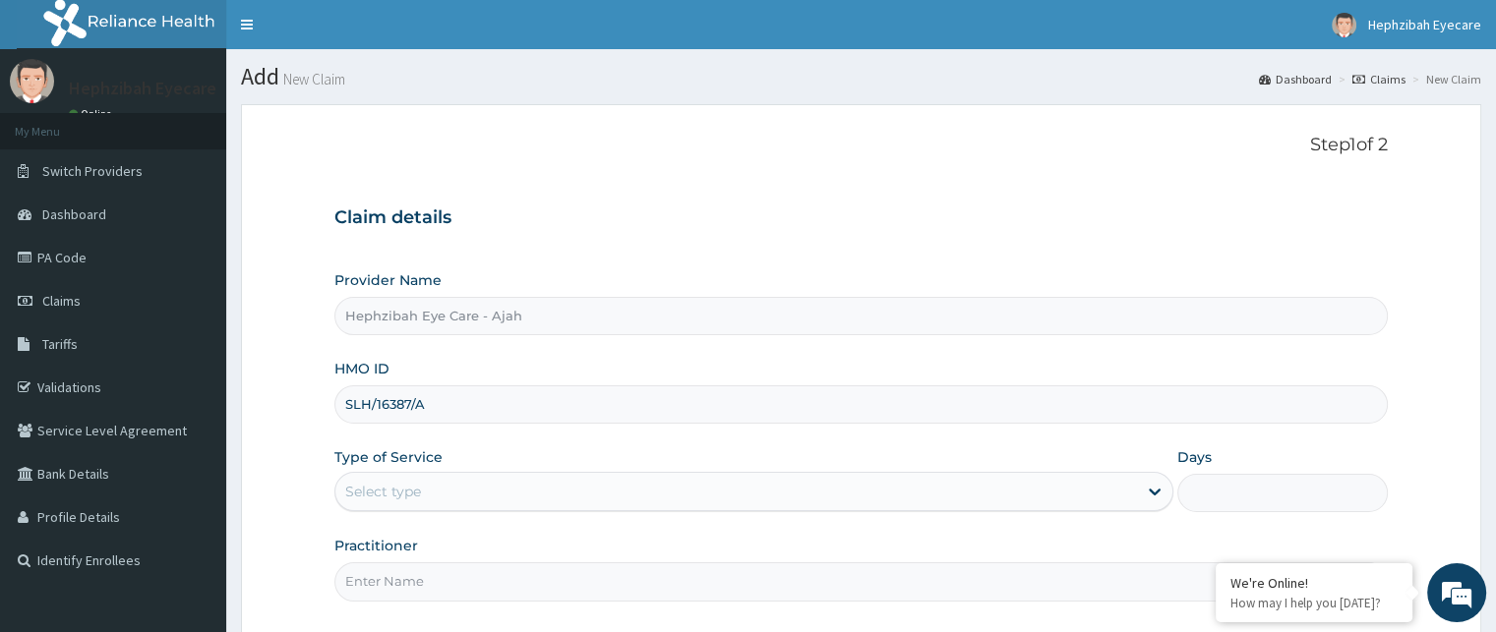
type input "SLH/16387/A"
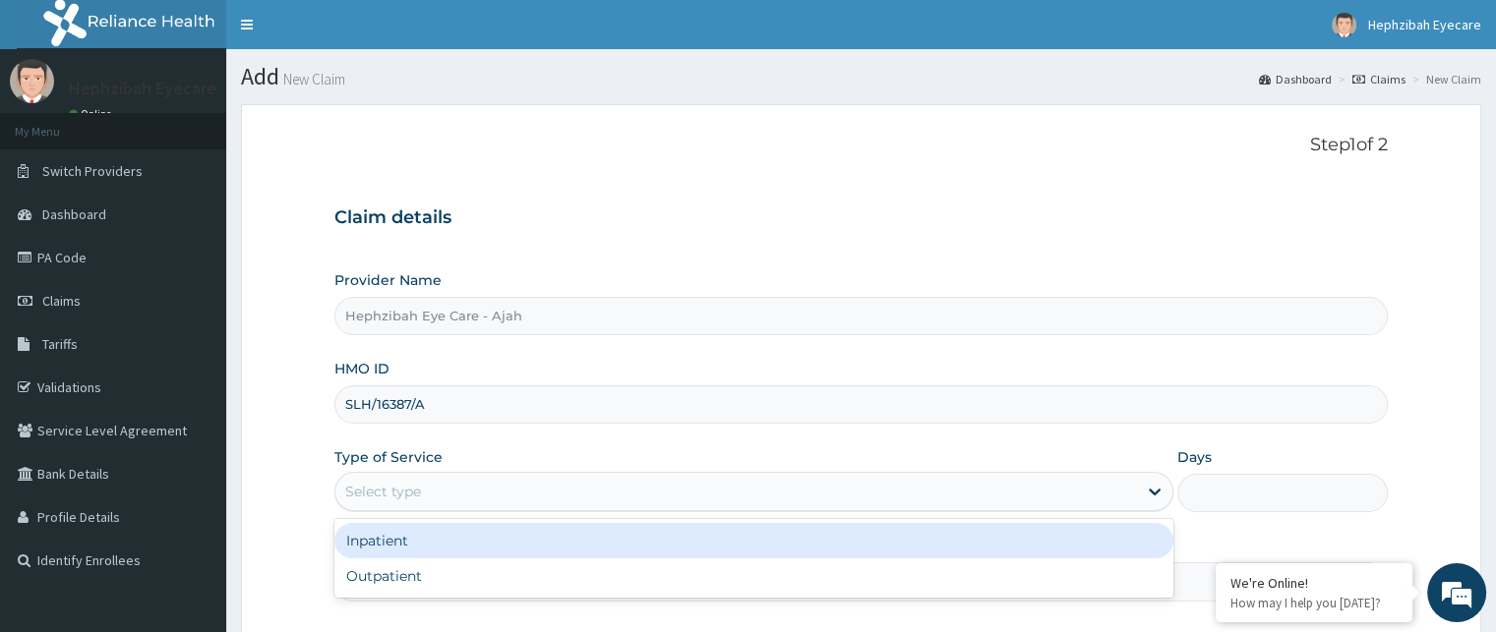
click at [488, 495] on div "Select type" at bounding box center [735, 491] width 801 height 31
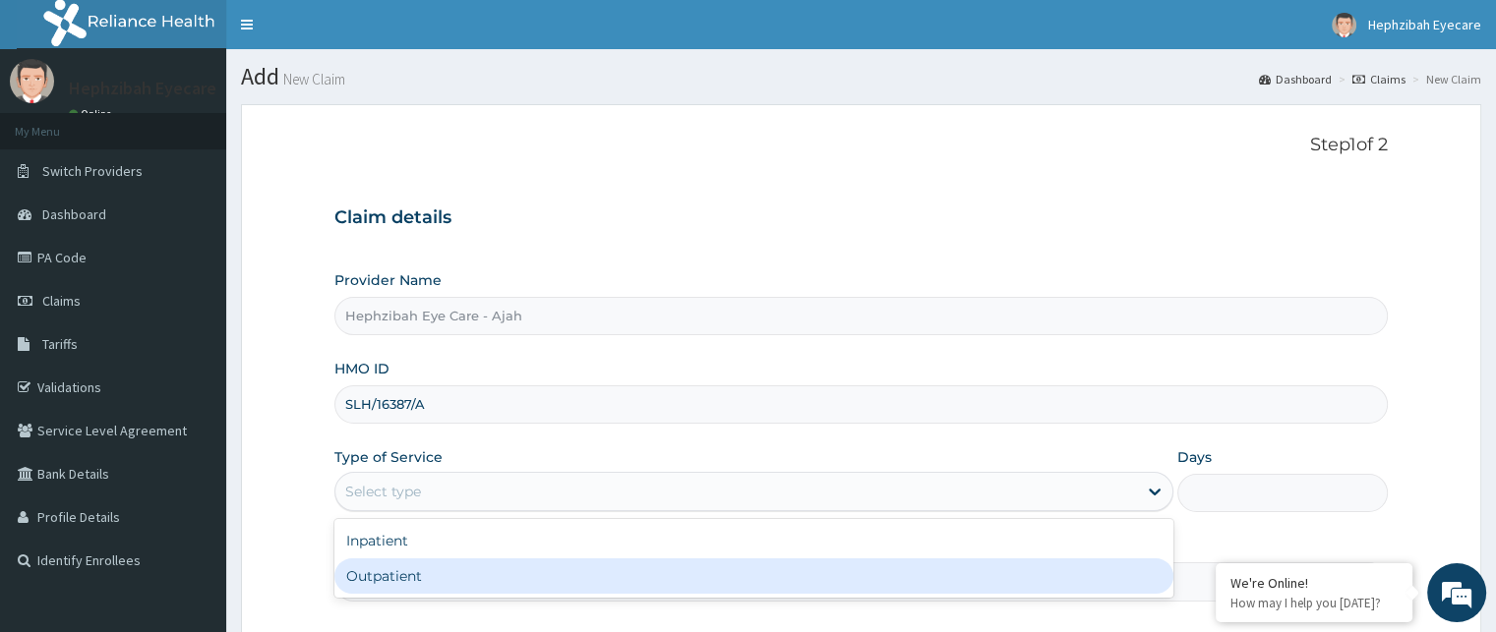
click at [434, 572] on div "Outpatient" at bounding box center [753, 576] width 839 height 35
type input "1"
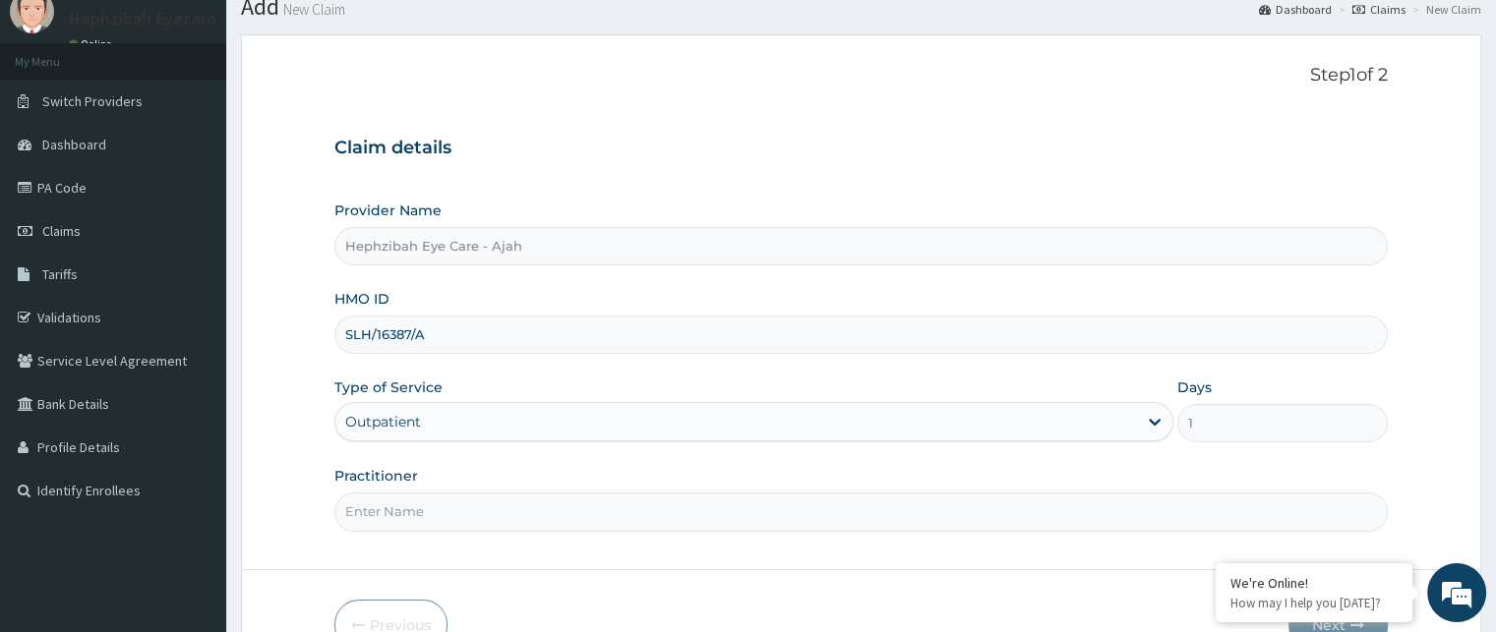
scroll to position [98, 0]
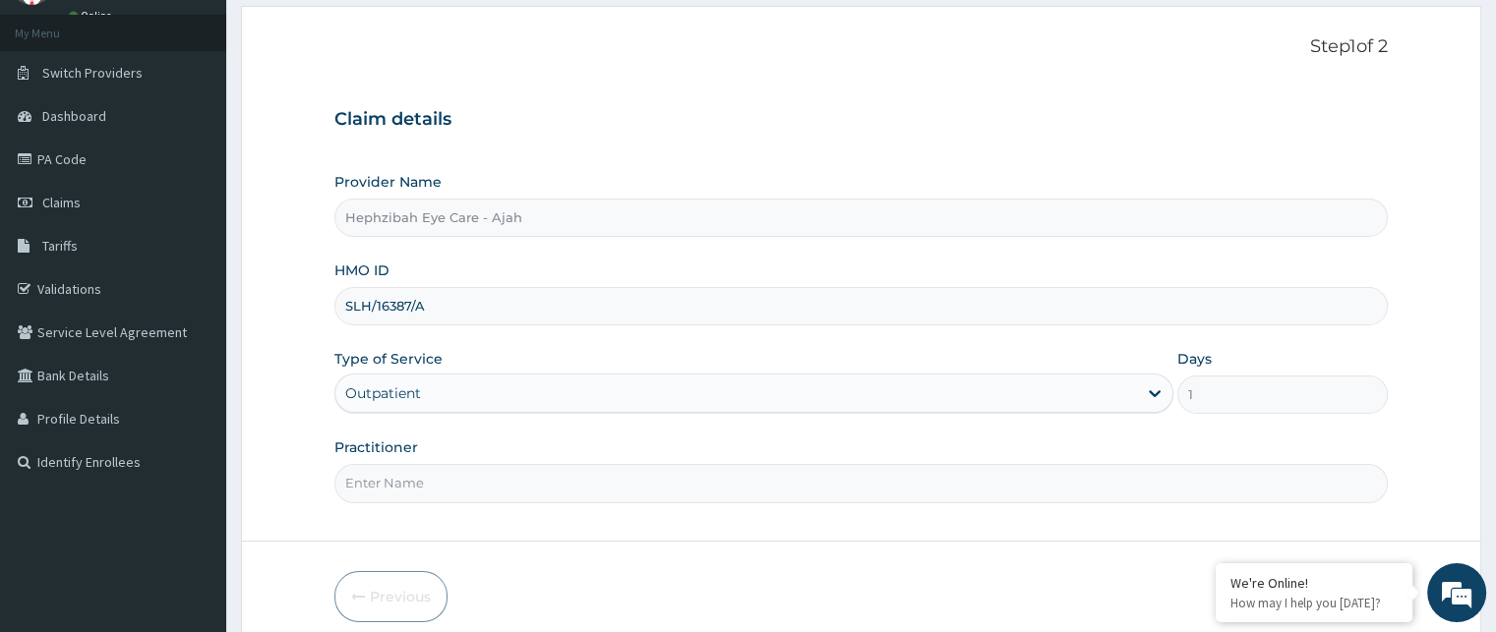
click at [436, 480] on input "Practitioner" at bounding box center [860, 483] width 1052 height 38
drag, startPoint x: 381, startPoint y: 481, endPoint x: 435, endPoint y: 343, distance: 147.9
click at [401, 448] on div "Practitioner" at bounding box center [860, 470] width 1052 height 65
click at [429, 502] on div "Step 1 of 2 Claim details Provider Name Hephzibah Eye Care - Ajah HMO ID SLH/16…" at bounding box center [860, 273] width 1052 height 474
click at [413, 478] on input "Practitioner" at bounding box center [860, 483] width 1052 height 38
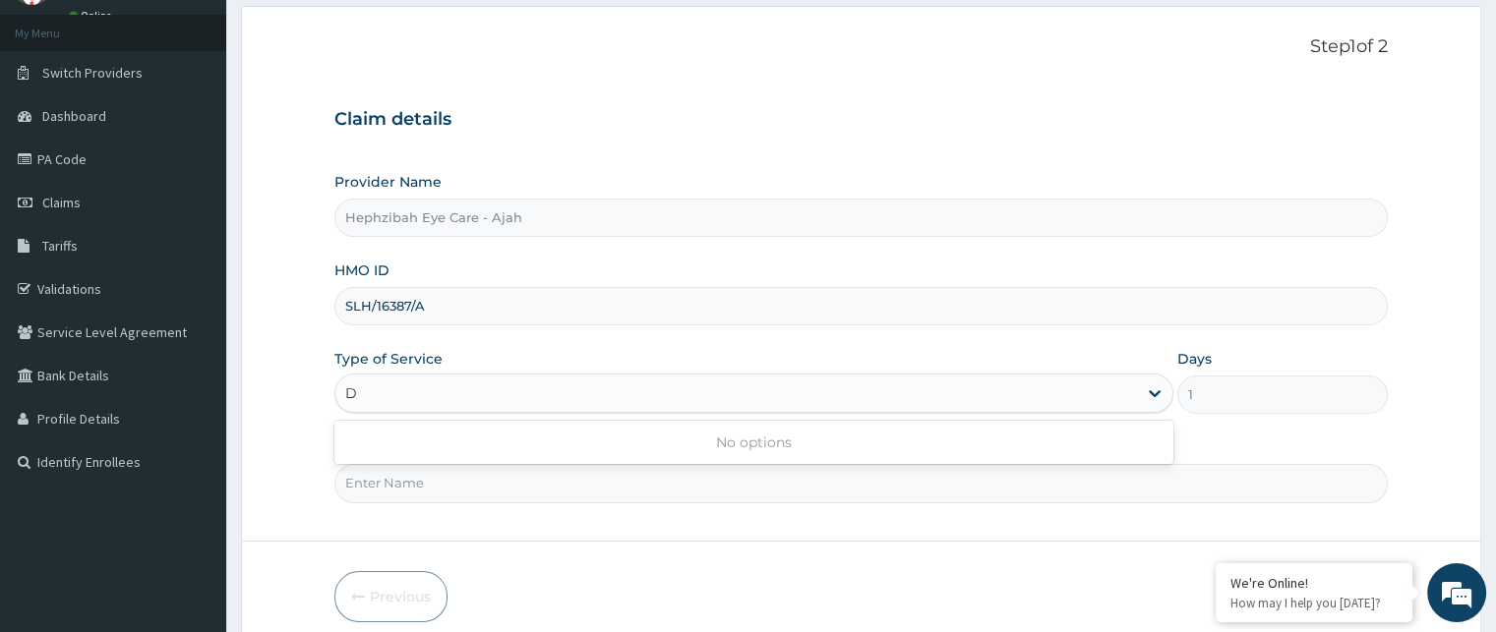
type input "DR"
drag, startPoint x: 418, startPoint y: 384, endPoint x: 434, endPoint y: 384, distance: 15.7
drag, startPoint x: 434, startPoint y: 384, endPoint x: 915, endPoint y: 383, distance: 481.8
click at [915, 383] on div "Outpatient" at bounding box center [735, 393] width 801 height 31
click at [470, 474] on input "Practitioner" at bounding box center [860, 483] width 1052 height 38
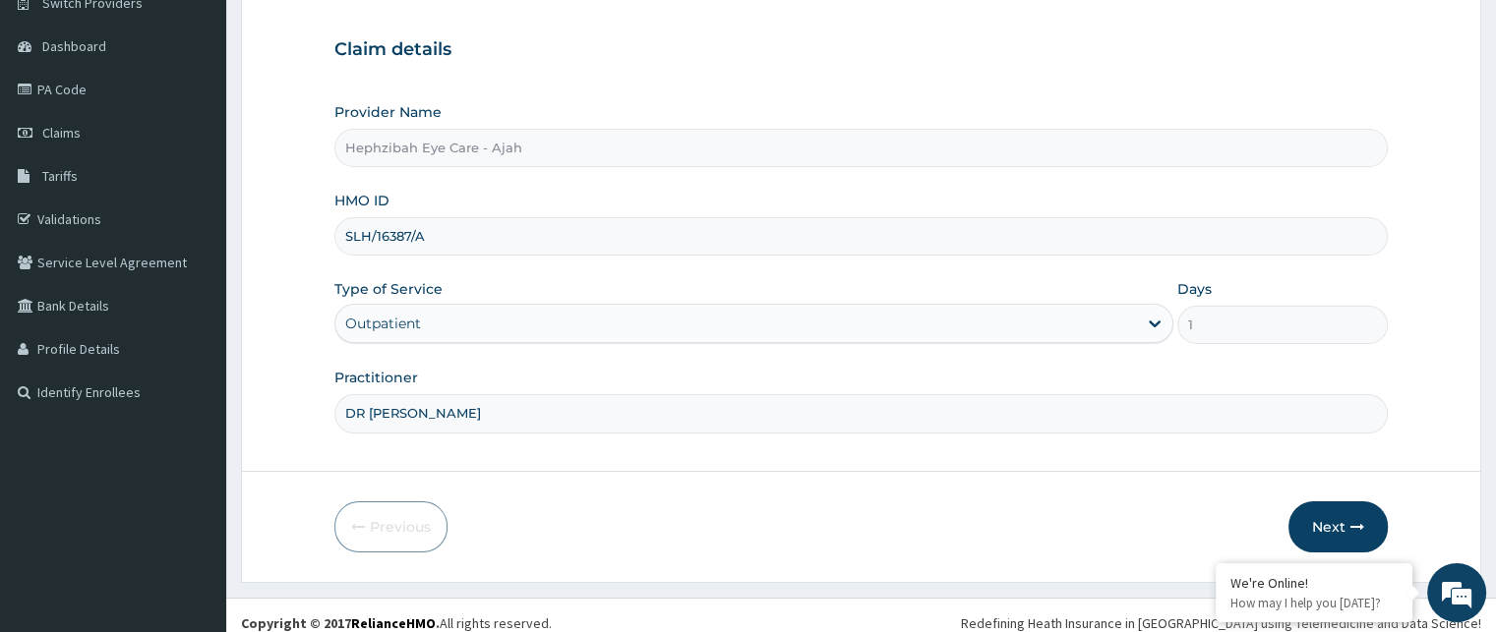
scroll to position [183, 0]
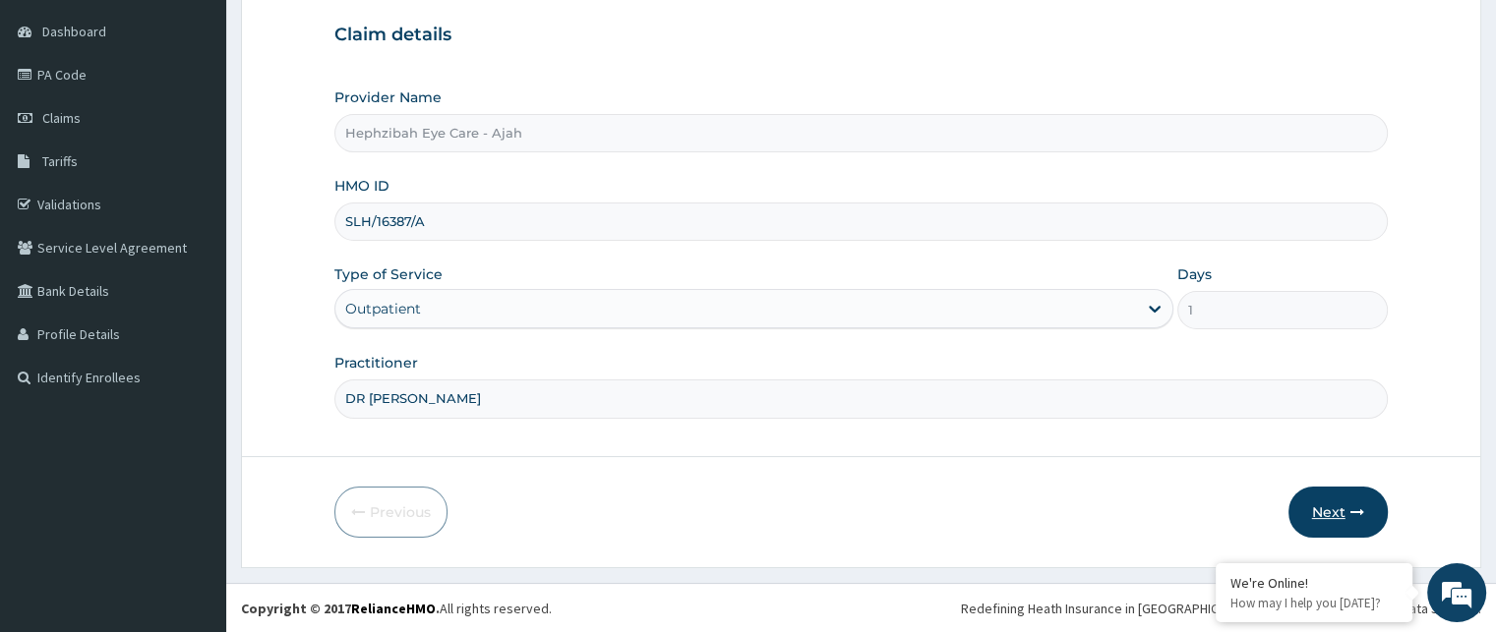
type input "DR VICTORIA"
click at [1334, 504] on button "Next" at bounding box center [1337, 512] width 99 height 51
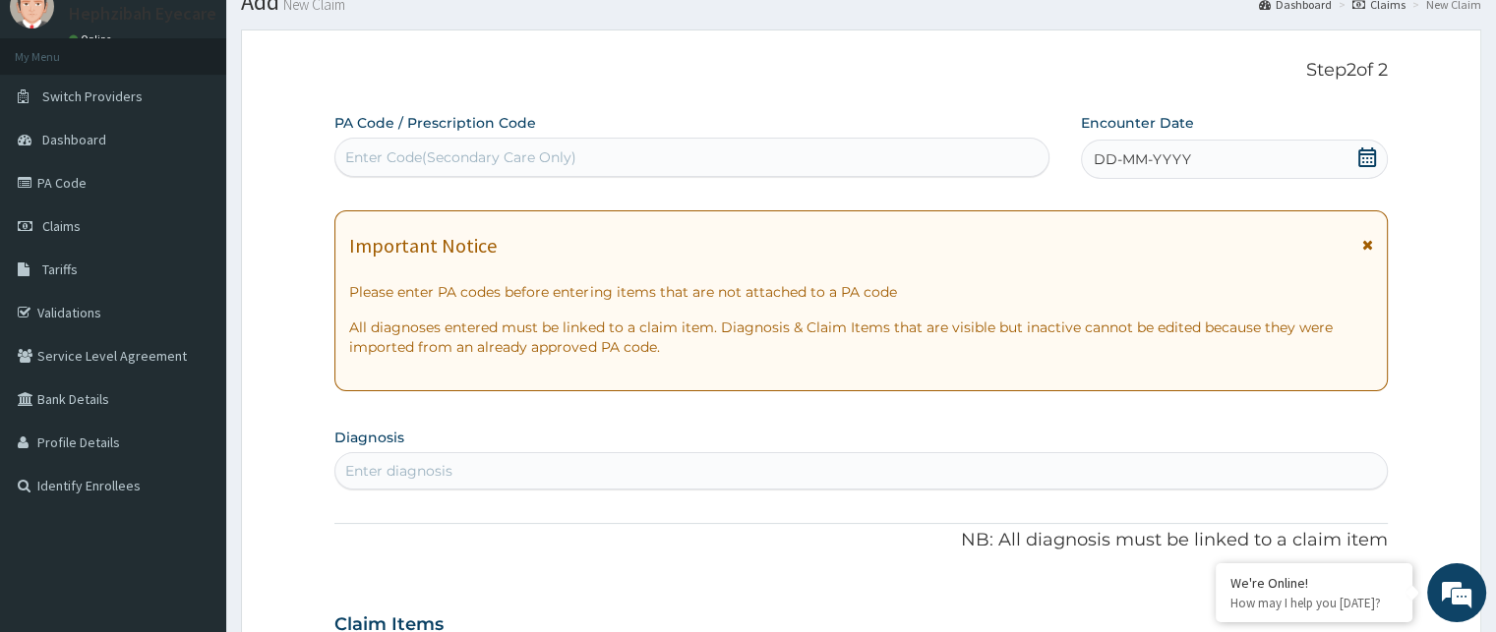
scroll to position [0, 0]
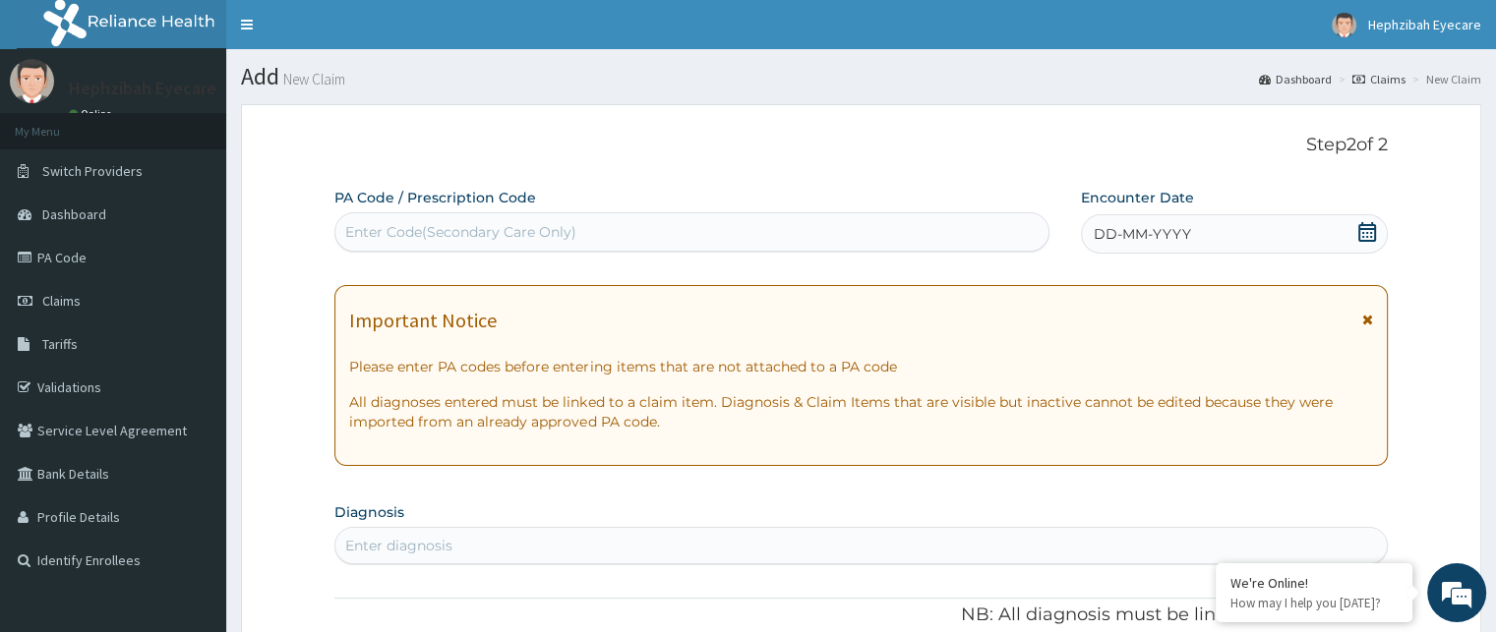
click at [625, 234] on div "Enter Code(Secondary Care Only)" at bounding box center [691, 231] width 713 height 31
type input "PA/6396F1"
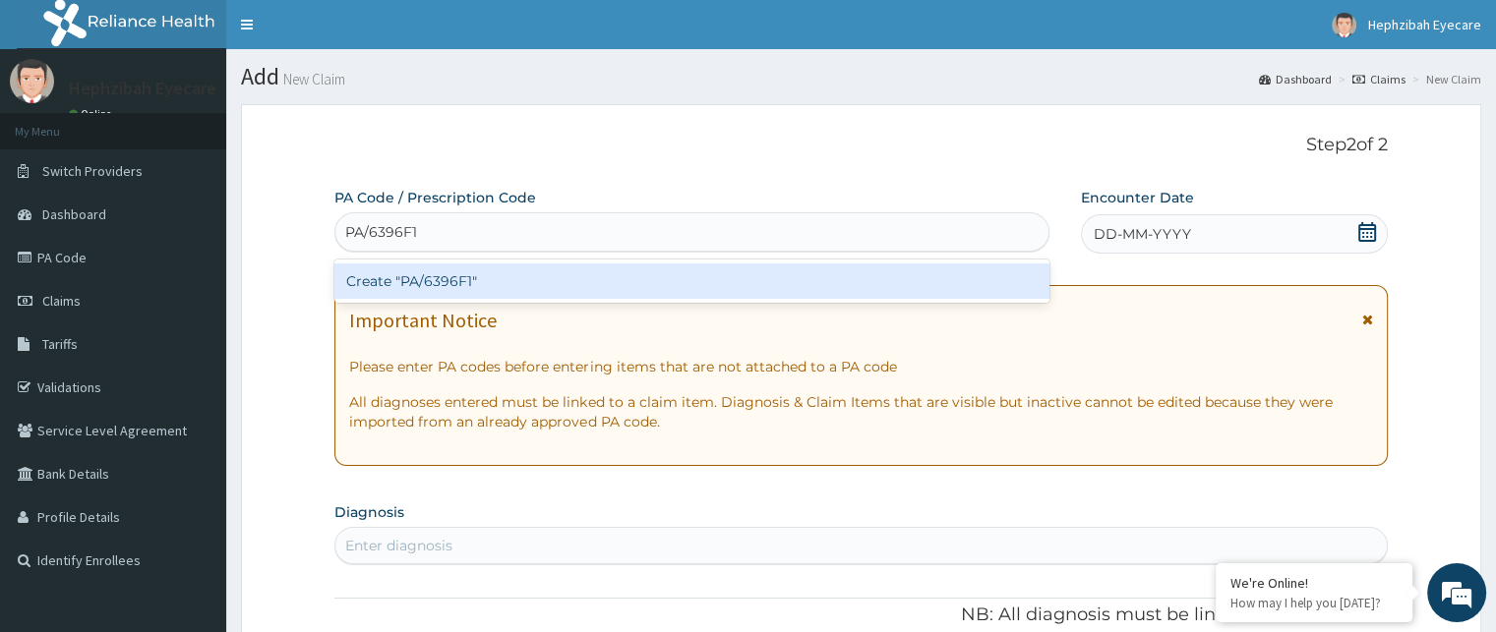
click at [476, 291] on div "Create "PA/6396F1"" at bounding box center [691, 281] width 715 height 35
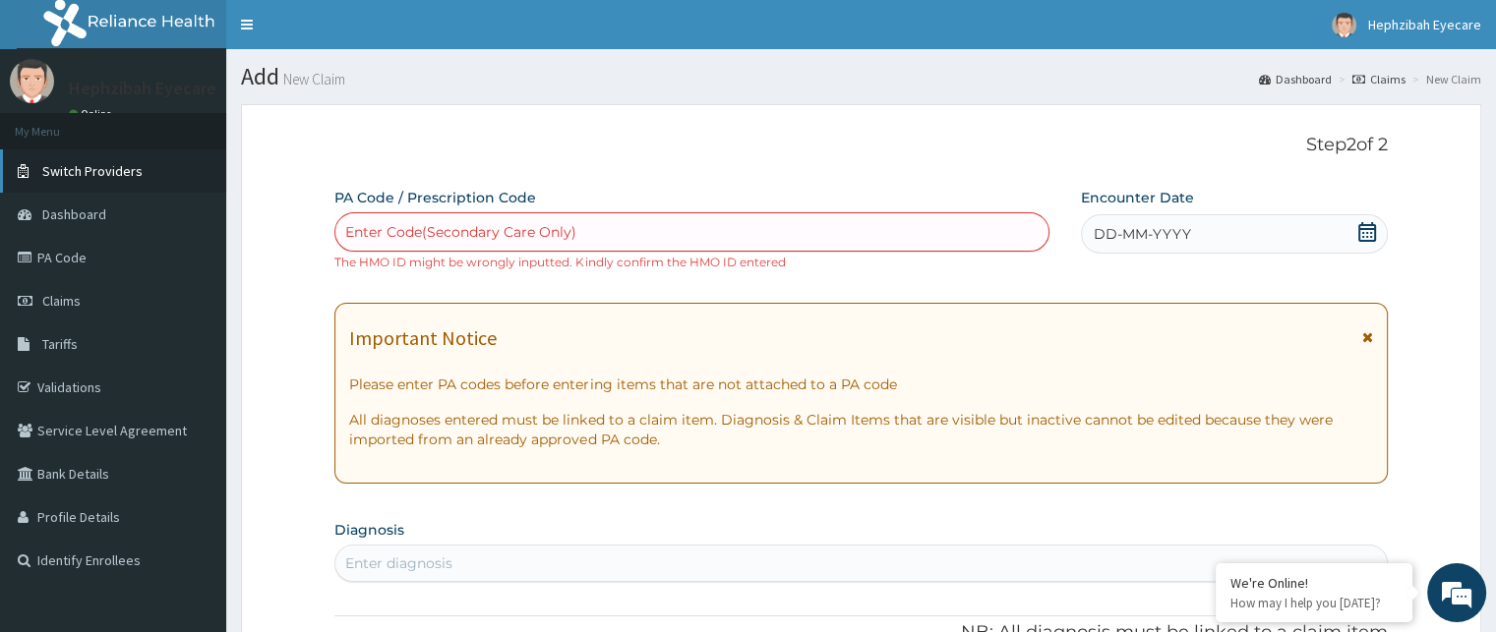
click at [104, 174] on span "Switch Providers" at bounding box center [92, 171] width 100 height 18
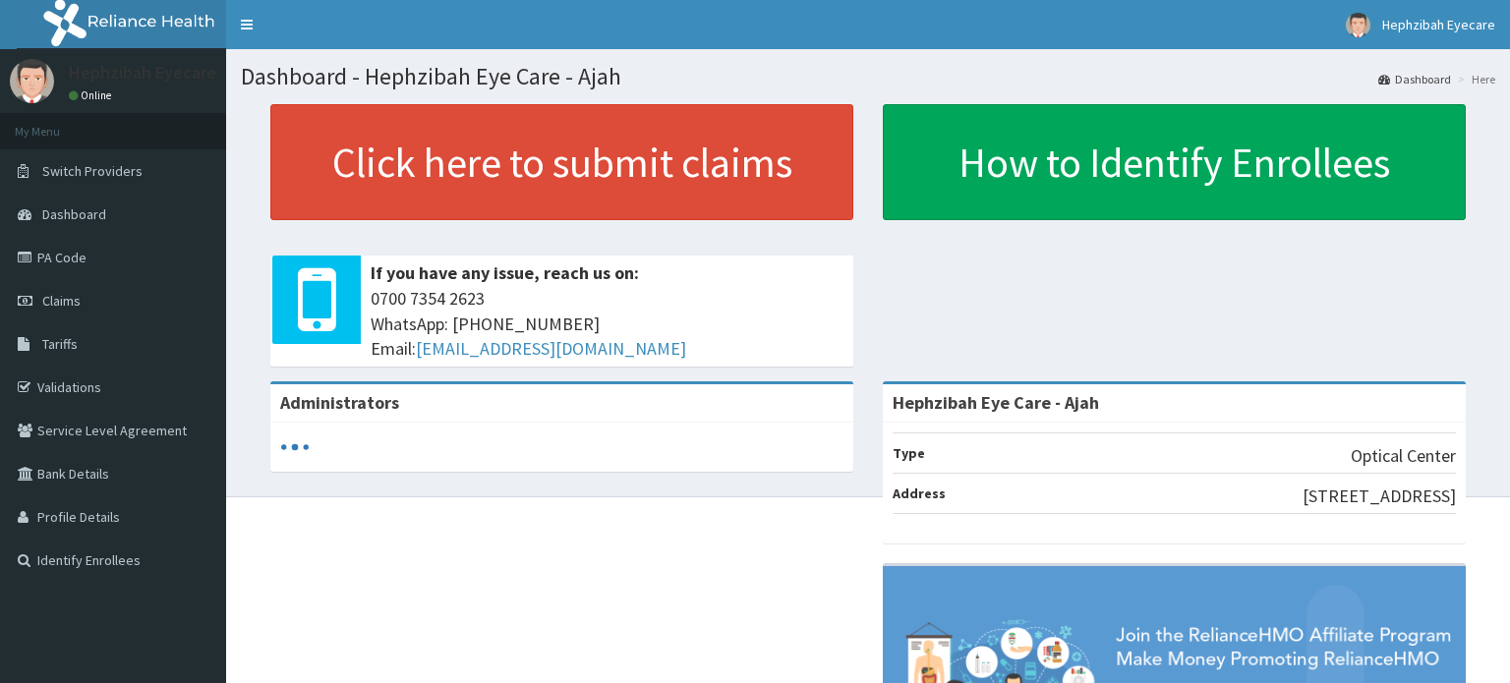
click at [62, 267] on link "PA Code" at bounding box center [113, 257] width 226 height 43
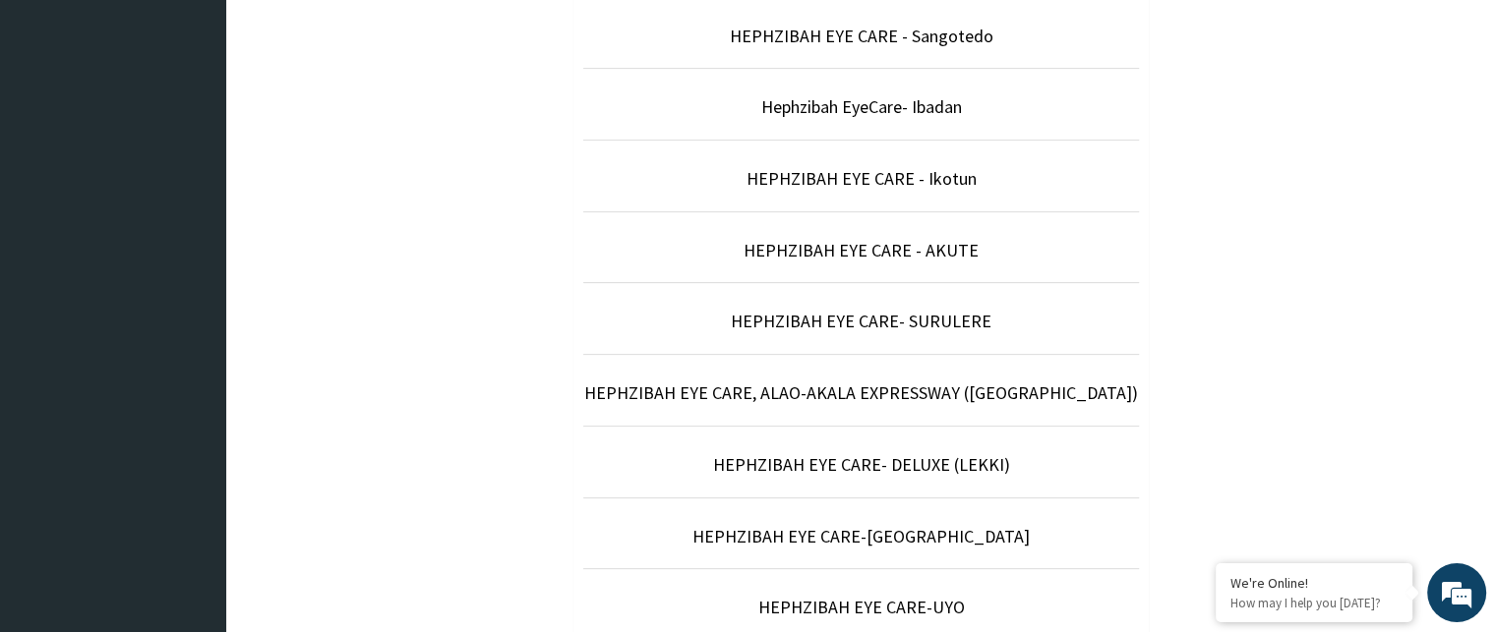
scroll to position [295, 0]
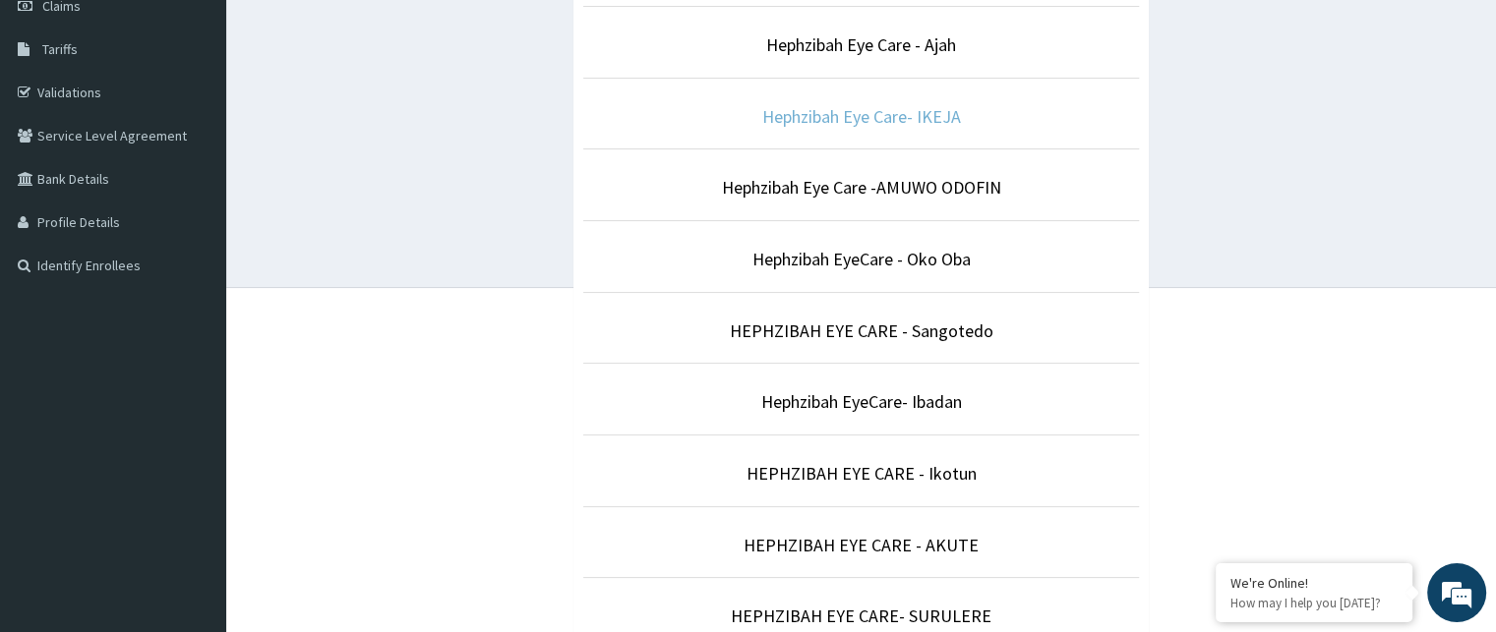
click at [891, 119] on link "Hephzibah Eye Care- IKEJA" at bounding box center [861, 116] width 199 height 23
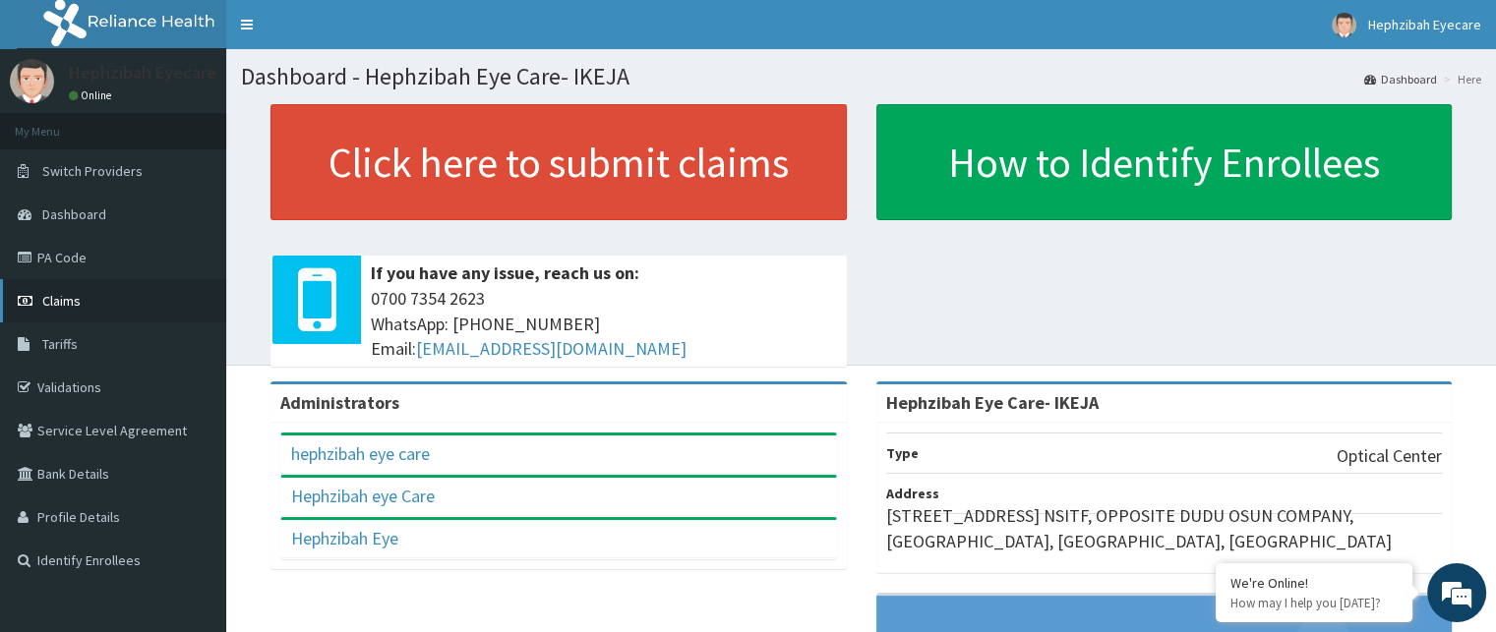
click at [32, 302] on icon at bounding box center [28, 301] width 20 height 14
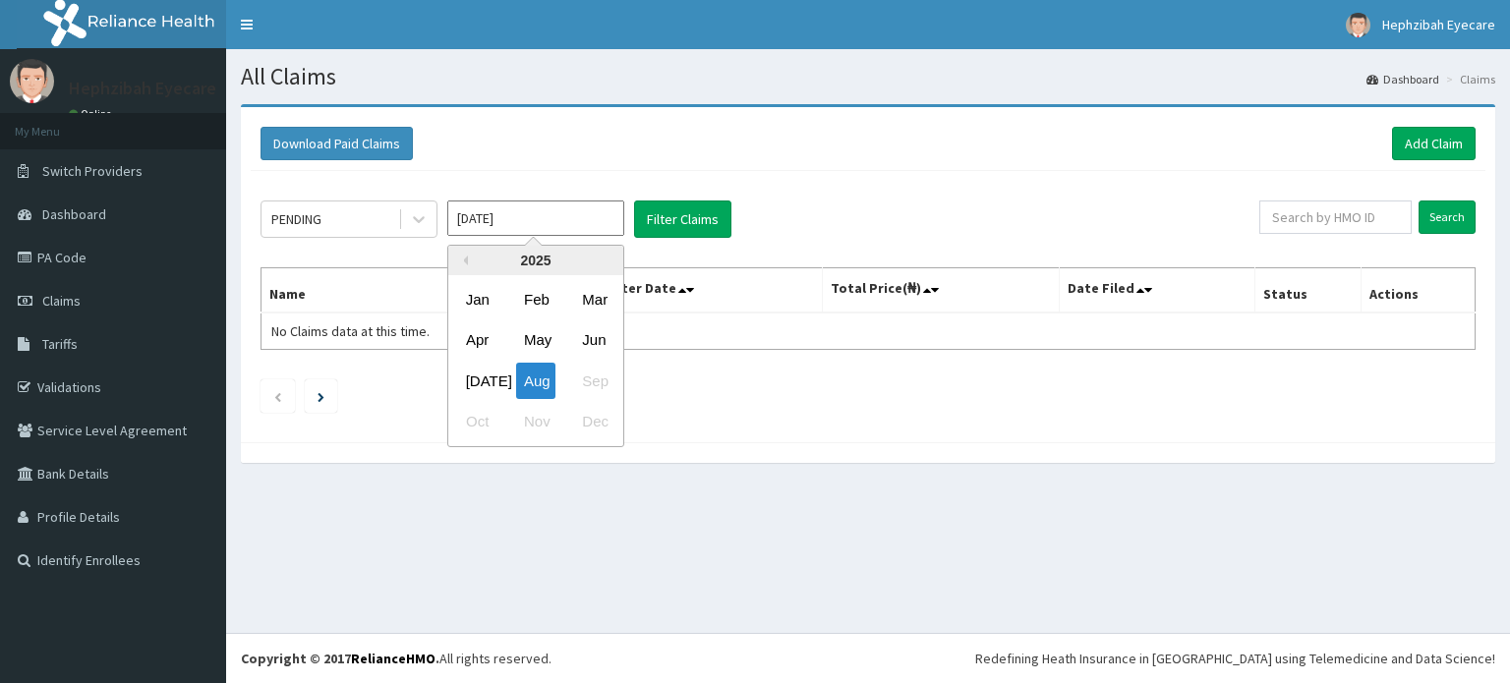
click at [470, 212] on input "[DATE]" at bounding box center [535, 218] width 177 height 35
click at [488, 377] on div "[DATE]" at bounding box center [477, 381] width 39 height 36
type input "[DATE]"
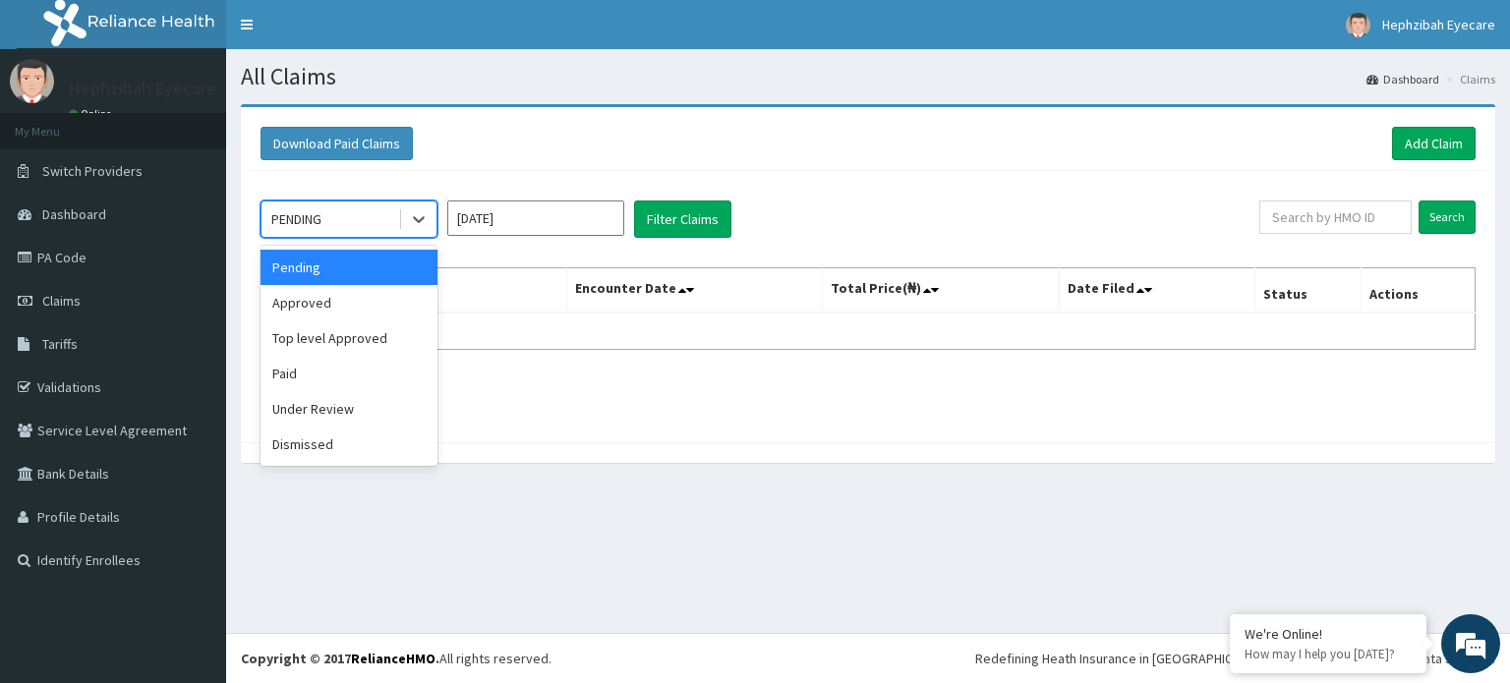
click at [355, 223] on div "PENDING" at bounding box center [330, 219] width 137 height 31
click at [310, 377] on div "Paid" at bounding box center [349, 373] width 177 height 35
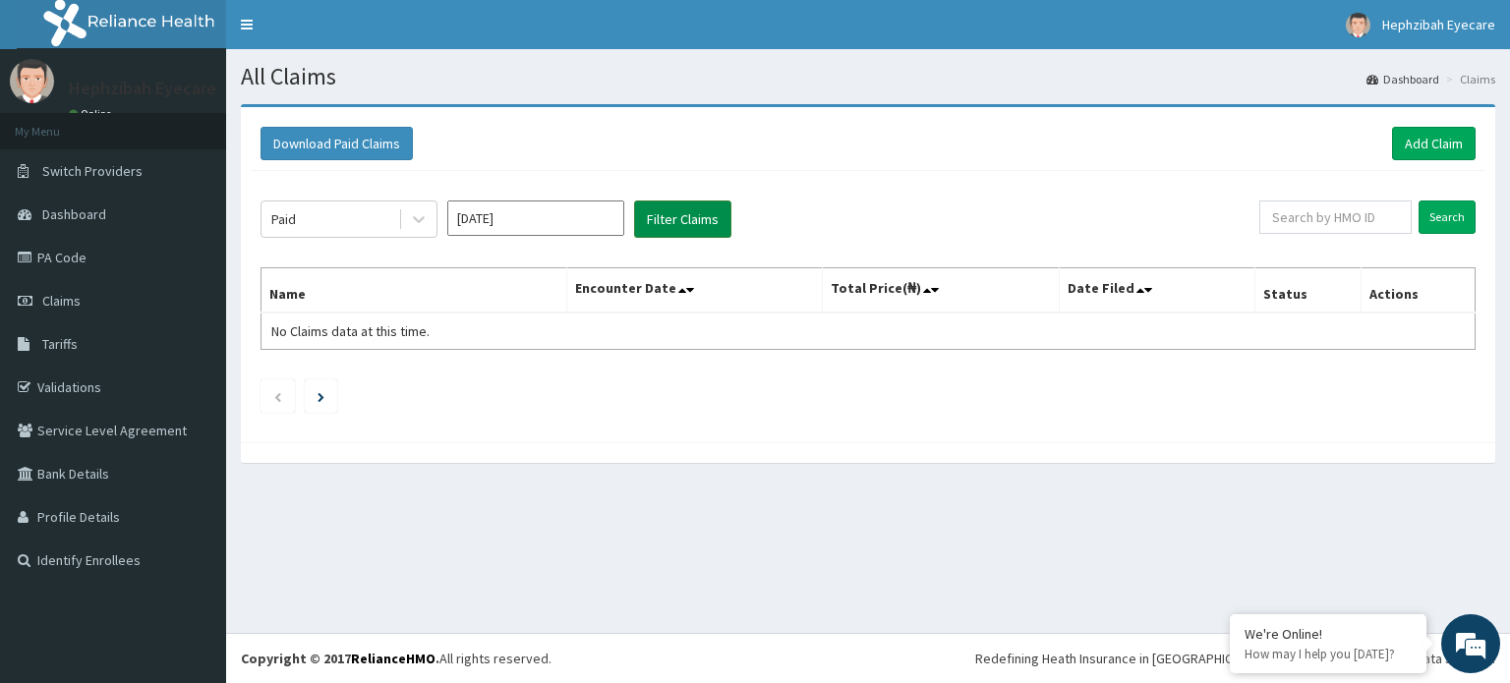
click at [674, 221] on button "Filter Claims" at bounding box center [682, 219] width 97 height 37
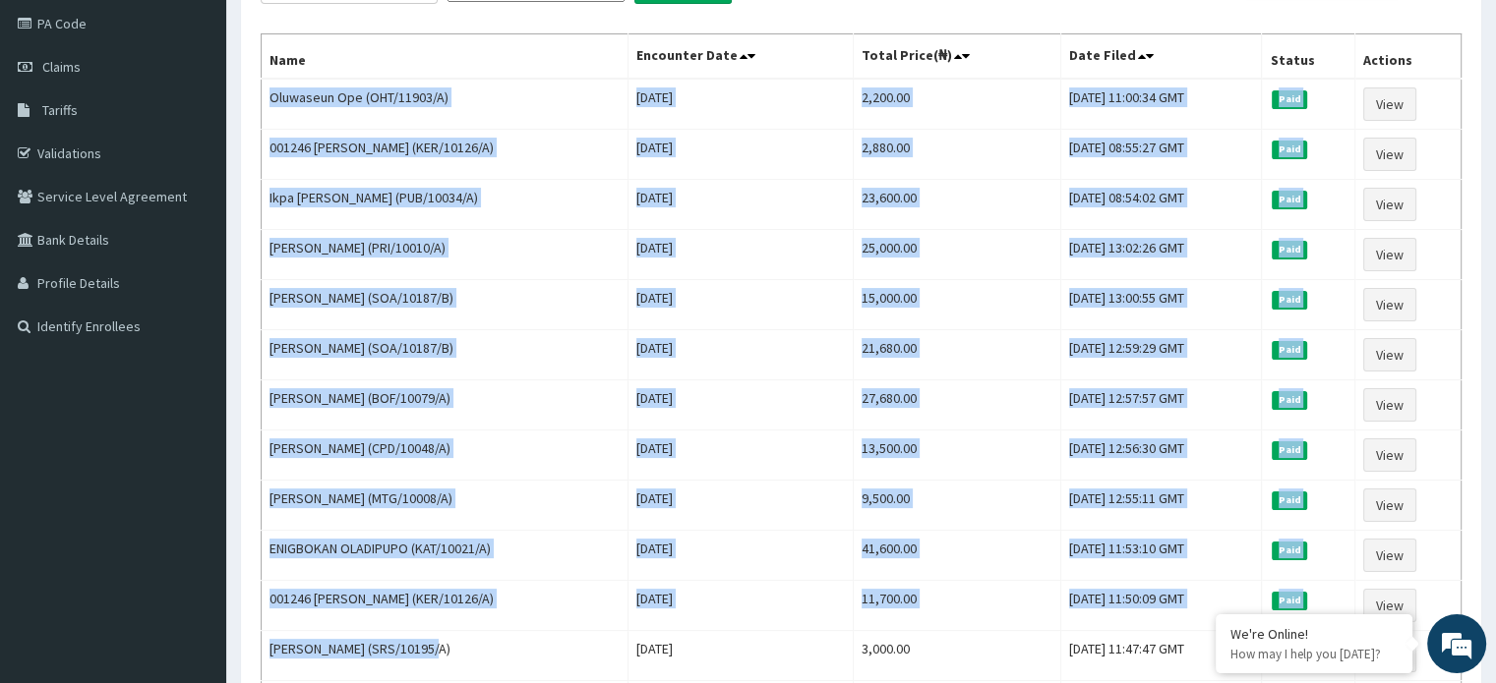
scroll to position [469, 0]
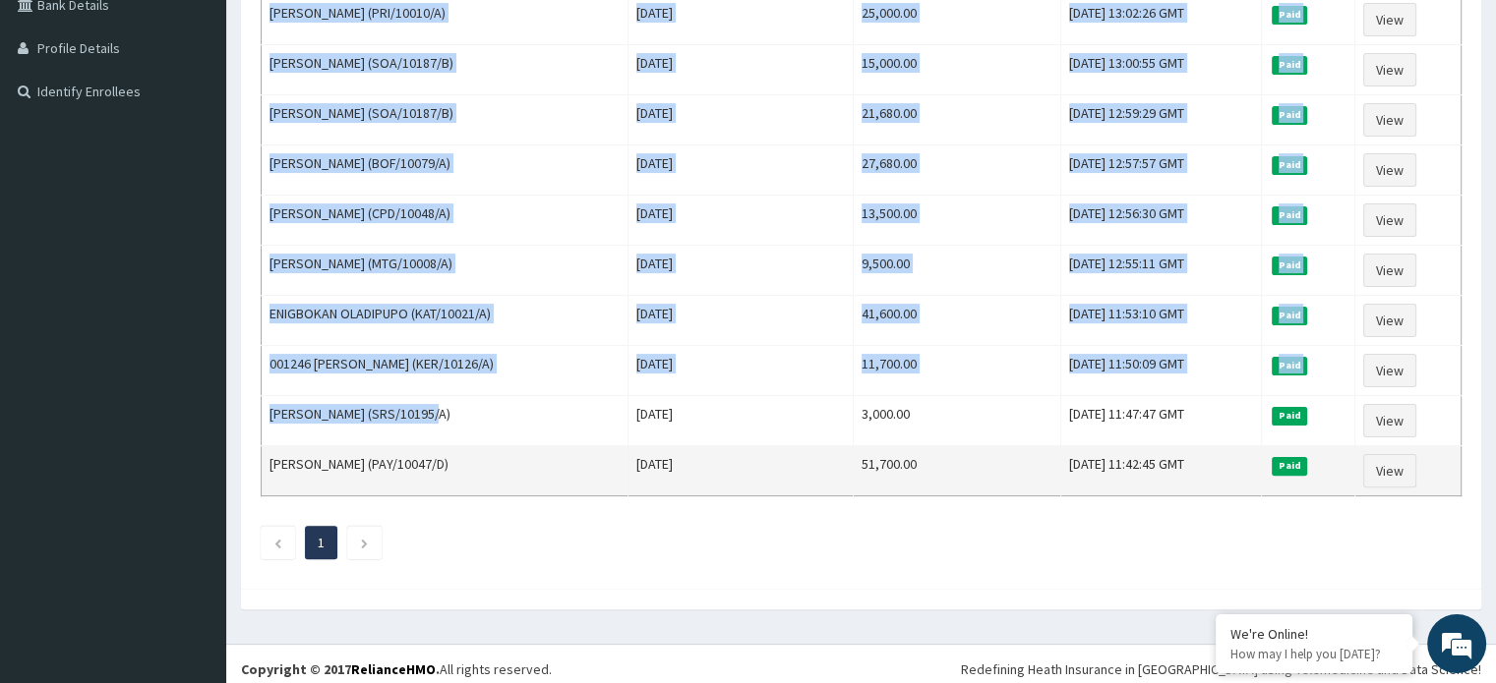
drag, startPoint x: 270, startPoint y: 312, endPoint x: 1219, endPoint y: 463, distance: 960.9
click at [1219, 463] on tbody "Oluwaseun Ope (OHT/11903/A) [DATE] 2,200.00 [DATE] 11:00:34 GMT Paid View 00124…" at bounding box center [862, 170] width 1200 height 653
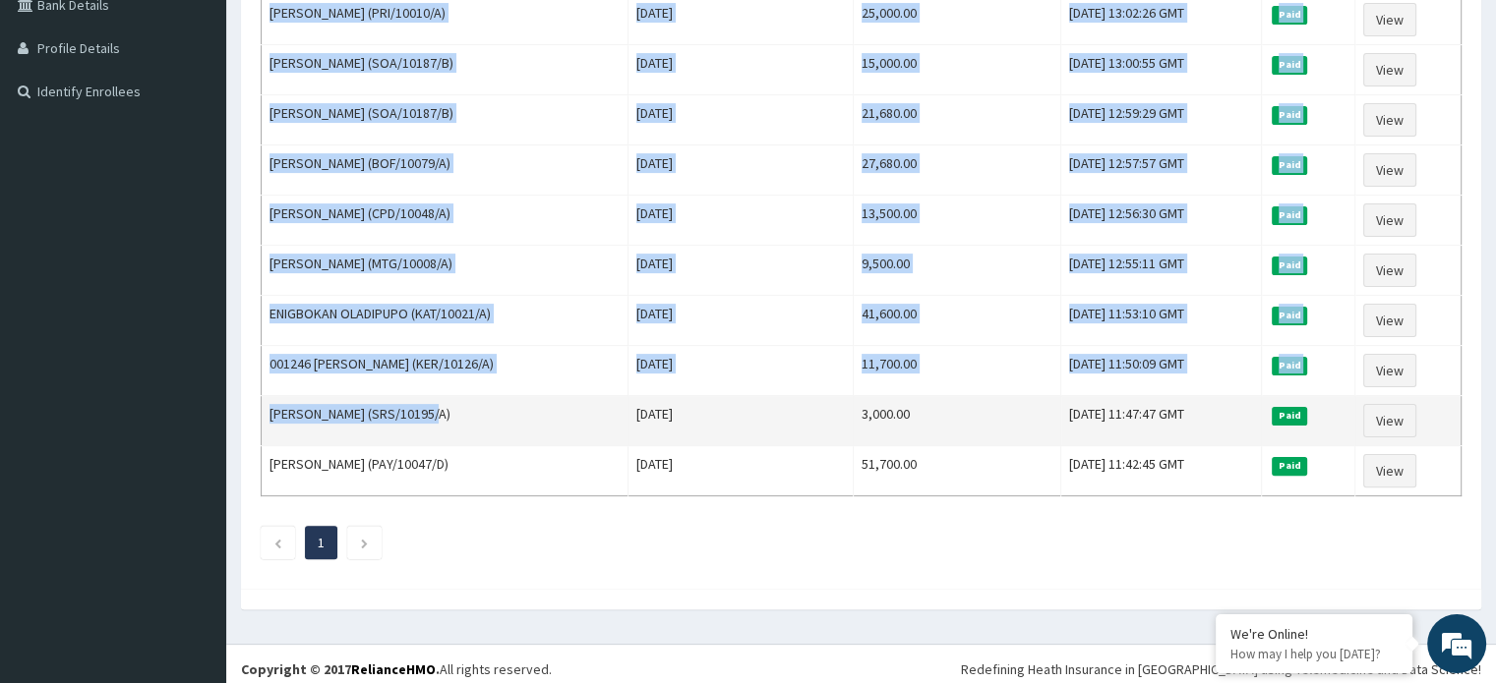
copy tbody "Oluwaseun Ope (OHT/11903/A) [DATE] 2,200.00 [DATE] 11:00:34 GMT Paid View 00124…"
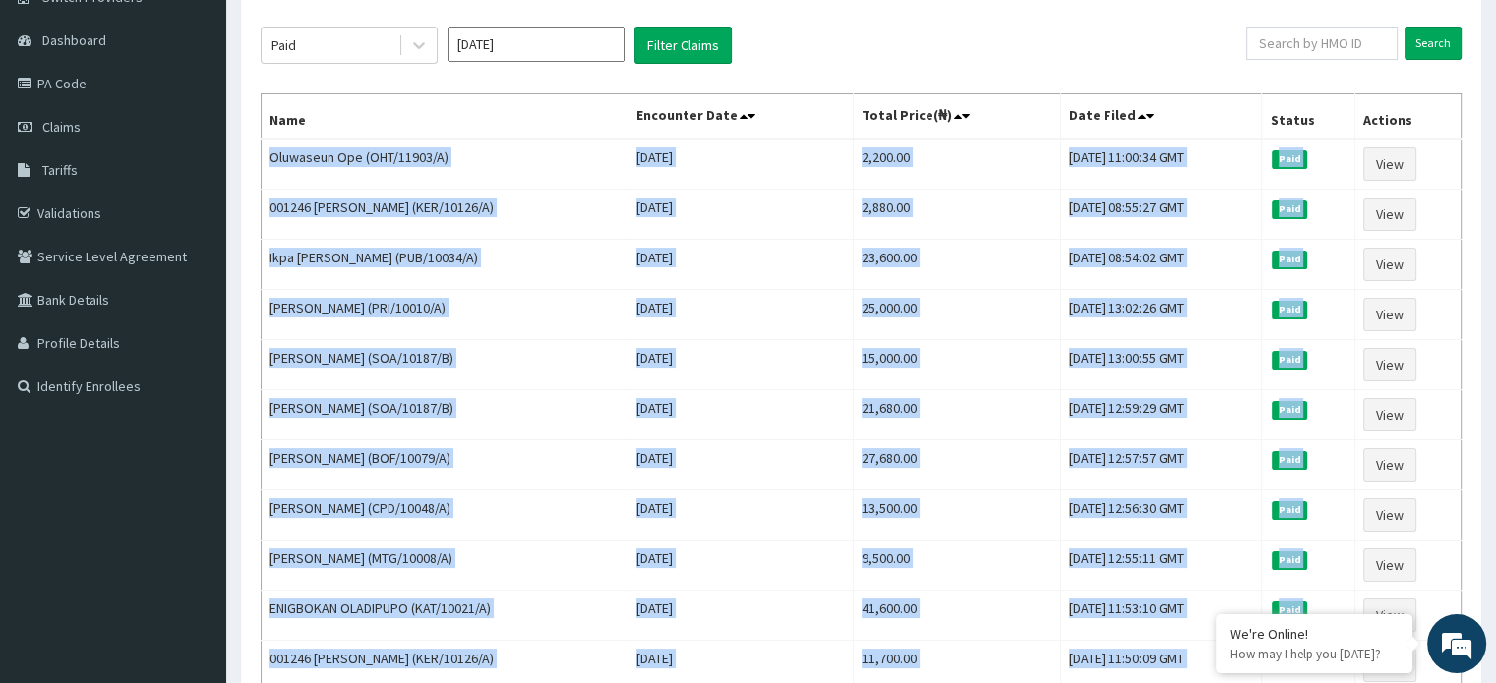
scroll to position [0, 0]
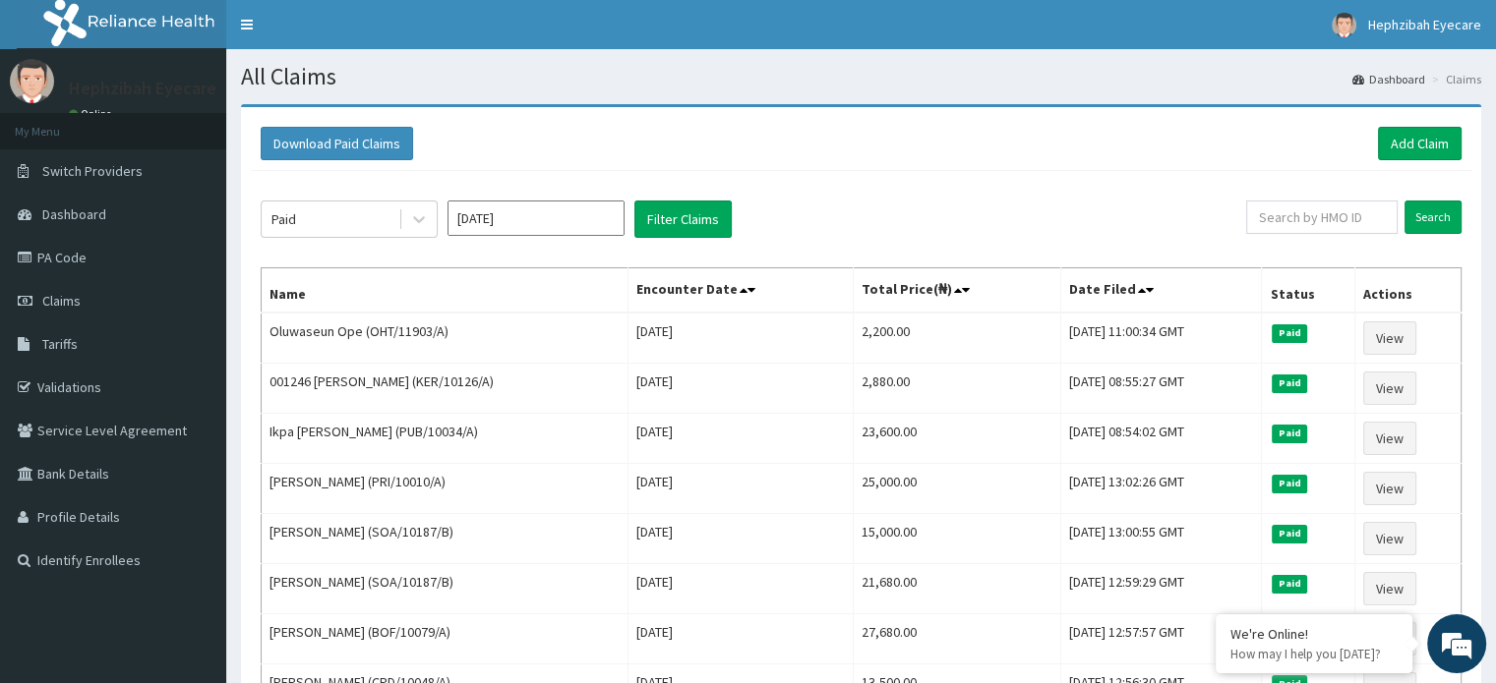
click at [397, 293] on th "Name" at bounding box center [445, 290] width 367 height 45
click at [369, 224] on div "Paid" at bounding box center [330, 219] width 137 height 31
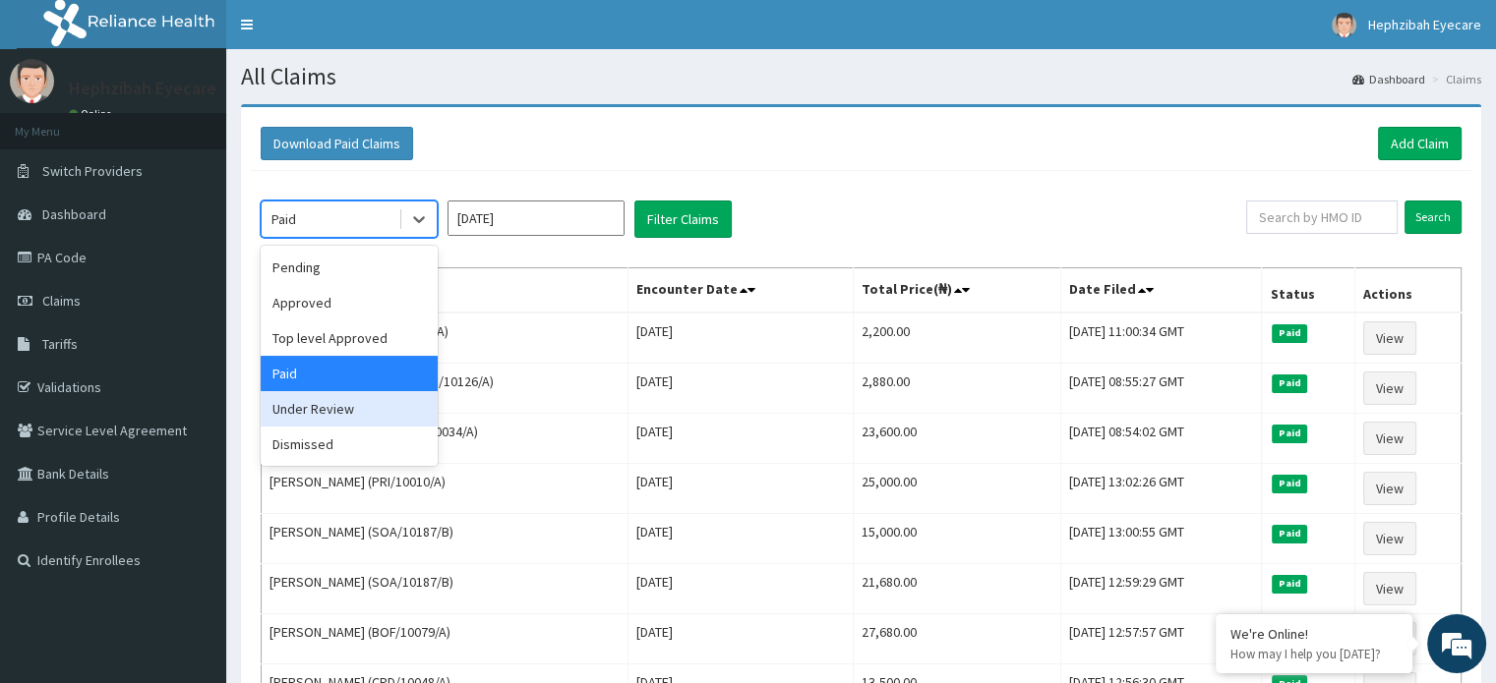
click at [322, 409] on div "Under Review" at bounding box center [349, 408] width 177 height 35
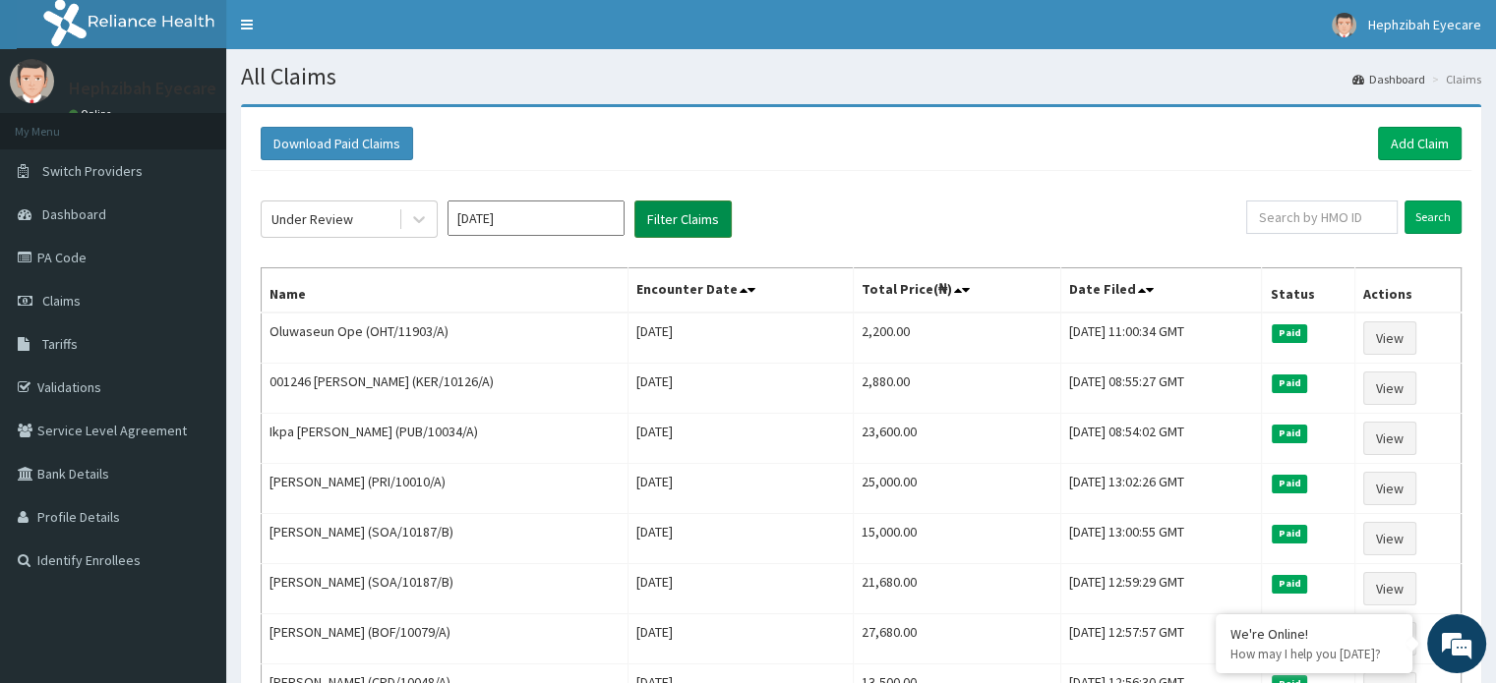
click at [702, 224] on button "Filter Claims" at bounding box center [682, 219] width 97 height 37
